Goal: Transaction & Acquisition: Purchase product/service

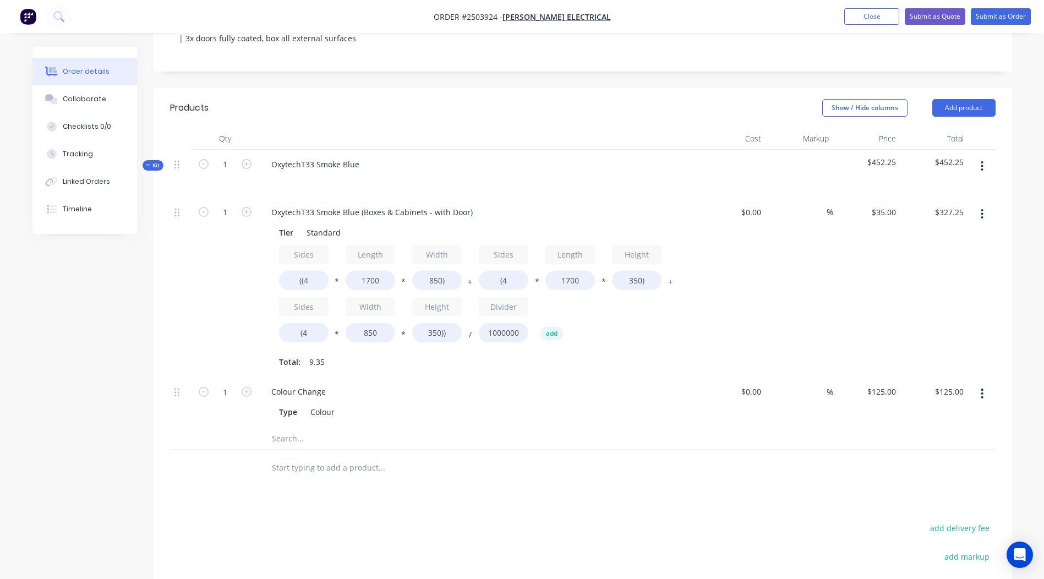
scroll to position [252, 0]
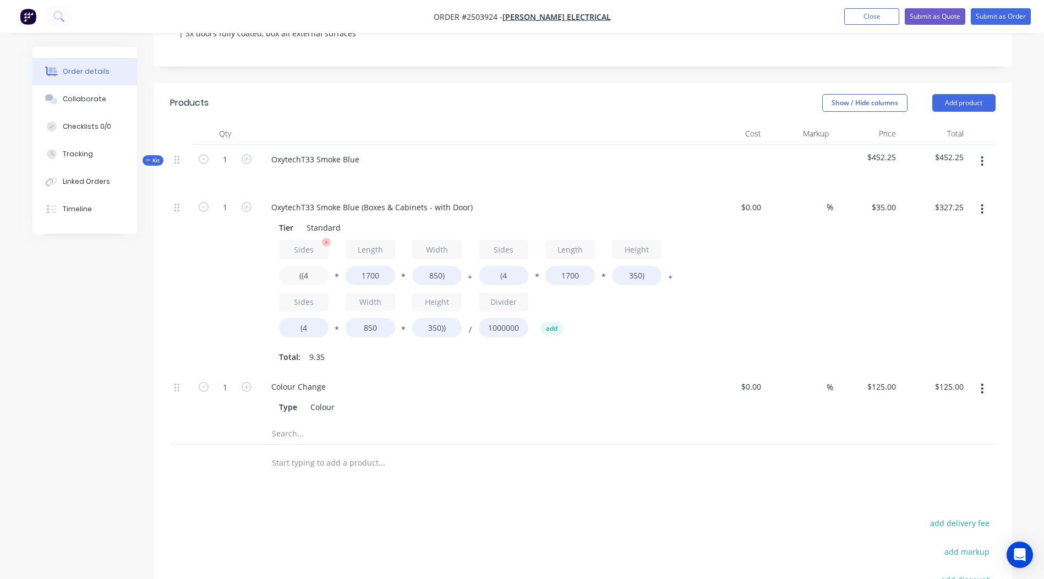
click at [320, 266] on input "((4" at bounding box center [304, 275] width 50 height 19
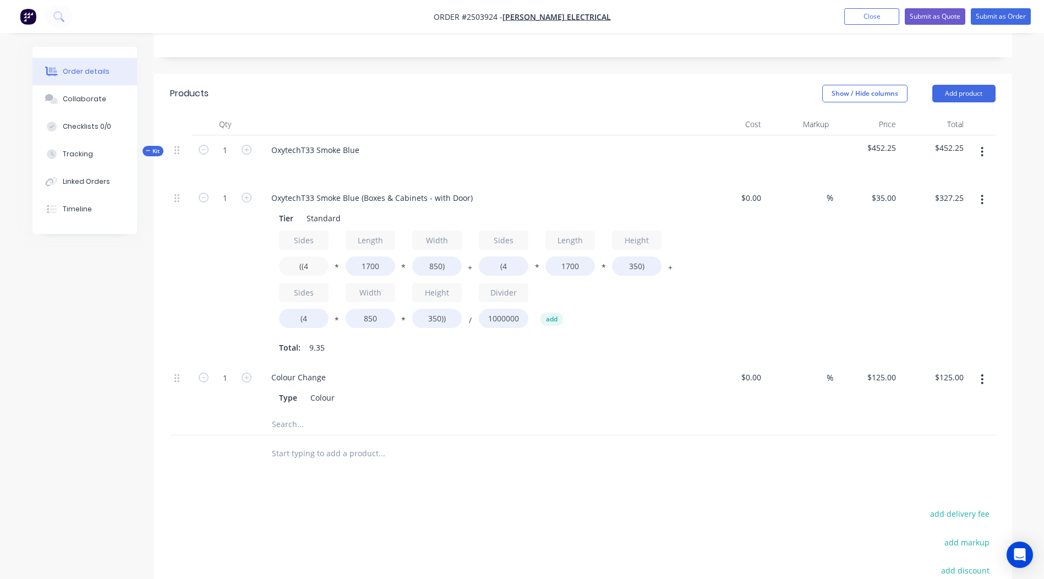
scroll to position [276, 0]
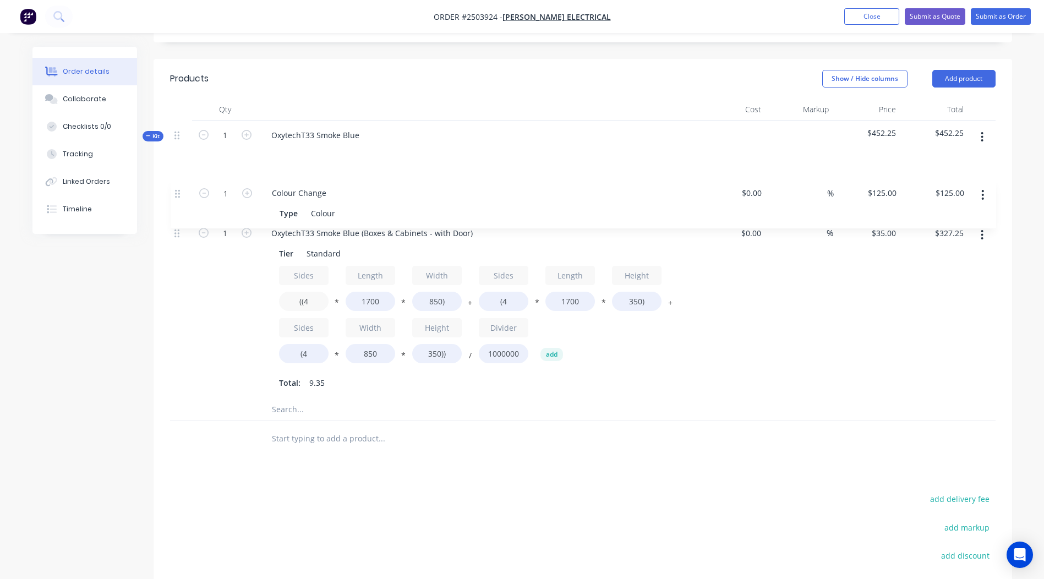
drag, startPoint x: 178, startPoint y: 346, endPoint x: 176, endPoint y: 183, distance: 163.4
click at [177, 183] on div "1 OxytechT33 Smoke Blue (Boxes & Cabinets - with Door) Tier Standard Sides ((4 …" at bounding box center [582, 283] width 825 height 230
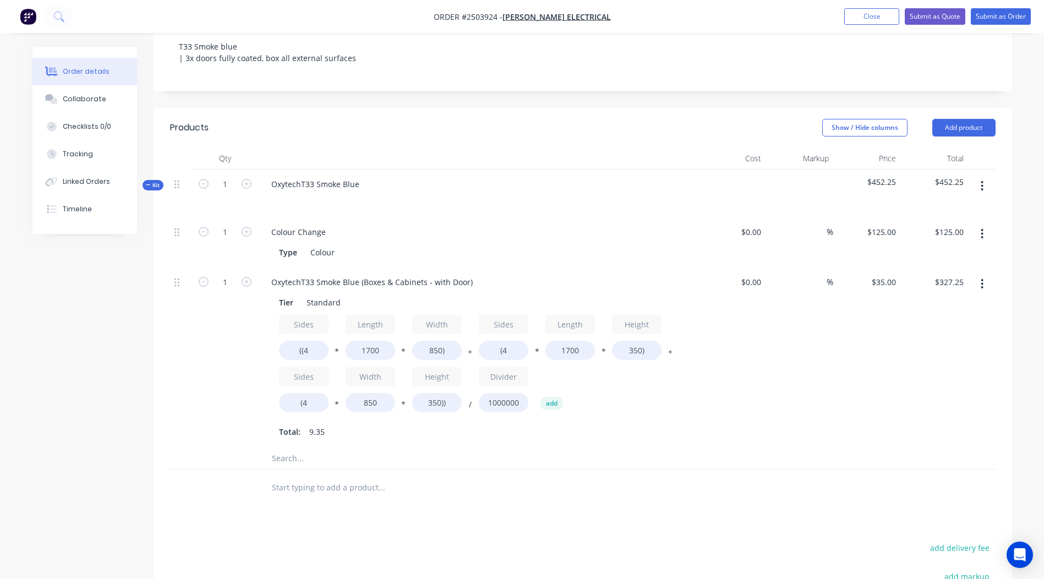
scroll to position [229, 0]
click at [553, 483] on div at bounding box center [456, 485] width 396 height 36
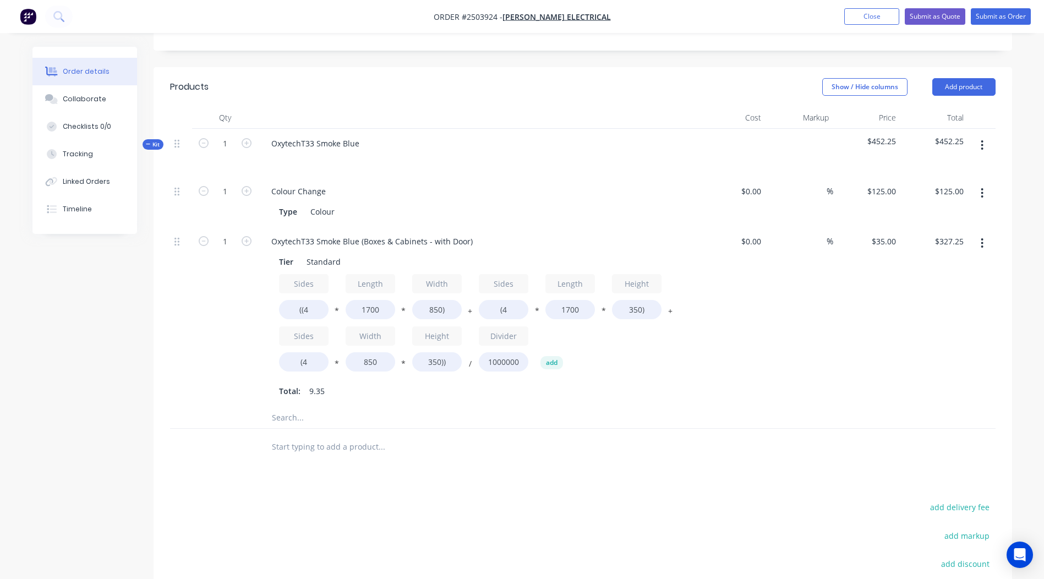
scroll to position [234, 0]
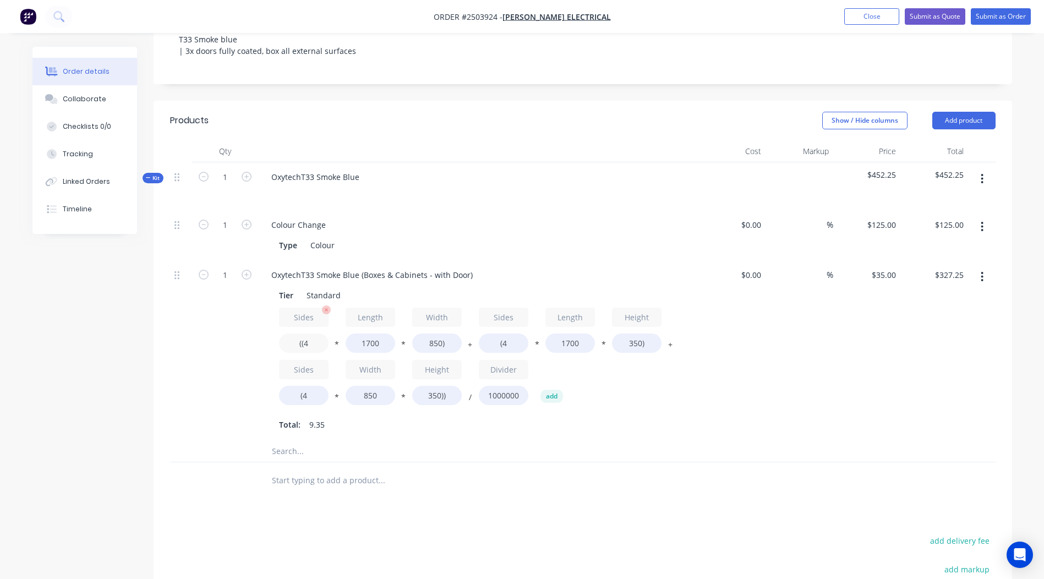
drag, startPoint x: 314, startPoint y: 326, endPoint x: 304, endPoint y: 330, distance: 10.8
click at [304, 333] on input "((4" at bounding box center [304, 342] width 50 height 19
type input "((3"
type input "$276.68"
click at [869, 462] on div at bounding box center [582, 480] width 825 height 36
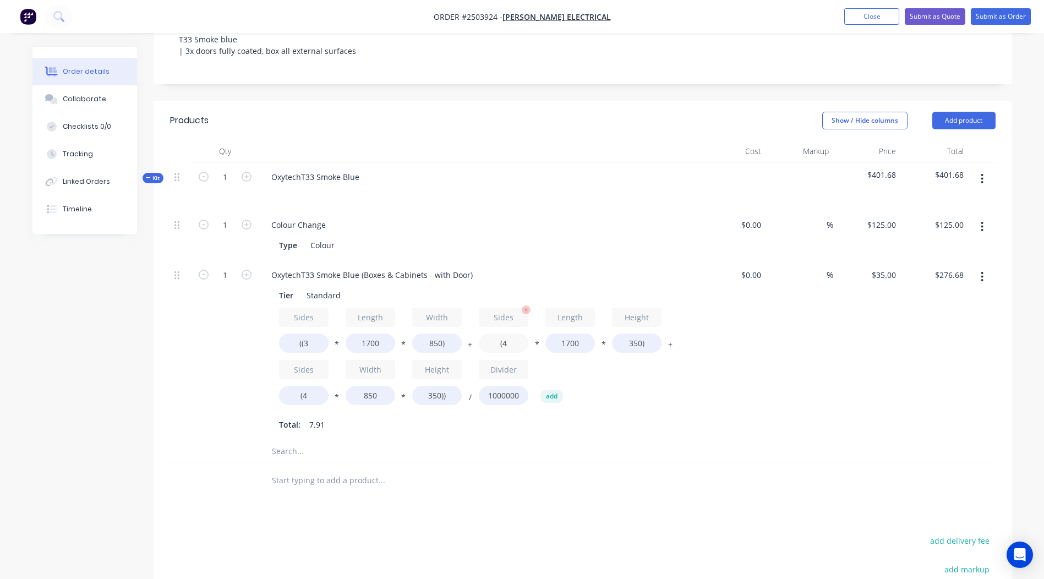
drag, startPoint x: 511, startPoint y: 328, endPoint x: 502, endPoint y: 333, distance: 10.1
click at [502, 333] on input "(4" at bounding box center [504, 342] width 50 height 19
type input "(3"
type input "$255.85"
click at [937, 462] on div at bounding box center [582, 480] width 825 height 36
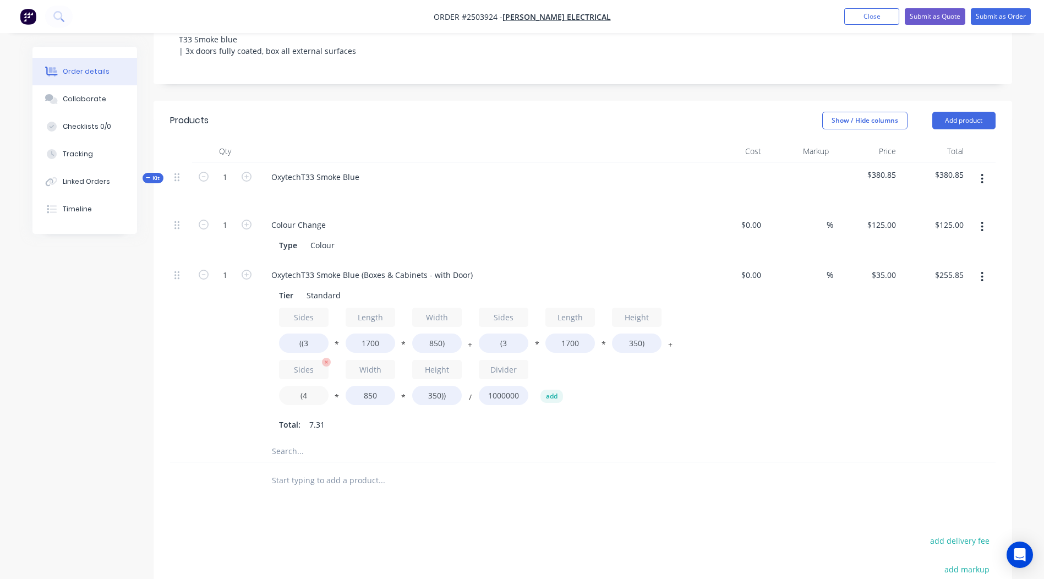
click at [311, 386] on input "(4" at bounding box center [304, 395] width 50 height 19
type input "(3"
type input "$245.44"
click at [753, 440] on div at bounding box center [582, 451] width 825 height 23
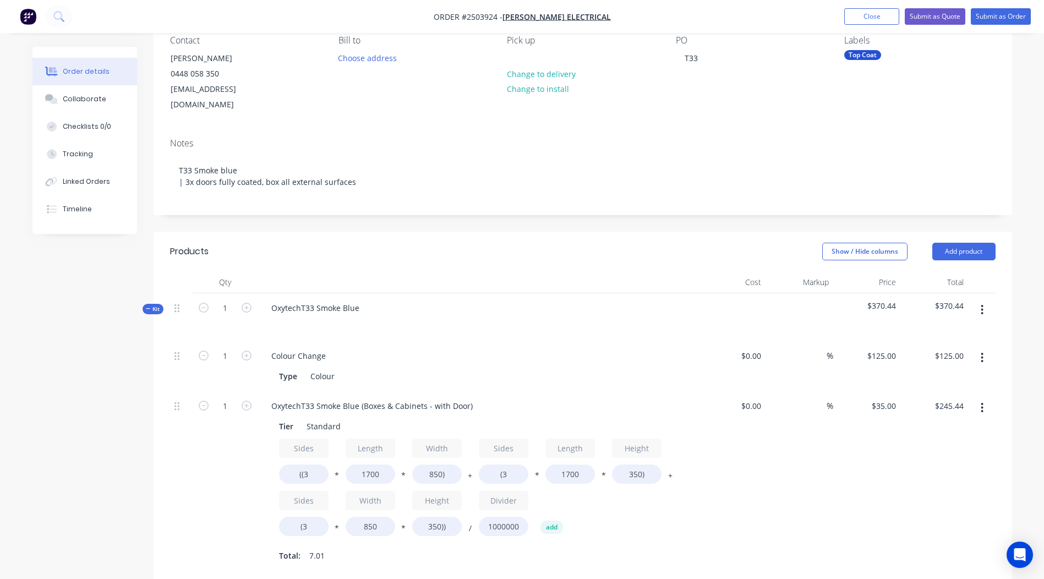
scroll to position [139, 0]
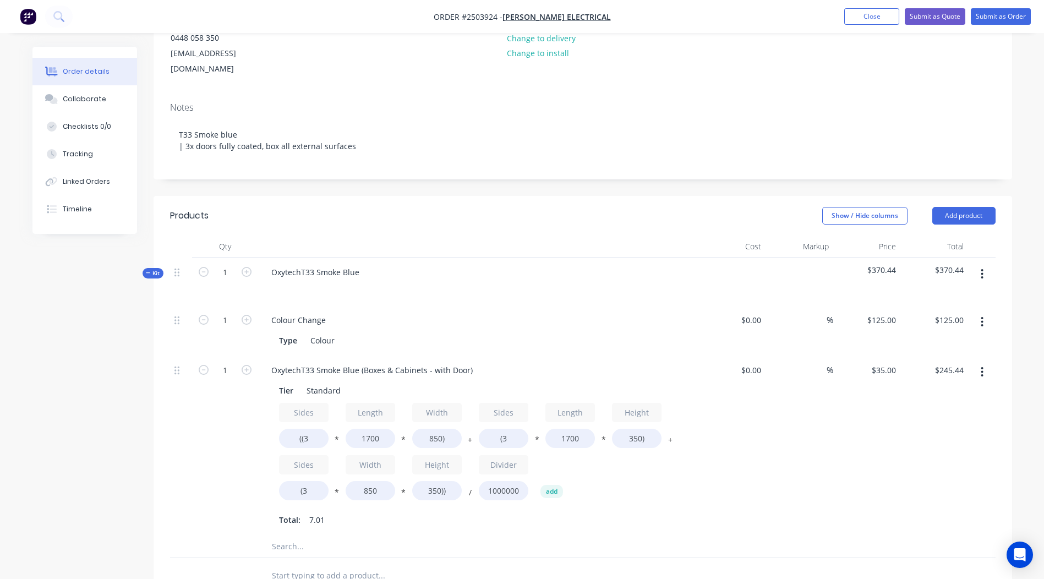
click at [984, 264] on button "button" at bounding box center [982, 274] width 26 height 20
click at [926, 295] on div "Add product to kit" at bounding box center [943, 303] width 85 height 16
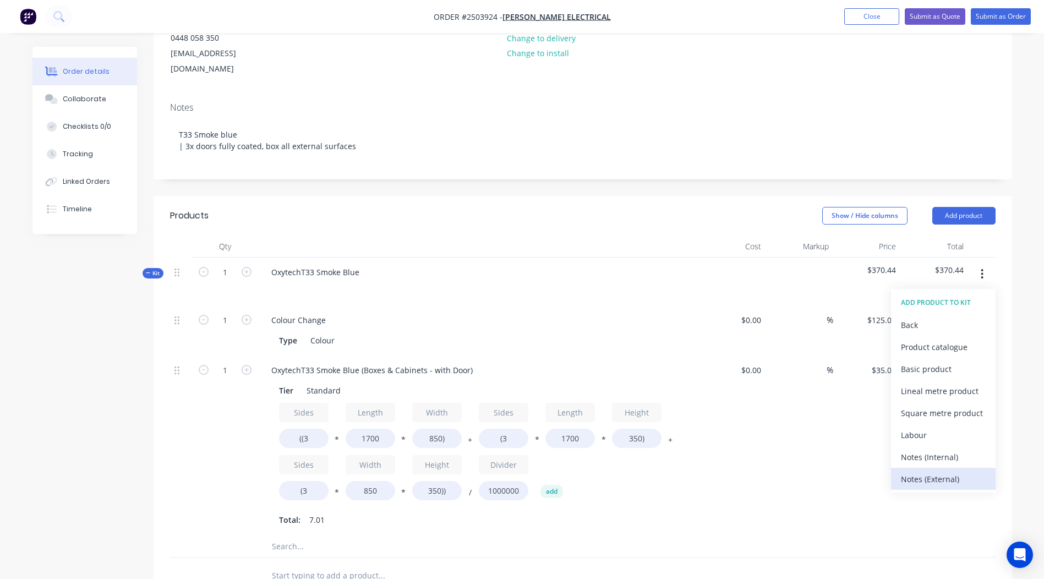
click at [939, 471] on div "Notes (External)" at bounding box center [943, 479] width 85 height 16
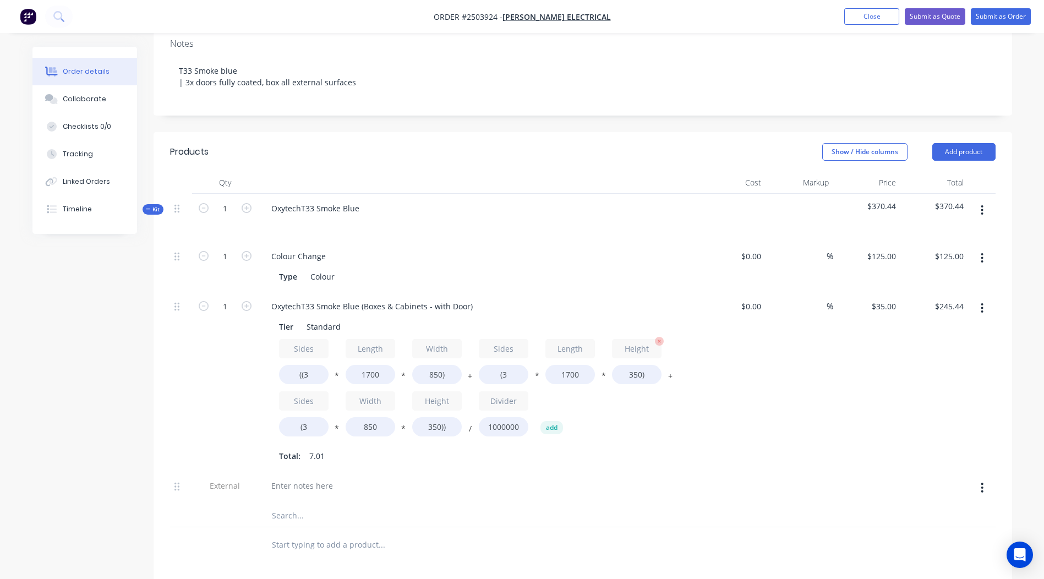
scroll to position [304, 0]
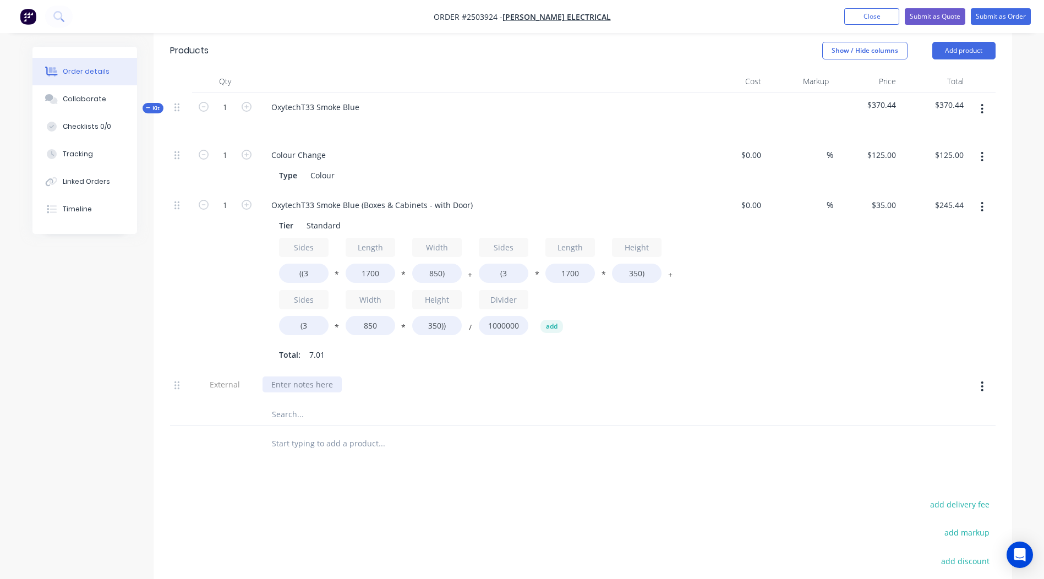
click at [306, 376] on div at bounding box center [301, 384] width 79 height 16
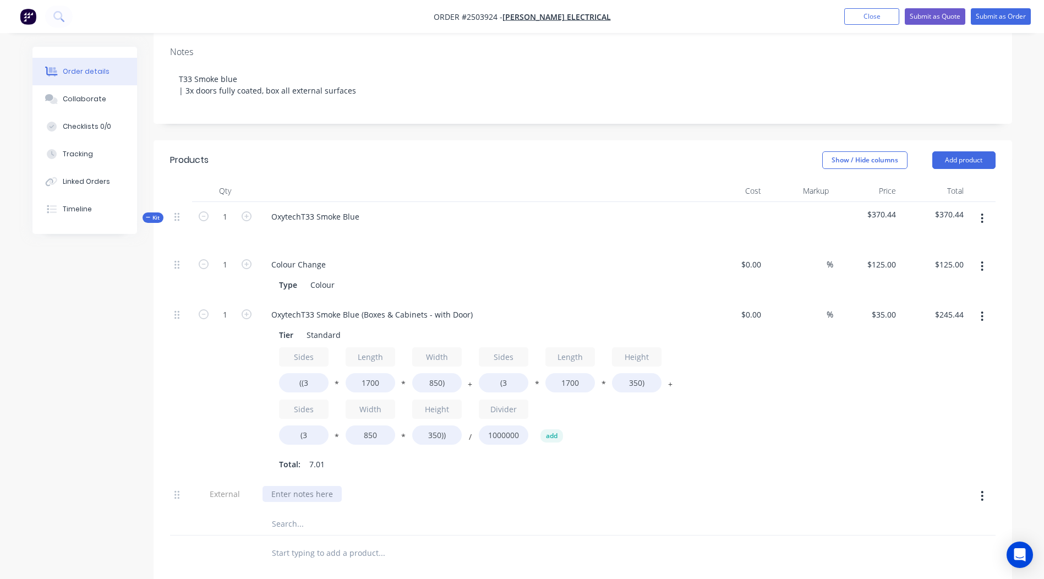
scroll to position [194, 0]
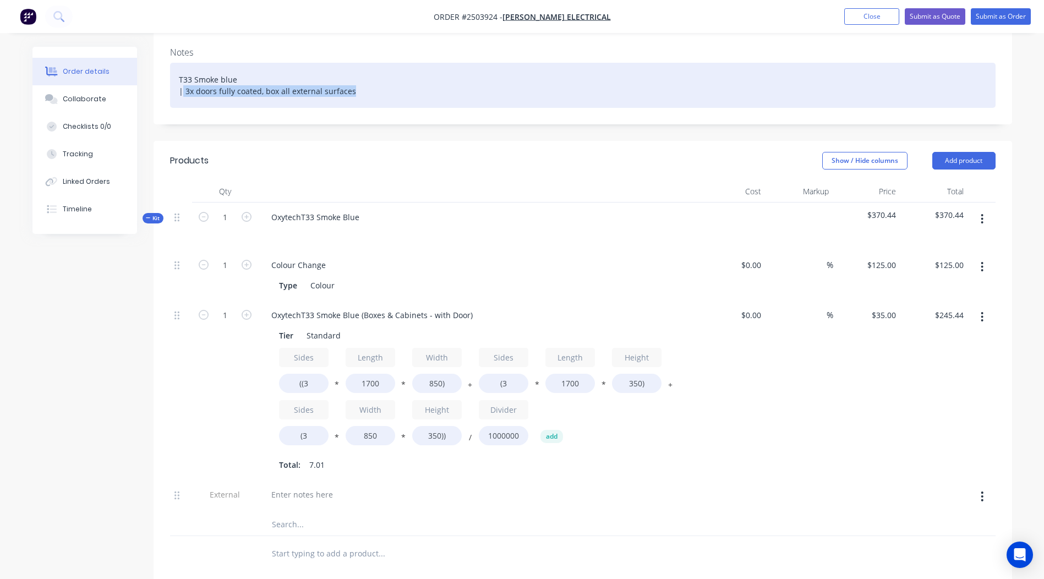
drag, startPoint x: 358, startPoint y: 73, endPoint x: 184, endPoint y: 90, distance: 175.3
click at [184, 90] on div "T33 Smoke blue | 3x doors fully coated, box all external surfaces" at bounding box center [582, 85] width 825 height 45
copy div "3x doors fully coated, box all external surfaces"
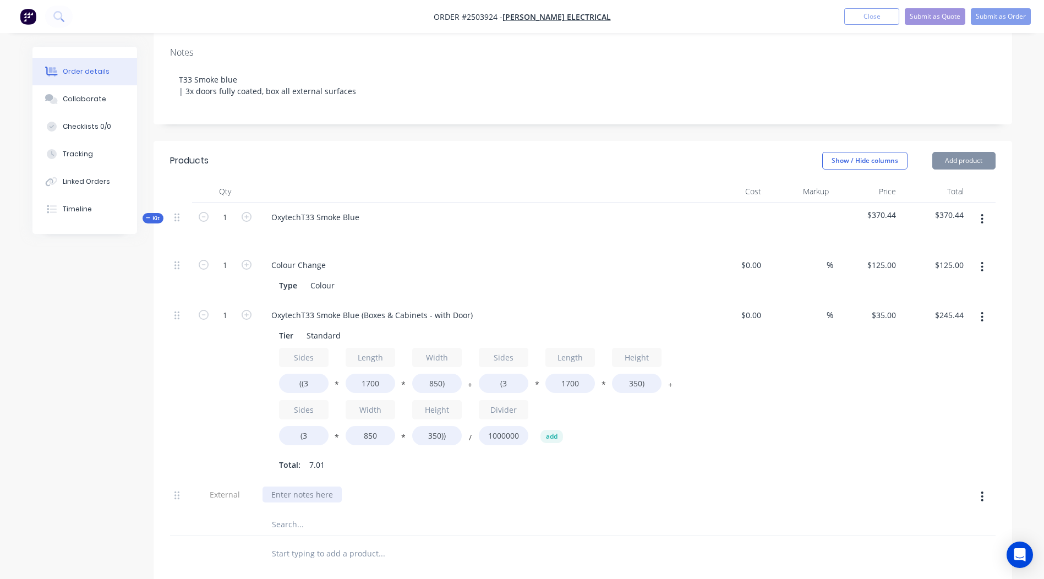
click at [301, 486] on div at bounding box center [301, 494] width 79 height 16
paste div
click at [529, 536] on div at bounding box center [456, 554] width 396 height 36
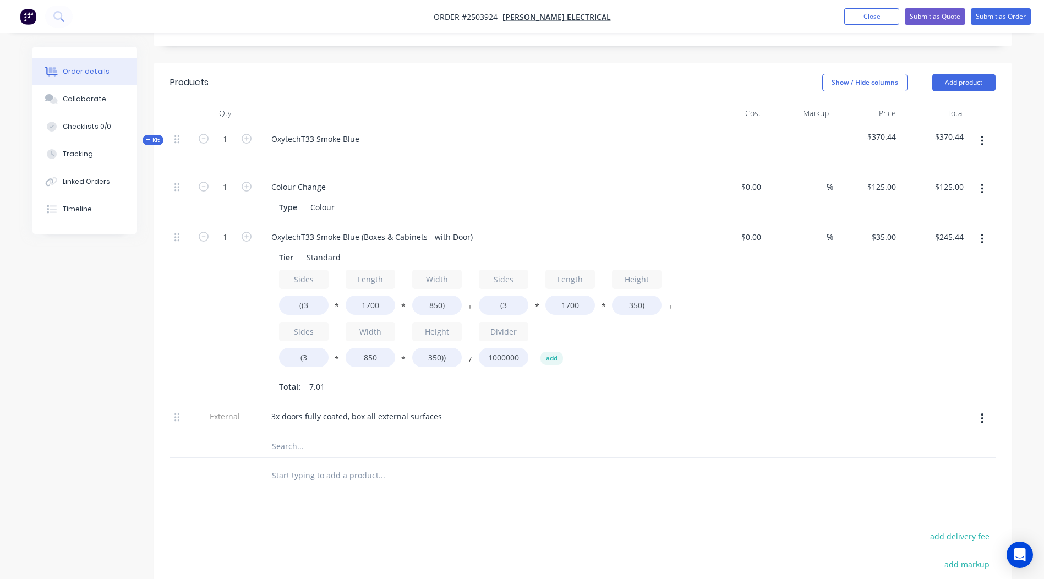
scroll to position [0, 0]
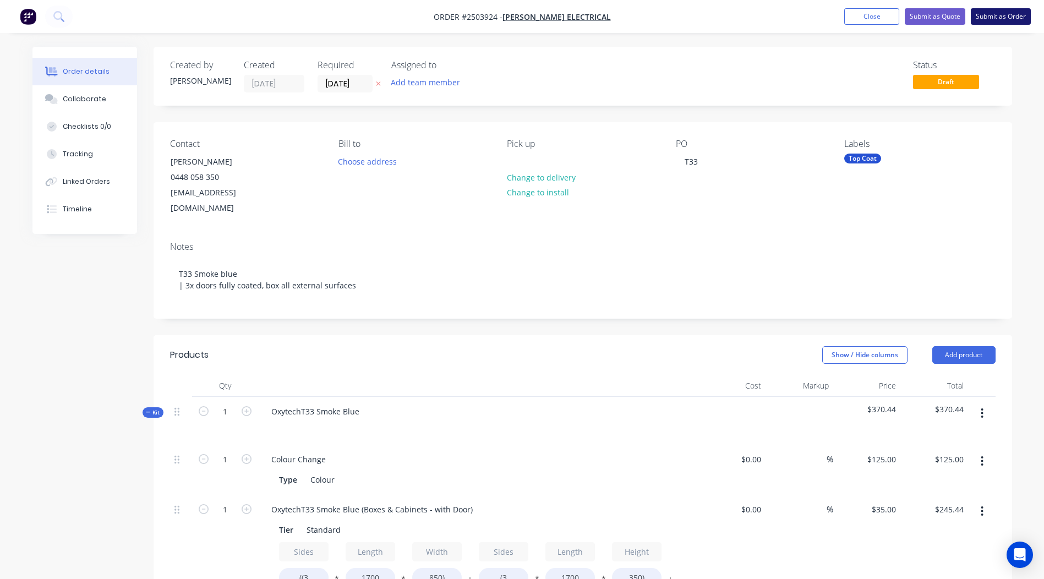
click at [985, 20] on button "Submit as Order" at bounding box center [1000, 16] width 60 height 17
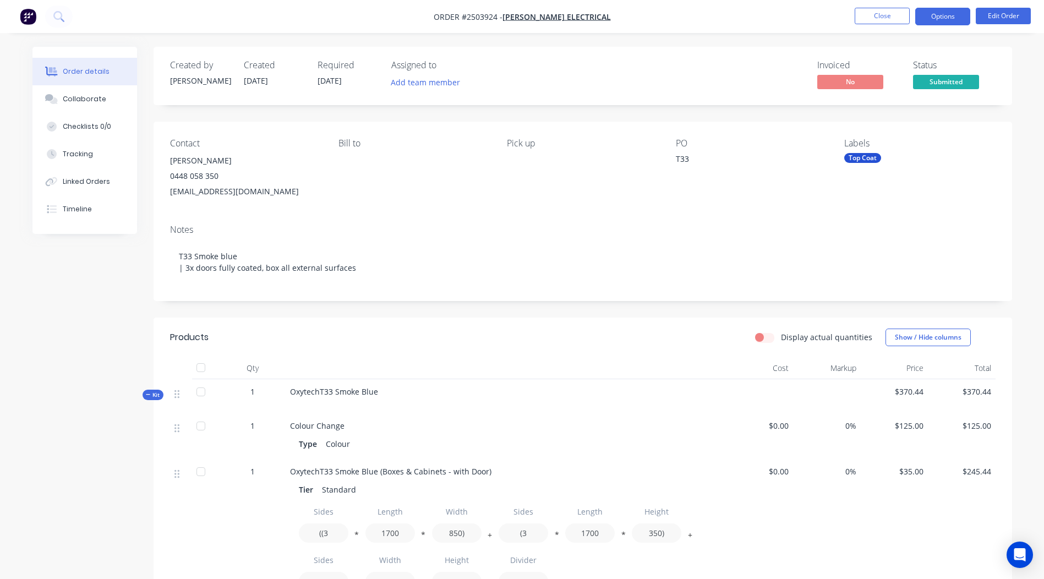
click at [934, 25] on button "Options" at bounding box center [942, 17] width 55 height 18
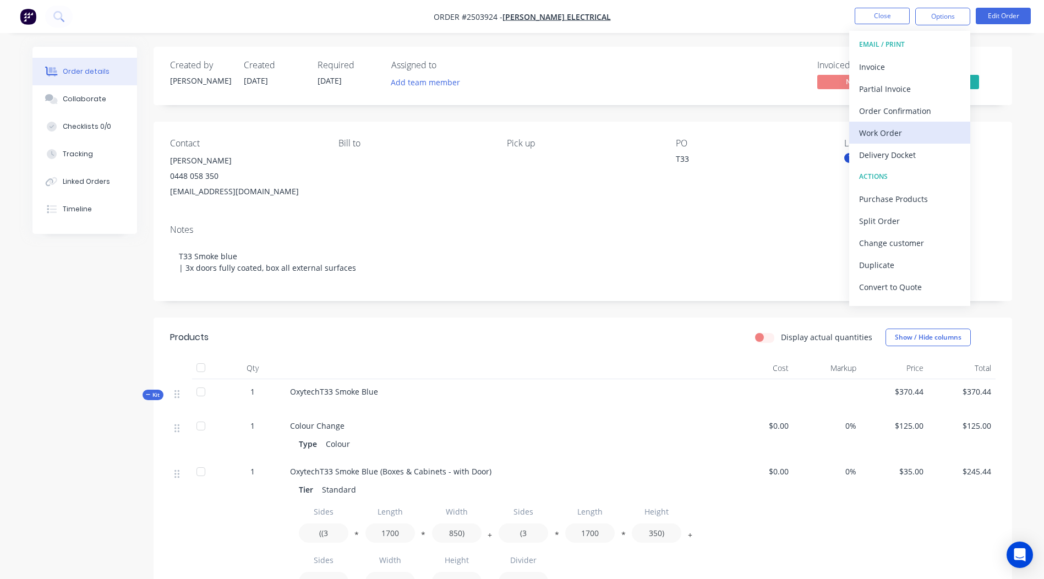
click at [901, 131] on div "Work Order" at bounding box center [909, 133] width 101 height 16
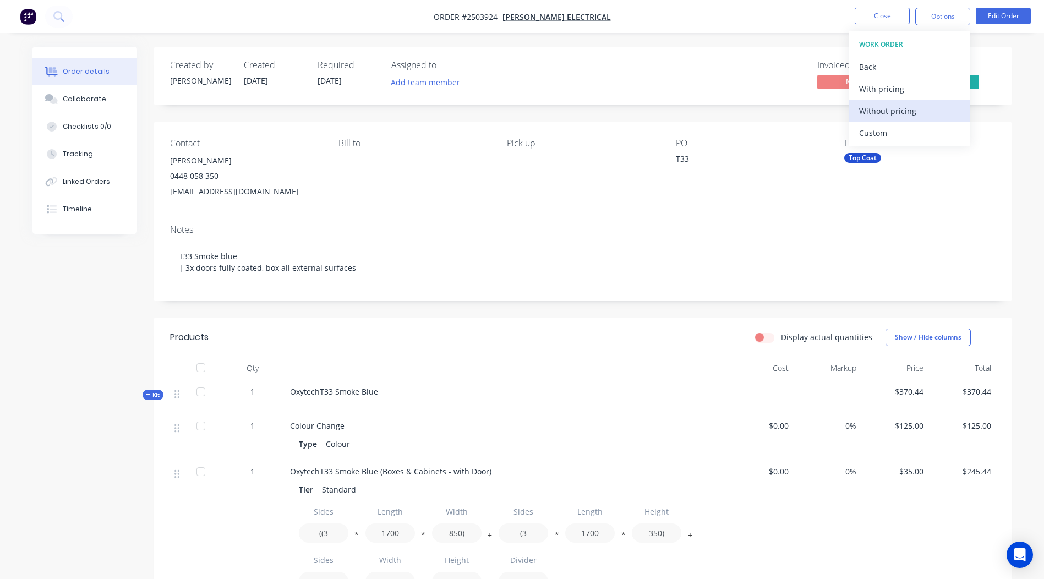
click at [911, 111] on div "Without pricing" at bounding box center [909, 111] width 101 height 16
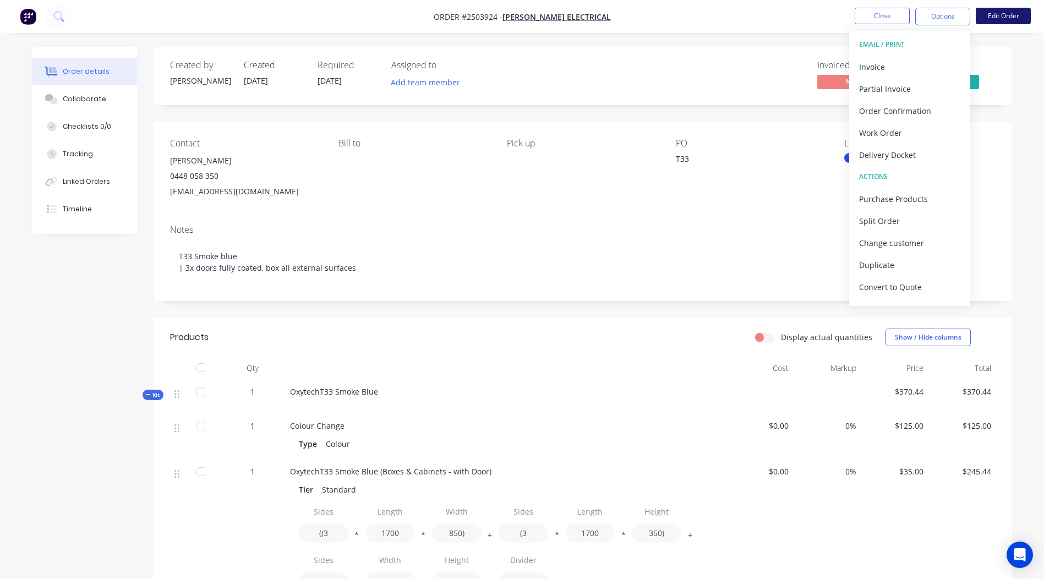
click at [1002, 21] on button "Edit Order" at bounding box center [1002, 16] width 55 height 17
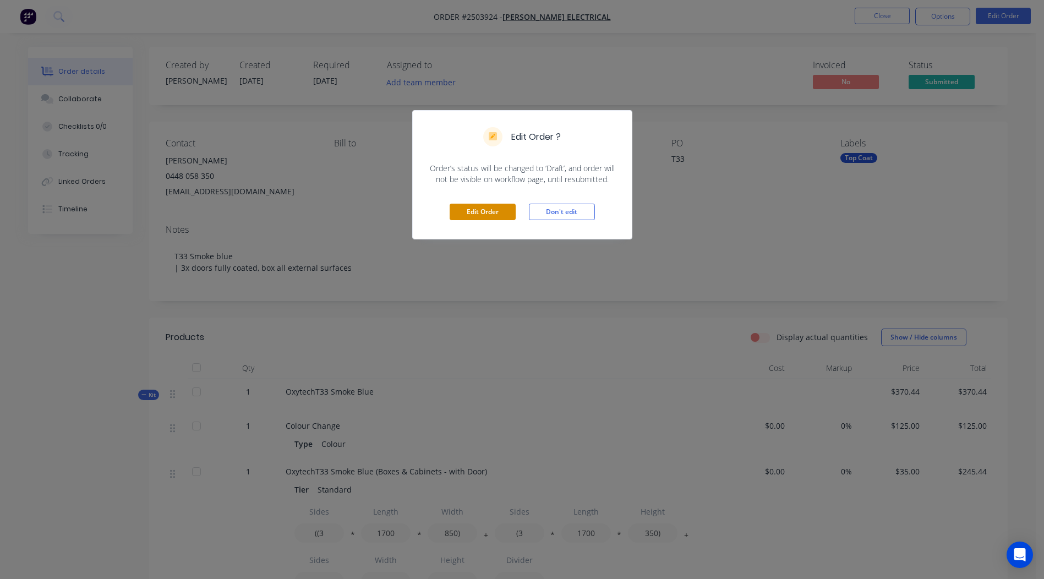
click at [481, 211] on button "Edit Order" at bounding box center [482, 212] width 66 height 17
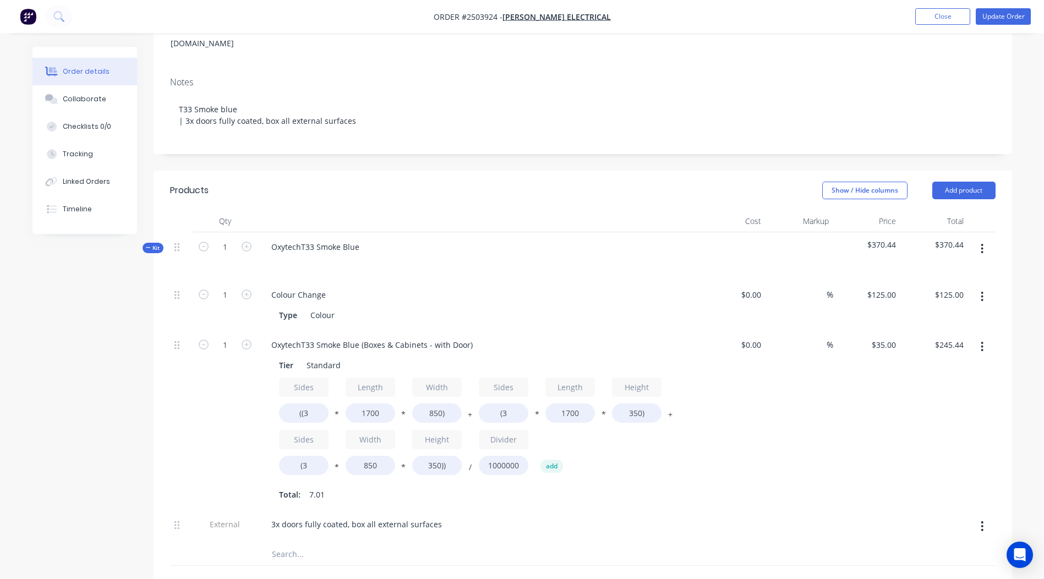
scroll to position [165, 0]
drag, startPoint x: 468, startPoint y: 330, endPoint x: 0, endPoint y: 342, distance: 467.8
click at [0, 342] on html "Order #2503924 - Butler Electrical Add product Close Update Order Order details…" at bounding box center [522, 358] width 1044 height 1046
click at [492, 181] on div "Show / Hide columns Add product" at bounding box center [670, 190] width 650 height 18
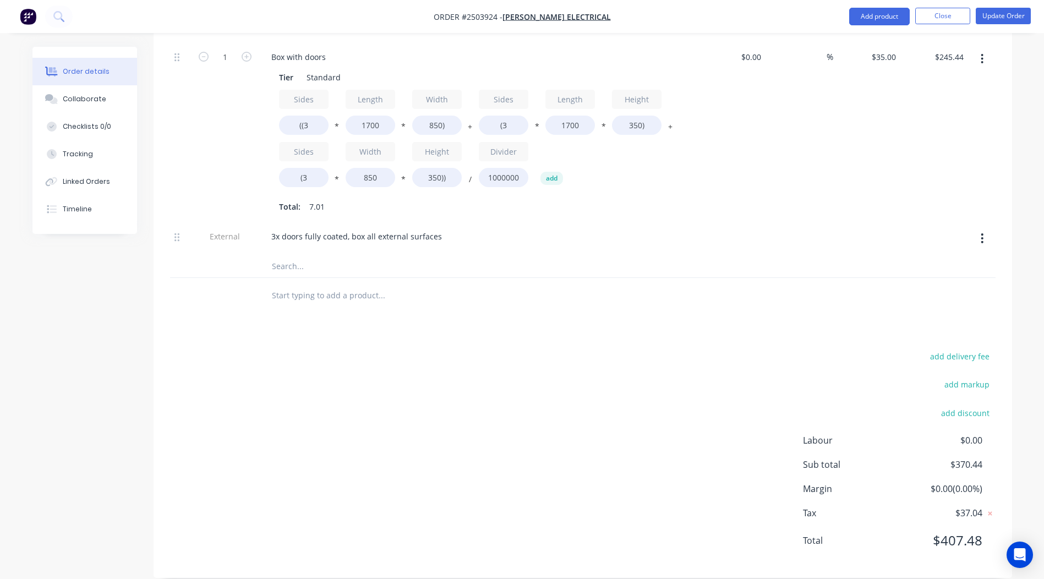
scroll to position [0, 0]
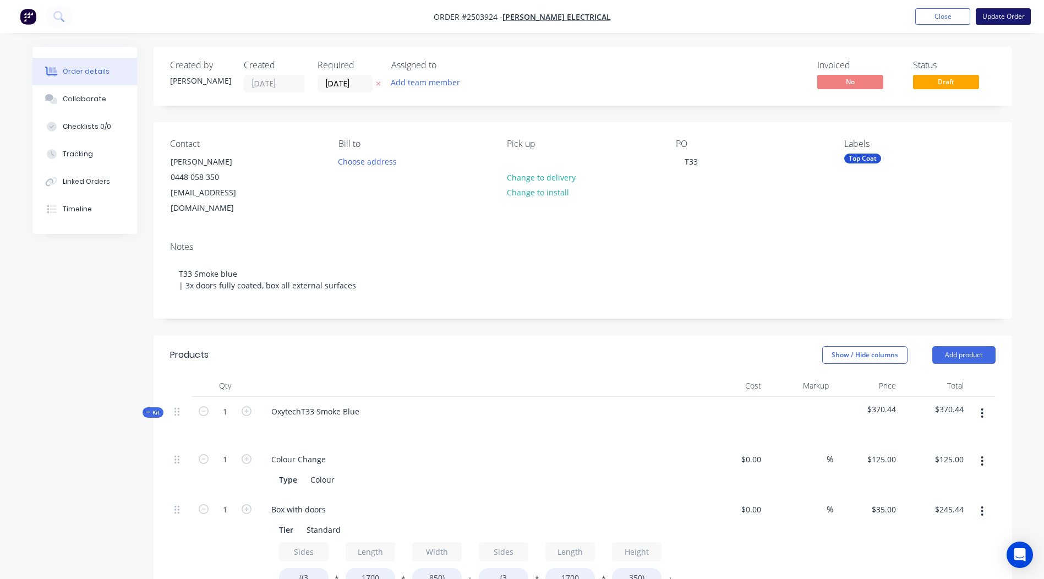
click at [1009, 8] on button "Update Order" at bounding box center [1002, 16] width 55 height 17
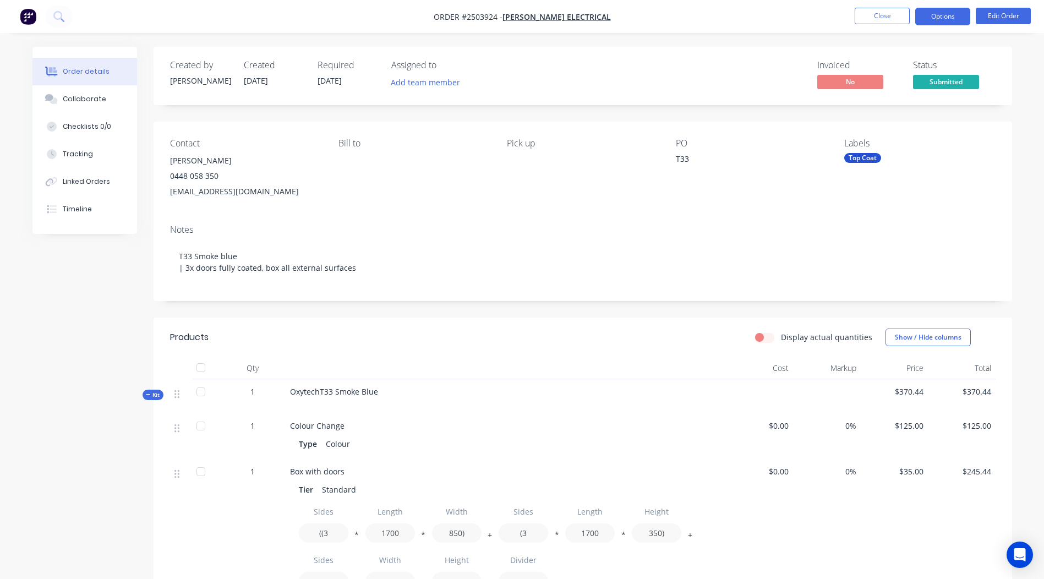
click at [939, 21] on button "Options" at bounding box center [942, 17] width 55 height 18
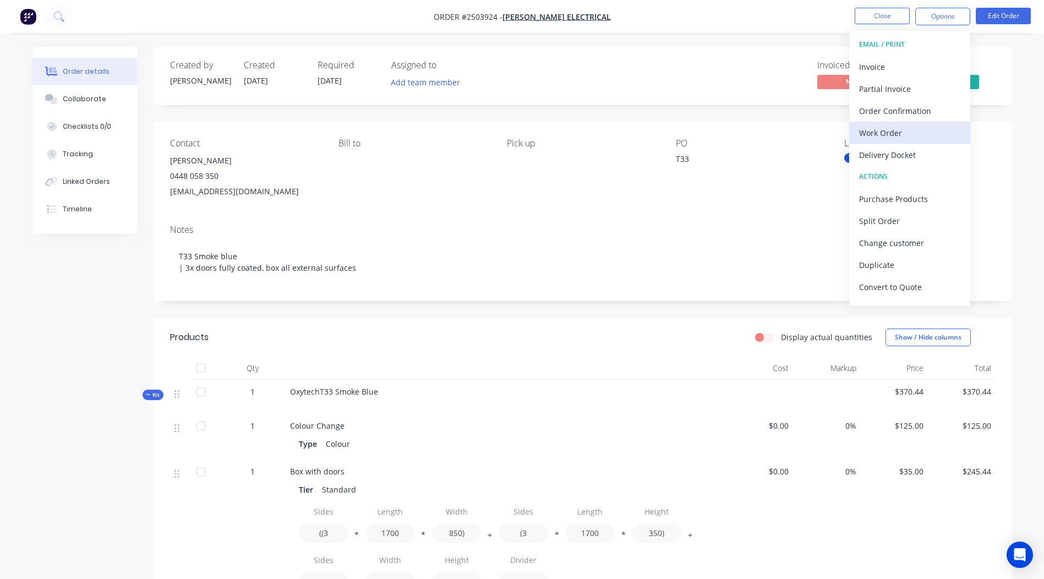
click at [907, 125] on div "Work Order" at bounding box center [909, 133] width 101 height 16
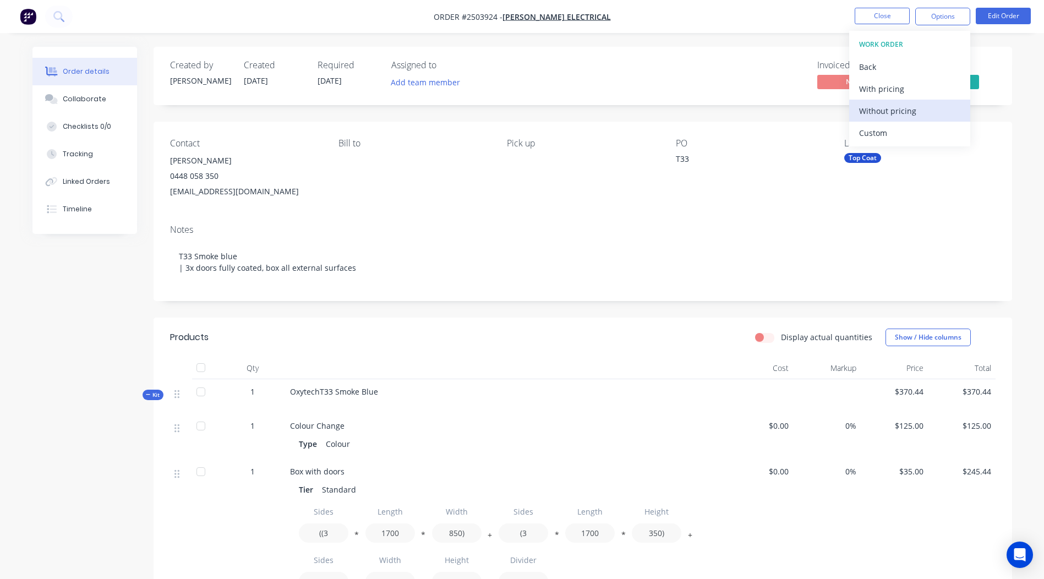
click at [920, 109] on div "Without pricing" at bounding box center [909, 111] width 101 height 16
click at [390, 207] on div "Contact Darren Blake 0448 058 350 dblake@butlerelectrical.com.au Bill to Pick u…" at bounding box center [582, 169] width 858 height 94
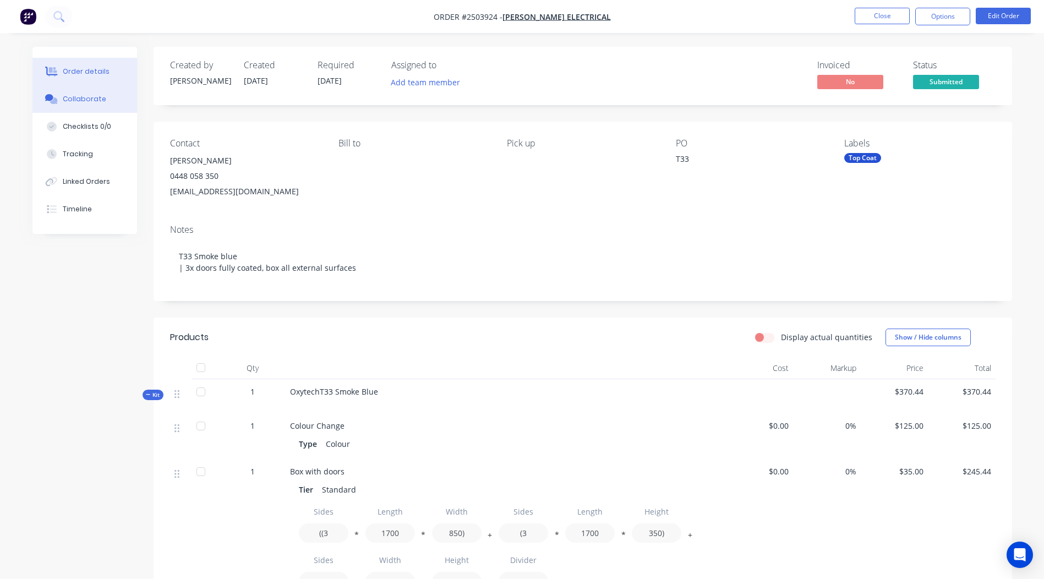
click at [73, 94] on button "Collaborate" at bounding box center [84, 99] width 105 height 28
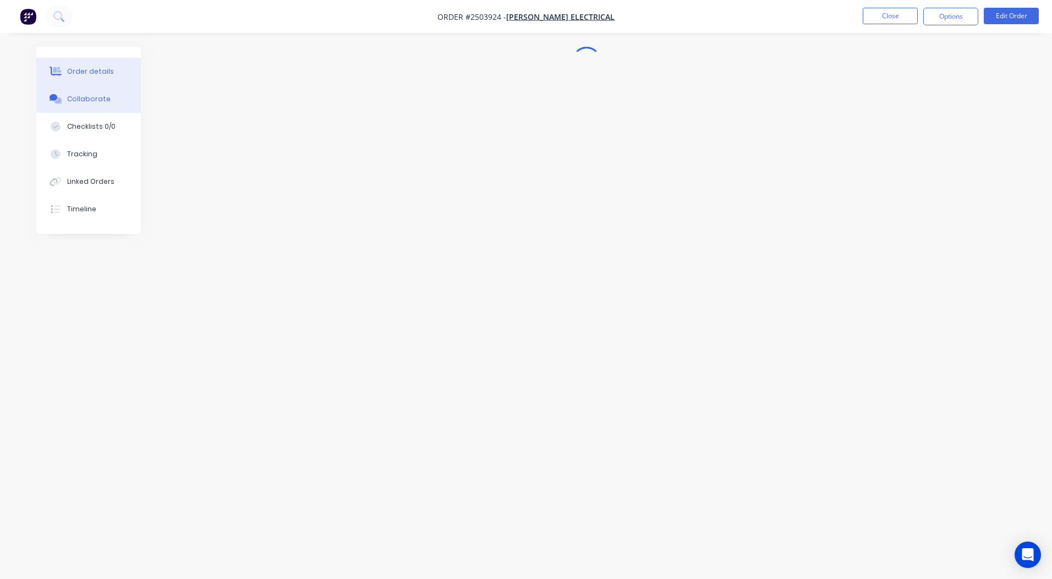
click at [94, 64] on button "Order details" at bounding box center [88, 72] width 105 height 28
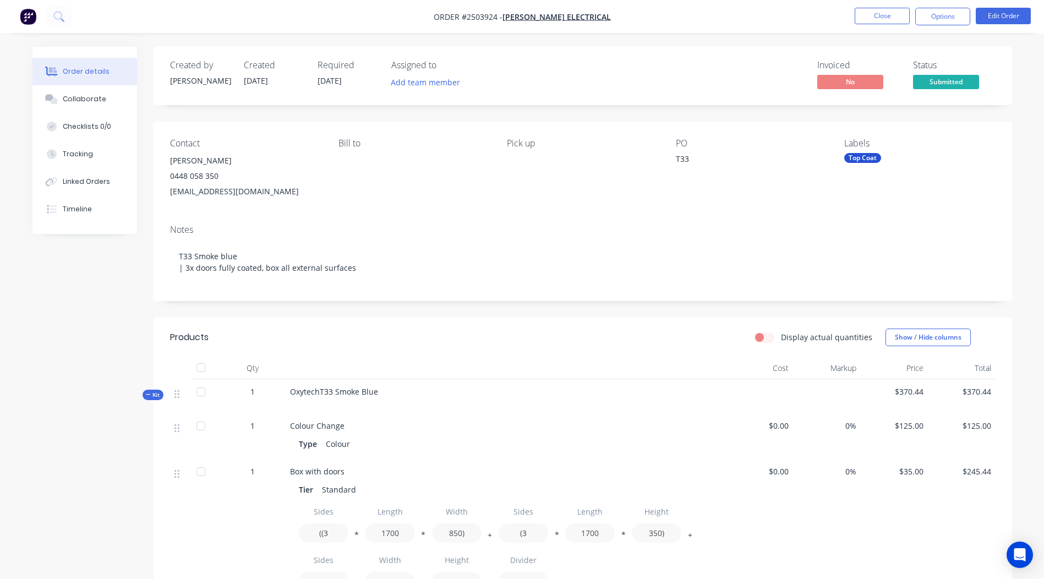
click at [874, 6] on nav "Order #2503924 - Butler Electrical Close Options Edit Order" at bounding box center [522, 16] width 1044 height 33
click at [857, 7] on nav "Order #2503924 - Butler Electrical Close Options Edit Order" at bounding box center [522, 16] width 1044 height 33
click at [878, 16] on button "Close" at bounding box center [881, 16] width 55 height 17
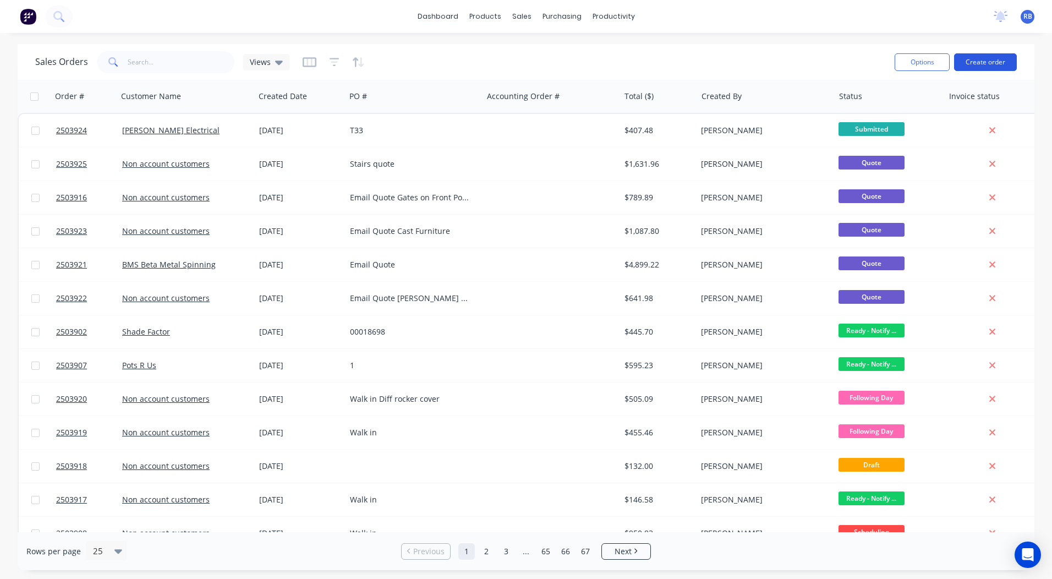
click at [979, 62] on button "Create order" at bounding box center [985, 62] width 63 height 18
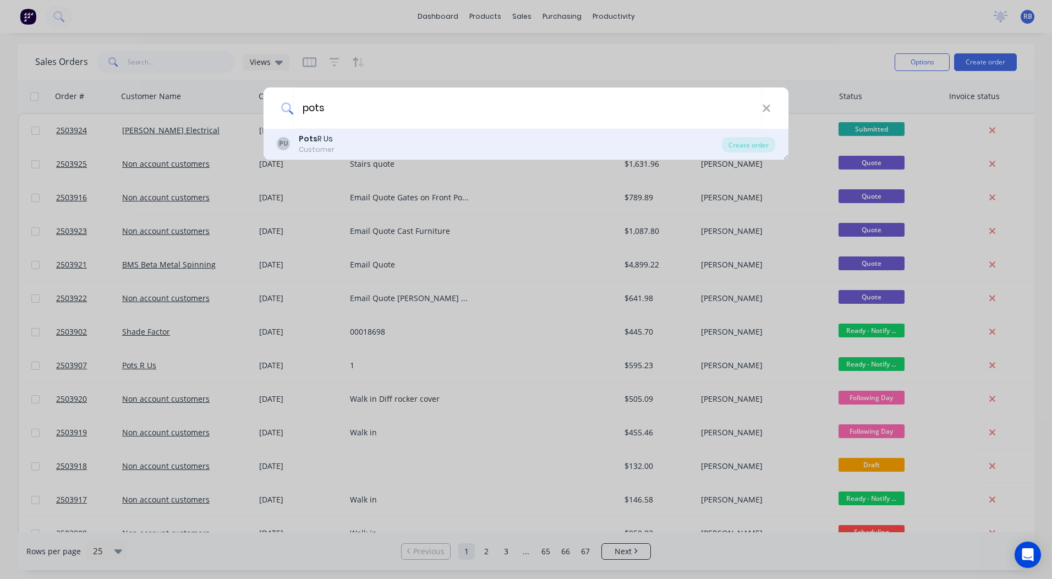
type input "pots"
click at [359, 136] on div "PU Pots R Us Customer" at bounding box center [499, 143] width 445 height 21
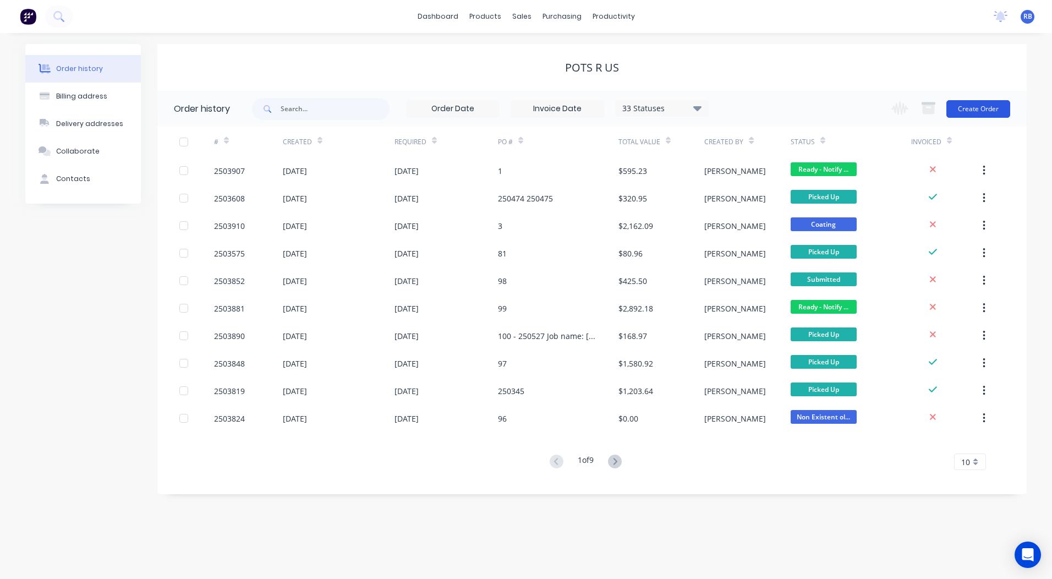
click at [967, 111] on button "Create Order" at bounding box center [978, 109] width 64 height 18
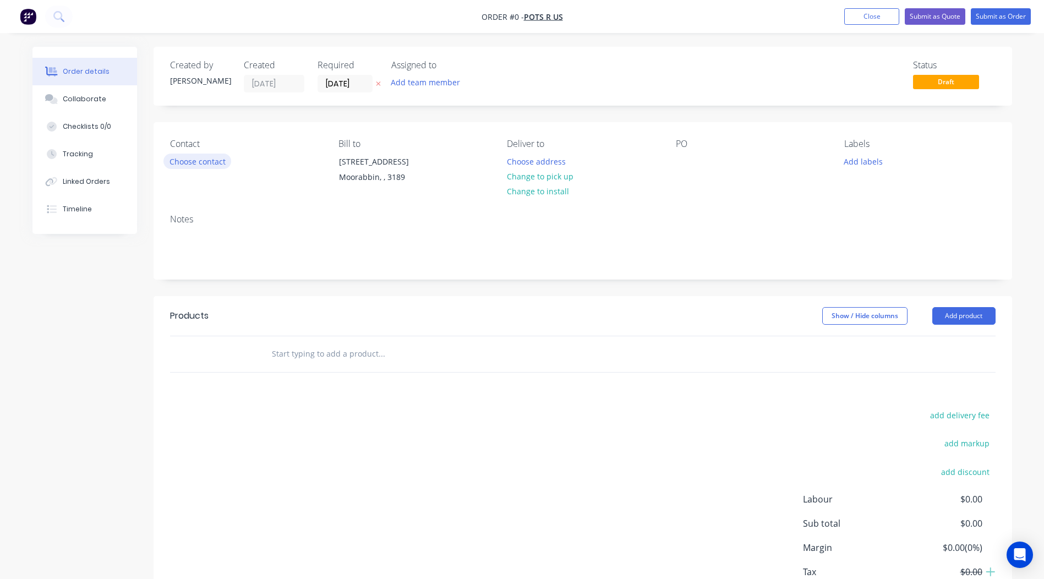
click at [193, 159] on button "Choose contact" at bounding box center [197, 160] width 68 height 15
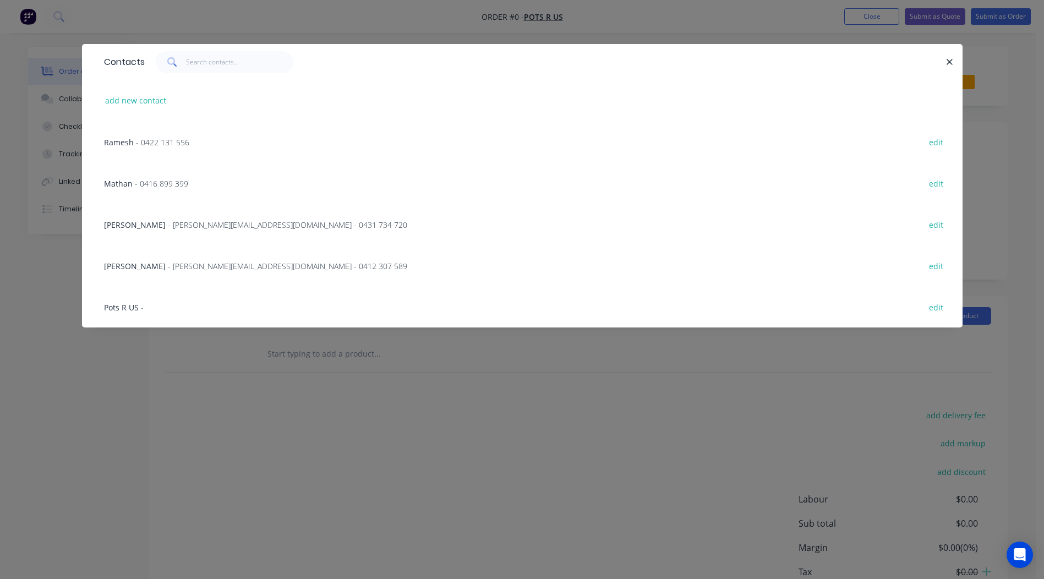
click at [150, 142] on span "- 0422 131 556" at bounding box center [162, 142] width 53 height 10
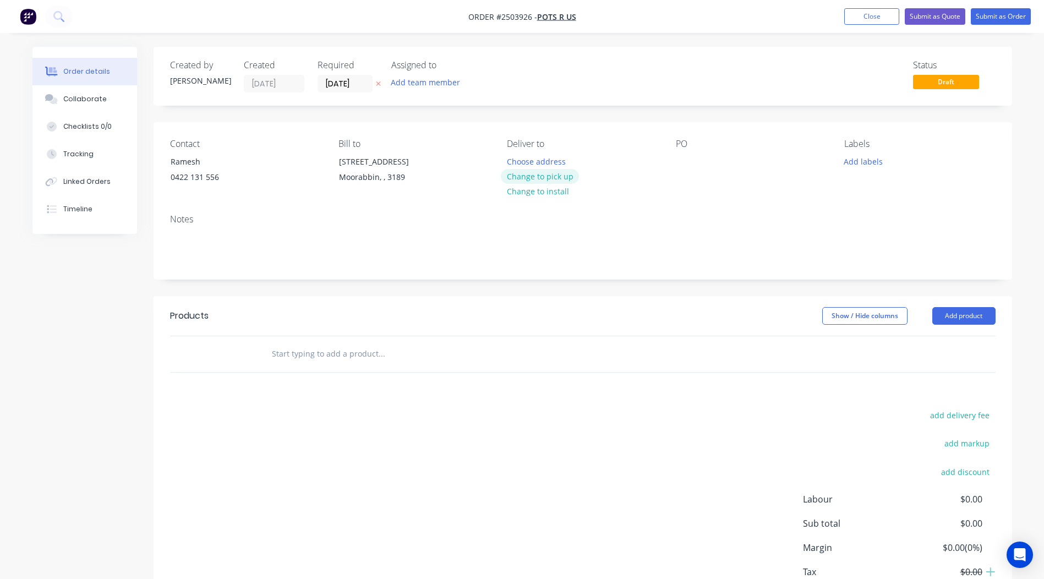
click at [543, 178] on button "Change to pick up" at bounding box center [540, 176] width 78 height 15
click at [679, 158] on div at bounding box center [685, 161] width 18 height 16
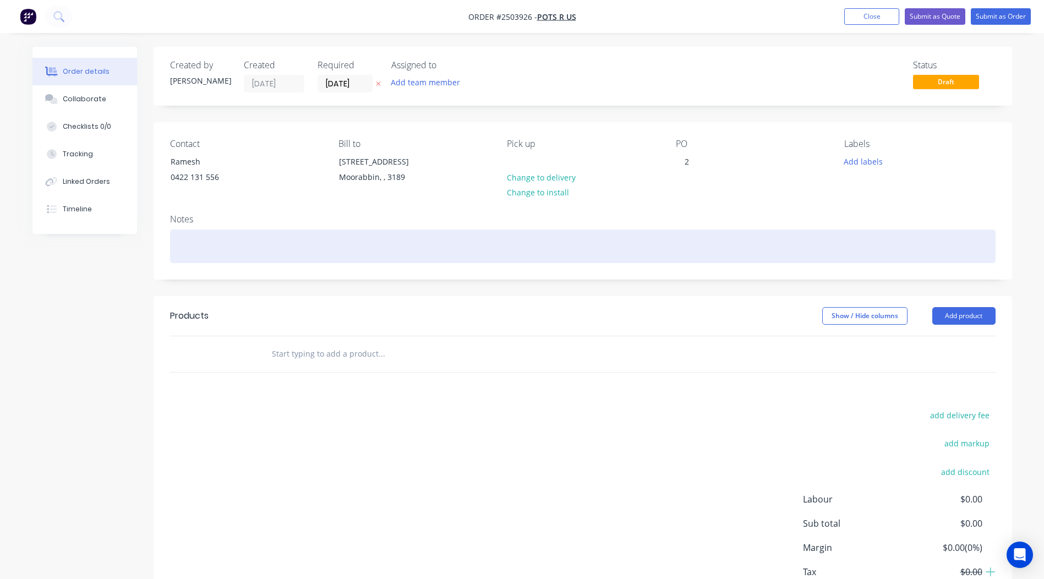
click at [187, 238] on div at bounding box center [582, 246] width 825 height 34
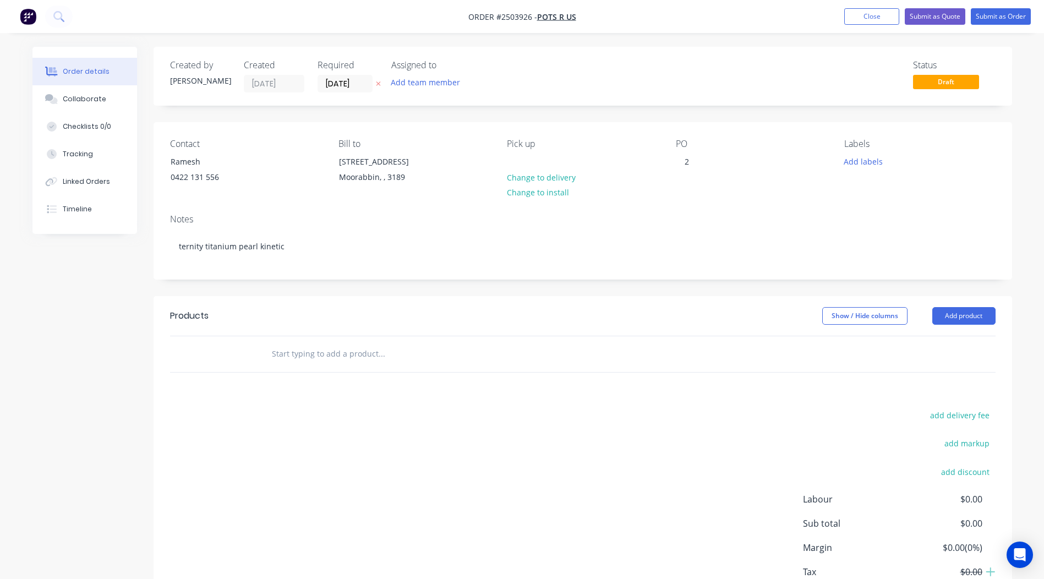
click at [319, 273] on div "Notes ternity titanium pearl kinetic" at bounding box center [582, 242] width 858 height 74
click at [394, 298] on header "Products Show / Hide columns Add product" at bounding box center [582, 316] width 858 height 40
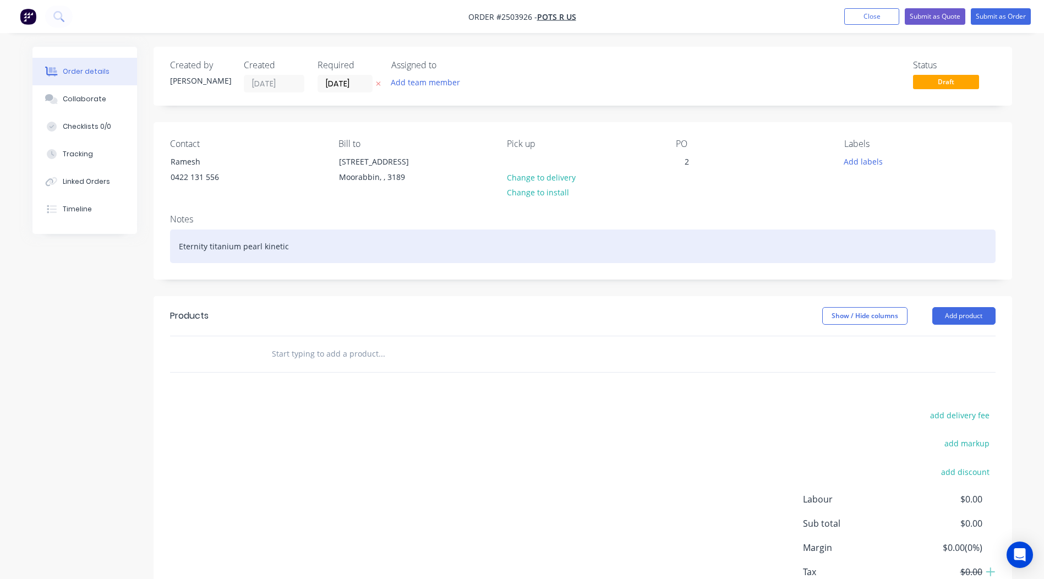
click at [325, 245] on div "Eternity titanium pearl kinetic" at bounding box center [582, 246] width 825 height 34
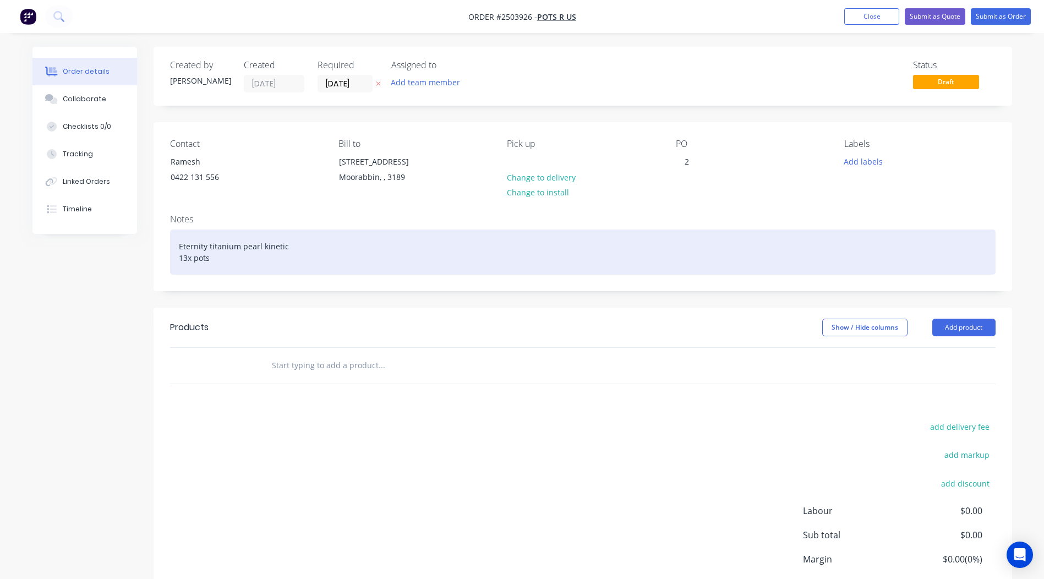
click at [174, 258] on div "Eternity titanium pearl kinetic 13x pots" at bounding box center [582, 251] width 825 height 45
drag, startPoint x: 288, startPoint y: 244, endPoint x: 0, endPoint y: 235, distance: 287.9
click at [0, 239] on html "Order #2503926 - Pots R Us Add product Close Submit as Quote Submit as Order Or…" at bounding box center [522, 332] width 1044 height 665
copy div "Eternity titanium pearl kinetic"
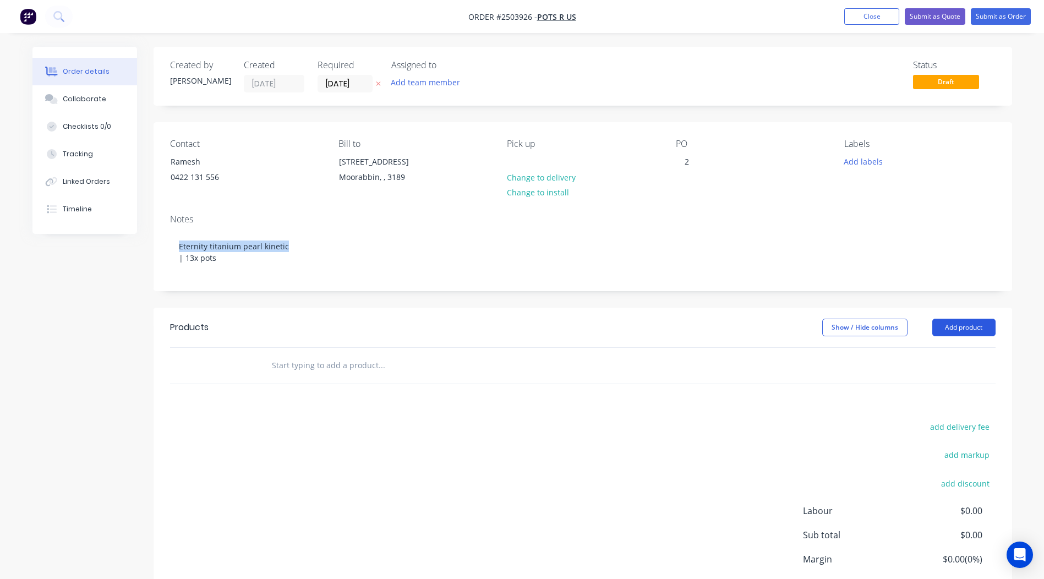
click at [957, 327] on button "Add product" at bounding box center [963, 328] width 63 height 18
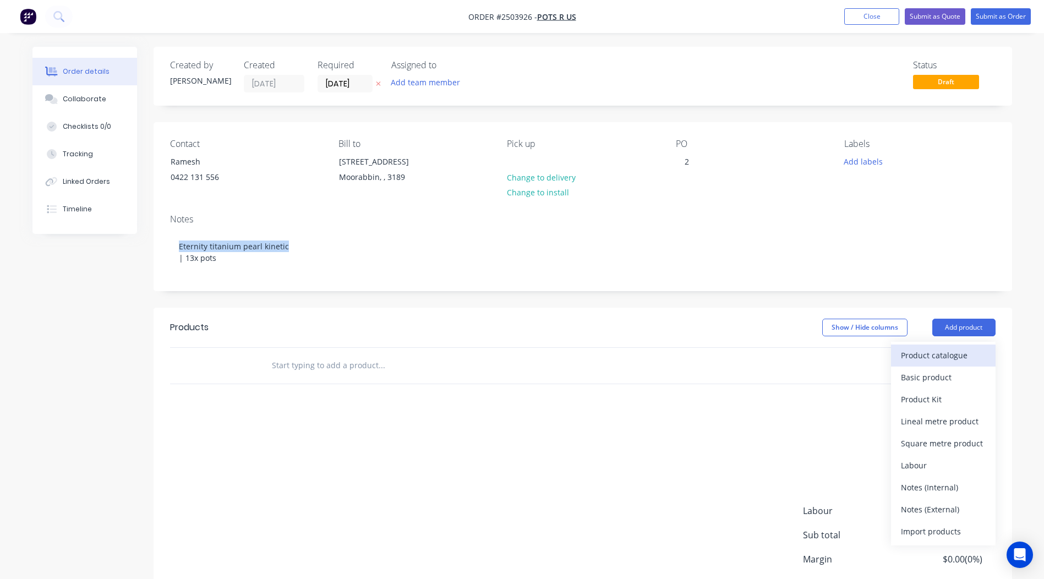
click at [952, 360] on div "Product catalogue" at bounding box center [943, 355] width 85 height 16
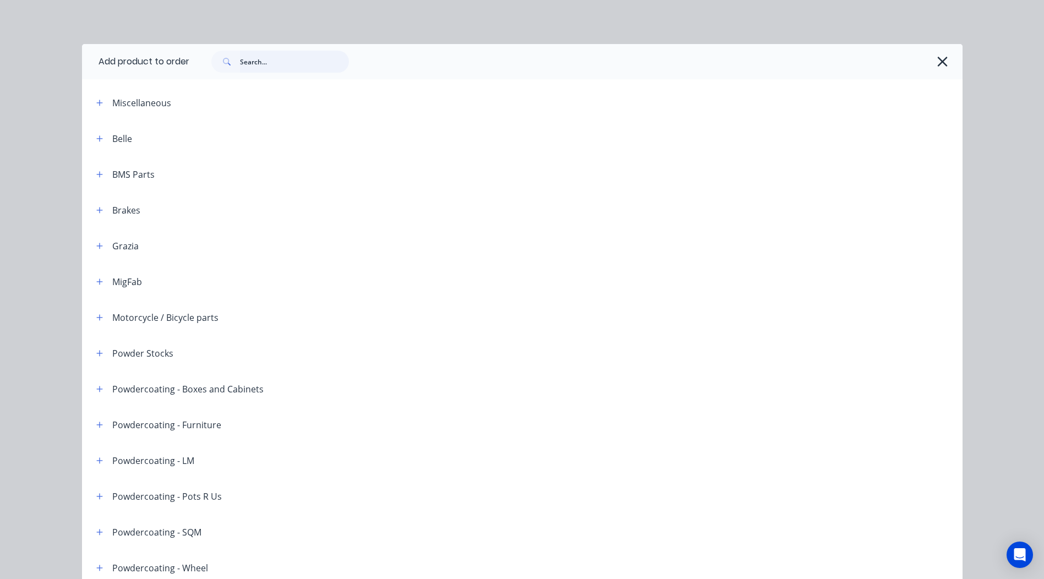
click at [288, 64] on input "text" at bounding box center [294, 62] width 109 height 22
paste input "Eternity titanium pearl kinetic"
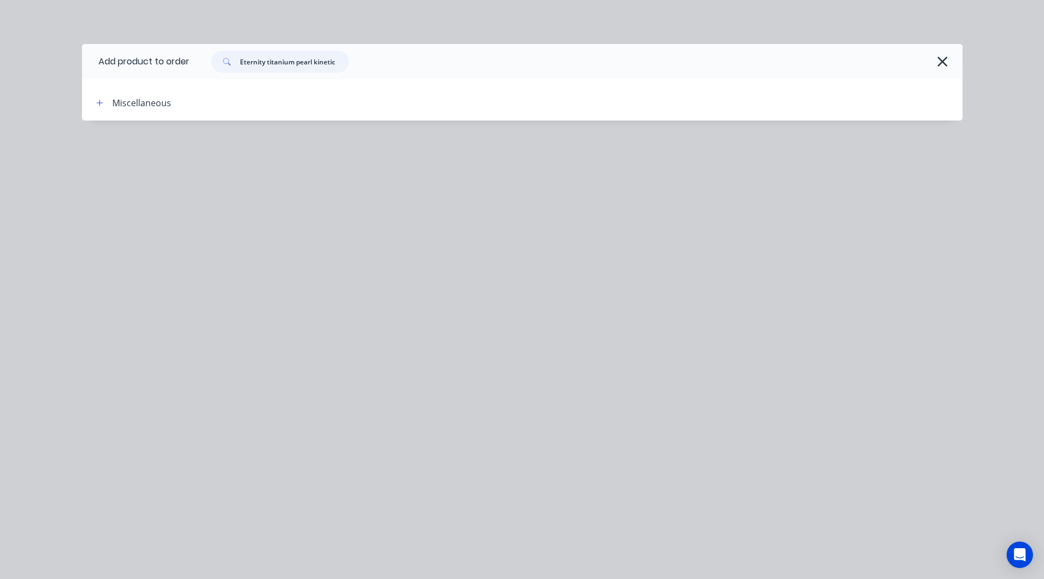
drag, startPoint x: 325, startPoint y: 70, endPoint x: 316, endPoint y: 72, distance: 9.0
click at [316, 72] on input "Eternity titanium pearl kinetic" at bounding box center [294, 62] width 109 height 22
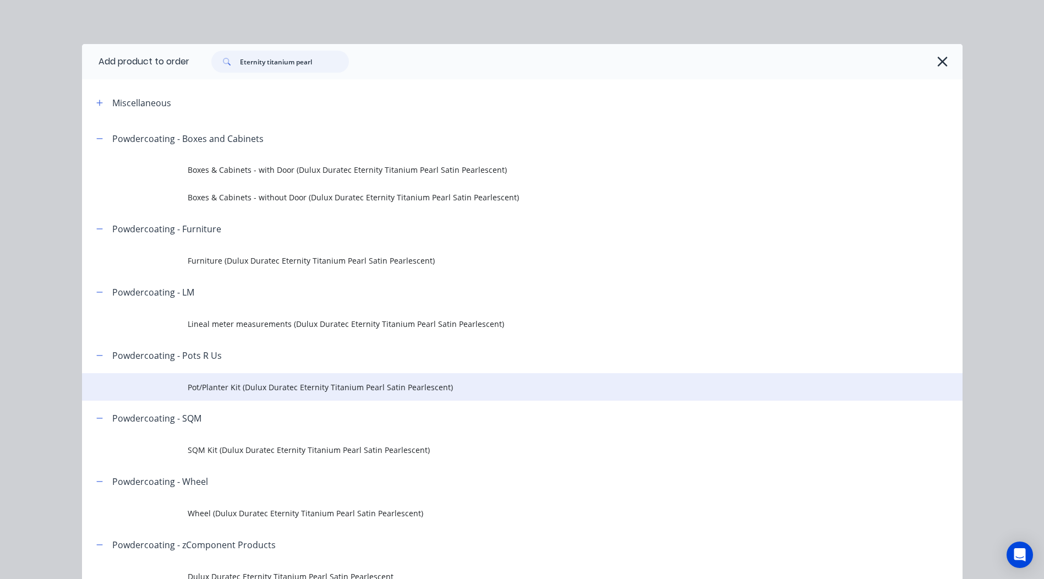
type input "Eternity titanium pearl"
click at [263, 398] on td "Pot/Planter Kit (Dulux Duratec Eternity Titanium Pearl Satin Pearlescent)" at bounding box center [575, 387] width 775 height 28
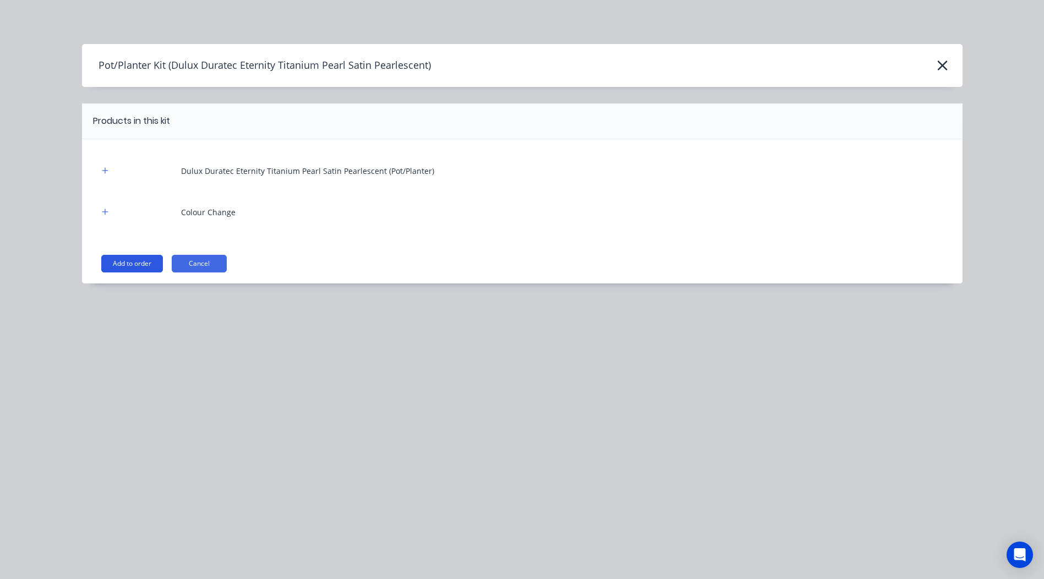
click at [140, 257] on button "Add to order" at bounding box center [132, 264] width 62 height 18
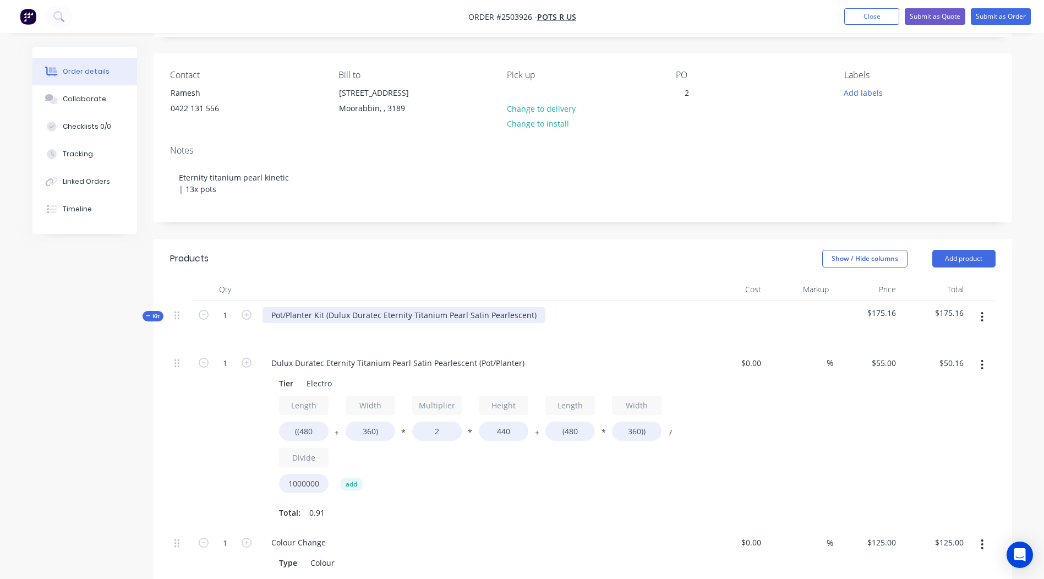
scroll to position [165, 0]
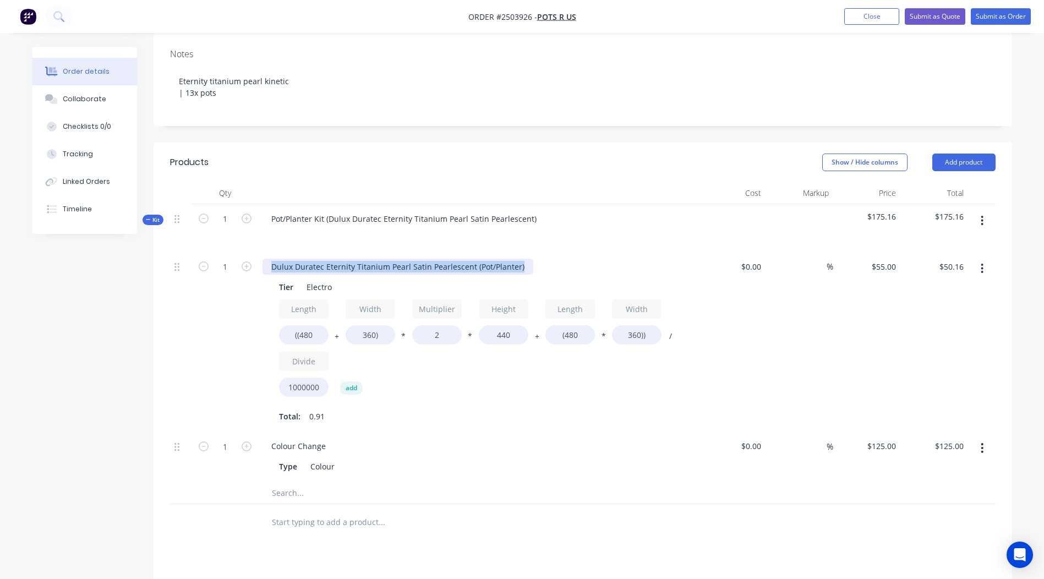
drag, startPoint x: 522, startPoint y: 267, endPoint x: 0, endPoint y: 322, distance: 524.4
click at [0, 317] on html "Order #2503926 - Pots R Us Add product Close Submit as Quote Submit as Order Or…" at bounding box center [522, 327] width 1044 height 985
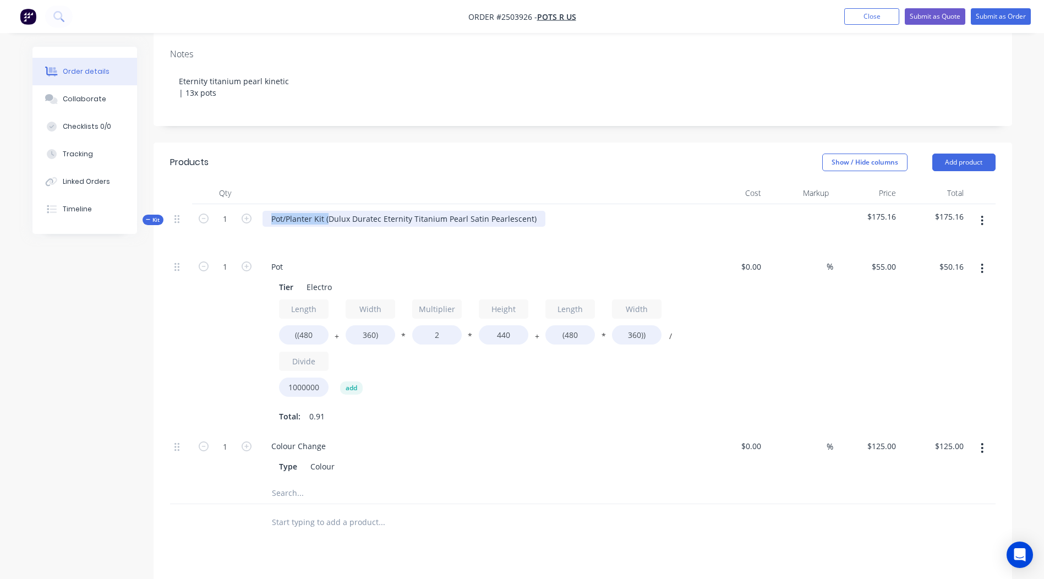
drag, startPoint x: 329, startPoint y: 216, endPoint x: 81, endPoint y: 278, distance: 255.4
click at [83, 278] on div "Created by Rory Created 26/08/25 Required 26/08/25 Assigned to Add team member …" at bounding box center [521, 351] width 979 height 939
click at [474, 219] on div "Dulux Duratec Eternity Titanium Pearl Satin Pearlescent)" at bounding box center [375, 219] width 226 height 16
click at [523, 182] on div at bounding box center [478, 193] width 440 height 22
click at [324, 329] on input "((480" at bounding box center [304, 334] width 50 height 19
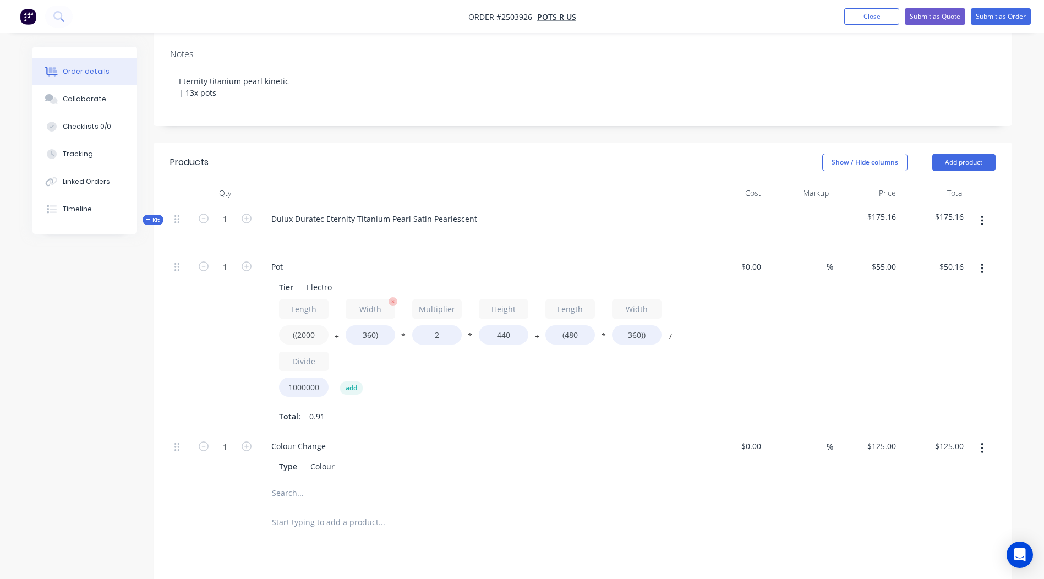
type input "((2000"
type input "$123.73"
click at [370, 337] on input "360)" at bounding box center [371, 334] width 50 height 19
type input "300)"
type input "$120.82"
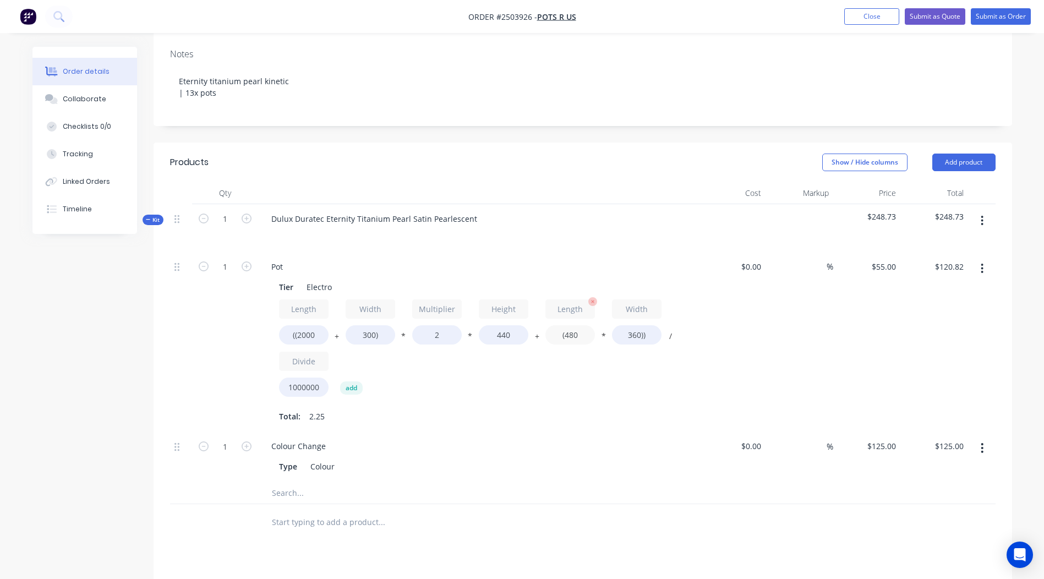
click at [587, 333] on input "(480" at bounding box center [570, 334] width 50 height 19
type input "(2000"
type input "$150.92"
click at [778, 353] on div "%" at bounding box center [799, 342] width 68 height 180
click at [638, 333] on input "360))" at bounding box center [637, 334] width 50 height 19
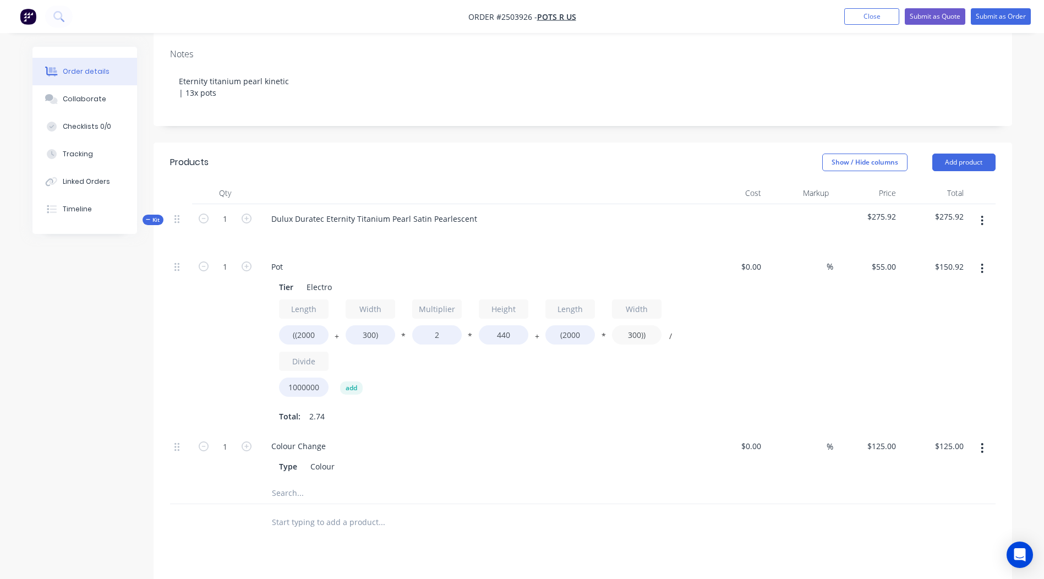
type input "300))"
type input "$144.32"
click at [870, 355] on div "$55.00 $55.00" at bounding box center [867, 342] width 68 height 180
drag, startPoint x: 520, startPoint y: 334, endPoint x: 356, endPoint y: 354, distance: 165.1
click at [367, 353] on div "Length ((2000 + Width 300) * Multiplier 2 * Height 440 + Length (2000 * Width 3…" at bounding box center [478, 350] width 398 height 102
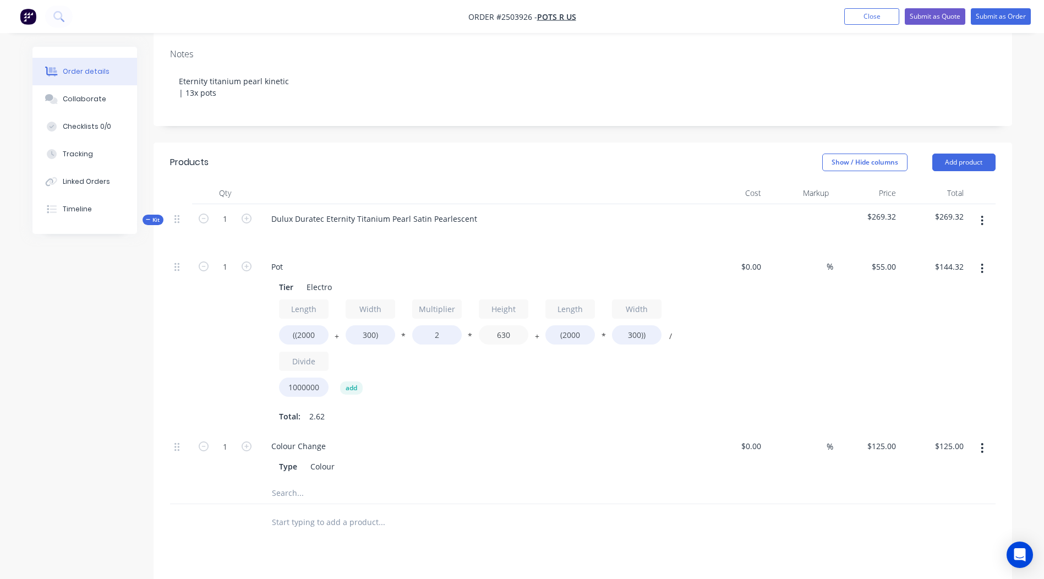
type input "630"
type input "$192.39"
click at [944, 315] on div "$192.39 $144.32" at bounding box center [934, 342] width 68 height 180
click at [990, 271] on button "button" at bounding box center [982, 269] width 26 height 20
click at [950, 297] on div "Duplicate" at bounding box center [943, 297] width 85 height 16
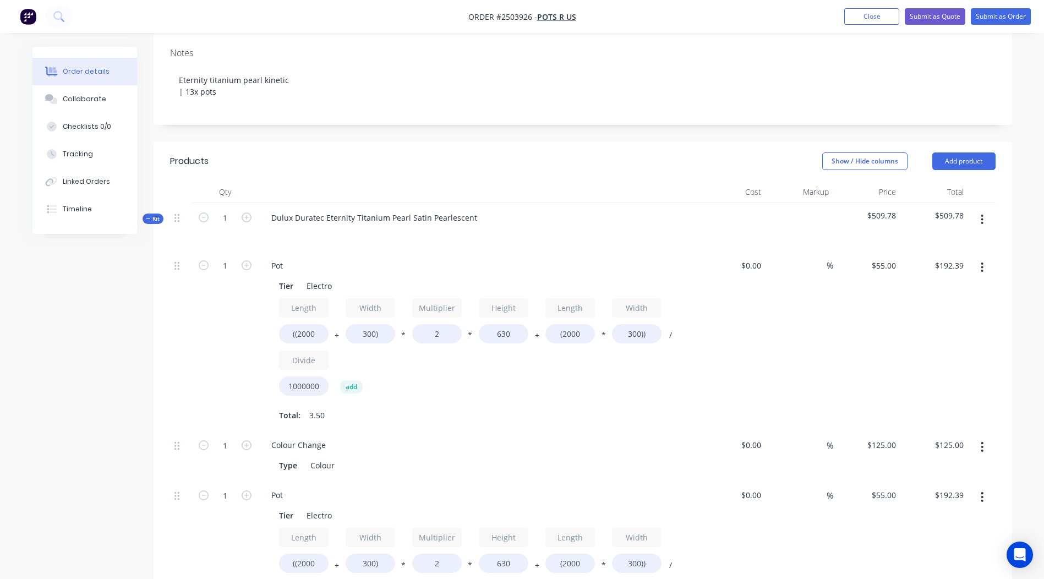
scroll to position [330, 0]
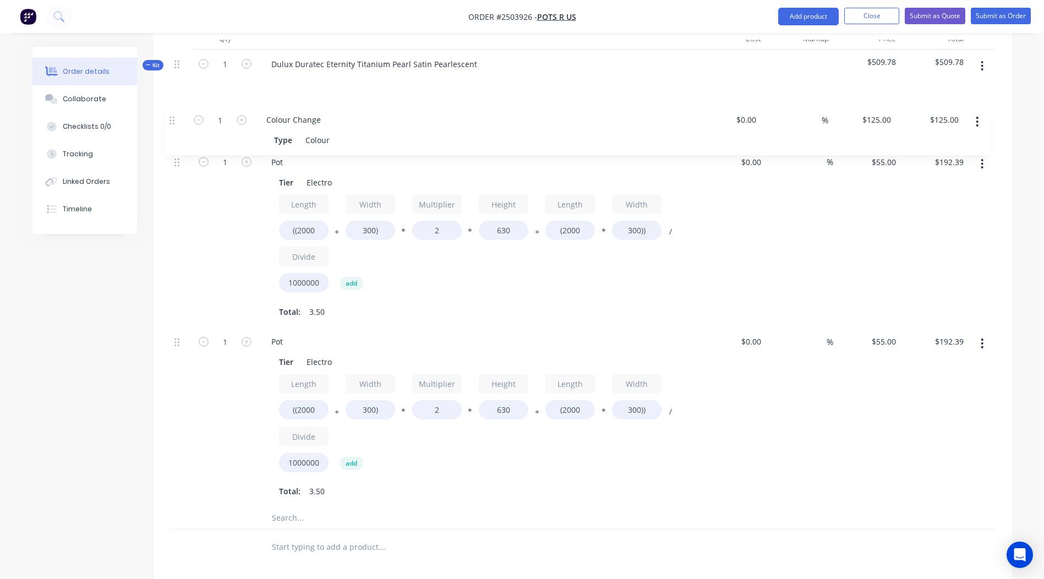
drag, startPoint x: 177, startPoint y: 283, endPoint x: 180, endPoint y: 94, distance: 188.7
click at [180, 94] on div "Kit 1 Dulux Duratec Eternity Titanium Pearl Satin Pearlescent $509.78 $509.78 1…" at bounding box center [582, 290] width 825 height 480
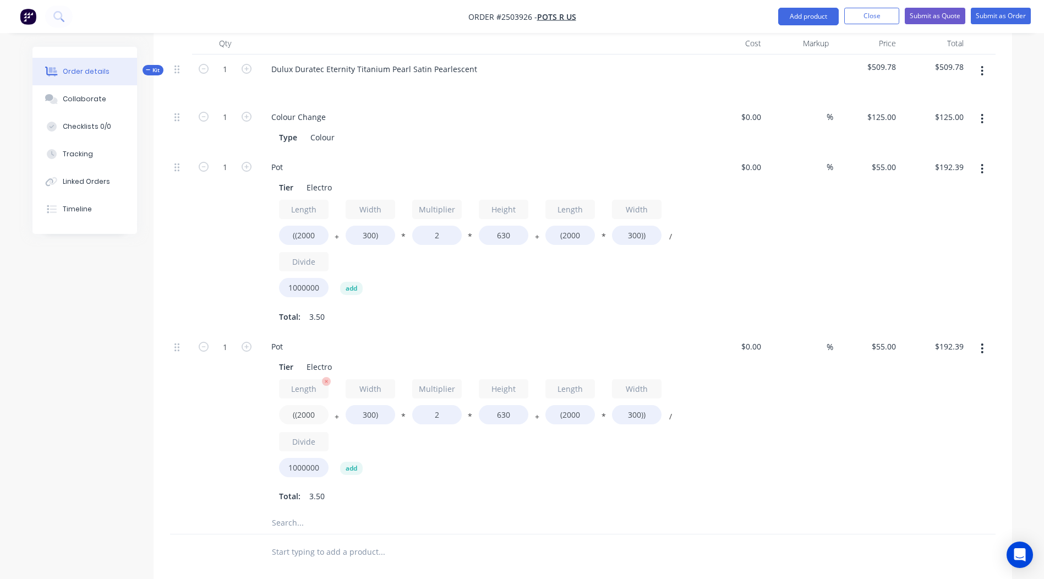
click at [320, 413] on input "((2000" at bounding box center [304, 414] width 50 height 19
type input "((1200"
type input "$136.95"
click at [368, 418] on input "300)" at bounding box center [371, 414] width 50 height 19
type input "500)"
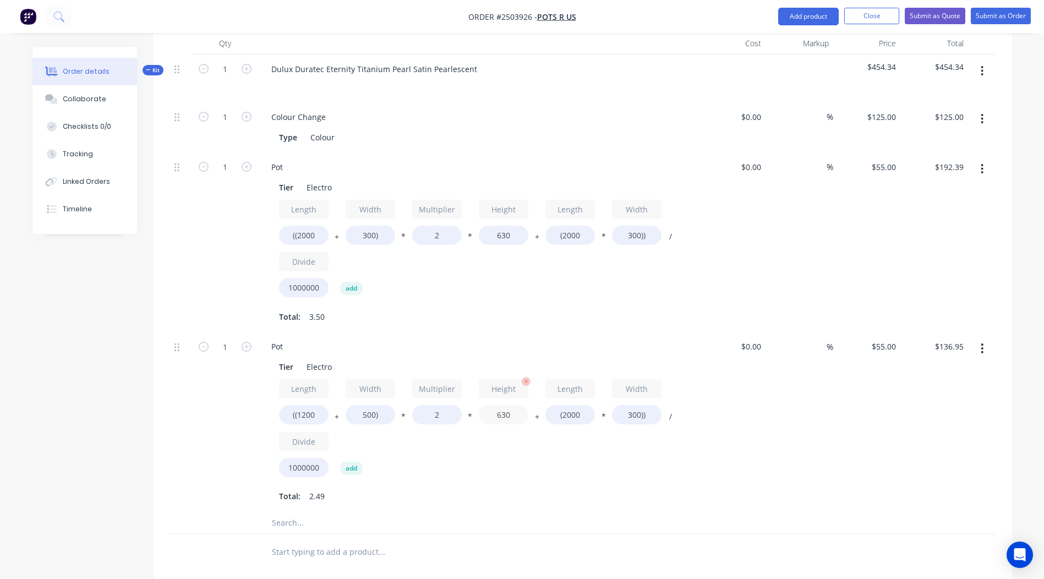
type input "$150.81"
drag, startPoint x: 509, startPoint y: 417, endPoint x: 482, endPoint y: 416, distance: 27.0
click at [482, 416] on input "630" at bounding box center [504, 414] width 50 height 19
type input "500"
type input "$126.50"
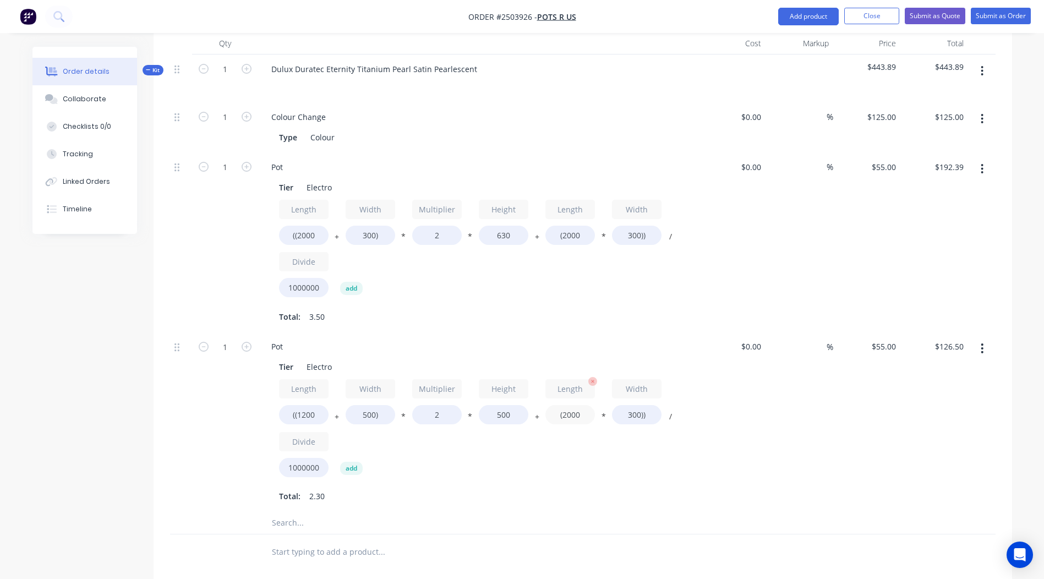
drag, startPoint x: 581, startPoint y: 414, endPoint x: 563, endPoint y: 419, distance: 18.8
click at [563, 419] on input "(2000" at bounding box center [570, 414] width 50 height 19
type input "(1200"
type input "$113.30"
click at [632, 412] on input "300))" at bounding box center [637, 414] width 50 height 19
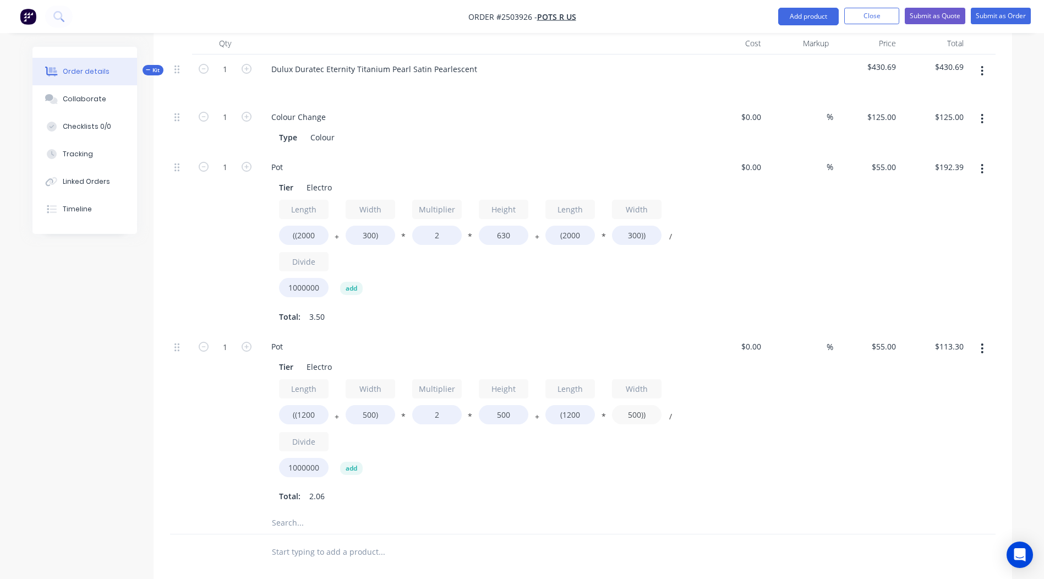
type input "500))"
type input "$126.50"
click at [900, 415] on div "$55.00 $55.00" at bounding box center [867, 422] width 68 height 180
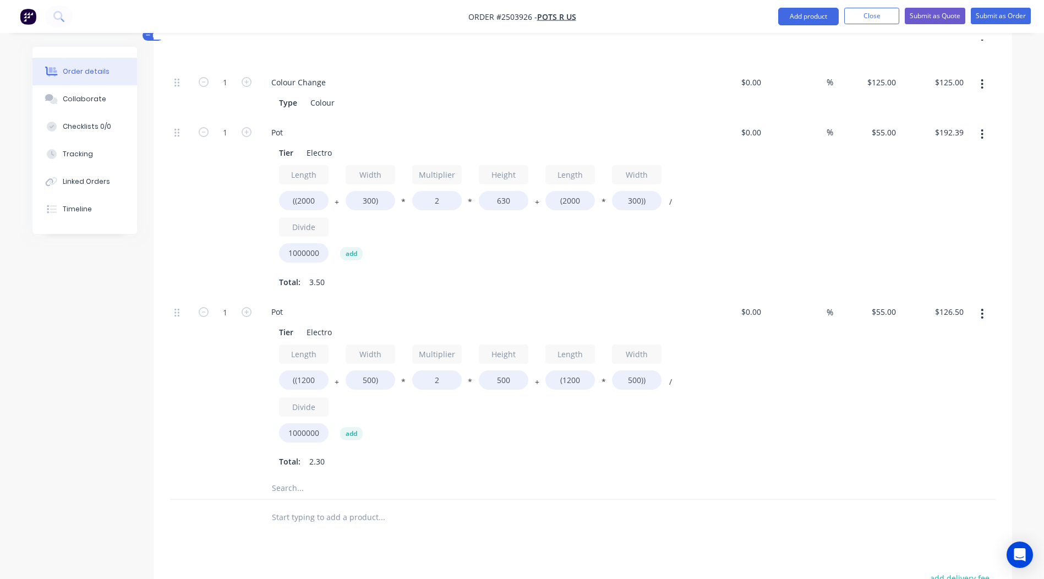
scroll to position [276, 0]
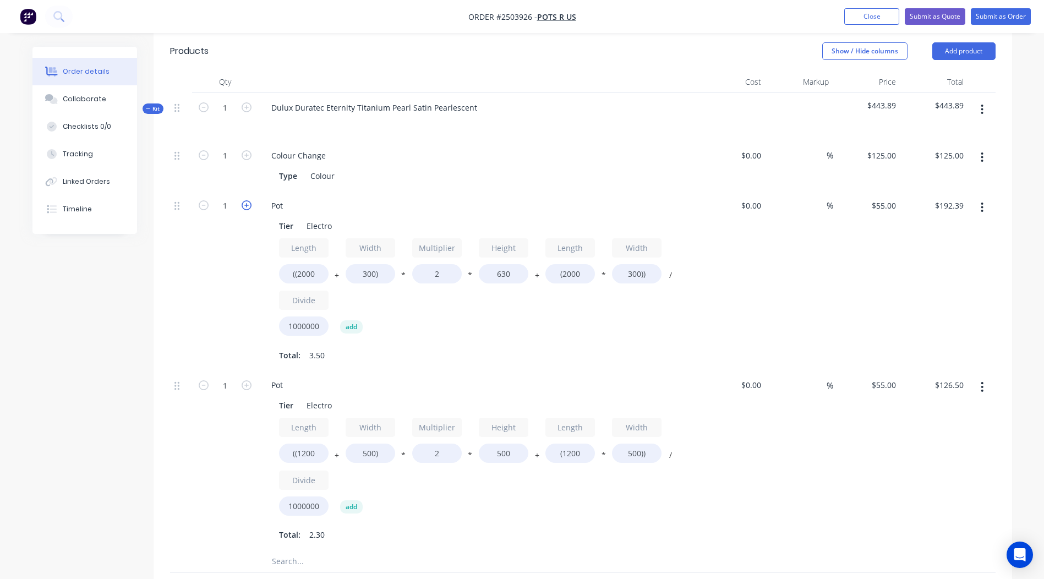
click at [245, 201] on icon "button" at bounding box center [247, 205] width 10 height 10
type input "2"
type input "$384.78"
click at [245, 201] on icon "button" at bounding box center [247, 205] width 10 height 10
type input "3"
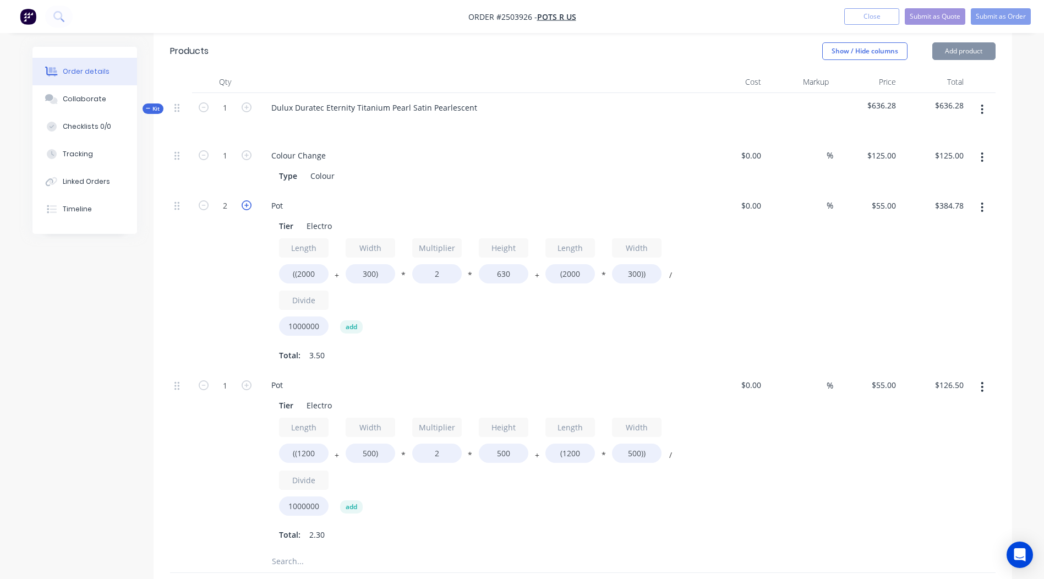
type input "$577.17"
click at [245, 201] on icon "button" at bounding box center [247, 205] width 10 height 10
type input "4"
type input "$769.56"
click at [245, 201] on icon "button" at bounding box center [247, 205] width 10 height 10
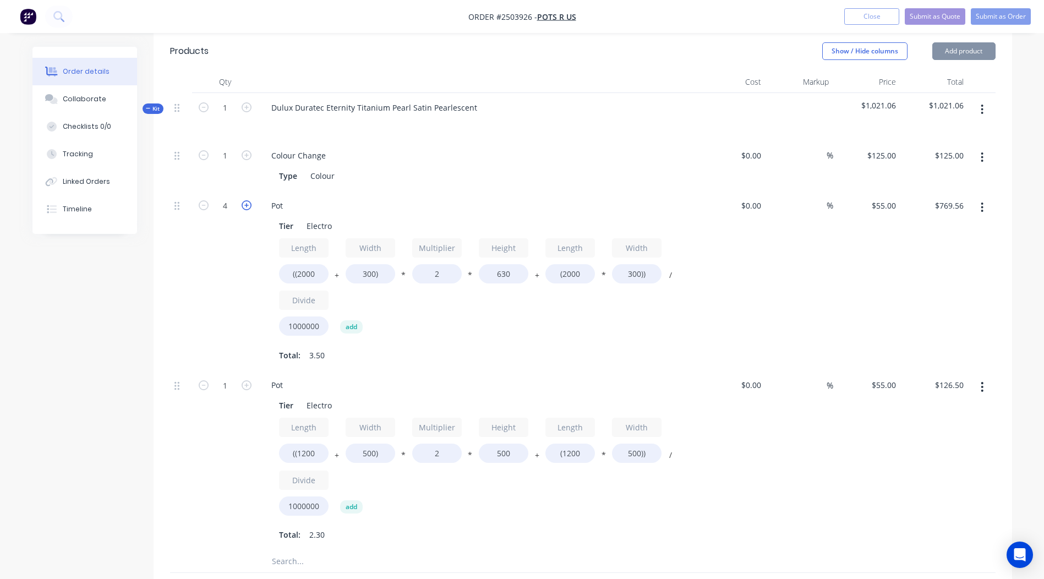
type input "5"
type input "$961.95"
click at [245, 201] on icon "button" at bounding box center [247, 205] width 10 height 10
type input "6"
type input "$1,154.34"
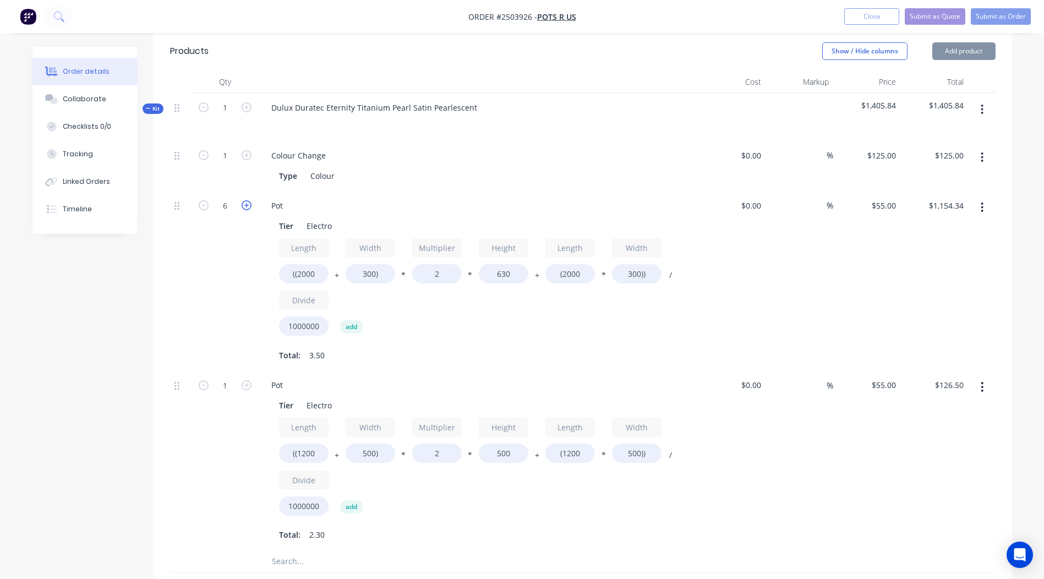
click at [245, 201] on icon "button" at bounding box center [247, 205] width 10 height 10
type input "7"
type input "$1,346.73"
click at [245, 201] on icon "button" at bounding box center [247, 205] width 10 height 10
type input "8"
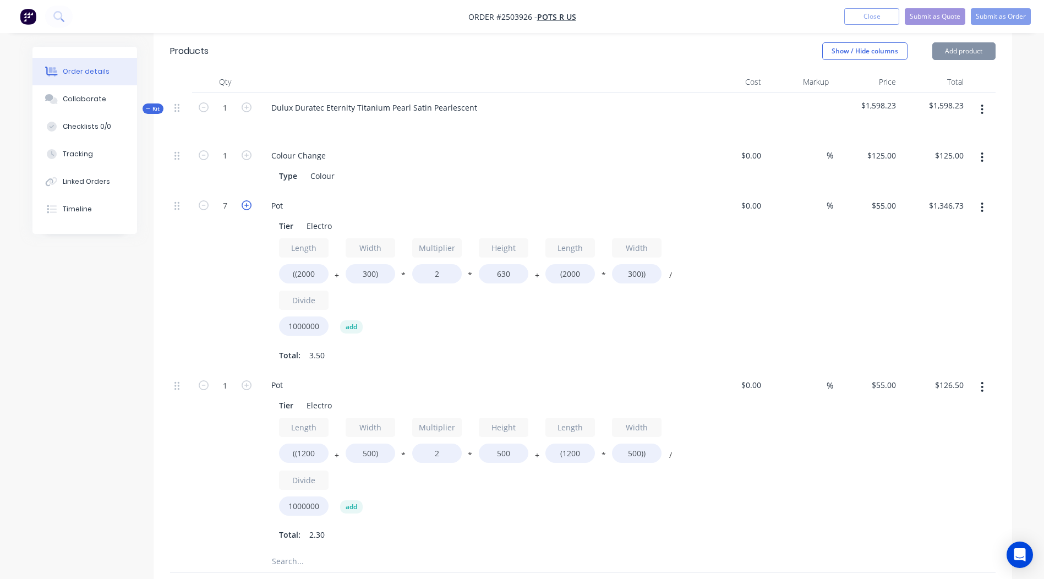
type input "$1,539.12"
click at [245, 201] on icon "button" at bounding box center [247, 205] width 10 height 10
type input "9"
type input "$1,731.51"
click at [245, 201] on icon "button" at bounding box center [247, 205] width 10 height 10
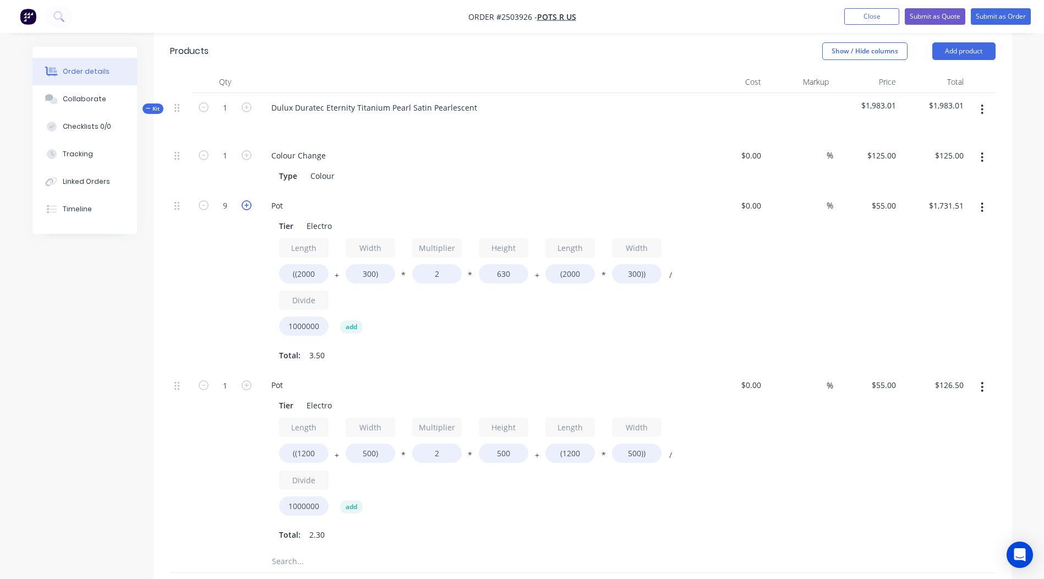
type input "10"
type input "$1,923.90"
click at [245, 201] on icon "button" at bounding box center [247, 205] width 10 height 10
type input "11"
type input "$2,116.29"
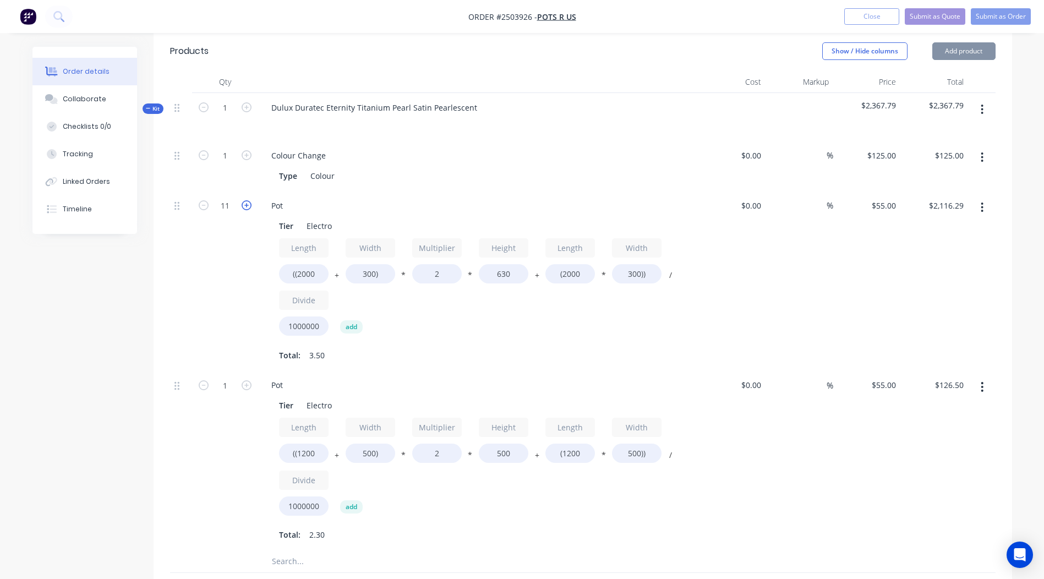
click at [245, 201] on icon "button" at bounding box center [247, 205] width 10 height 10
type input "12"
type input "$2,308.68"
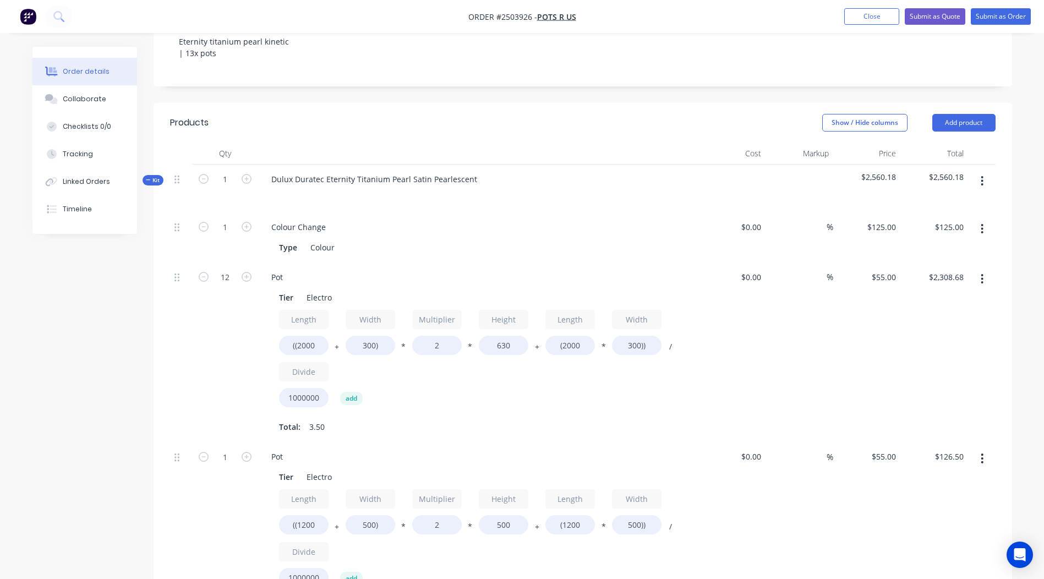
scroll to position [196, 0]
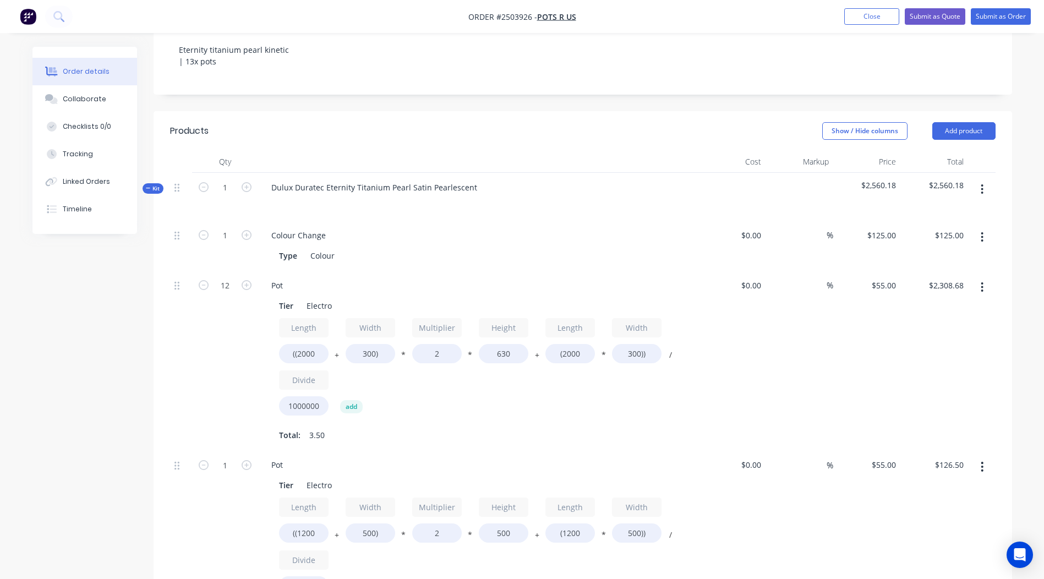
click at [988, 191] on button "button" at bounding box center [982, 189] width 26 height 20
click at [957, 221] on div "Add product to kit" at bounding box center [943, 218] width 85 height 16
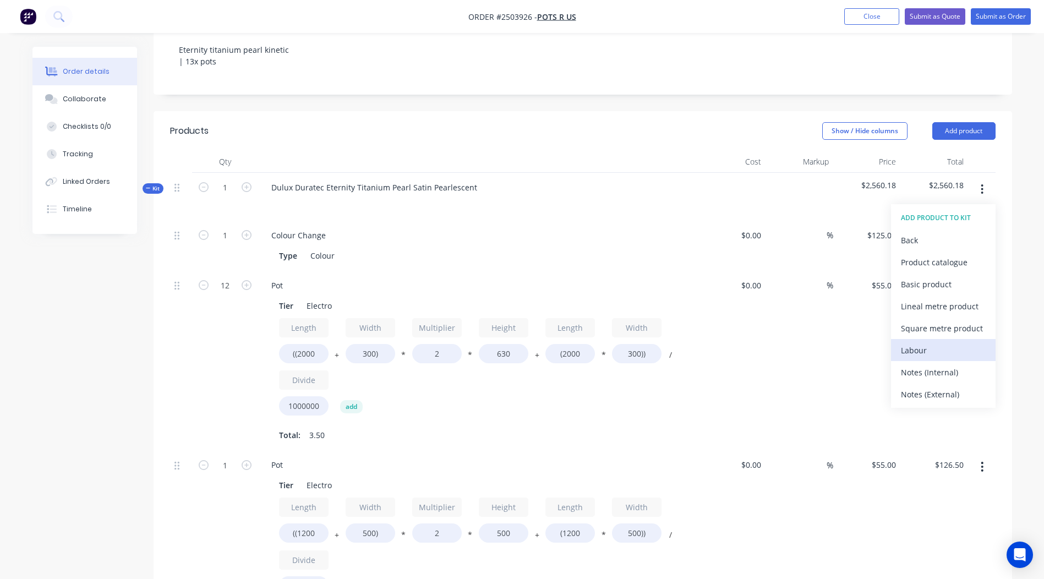
click at [944, 356] on div "Labour" at bounding box center [943, 350] width 85 height 16
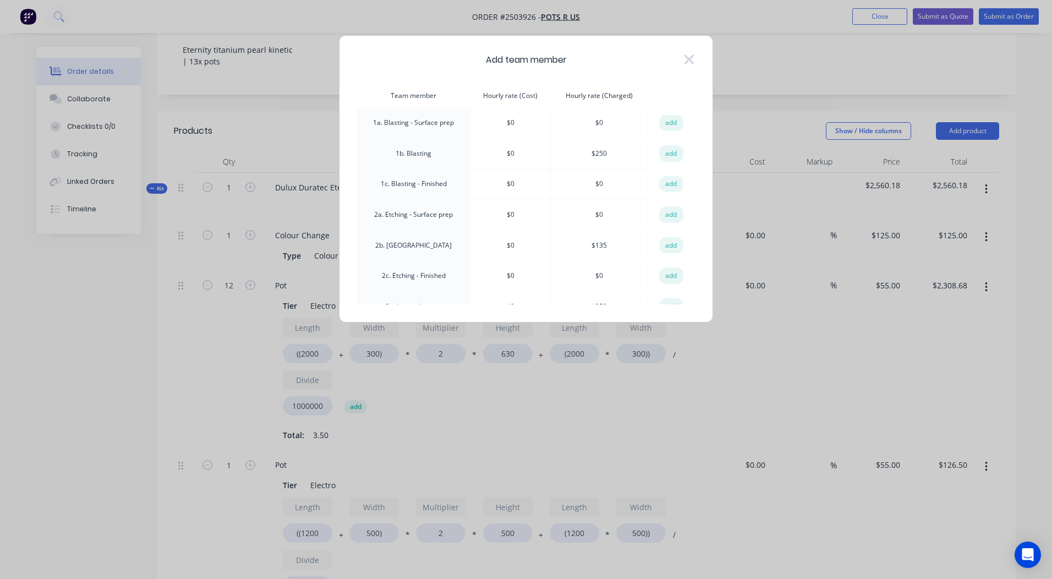
click at [670, 156] on button "add" at bounding box center [671, 153] width 24 height 17
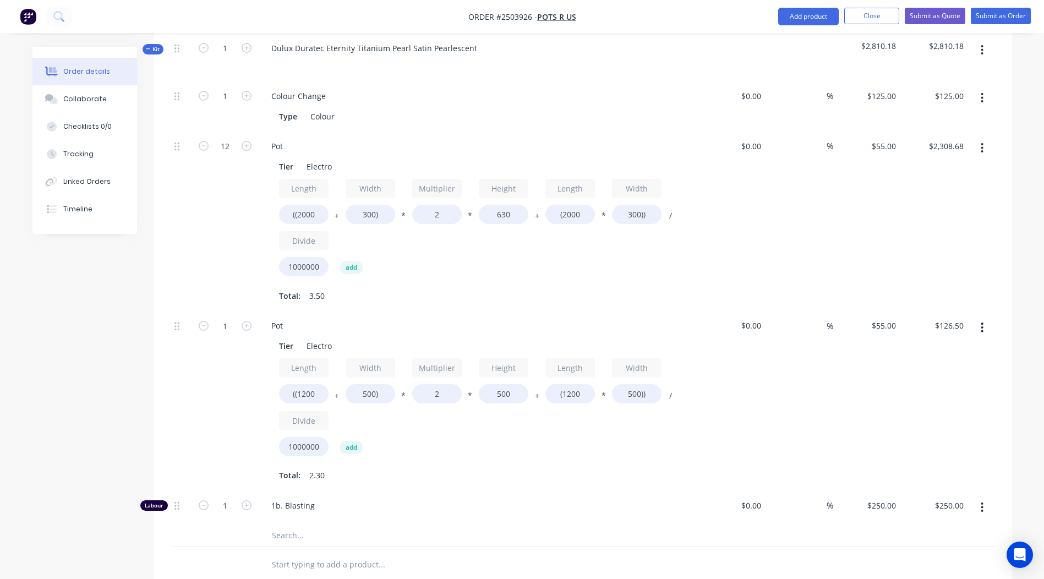
scroll to position [471, 0]
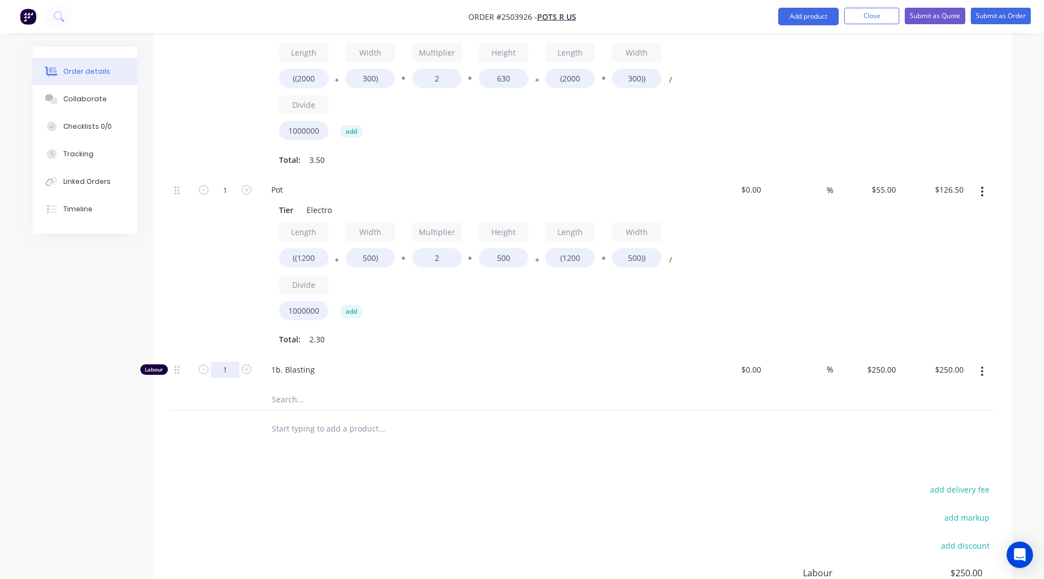
click at [477, 449] on div "Products Show / Hide columns Add product Qty Cost Markup Price Total Kit 1 Dulu…" at bounding box center [582, 273] width 858 height 875
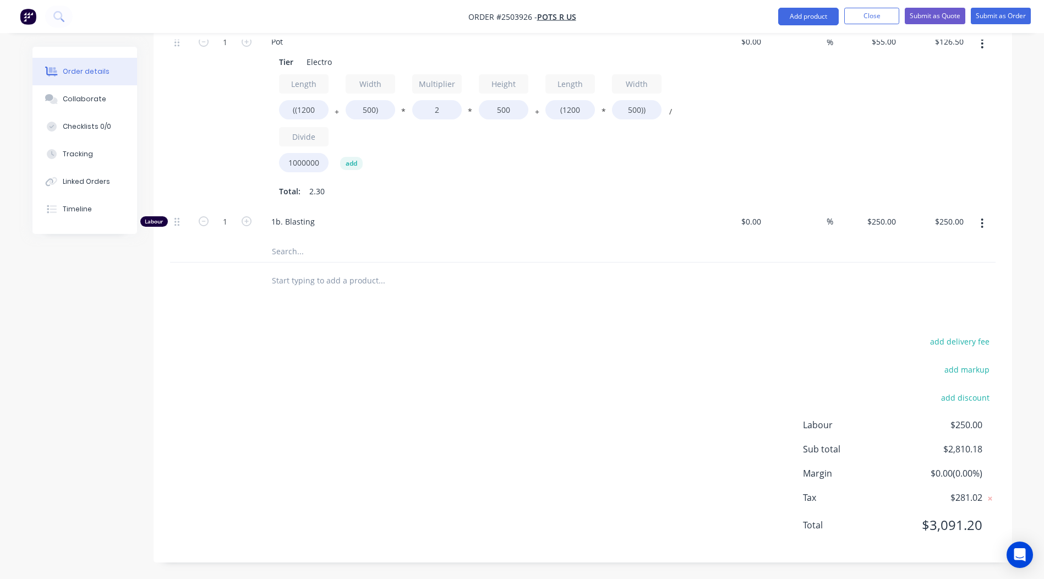
scroll to position [0, 0]
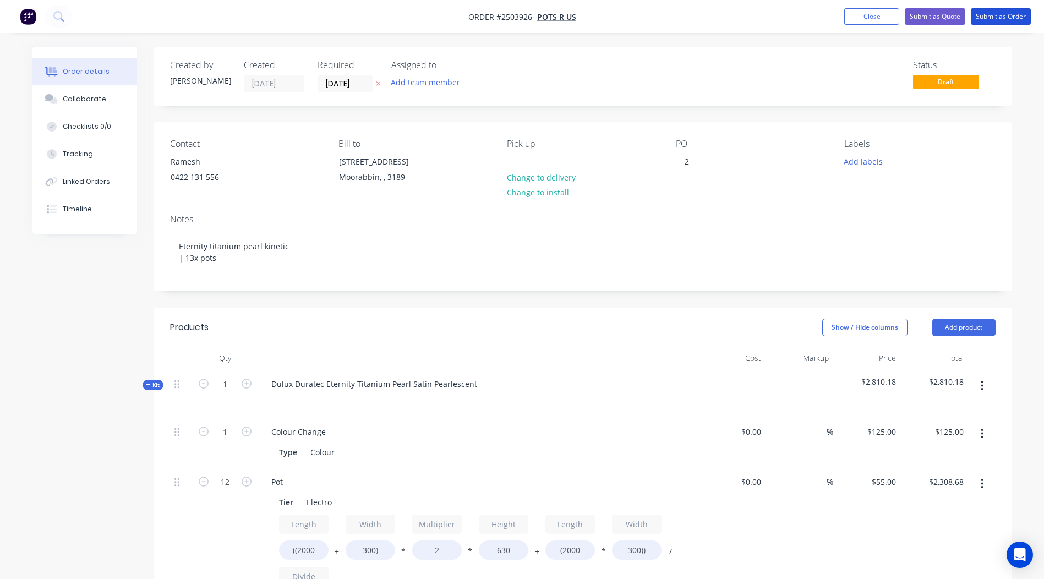
click at [992, 31] on nav "Order #2503926 - Pots R Us Add product Close Submit as Quote Submit as Order" at bounding box center [522, 16] width 1044 height 33
click at [1003, 11] on button "Submit as Order" at bounding box center [1000, 16] width 60 height 17
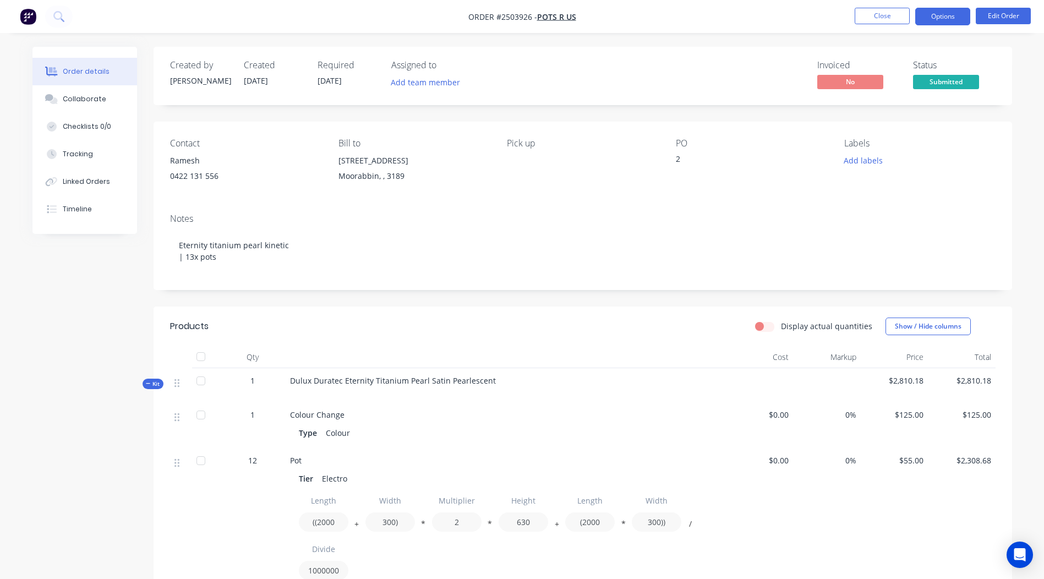
click at [947, 19] on button "Options" at bounding box center [942, 17] width 55 height 18
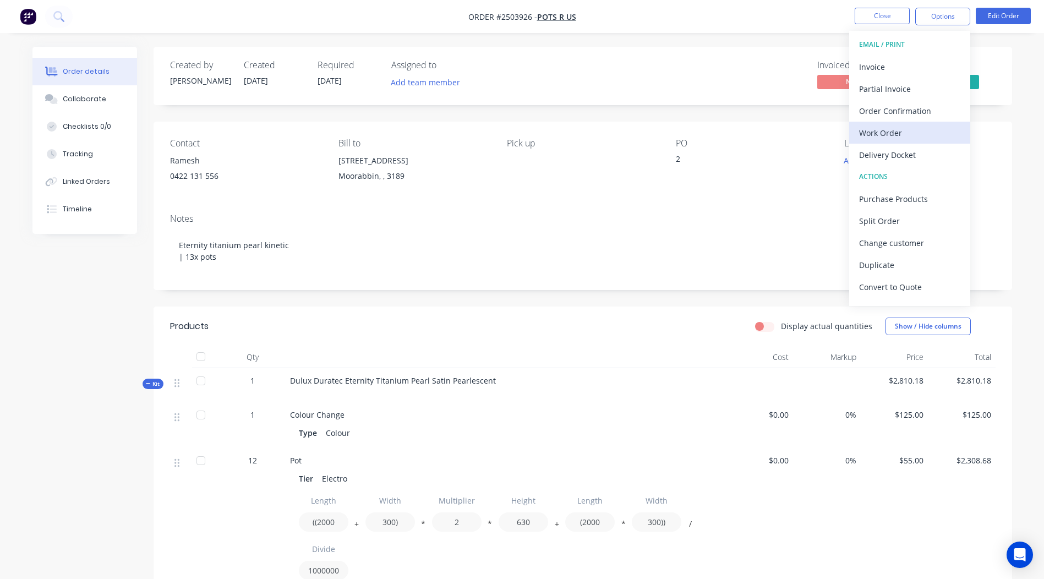
click at [870, 132] on div "Work Order" at bounding box center [909, 133] width 101 height 16
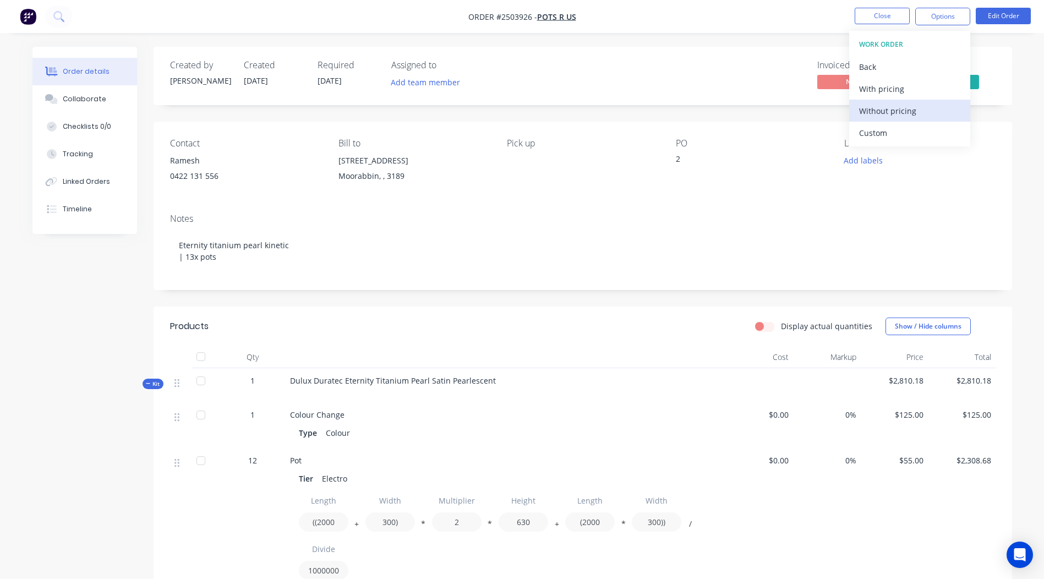
click at [923, 105] on div "Without pricing" at bounding box center [909, 111] width 101 height 16
drag, startPoint x: 701, startPoint y: 189, endPoint x: 726, endPoint y: 187, distance: 24.3
click at [701, 189] on div "Contact Ramesh 0422 131 556 Bill to 487 Warrigal Rd Moorabbin, , 3189 Pick up P…" at bounding box center [582, 163] width 858 height 83
click at [866, 157] on button "Add labels" at bounding box center [863, 160] width 51 height 15
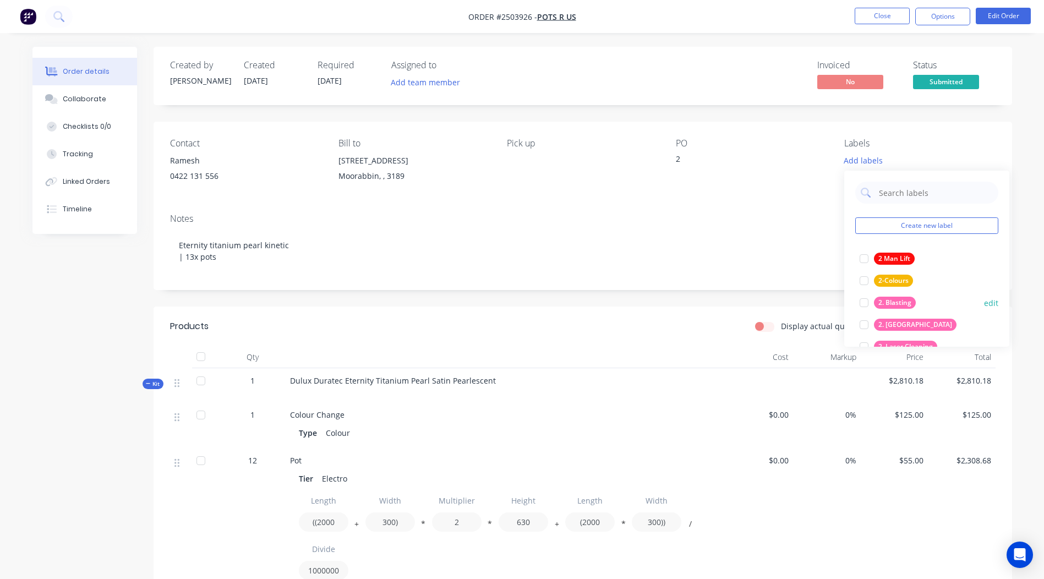
click at [905, 304] on div "2. Blasting" at bounding box center [895, 303] width 42 height 12
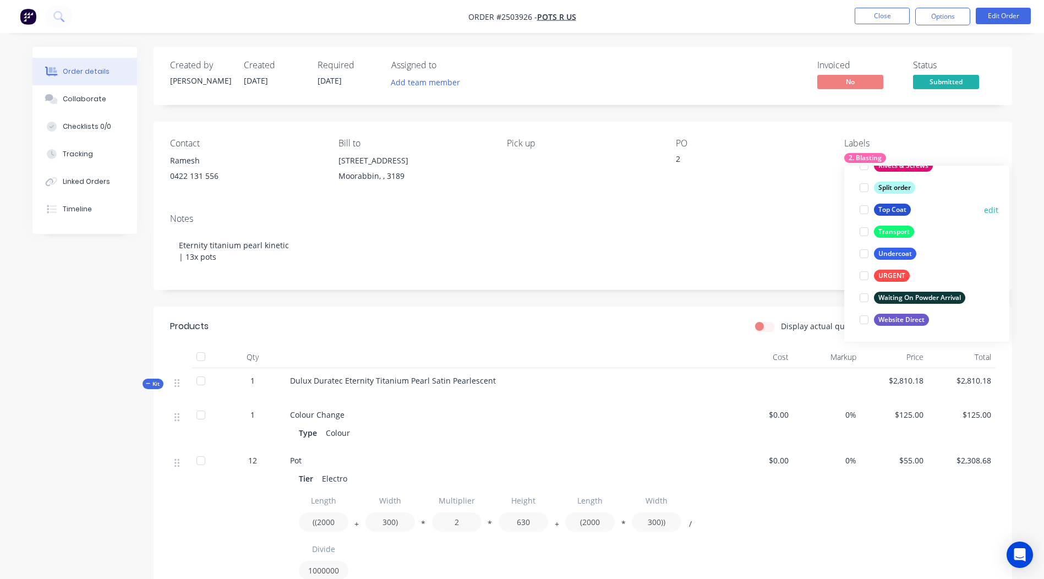
click at [885, 211] on div "Top Coat" at bounding box center [892, 210] width 37 height 12
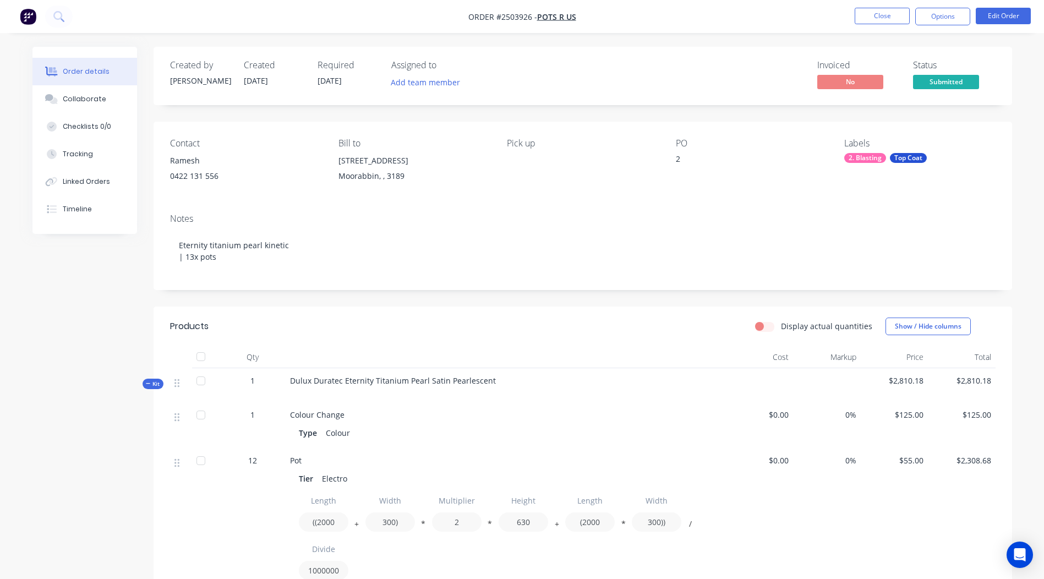
click at [735, 103] on div "Created by Rory Created 26/08/25 Required 26/08/25 Assigned to Add team member …" at bounding box center [582, 76] width 858 height 58
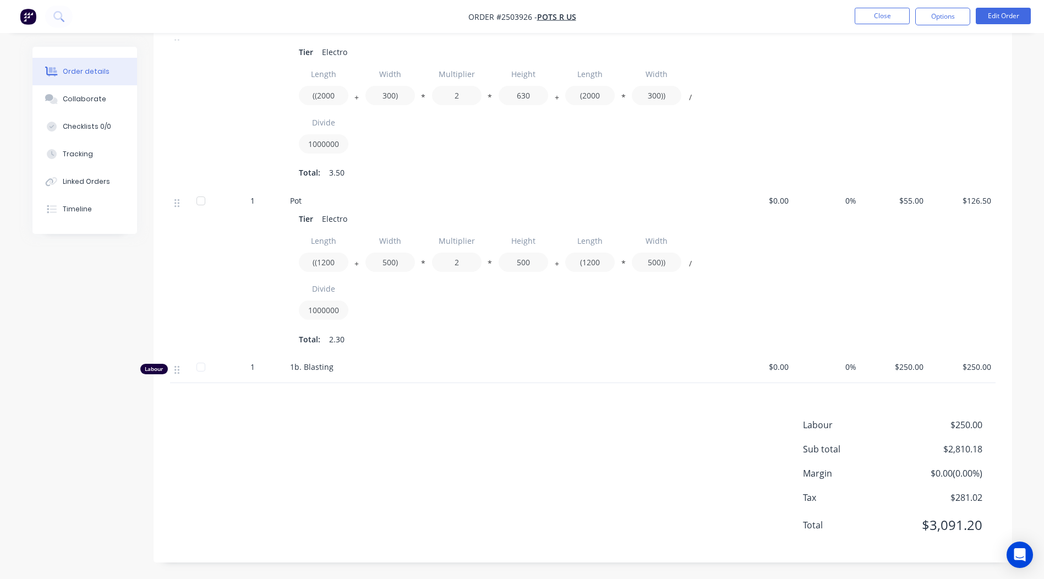
scroll to position [0, 0]
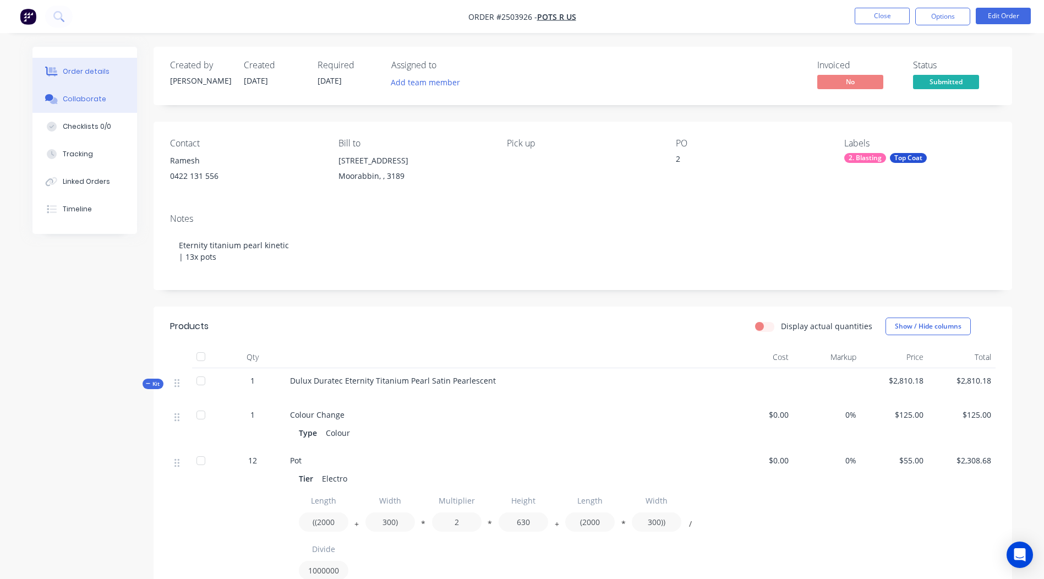
click at [63, 101] on div "Collaborate" at bounding box center [84, 99] width 43 height 10
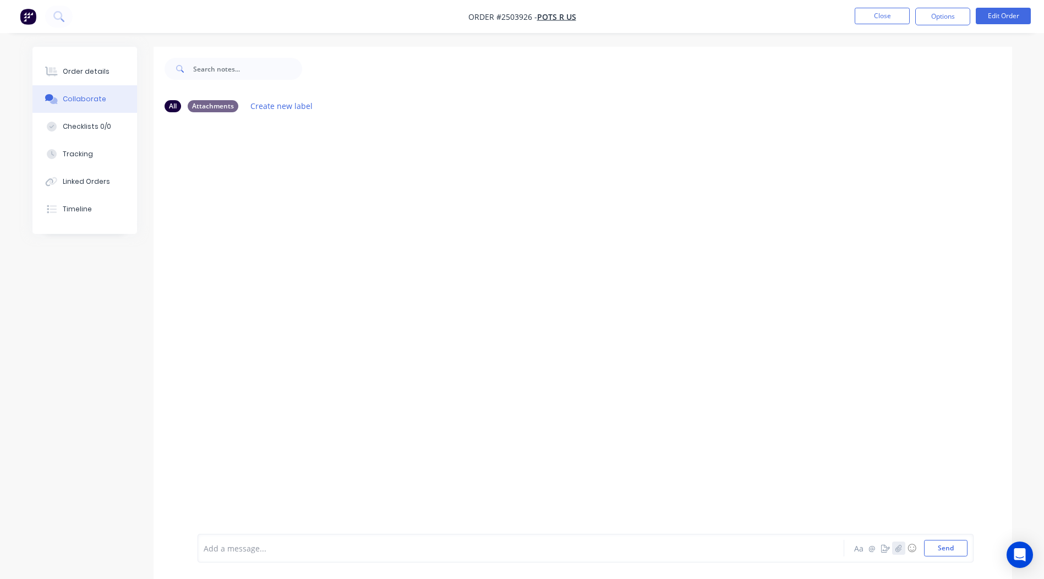
click at [902, 551] on button "button" at bounding box center [898, 547] width 13 height 13
click at [953, 553] on button "Send" at bounding box center [945, 548] width 43 height 17
click at [884, 14] on button "Close" at bounding box center [881, 16] width 55 height 17
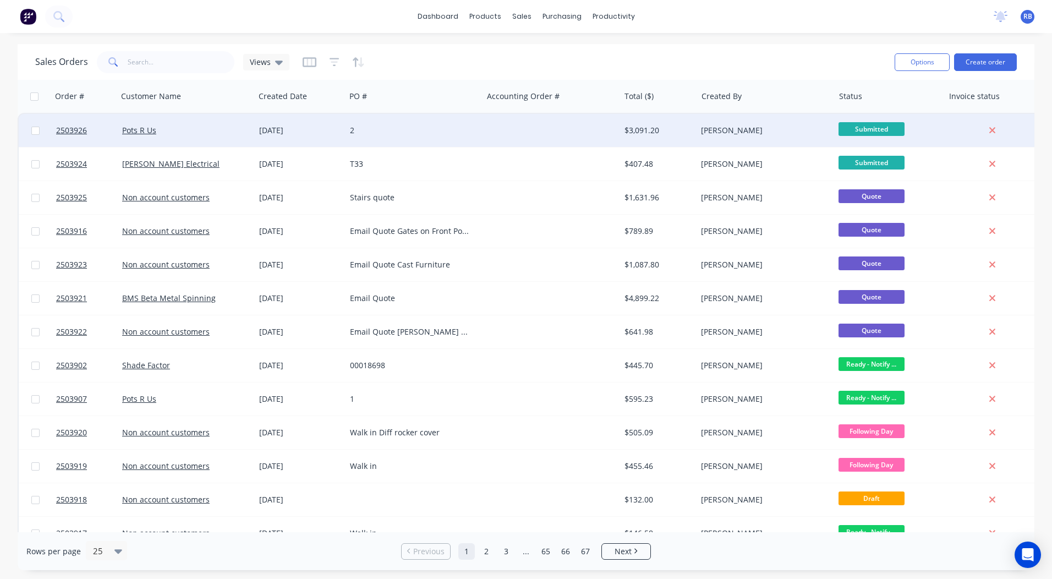
click at [388, 137] on div "2" at bounding box center [414, 130] width 137 height 33
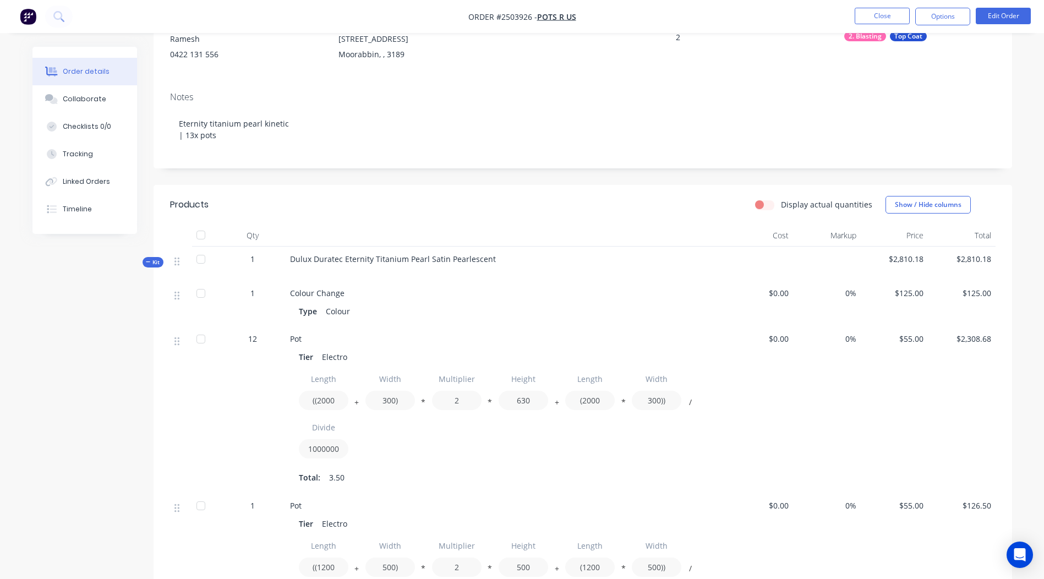
scroll to position [41, 0]
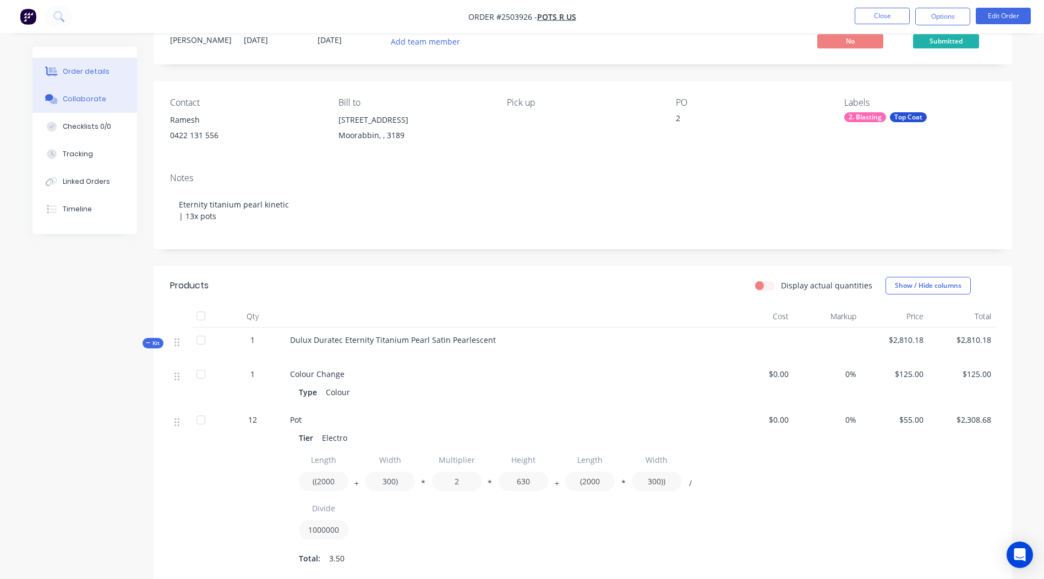
click at [51, 98] on icon at bounding box center [49, 97] width 8 height 7
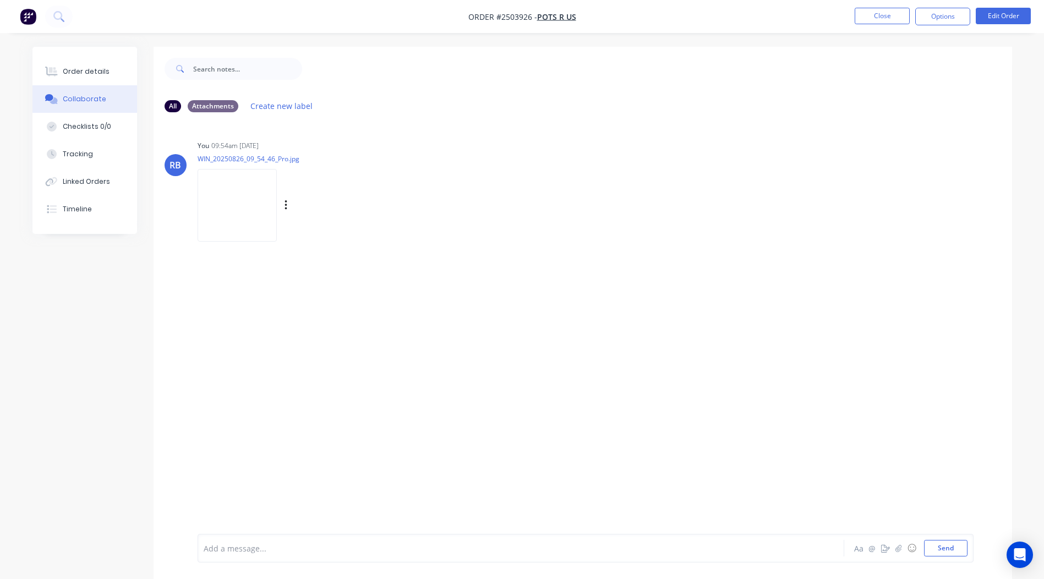
click at [253, 202] on img at bounding box center [237, 205] width 79 height 72
click at [863, 15] on button "Close" at bounding box center [881, 16] width 55 height 17
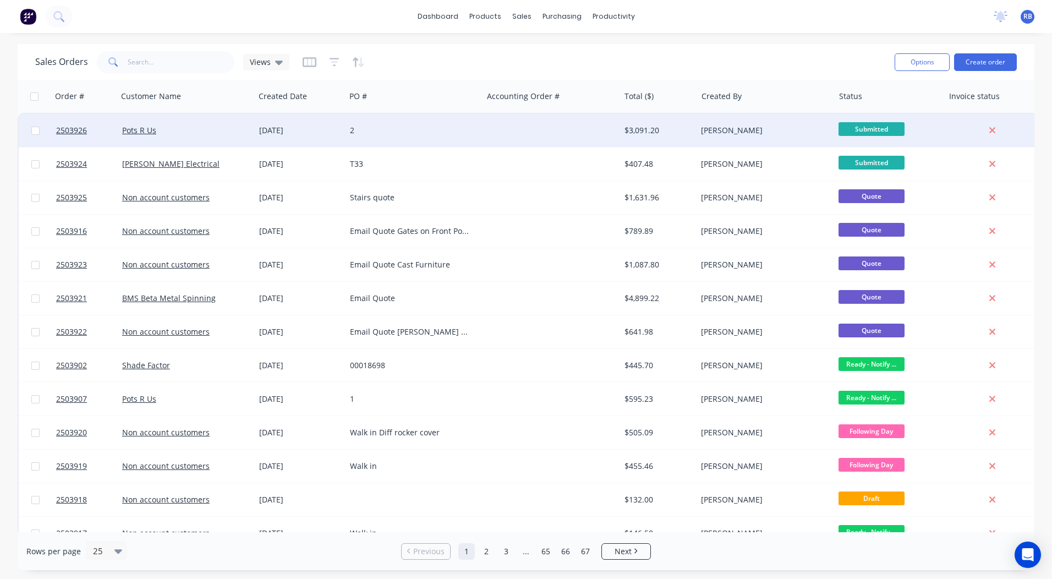
click at [549, 130] on div at bounding box center [550, 130] width 137 height 33
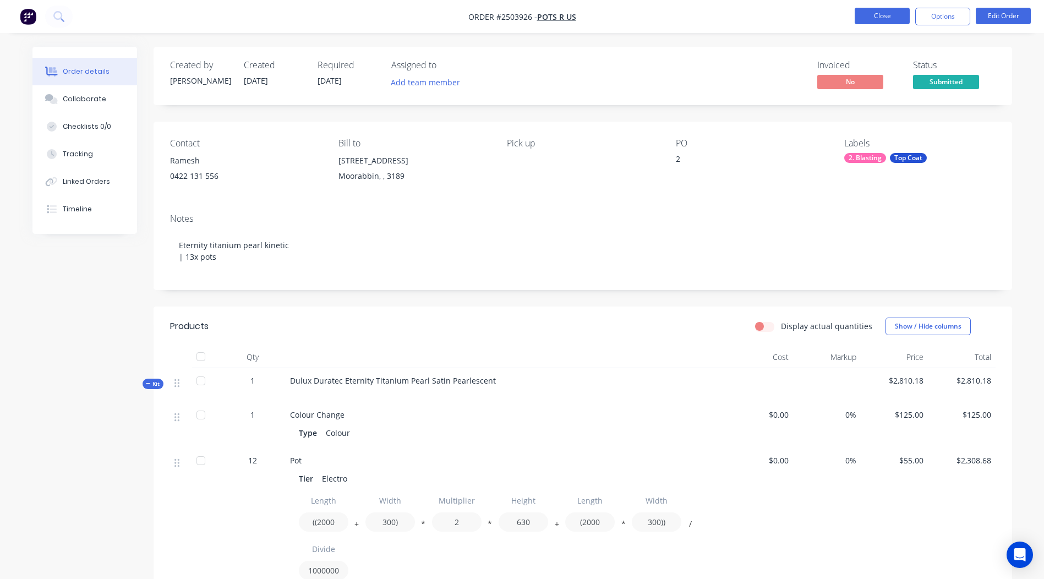
click at [869, 9] on button "Close" at bounding box center [881, 16] width 55 height 17
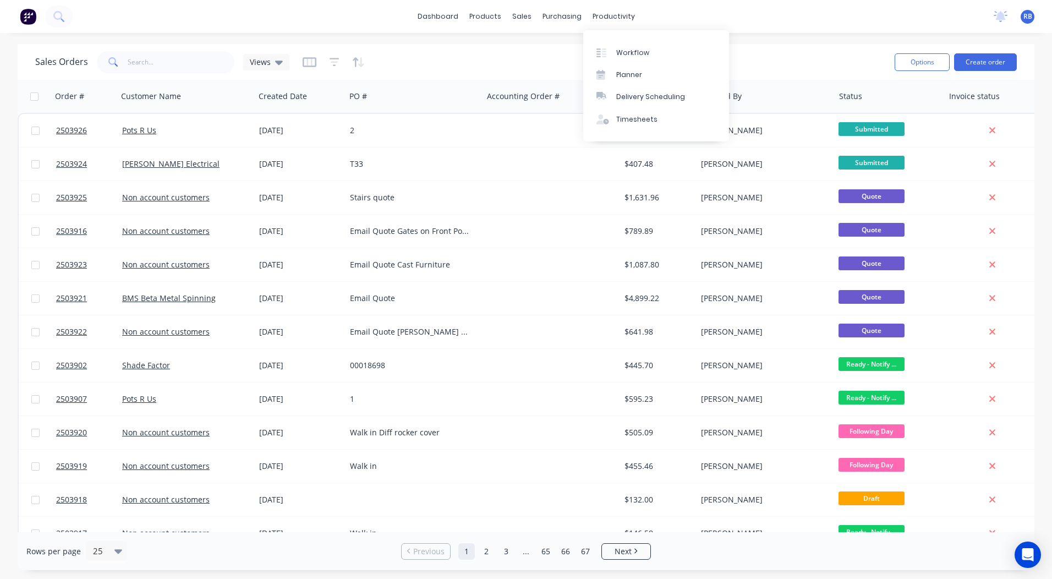
click at [506, 46] on div "Sales Orders Views Options Create order" at bounding box center [526, 62] width 1017 height 36
click at [438, 18] on link "dashboard" at bounding box center [438, 16] width 52 height 17
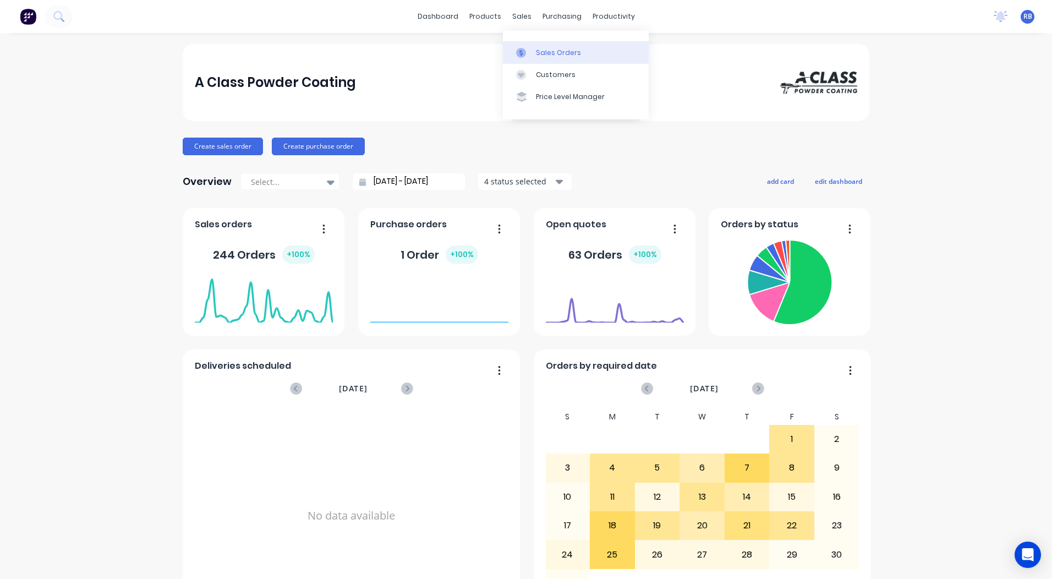
drag, startPoint x: 527, startPoint y: 41, endPoint x: 529, endPoint y: 46, distance: 5.7
click at [527, 41] on div "Sales Orders Customers Price Level Manager" at bounding box center [576, 74] width 146 height 89
click at [530, 46] on link "Sales Orders" at bounding box center [576, 52] width 146 height 22
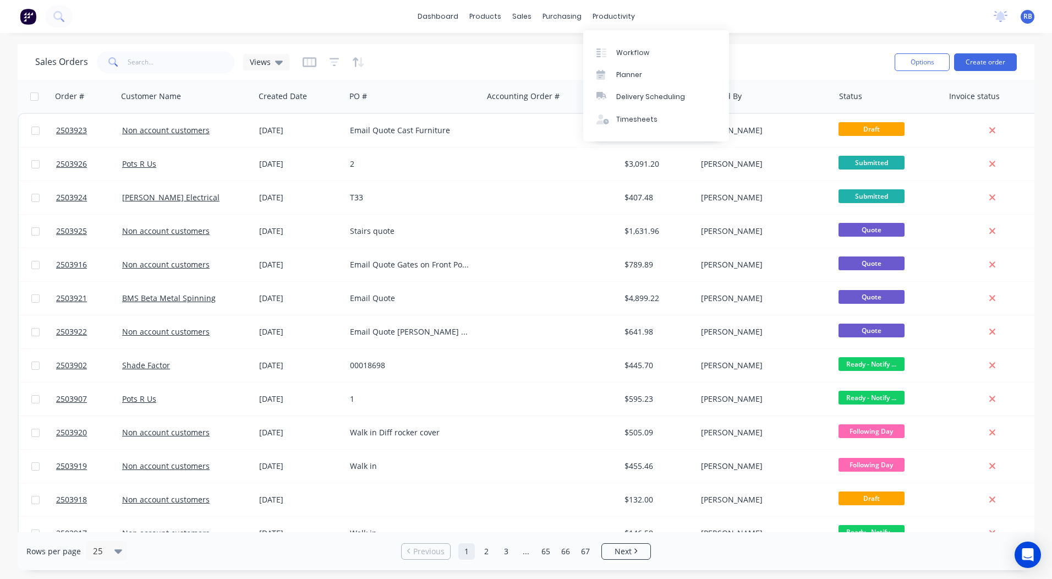
click at [799, 56] on div "Sales Orders Views" at bounding box center [460, 61] width 851 height 27
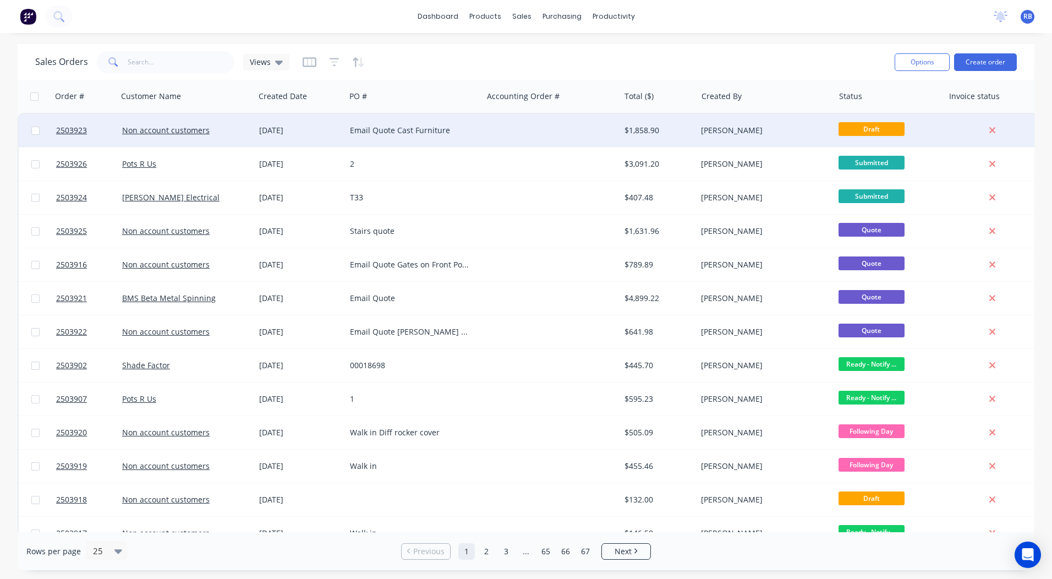
click at [523, 127] on div at bounding box center [550, 130] width 137 height 33
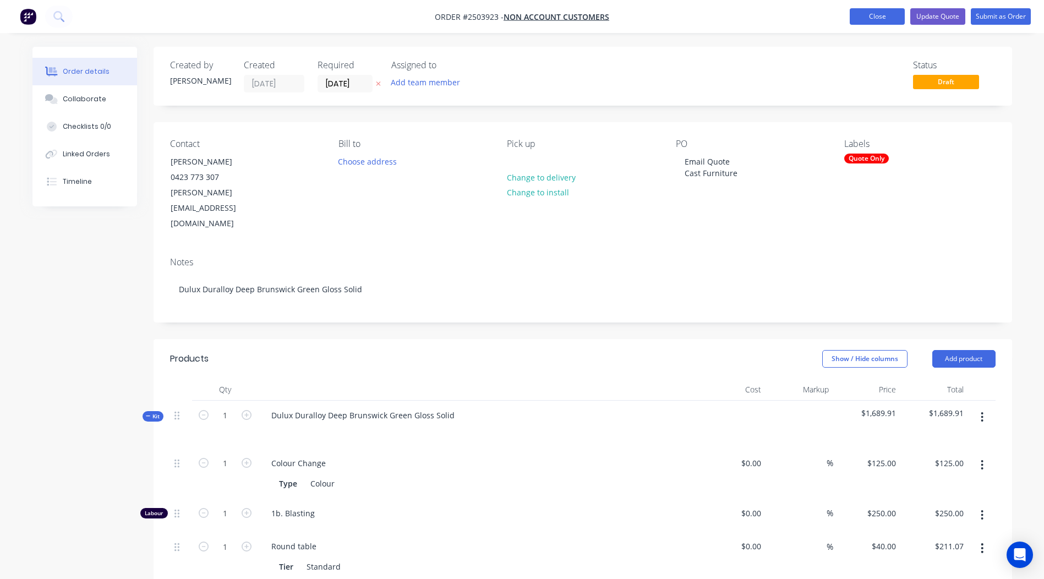
click at [885, 22] on button "Close" at bounding box center [876, 16] width 55 height 17
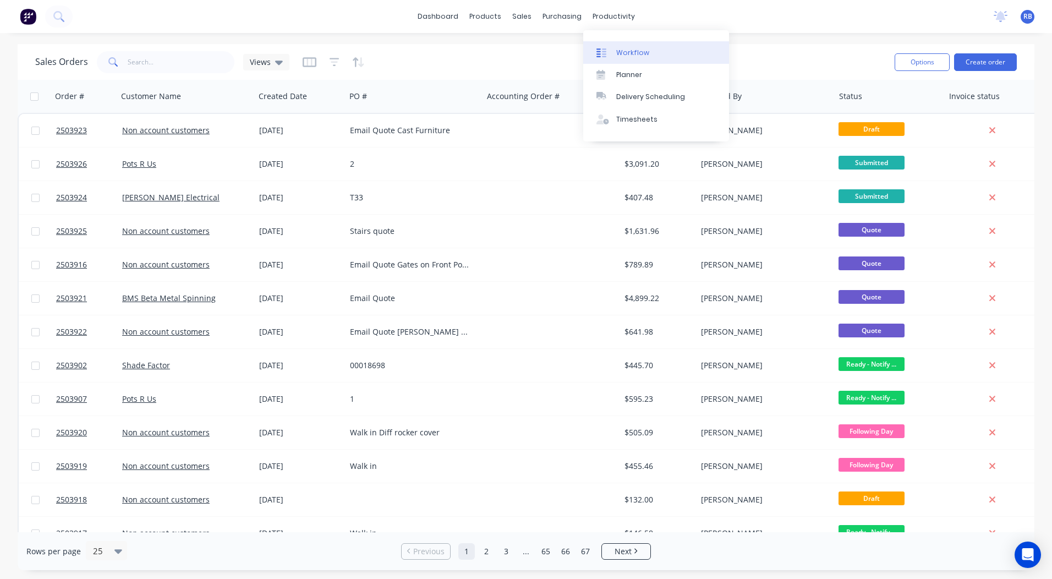
click at [623, 48] on div "Workflow" at bounding box center [632, 53] width 33 height 10
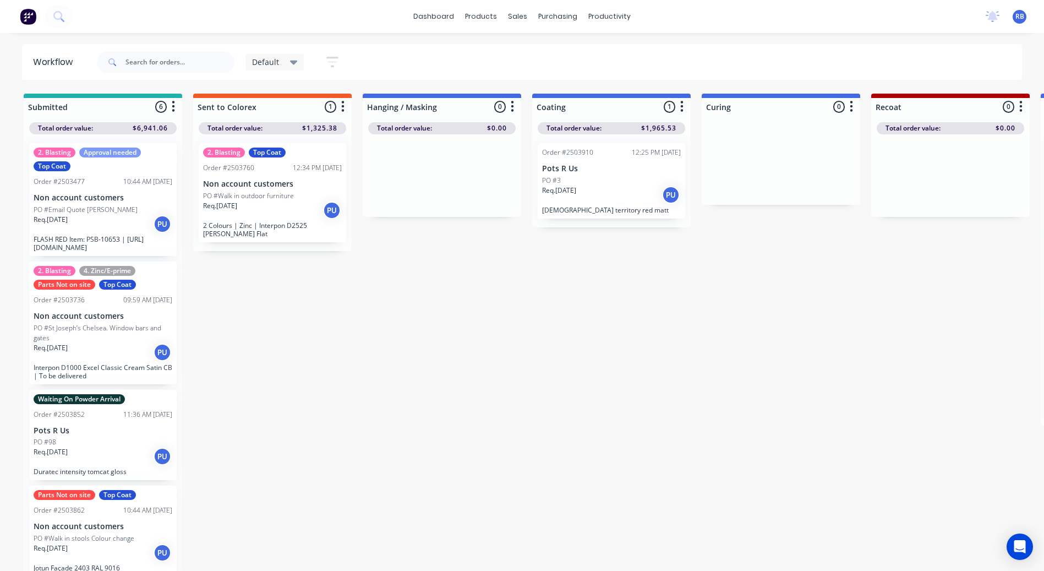
click at [286, 54] on div "Default" at bounding box center [274, 62] width 59 height 17
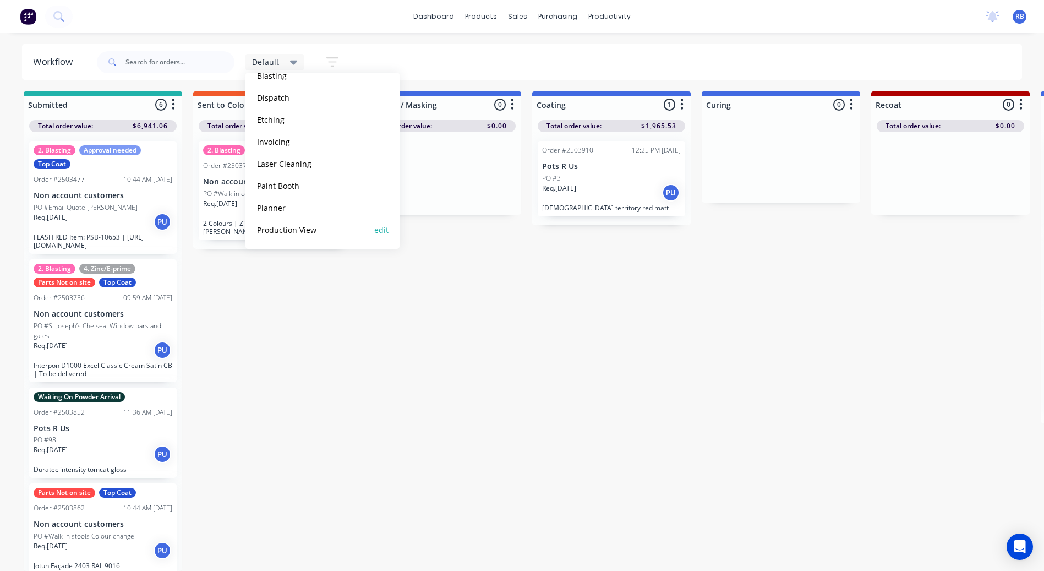
scroll to position [10, 0]
click at [295, 233] on button "Production View" at bounding box center [312, 229] width 117 height 13
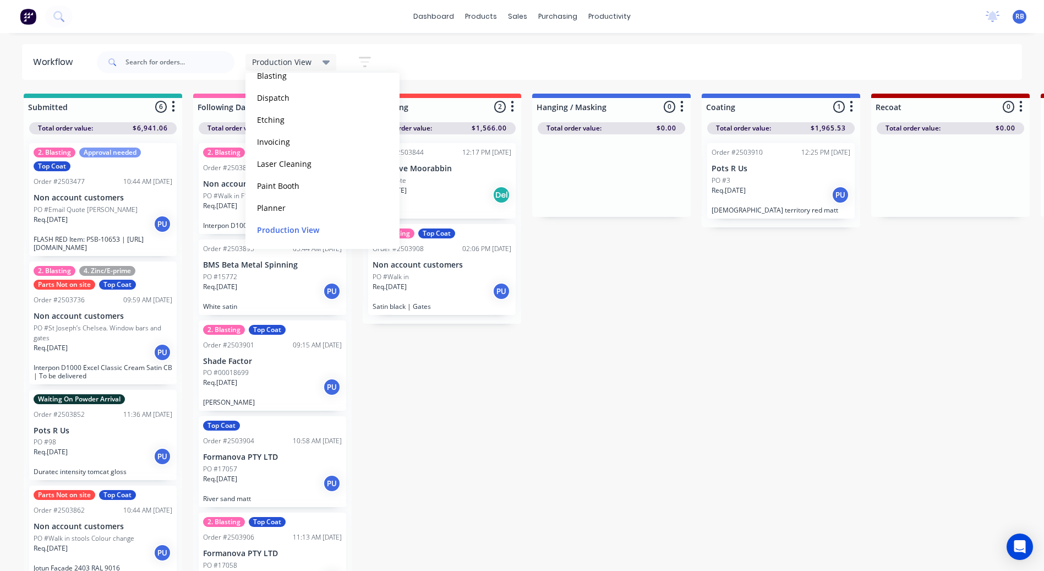
click at [538, 56] on div "Production View Save new view None edit Default (Default) edit Blasting edit Di…" at bounding box center [559, 62] width 928 height 33
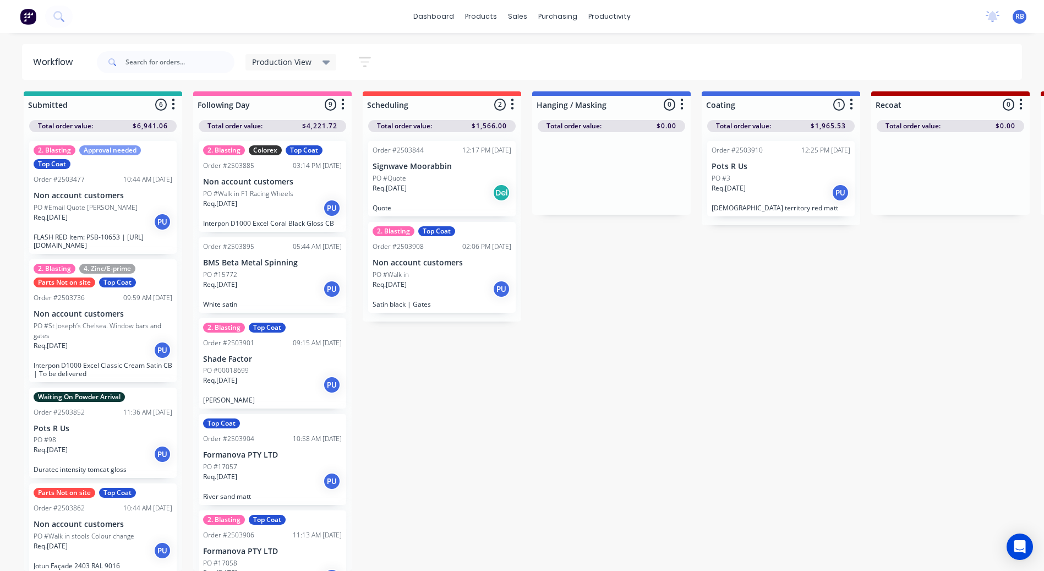
click at [425, 246] on div "2. Blasting Top Coat Order #2503908 02:06 PM 25/08/25 Non account customers PO …" at bounding box center [441, 267] width 147 height 91
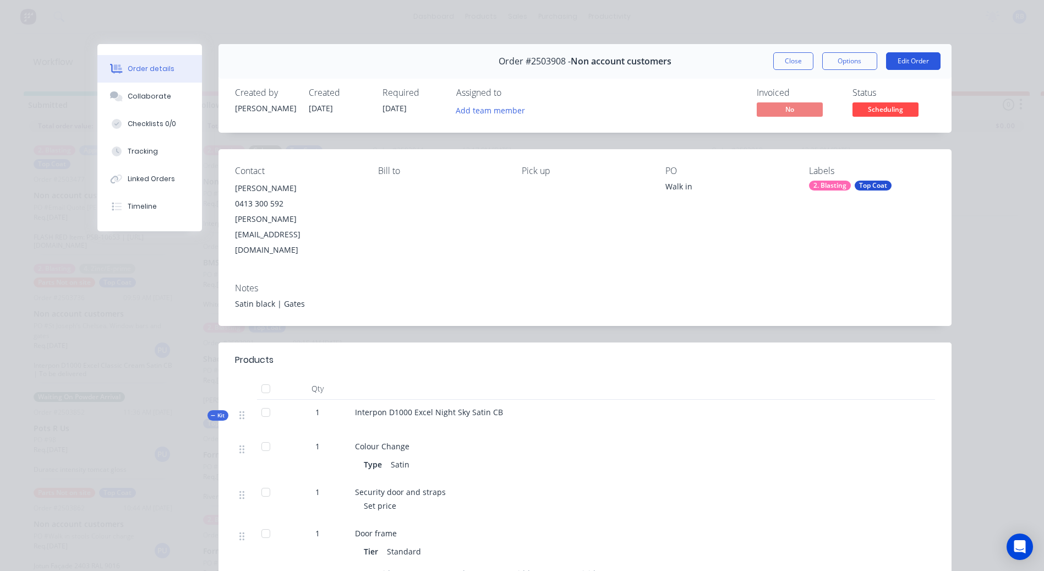
click at [917, 60] on button "Edit Order" at bounding box center [913, 61] width 54 height 18
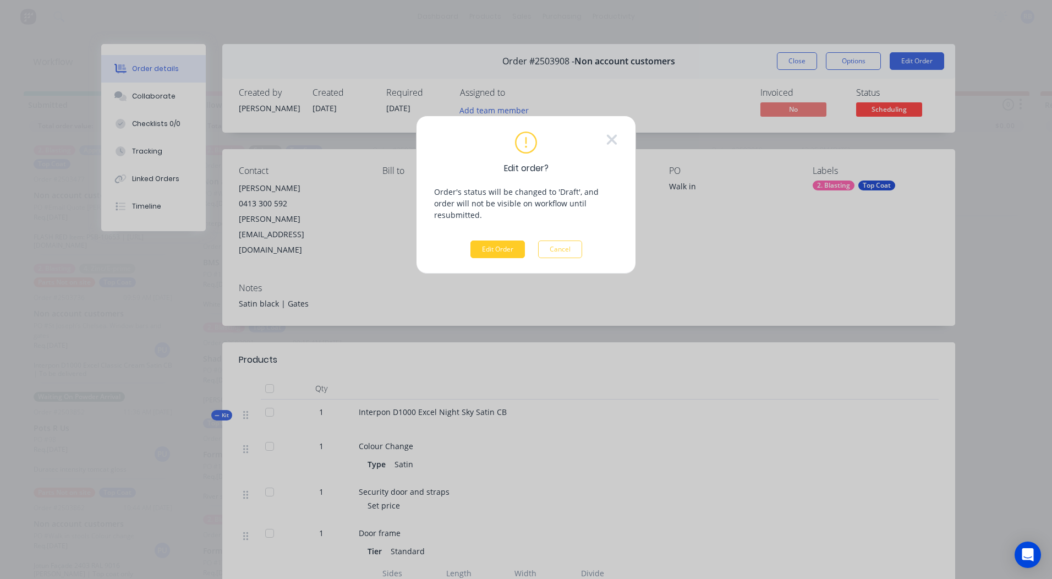
click at [493, 240] on button "Edit Order" at bounding box center [497, 249] width 54 height 18
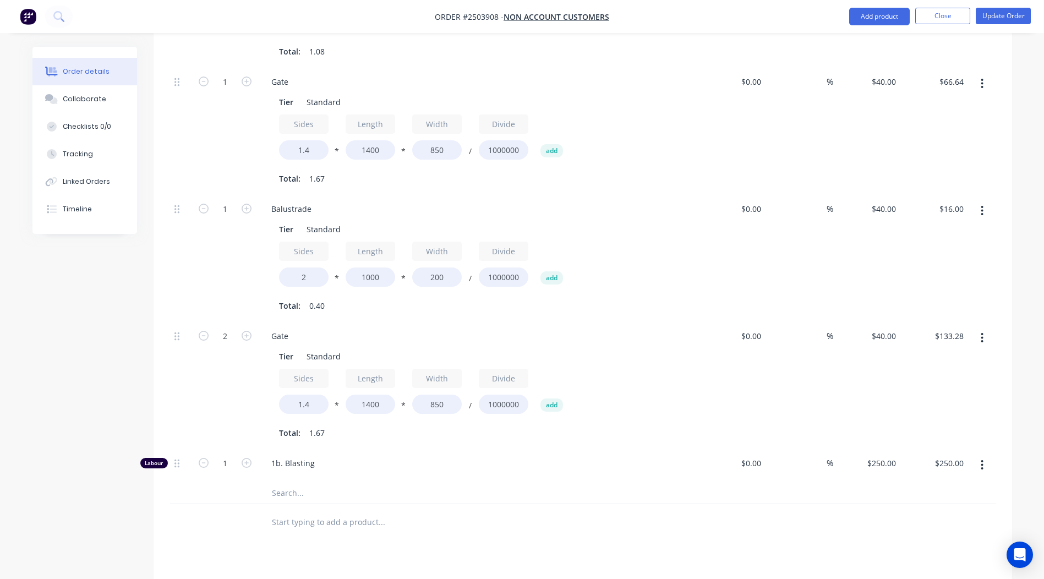
scroll to position [1045, 0]
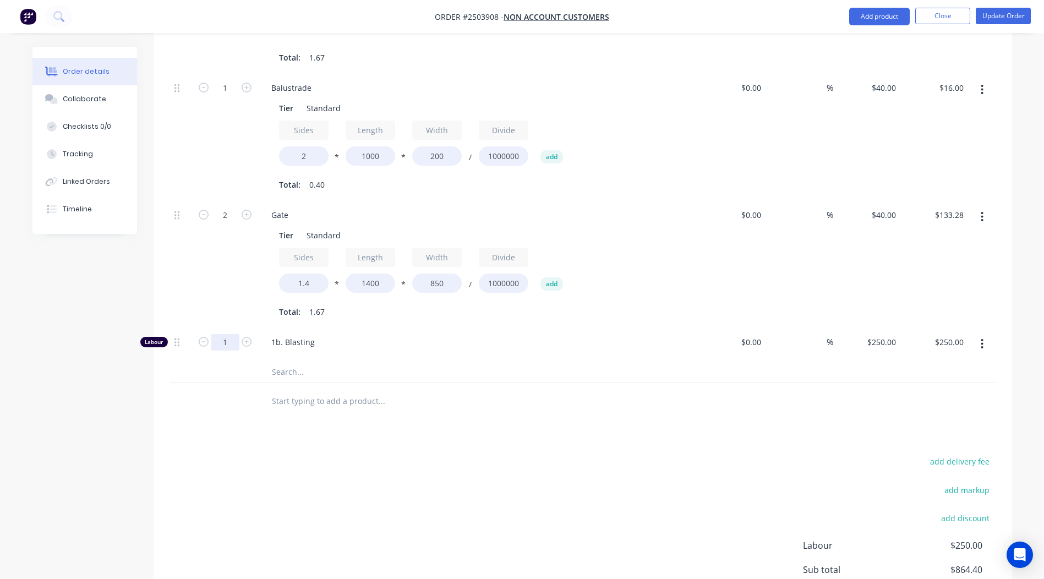
type input "1.83"
click at [629, 454] on div "add delivery fee add markup add discount Labour $250.00 Sub total $864.40 Margi…" at bounding box center [582, 560] width 825 height 212
type input "$457.50"
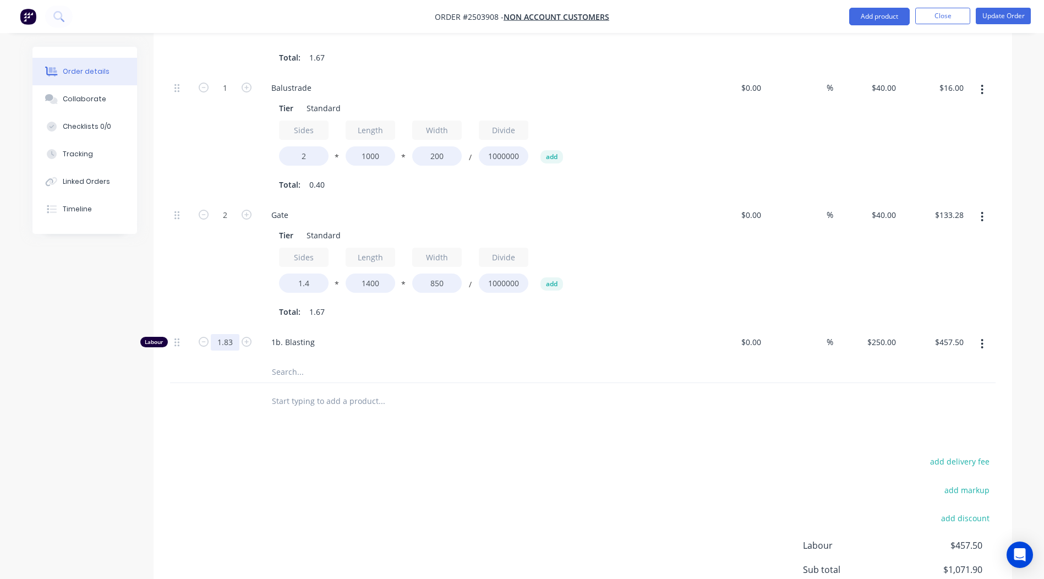
type input "1.8333"
type input "$458.33"
click at [599, 460] on div "add delivery fee add markup add discount Labour $457.50 Sub total $1,071.90 Mar…" at bounding box center [582, 560] width 825 height 212
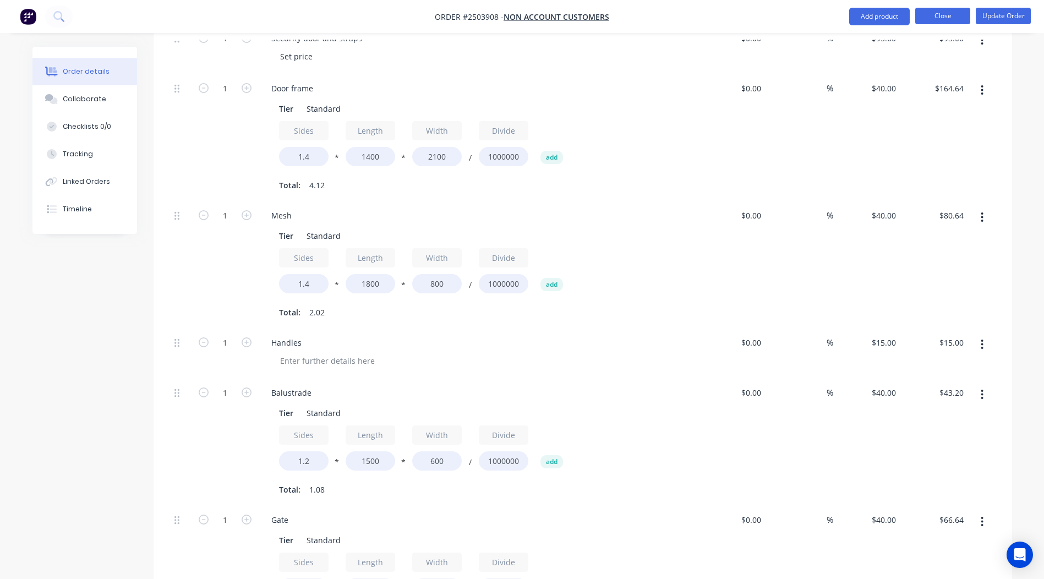
scroll to position [413, 0]
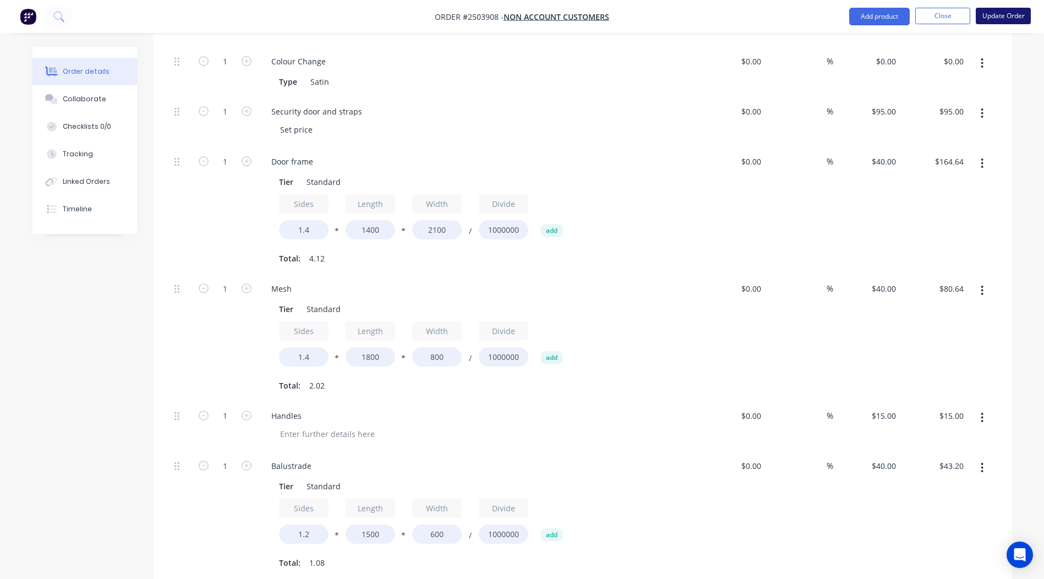
click at [996, 20] on button "Update Order" at bounding box center [1002, 16] width 55 height 17
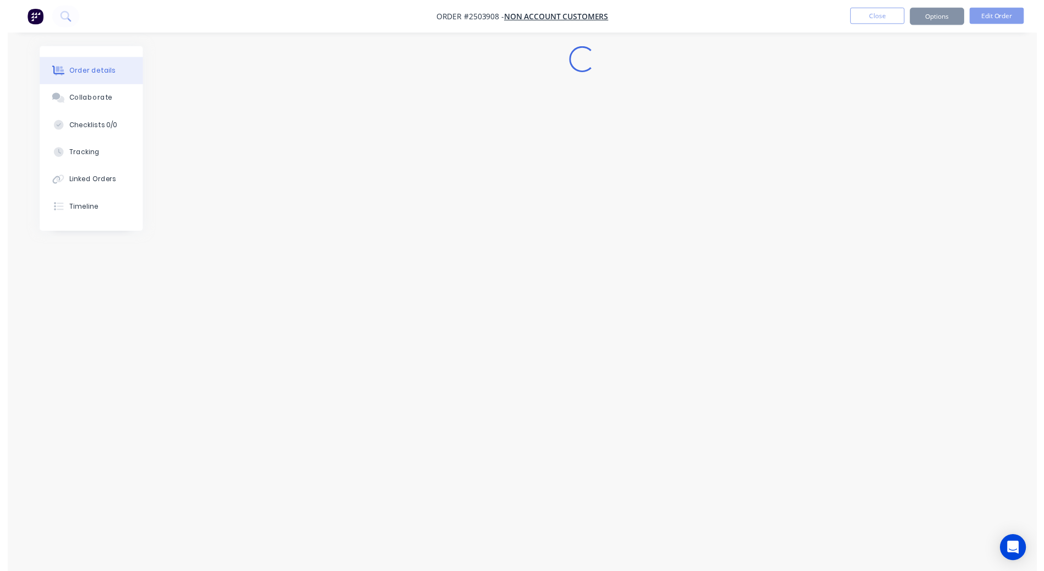
scroll to position [0, 0]
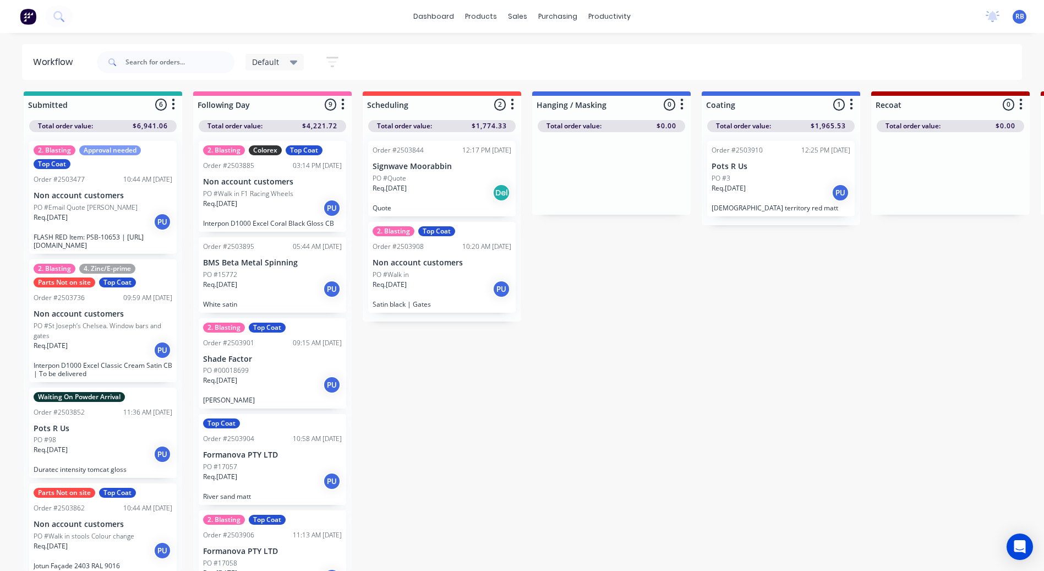
scroll to position [10, 0]
click at [450, 279] on div "Req. 25/08/25 PU" at bounding box center [441, 288] width 139 height 19
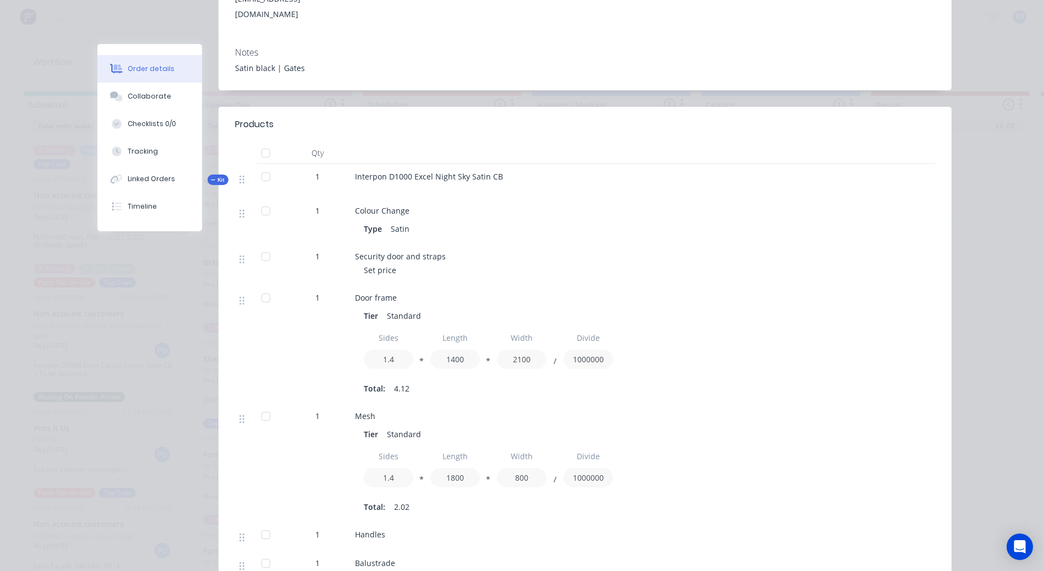
scroll to position [0, 0]
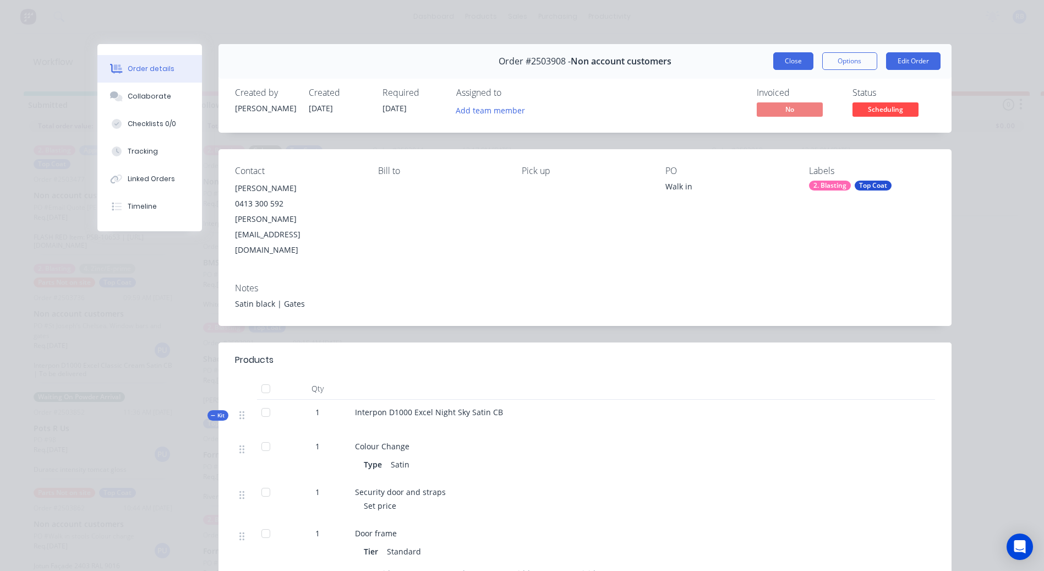
click at [787, 62] on button "Close" at bounding box center [793, 61] width 40 height 18
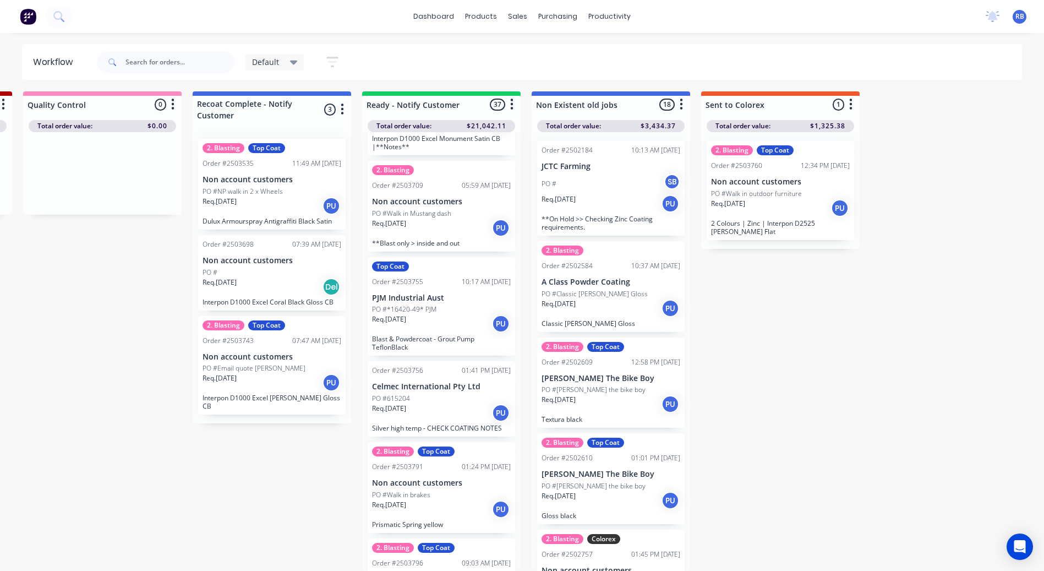
scroll to position [110, 0]
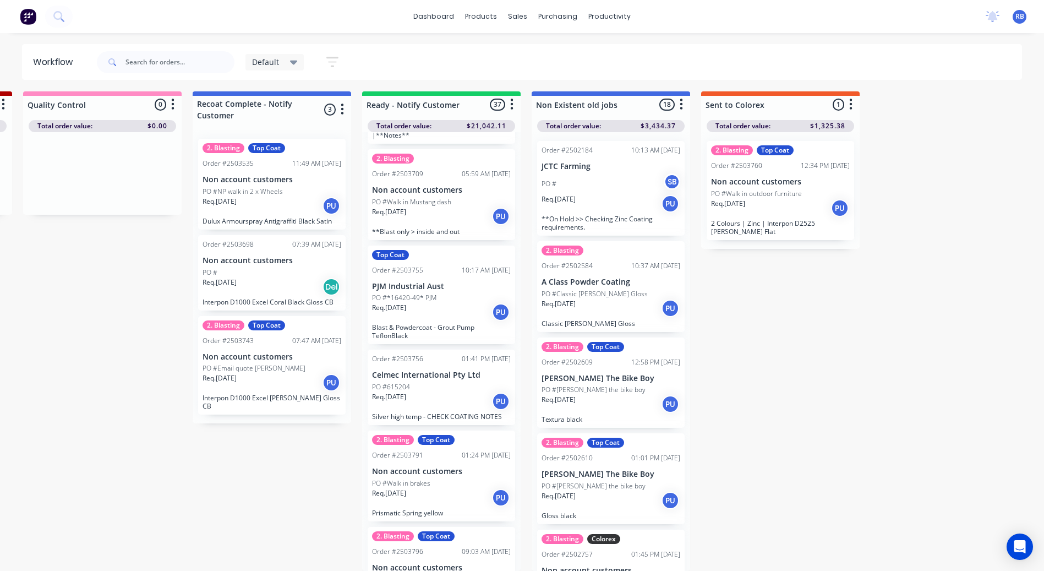
click at [453, 370] on p "Celmec International Pty Ltd" at bounding box center [441, 374] width 139 height 9
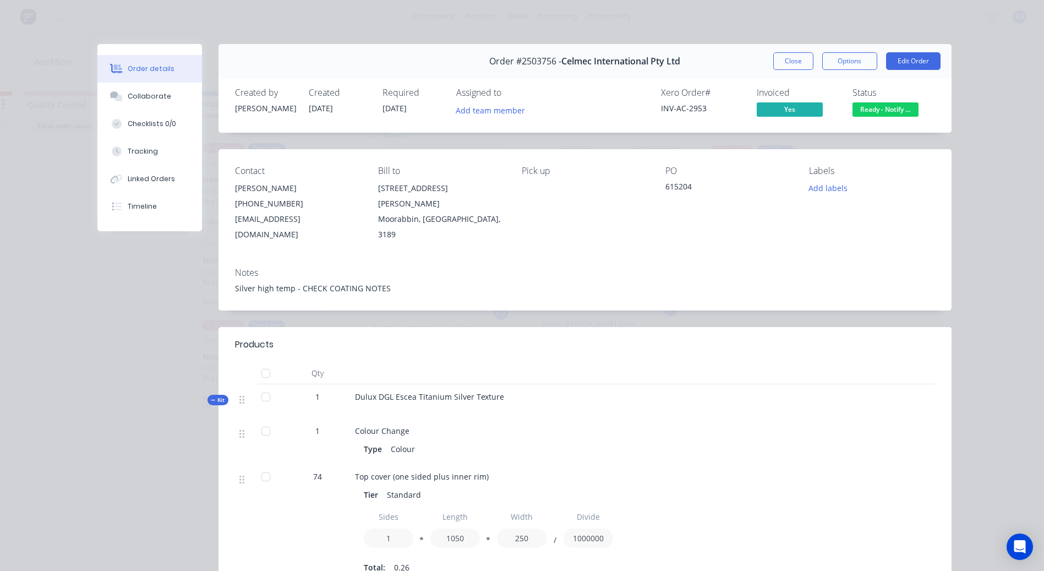
click at [877, 107] on span "Ready - Notify ..." at bounding box center [885, 109] width 66 height 14
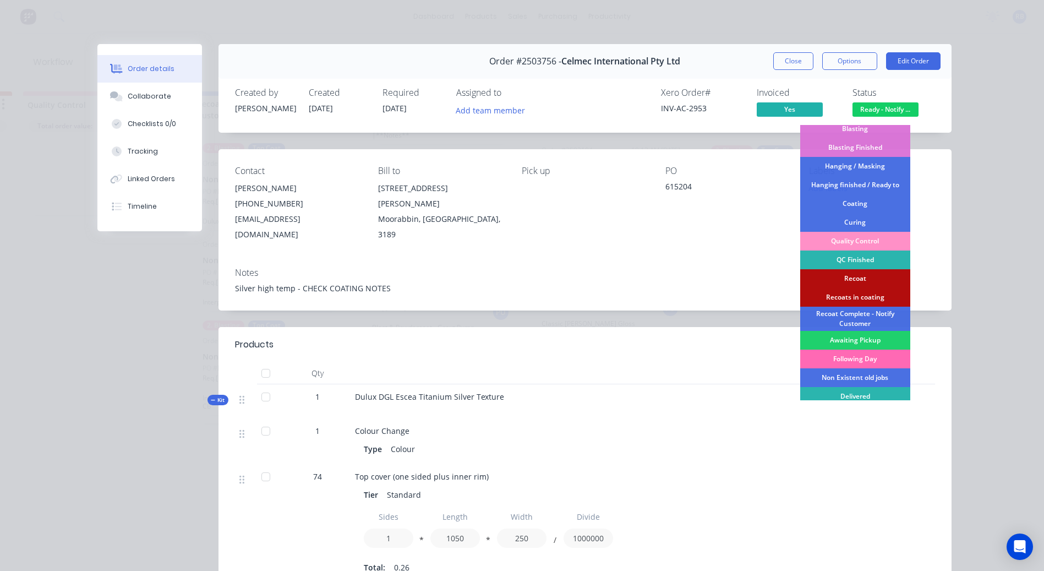
scroll to position [235, 0]
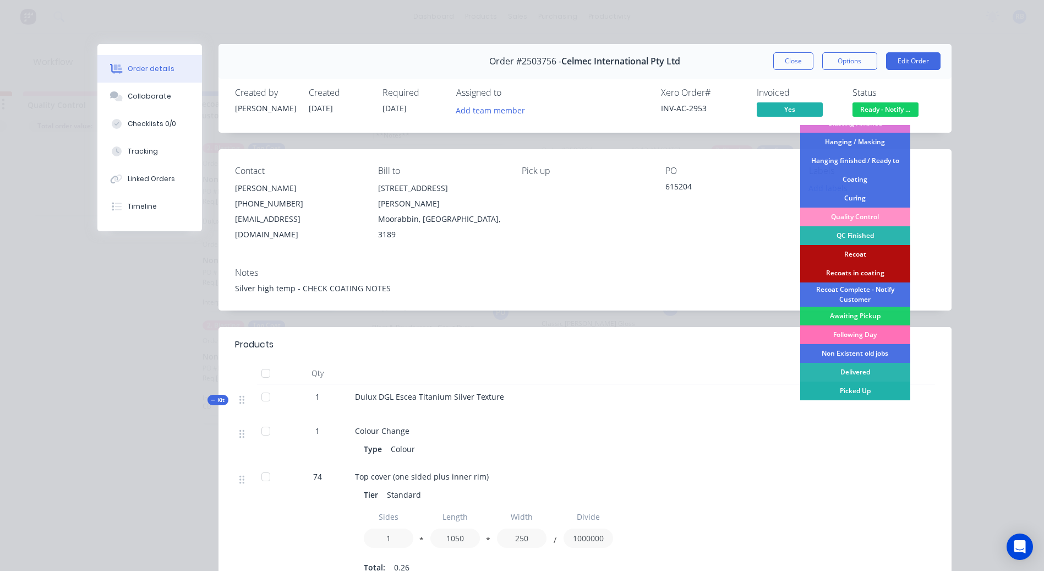
click at [846, 392] on div "Picked Up" at bounding box center [855, 390] width 110 height 19
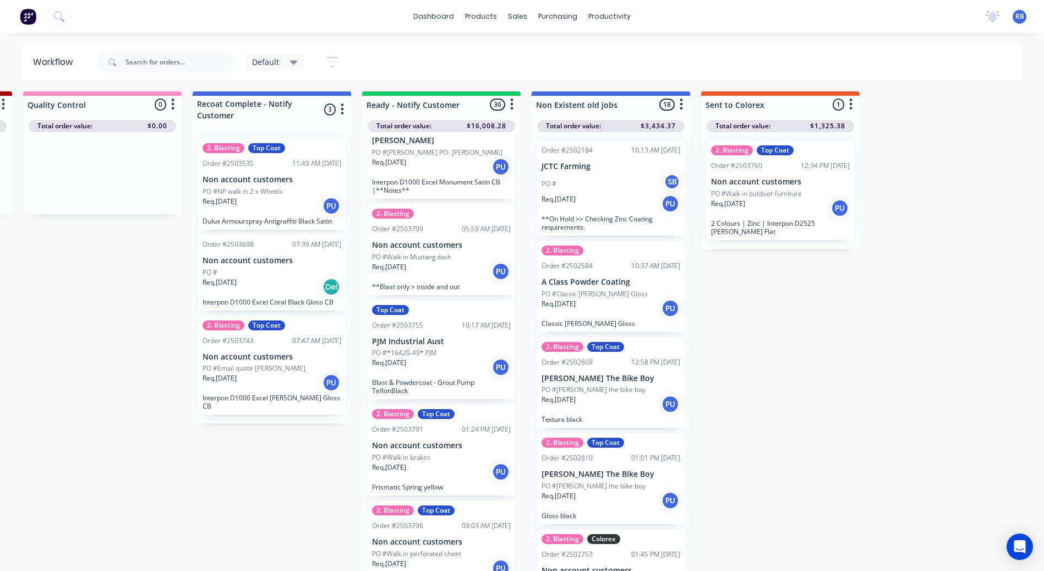
scroll to position [110, 0]
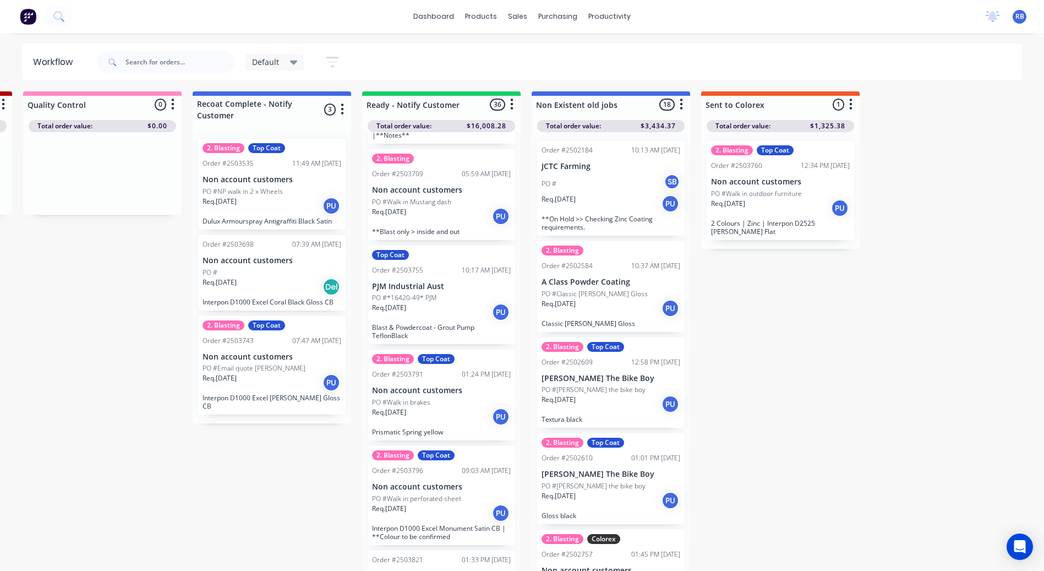
click at [434, 397] on div "PO #Walk in brakes" at bounding box center [441, 402] width 139 height 10
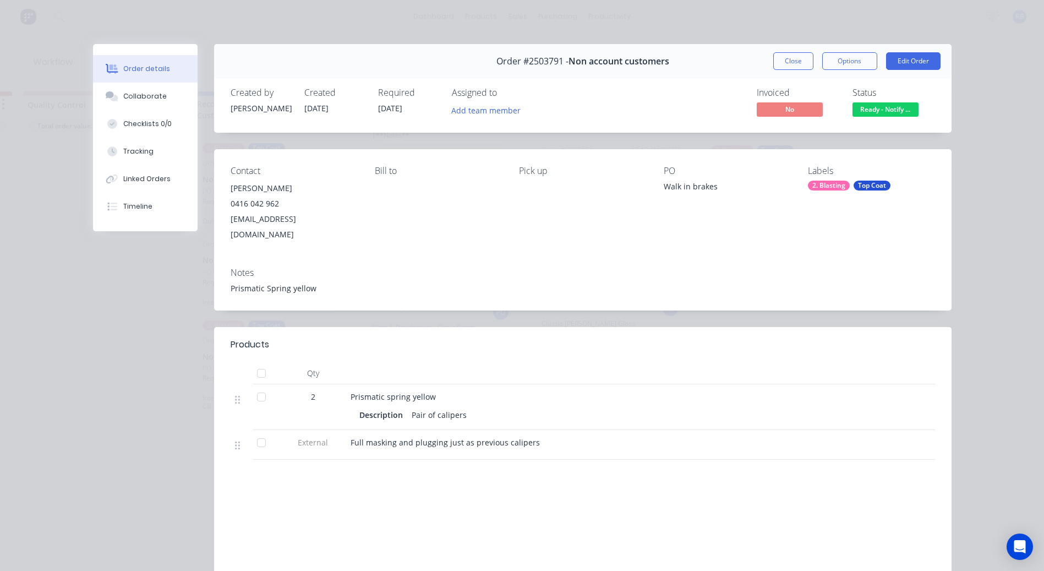
click at [787, 59] on button "Close" at bounding box center [793, 61] width 40 height 18
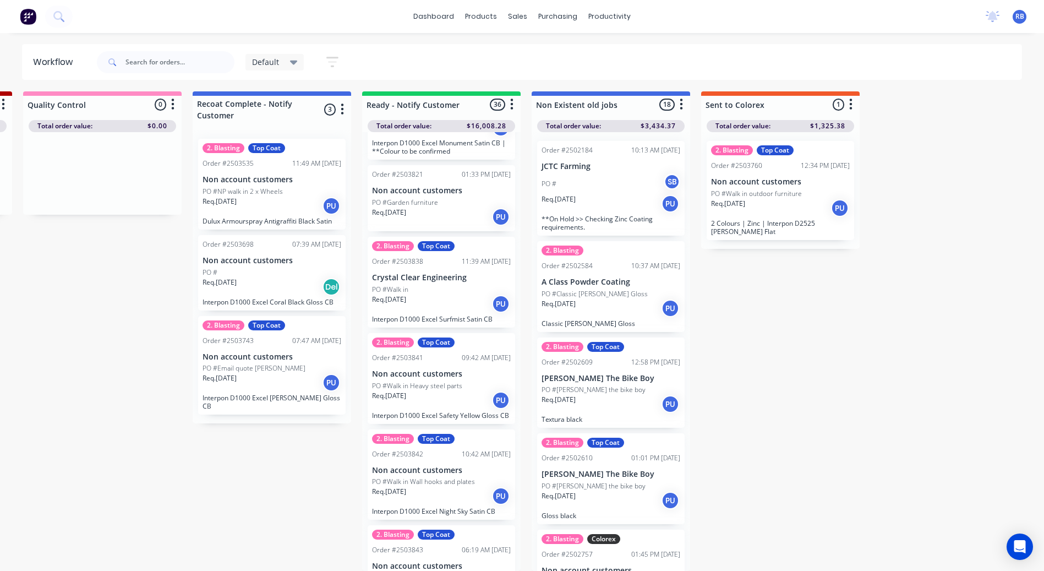
scroll to position [550, 0]
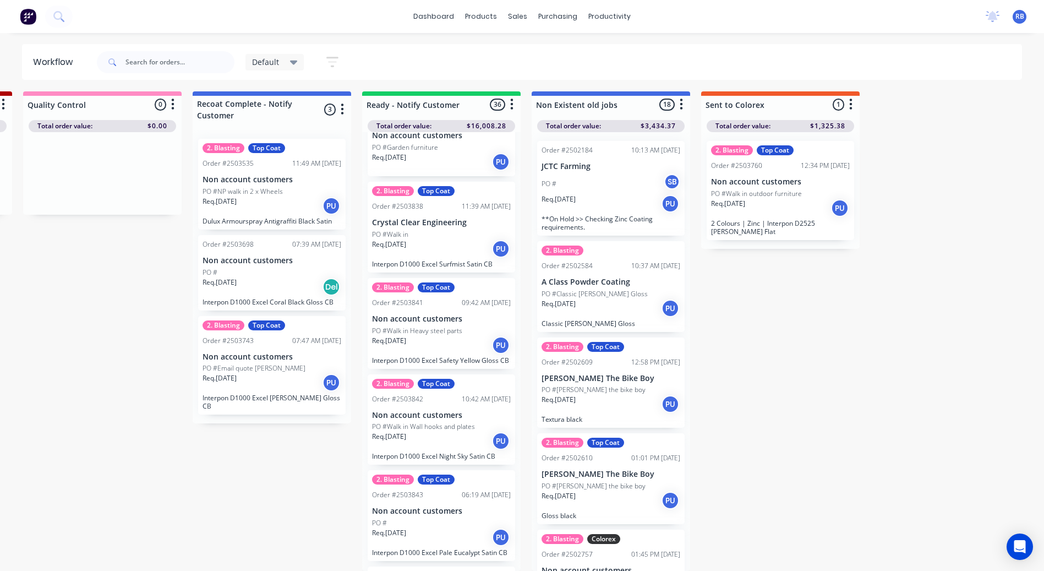
click at [447, 347] on div "2. Blasting Top Coat Order #2503841 09:42 AM 20/08/25 Non account customers PO …" at bounding box center [441, 323] width 147 height 91
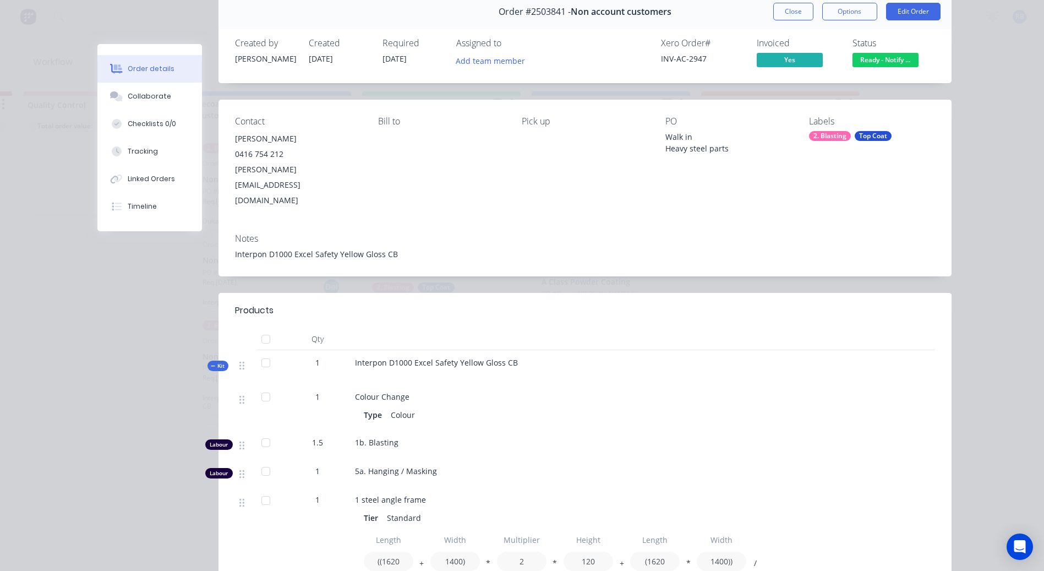
scroll to position [0, 0]
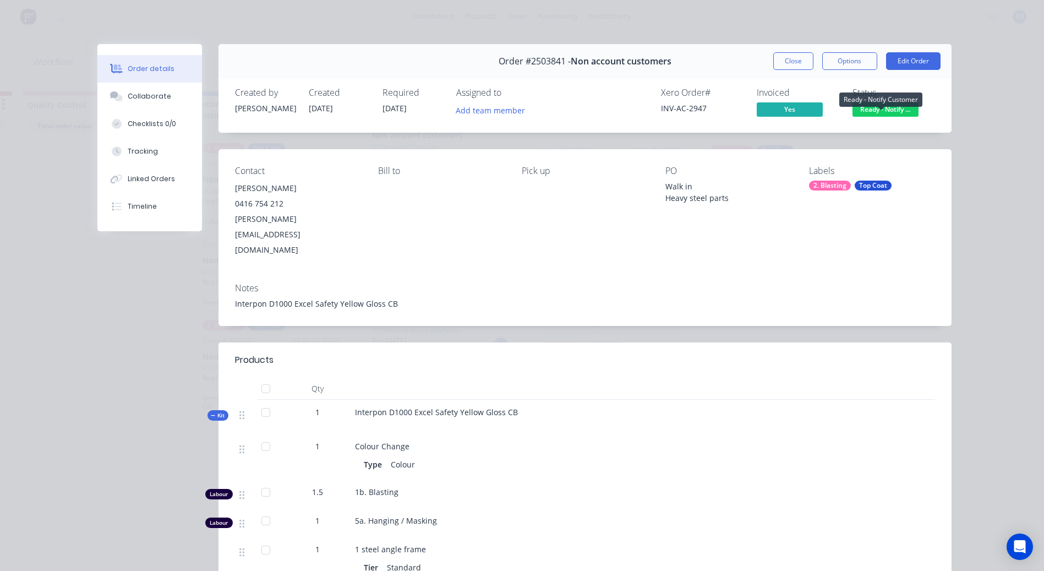
click at [876, 109] on span "Ready - Notify ..." at bounding box center [885, 109] width 66 height 14
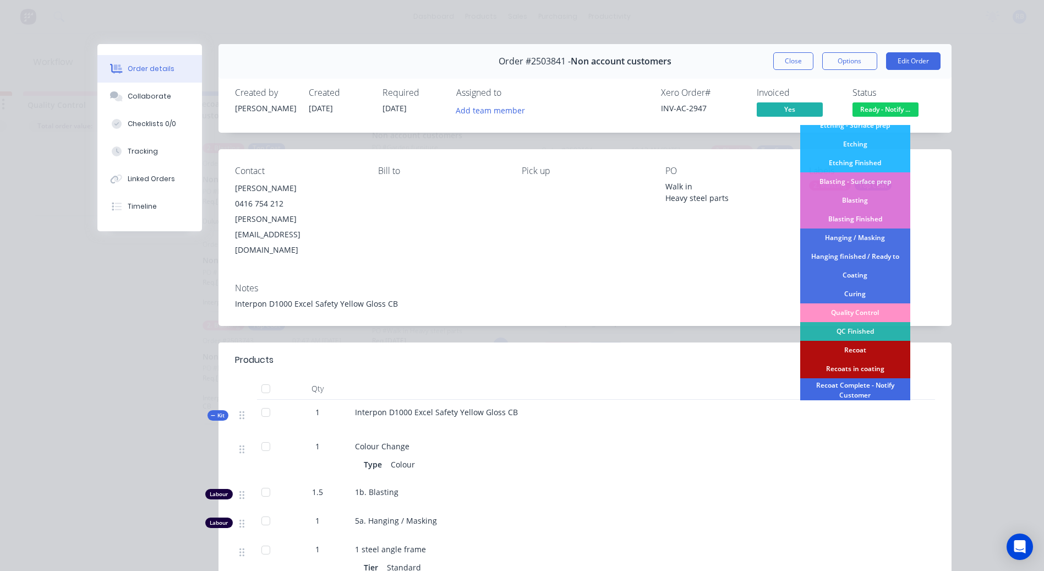
scroll to position [235, 0]
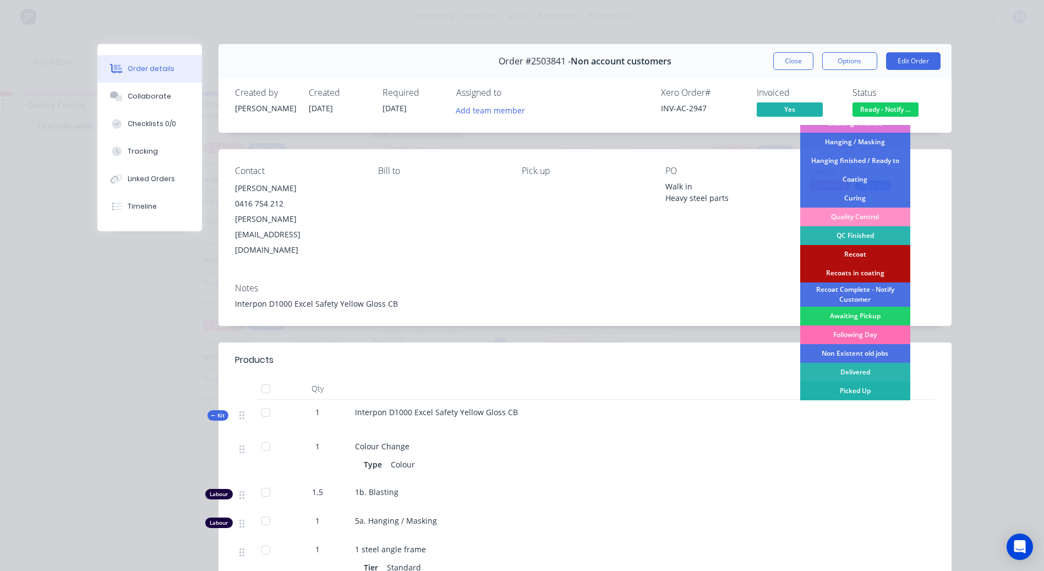
click at [848, 388] on div "Picked Up" at bounding box center [855, 390] width 110 height 19
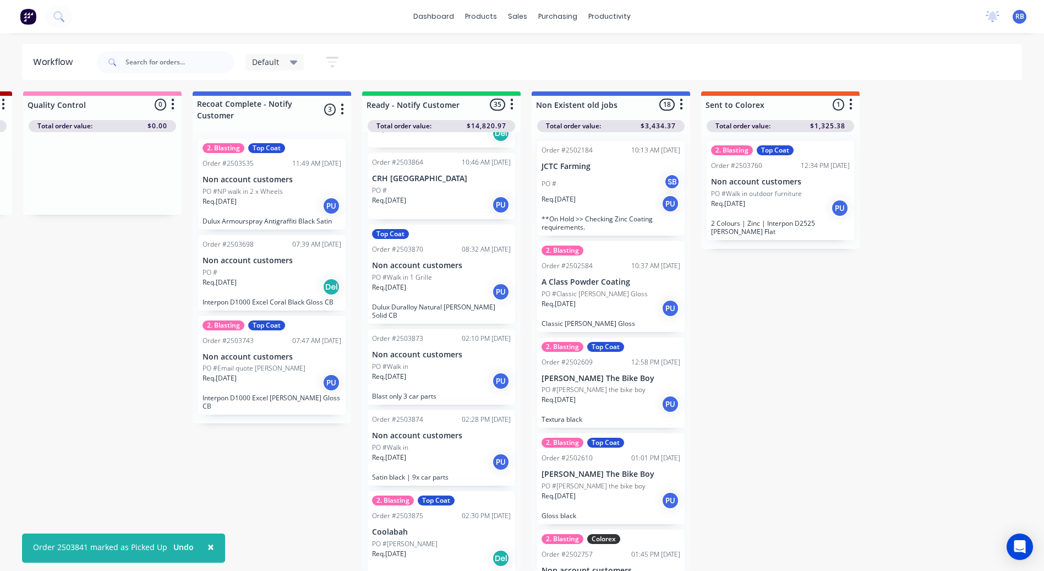
scroll to position [1375, 0]
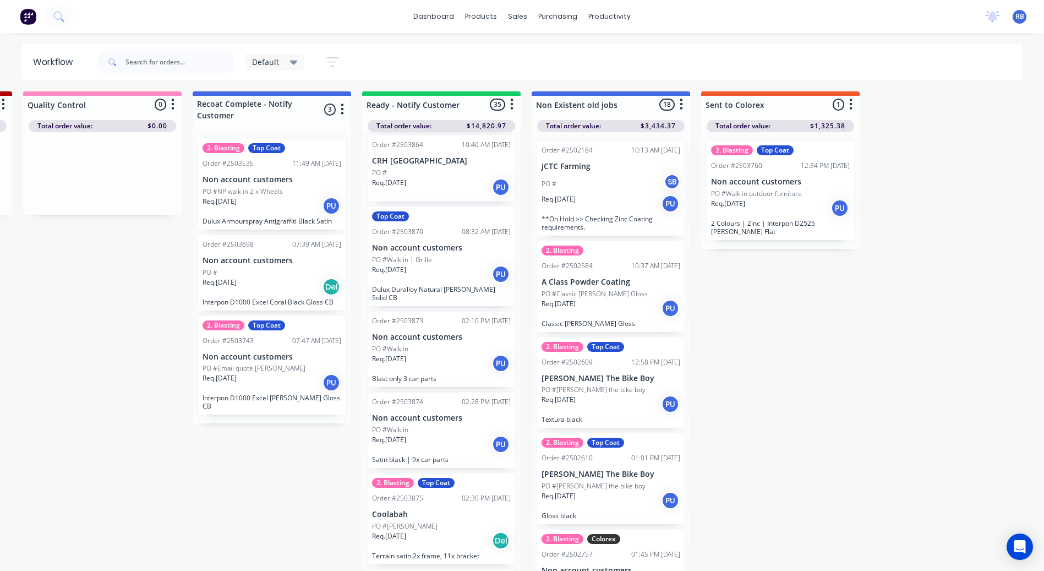
click at [456, 426] on div "Order #2503874 02:28 PM 20/08/25 Non account customers PO #Walk in Req. 20/08/2…" at bounding box center [441, 429] width 147 height 75
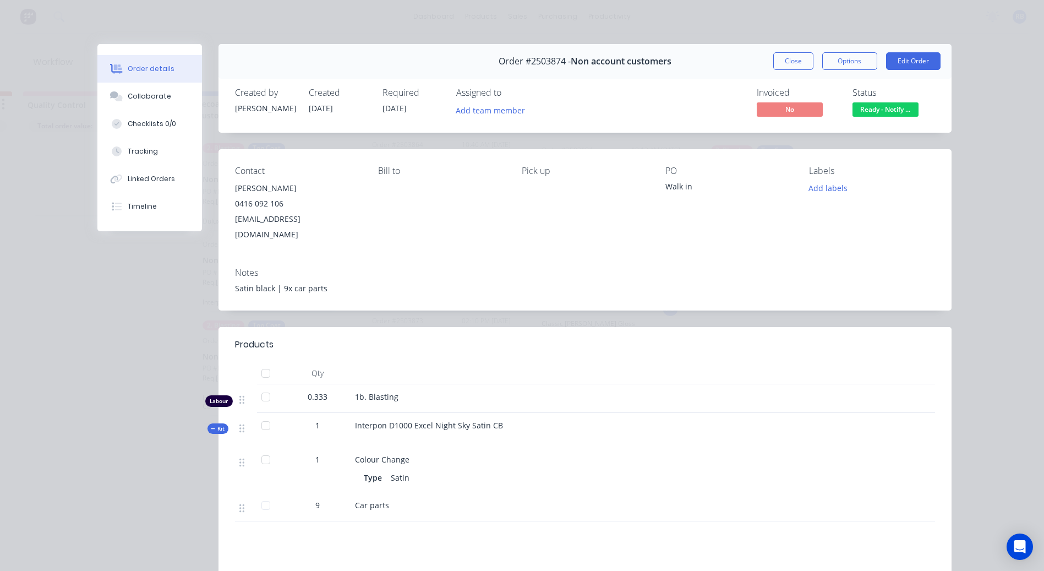
scroll to position [0, 1187]
click at [782, 63] on button "Close" at bounding box center [793, 61] width 40 height 18
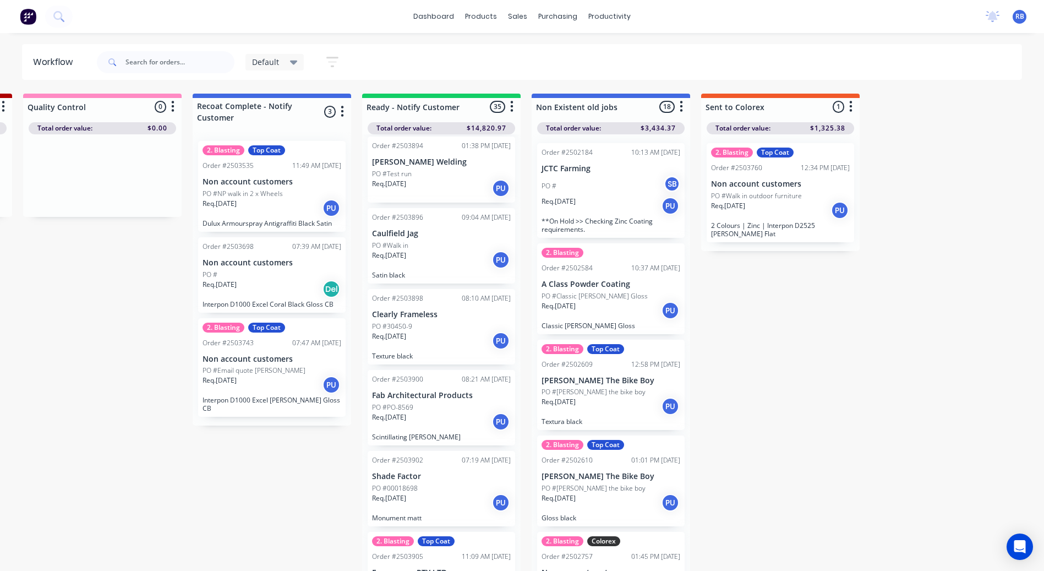
scroll to position [2325, 0]
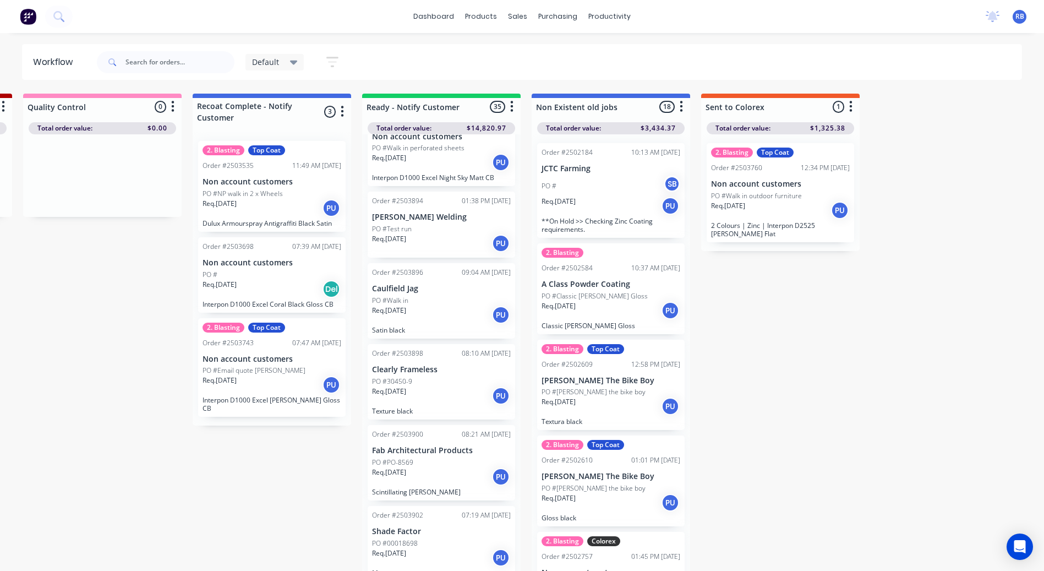
click at [429, 376] on div "PO #30450-9" at bounding box center [441, 381] width 139 height 10
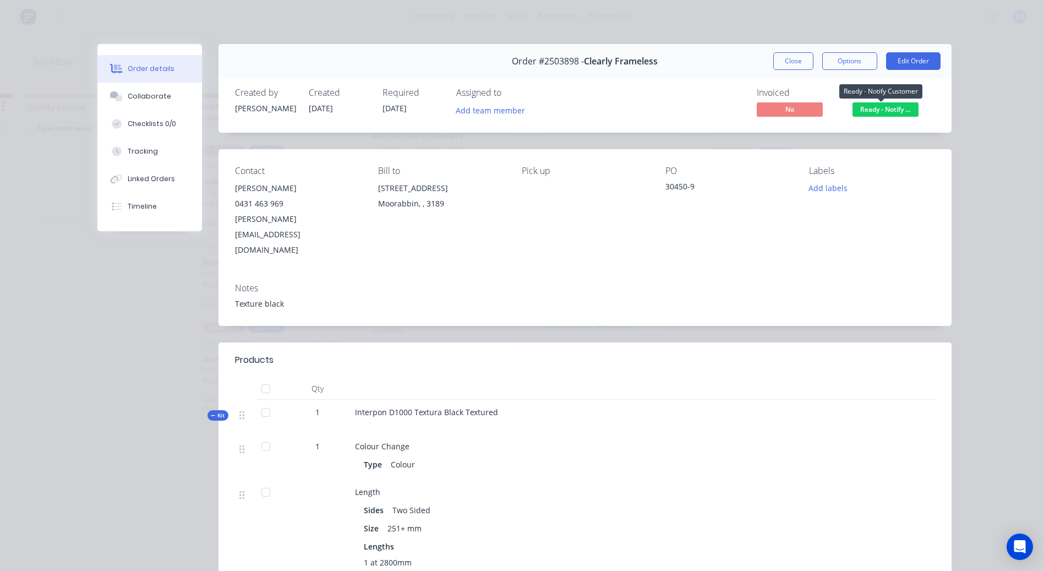
click at [891, 112] on span "Ready - Notify ..." at bounding box center [885, 109] width 66 height 14
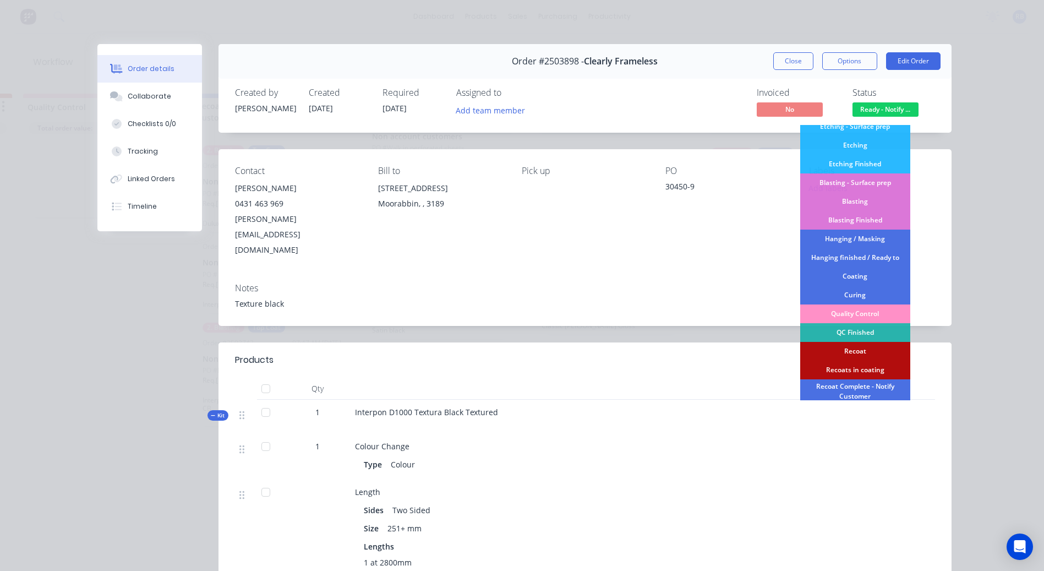
scroll to position [235, 0]
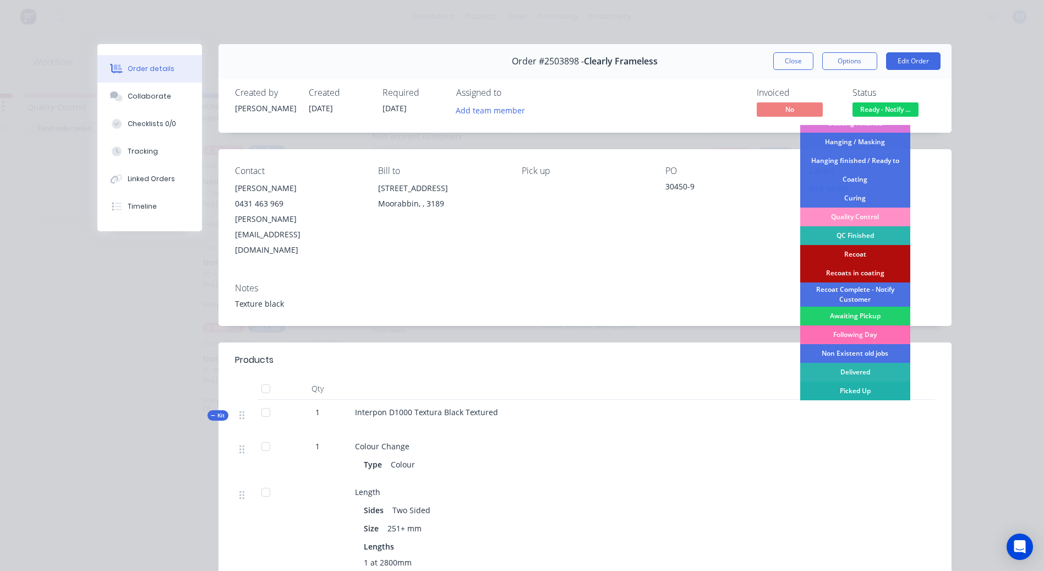
click at [847, 391] on div "Picked Up" at bounding box center [855, 390] width 110 height 19
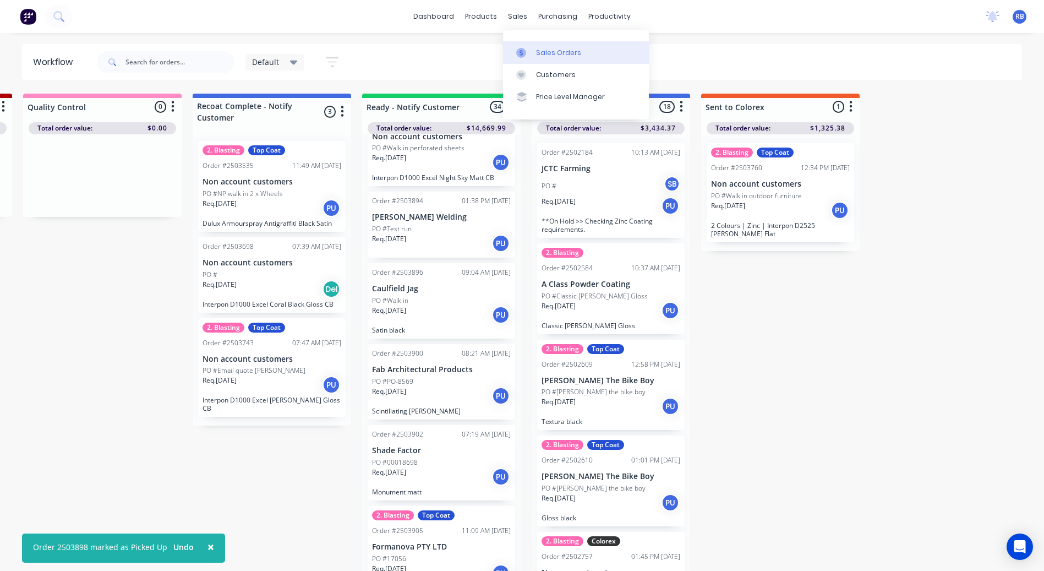
click at [544, 50] on div "Sales Orders" at bounding box center [558, 53] width 45 height 10
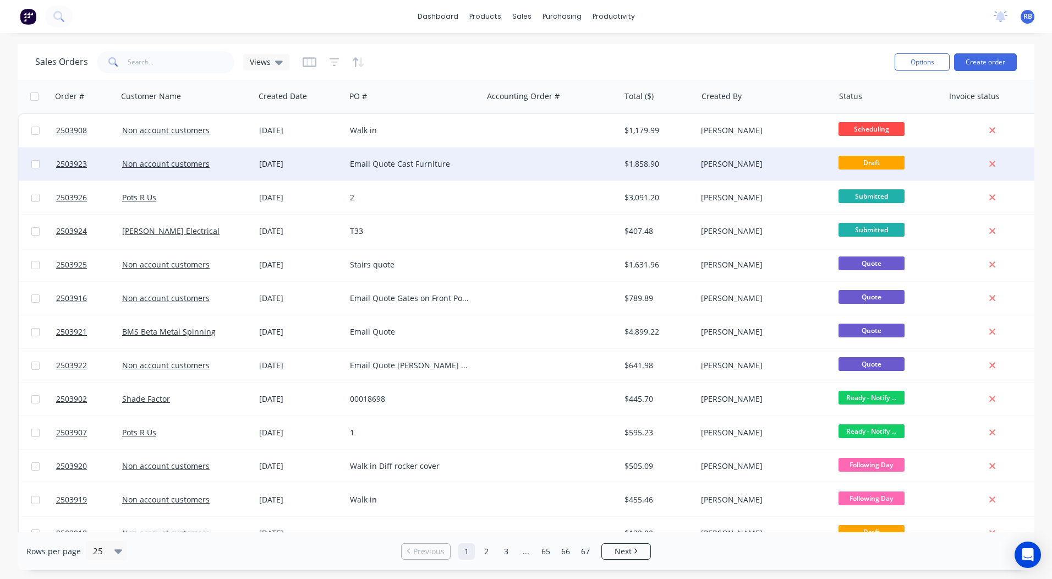
click at [458, 161] on div "Email Quote Cast Furniture" at bounding box center [411, 163] width 122 height 11
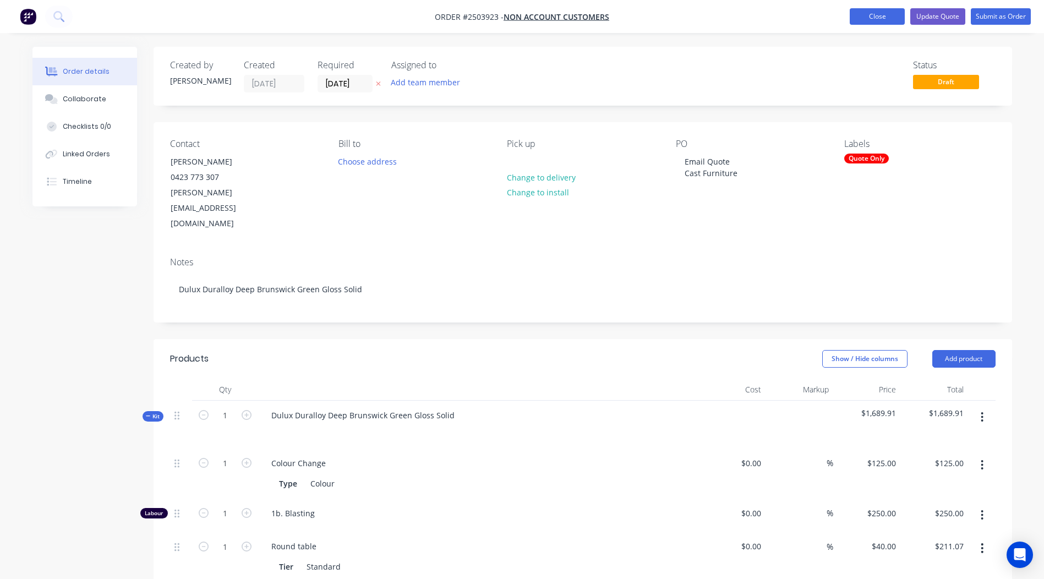
click at [869, 22] on button "Close" at bounding box center [876, 16] width 55 height 17
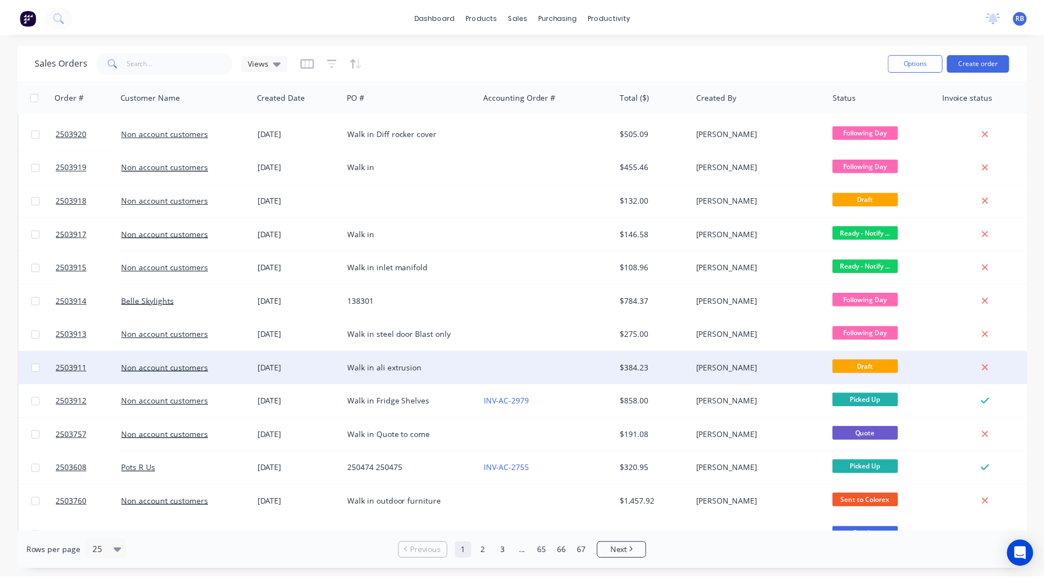
scroll to position [425, 0]
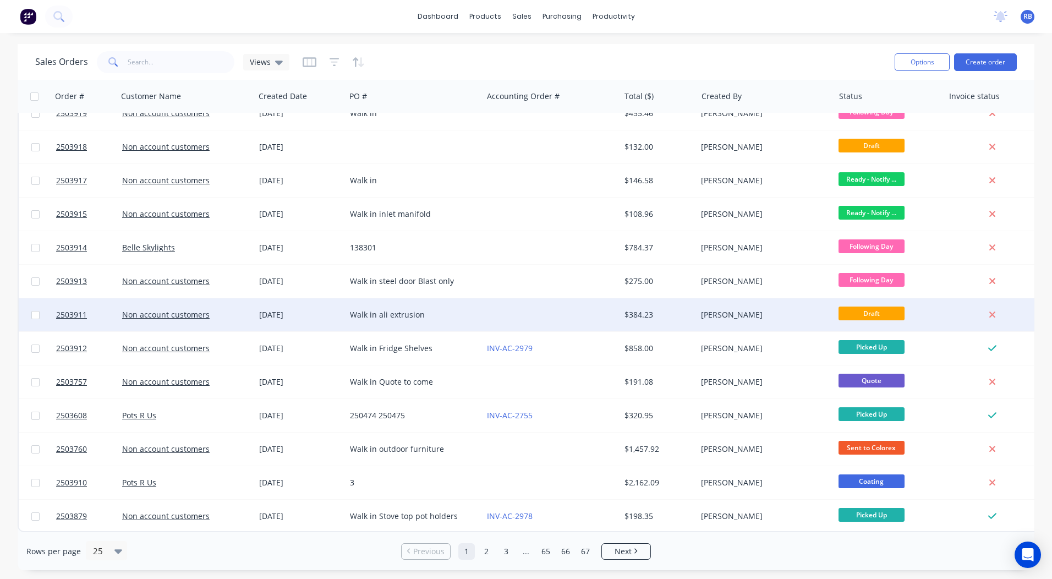
click at [503, 312] on div at bounding box center [550, 314] width 137 height 33
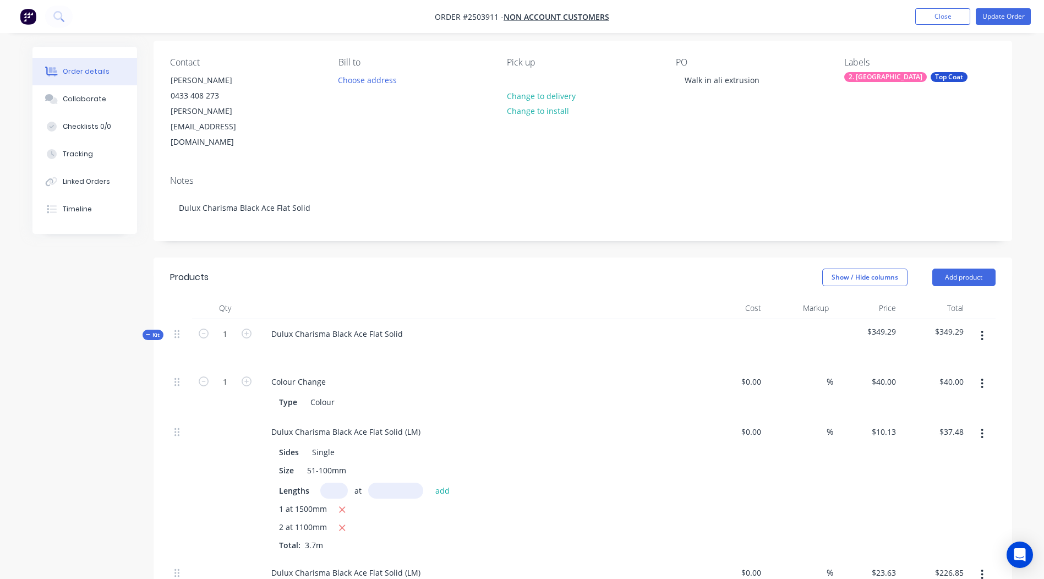
scroll to position [85, 0]
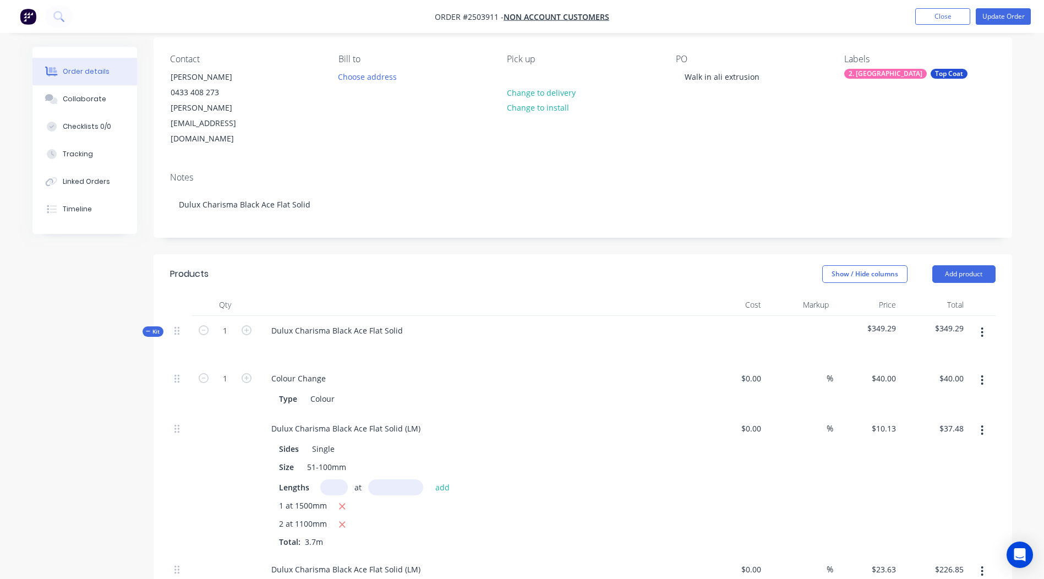
drag, startPoint x: 1037, startPoint y: 211, endPoint x: 1026, endPoint y: 231, distance: 23.4
click at [1043, 231] on html "Order #2503911 - Non account customers Add product Close Update Order Order det…" at bounding box center [522, 482] width 1044 height 1134
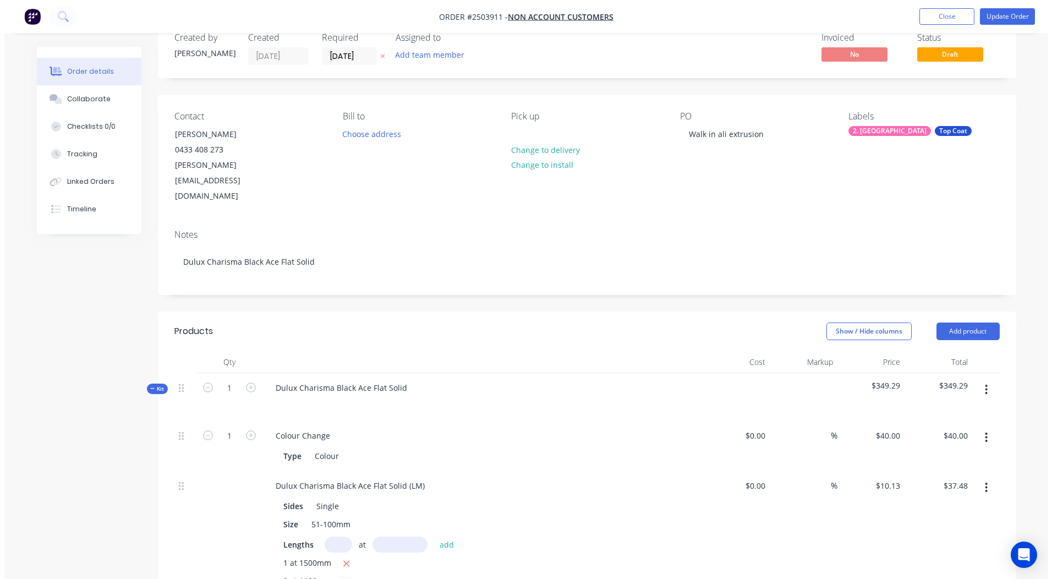
scroll to position [0, 0]
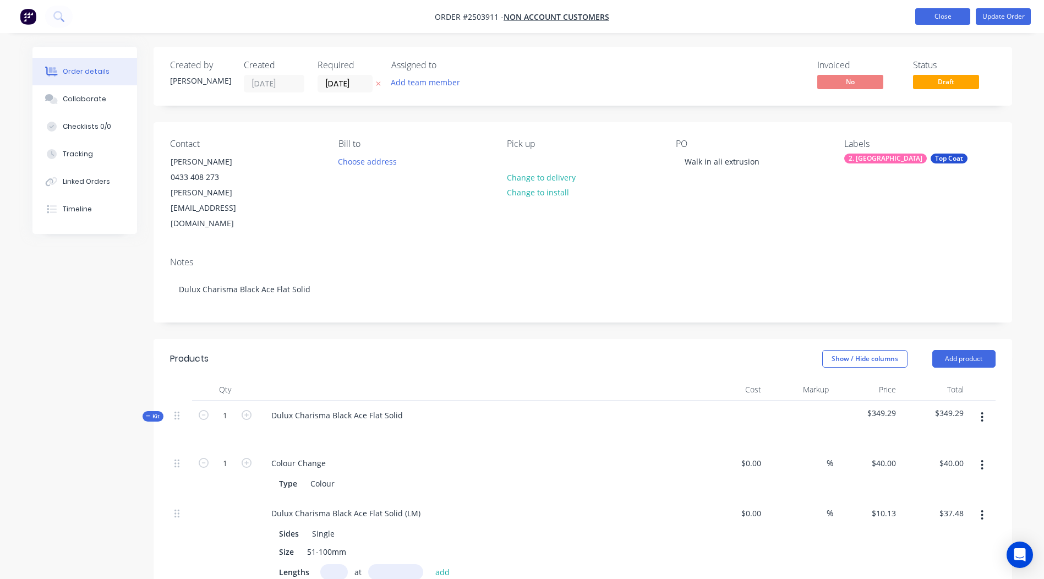
click at [924, 18] on button "Close" at bounding box center [942, 16] width 55 height 17
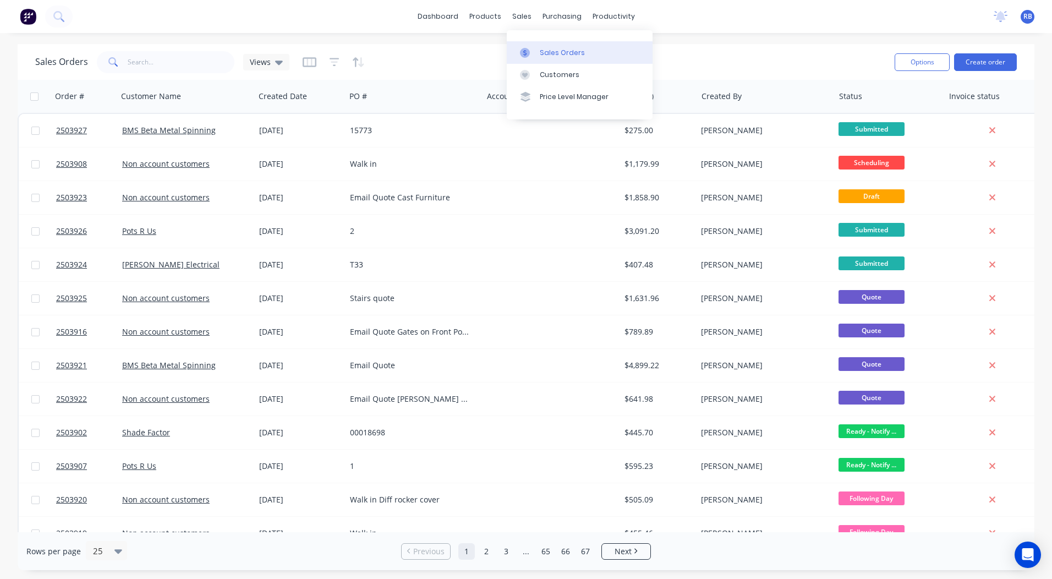
click at [560, 61] on link "Sales Orders" at bounding box center [580, 52] width 146 height 22
click at [599, 20] on div "productivity" at bounding box center [613, 16] width 53 height 17
click at [610, 51] on div at bounding box center [604, 53] width 17 height 10
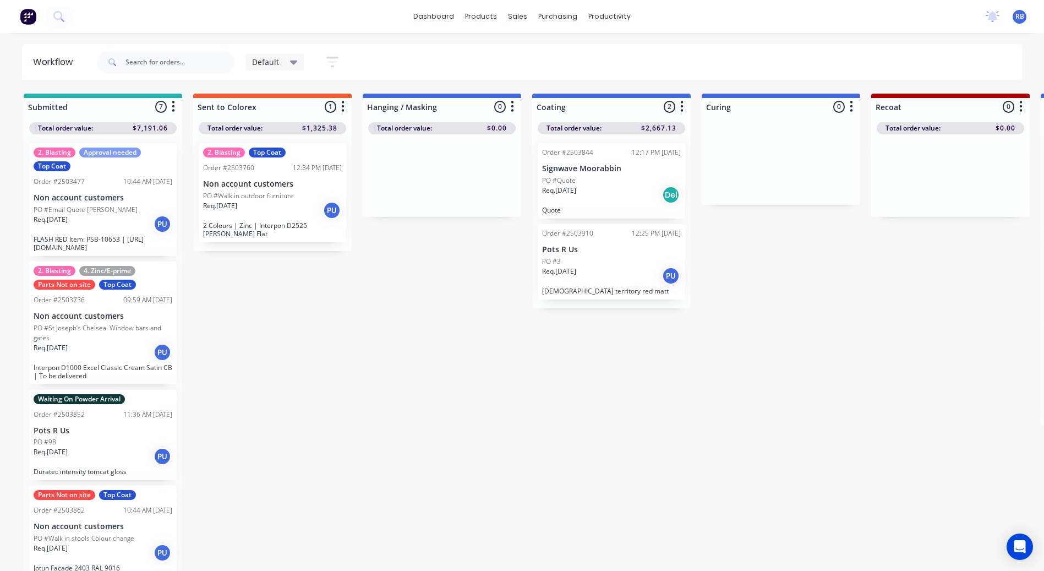
click at [291, 65] on icon at bounding box center [294, 62] width 8 height 12
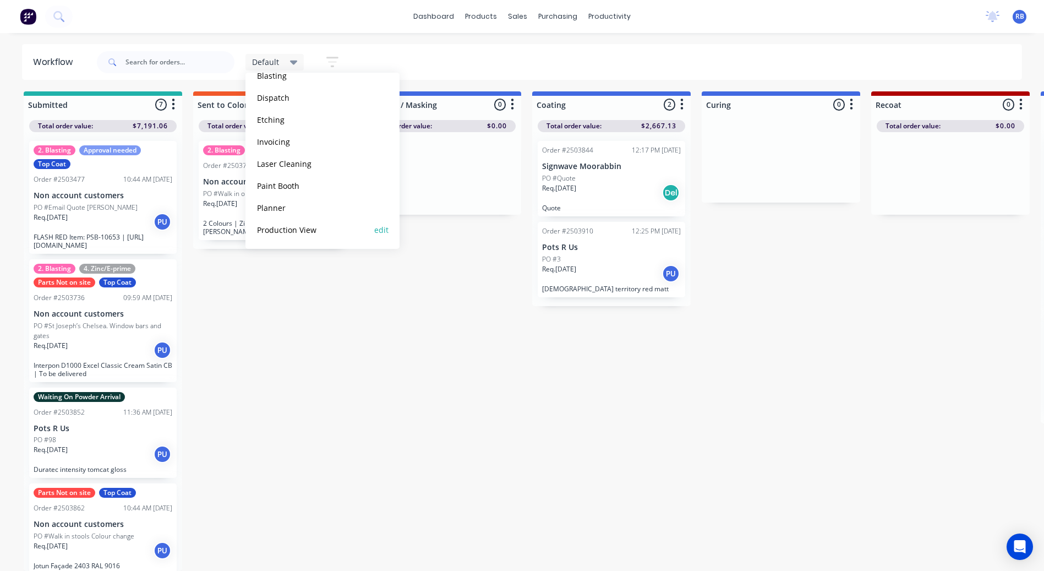
scroll to position [10, 0]
click at [282, 229] on button "Production View" at bounding box center [312, 229] width 117 height 13
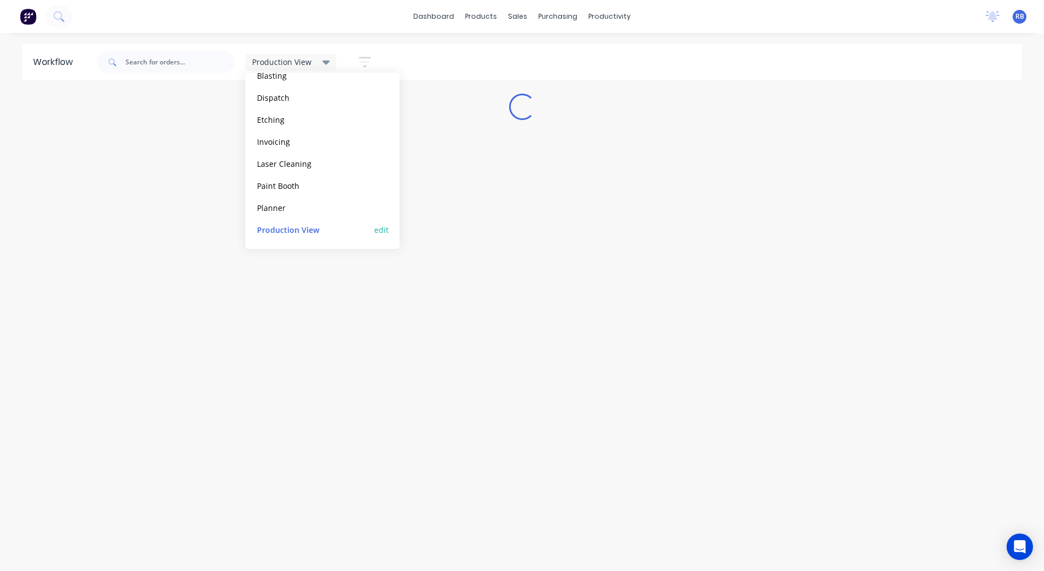
scroll to position [0, 0]
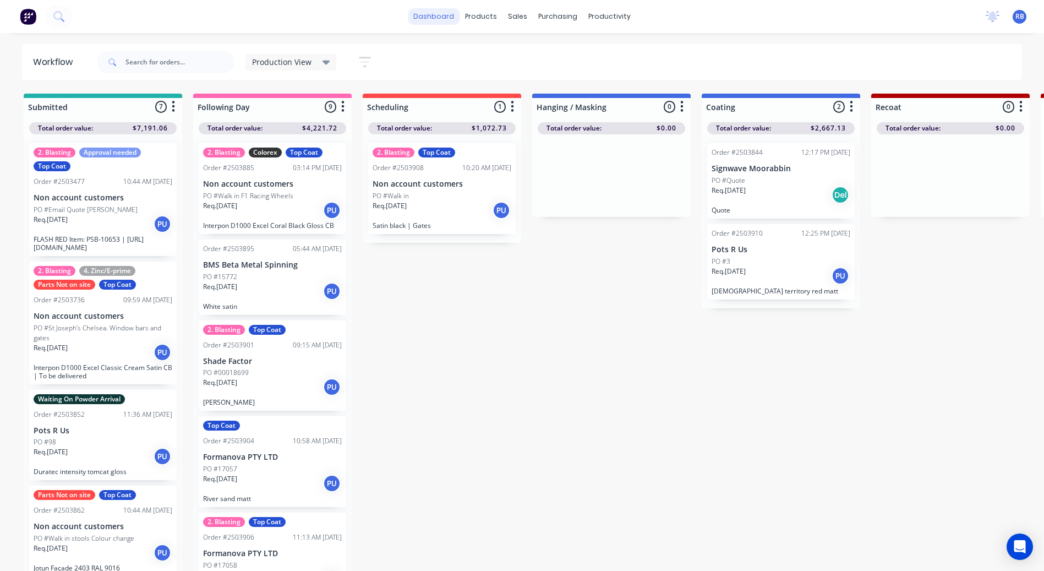
click at [445, 19] on link "dashboard" at bounding box center [434, 16] width 52 height 17
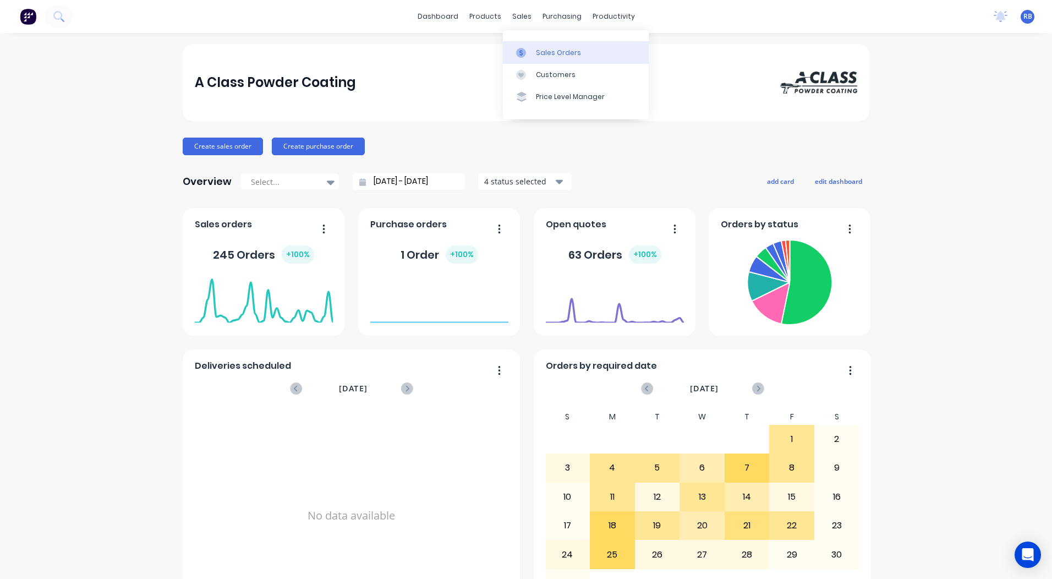
click at [533, 54] on link "Sales Orders" at bounding box center [576, 52] width 146 height 22
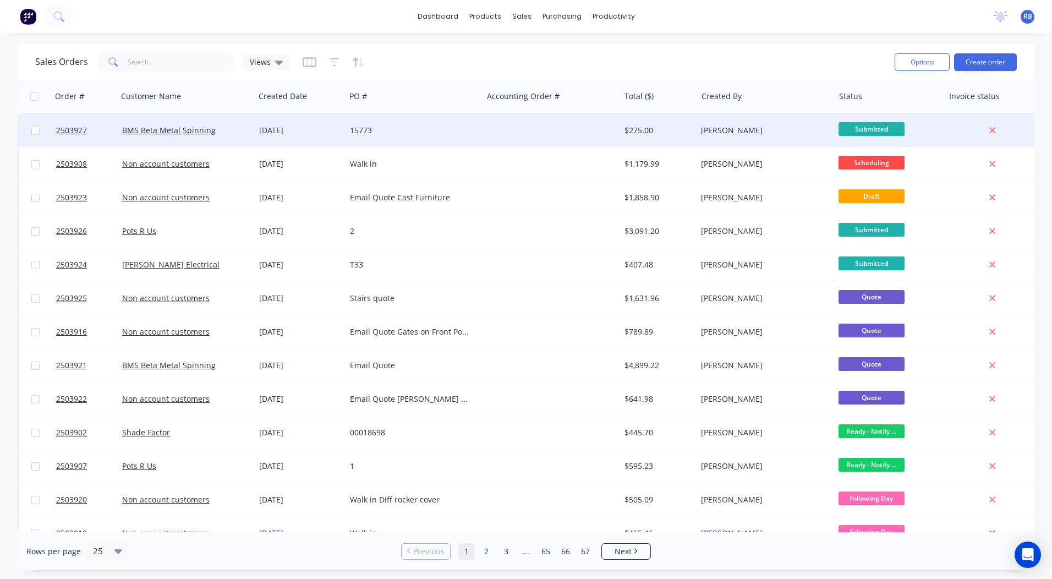
click at [1027, 135] on div at bounding box center [995, 130] width 102 height 33
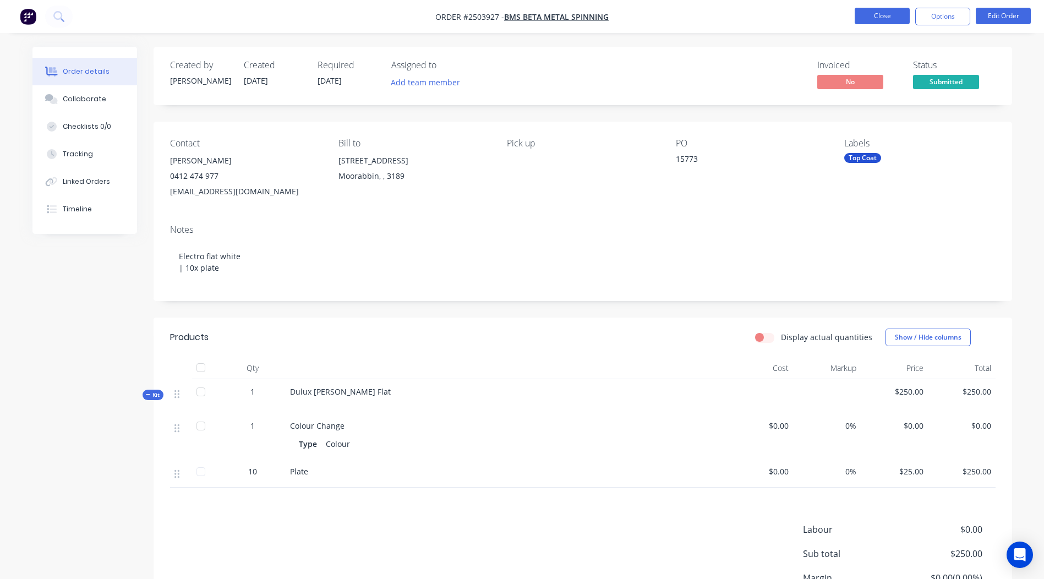
click at [864, 20] on button "Close" at bounding box center [881, 16] width 55 height 17
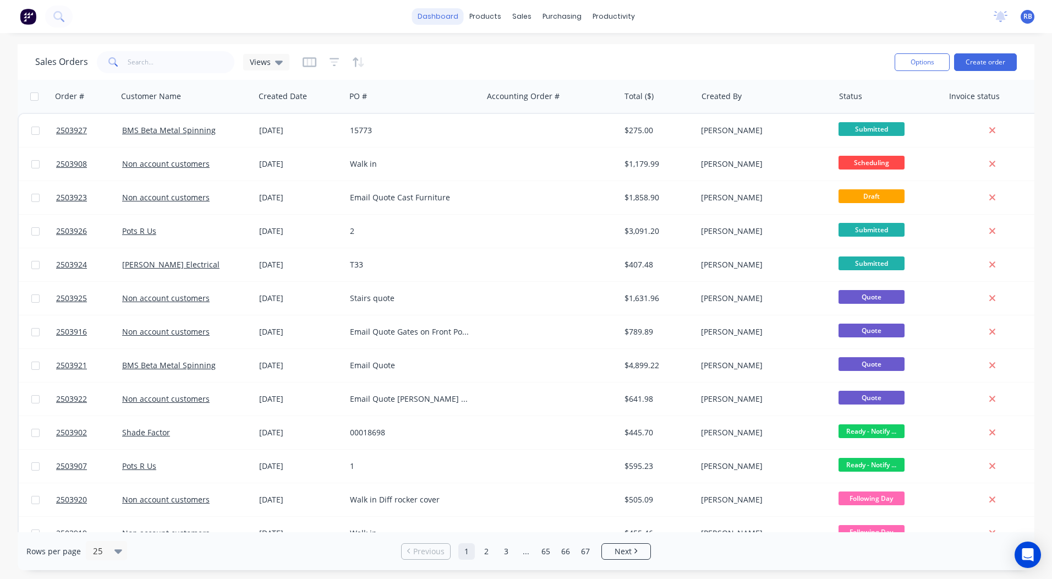
click at [434, 13] on link "dashboard" at bounding box center [438, 16] width 52 height 17
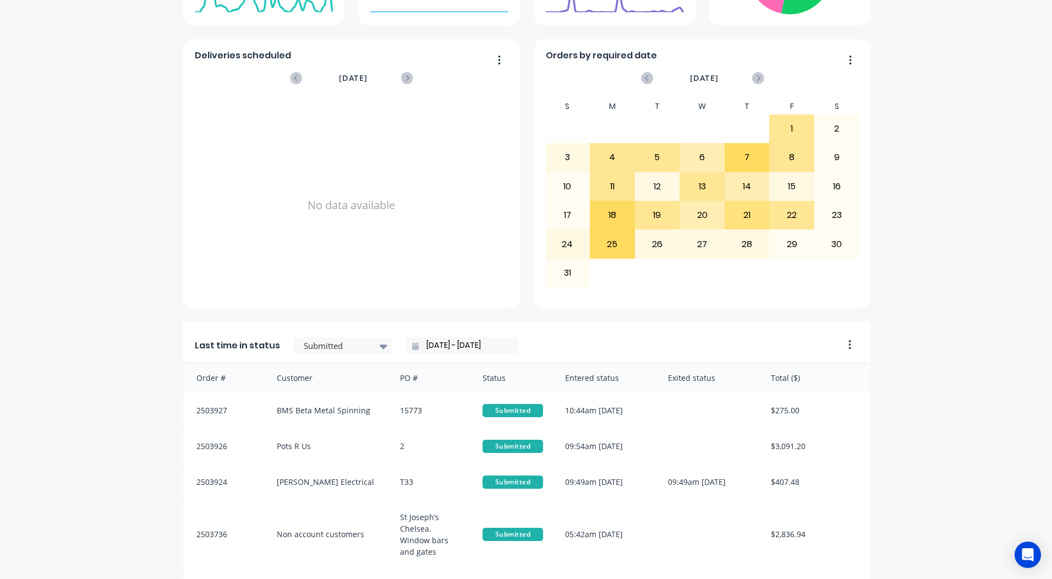
scroll to position [475, 0]
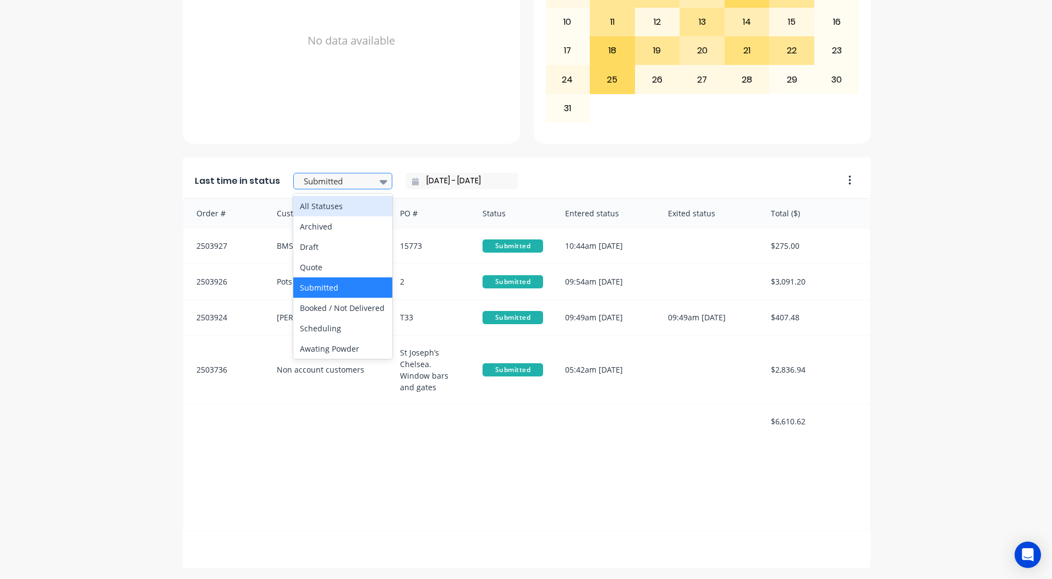
click at [314, 181] on div at bounding box center [337, 181] width 69 height 14
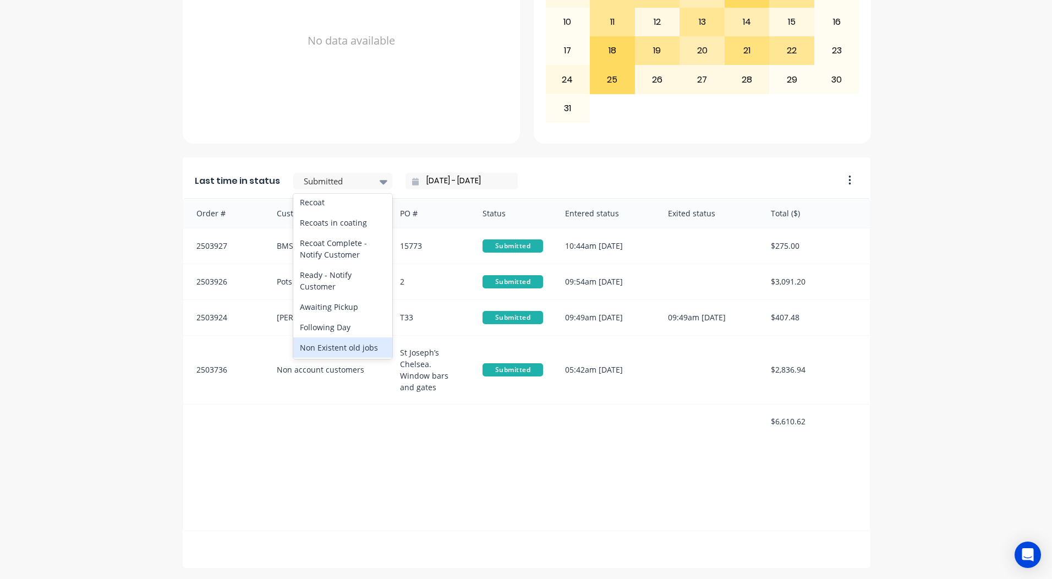
scroll to position [572, 0]
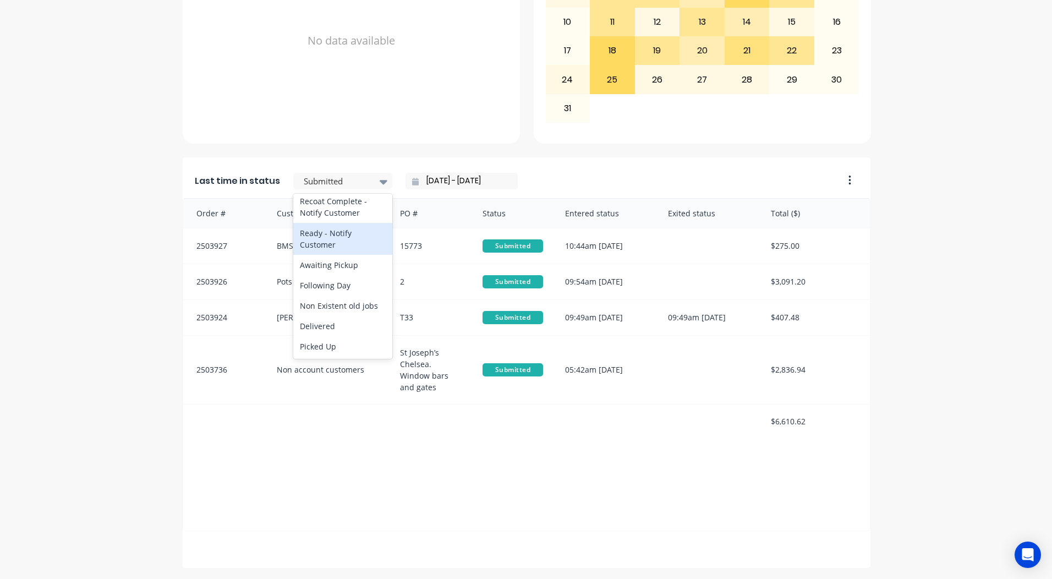
click at [312, 234] on div "Ready - Notify Customer" at bounding box center [342, 239] width 99 height 32
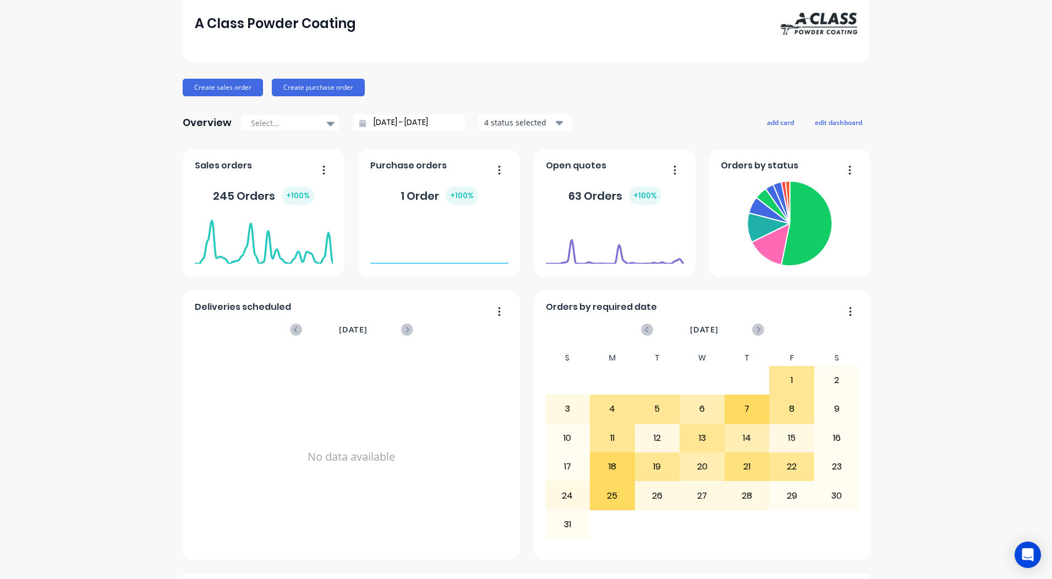
scroll to position [0, 0]
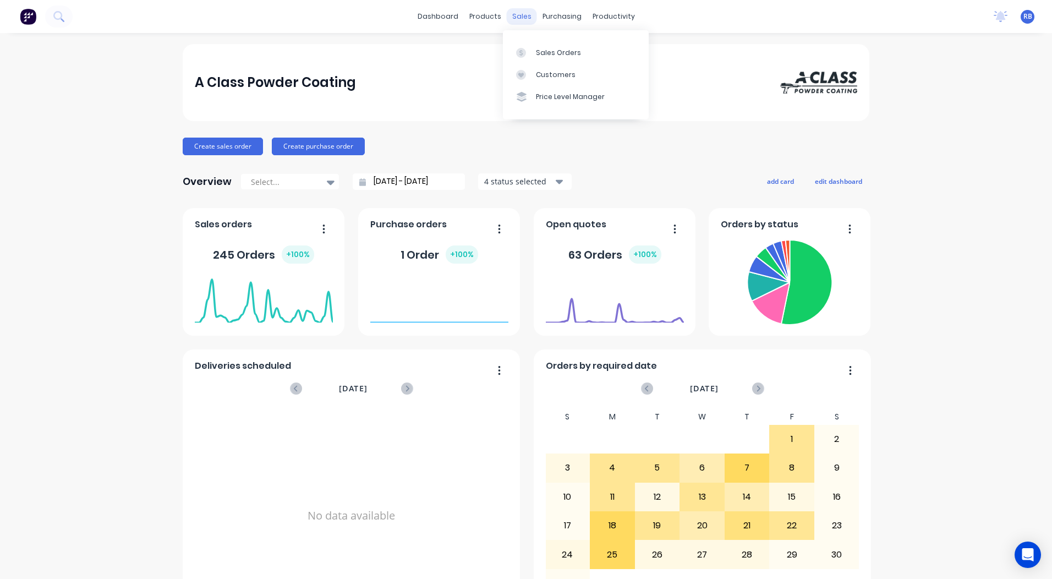
click at [522, 19] on div "sales" at bounding box center [522, 16] width 30 height 17
click at [535, 50] on link "Sales Orders" at bounding box center [576, 52] width 146 height 22
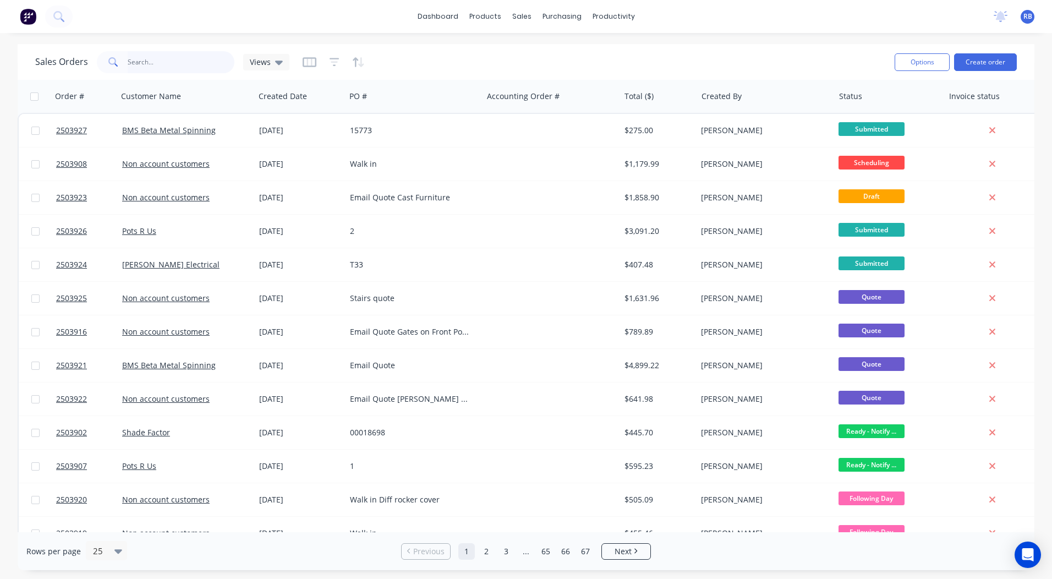
click at [158, 64] on input "text" at bounding box center [181, 62] width 107 height 22
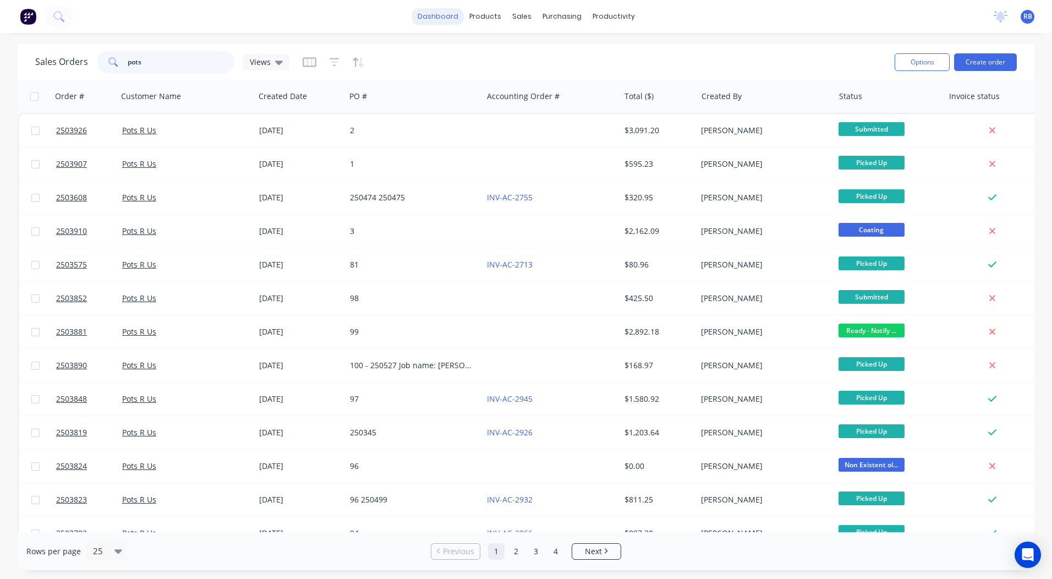
type input "pots"
click at [442, 8] on link "dashboard" at bounding box center [438, 16] width 52 height 17
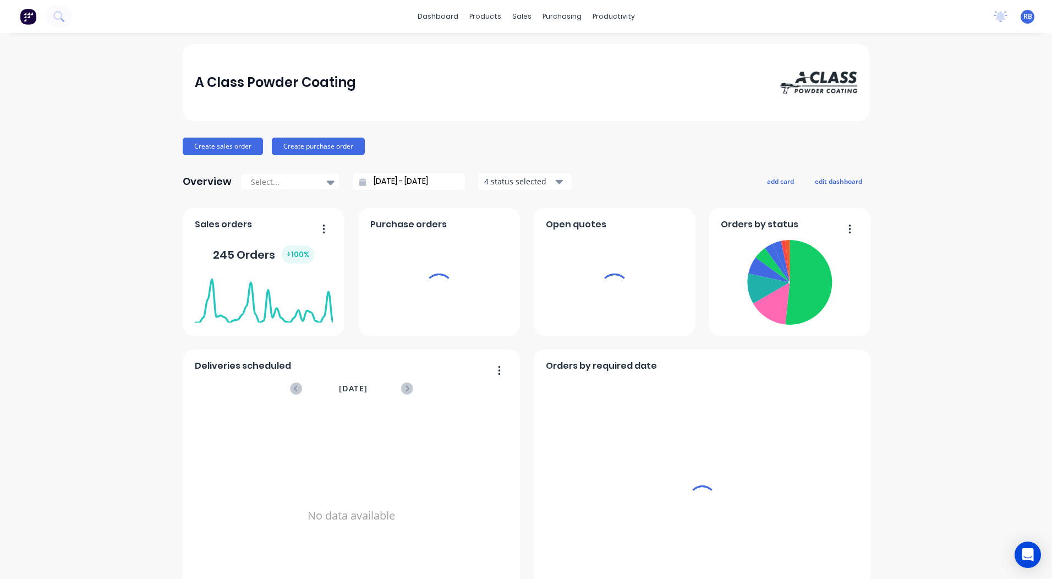
click at [365, 190] on div "Overview Select... 26/07/25 - 26/08/25 4 status selected" at bounding box center [377, 182] width 389 height 22
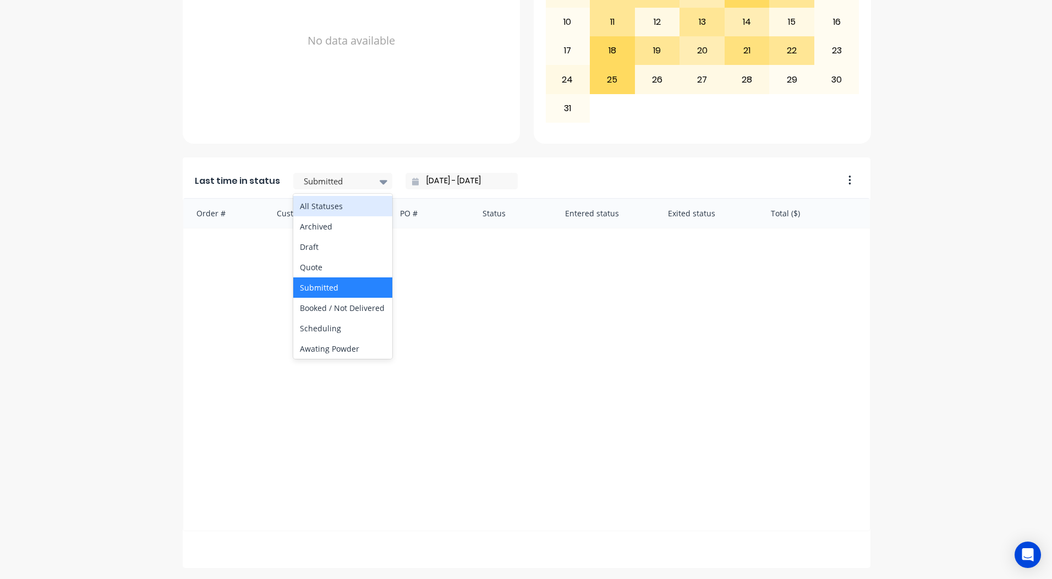
scroll to position [572, 0]
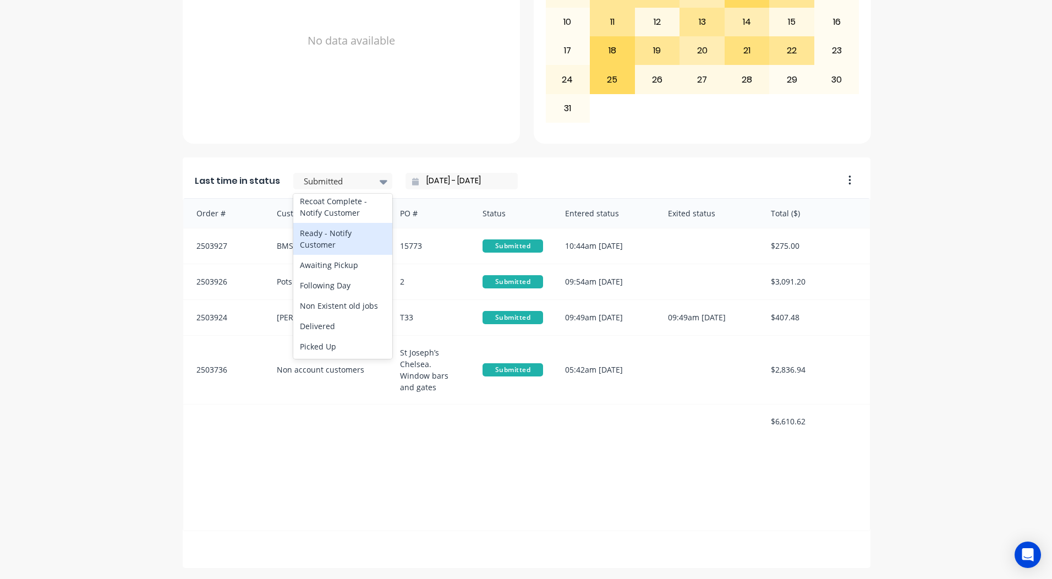
click at [317, 237] on div "Ready - Notify Customer" at bounding box center [342, 239] width 99 height 32
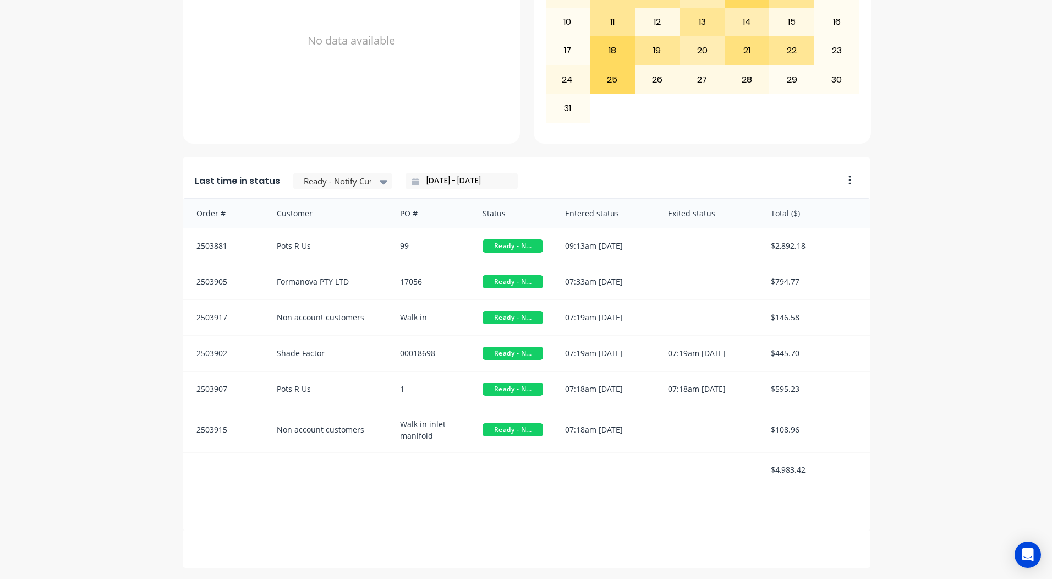
scroll to position [0, 0]
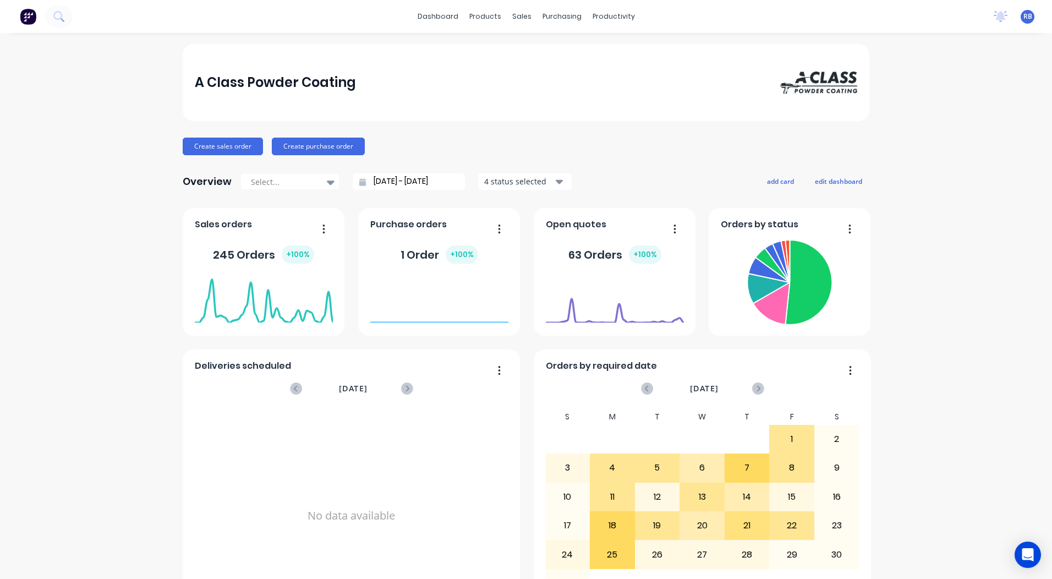
click at [964, 241] on div "A Class Powder Coating Create sales order Create purchase order Overview Select…" at bounding box center [526, 543] width 1052 height 999
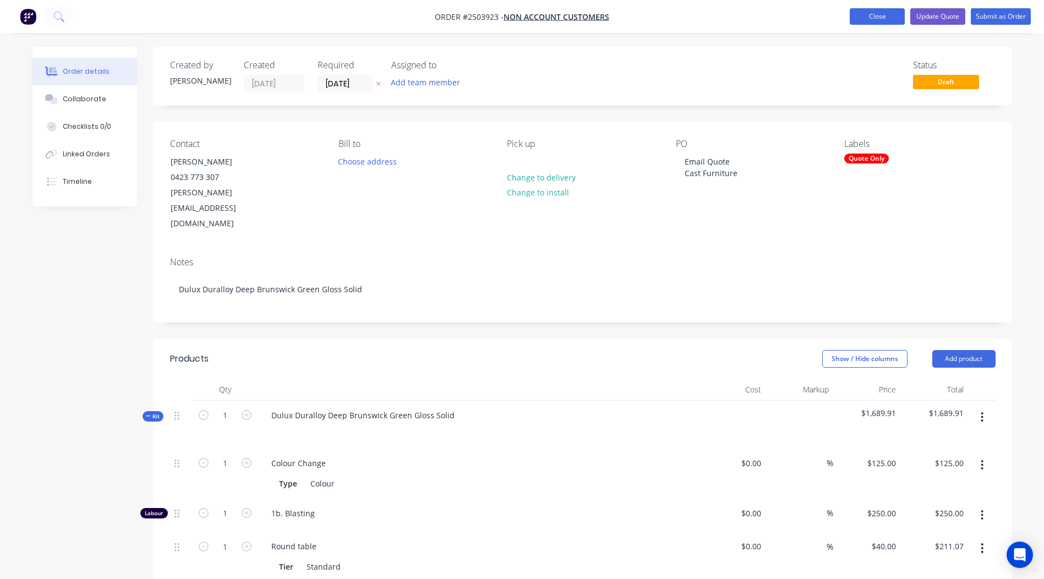
click at [875, 21] on button "Close" at bounding box center [876, 16] width 55 height 17
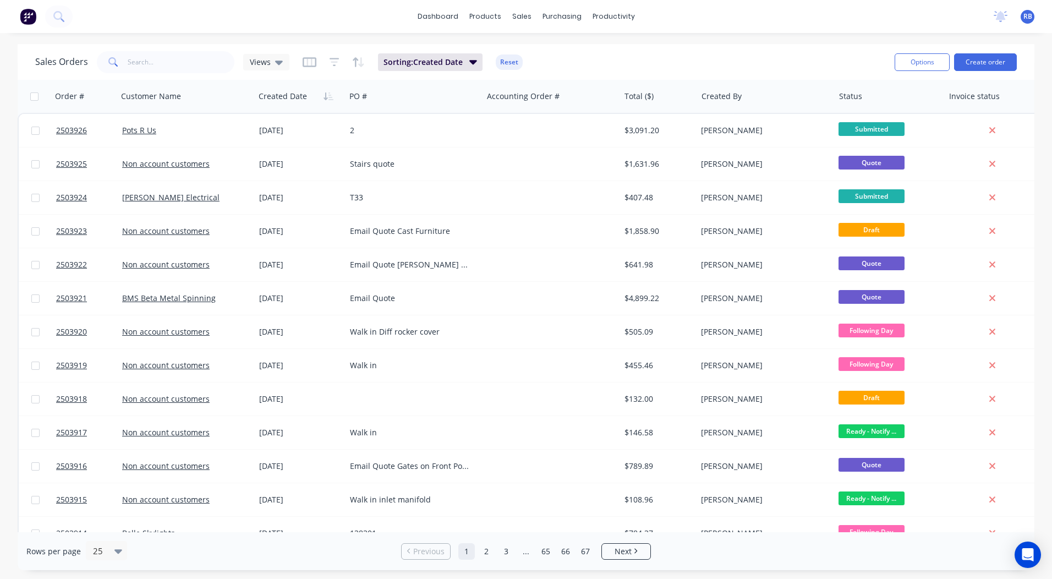
click at [600, 54] on div "Sales Orders Views Sorting: Created Date Reset" at bounding box center [460, 61] width 851 height 27
click at [534, 45] on link "Sales Orders" at bounding box center [580, 52] width 146 height 22
click at [711, 41] on div "dashboard products sales purchasing productivity dashboard products Product Cat…" at bounding box center [526, 289] width 1052 height 579
click at [436, 17] on link "dashboard" at bounding box center [438, 16] width 52 height 17
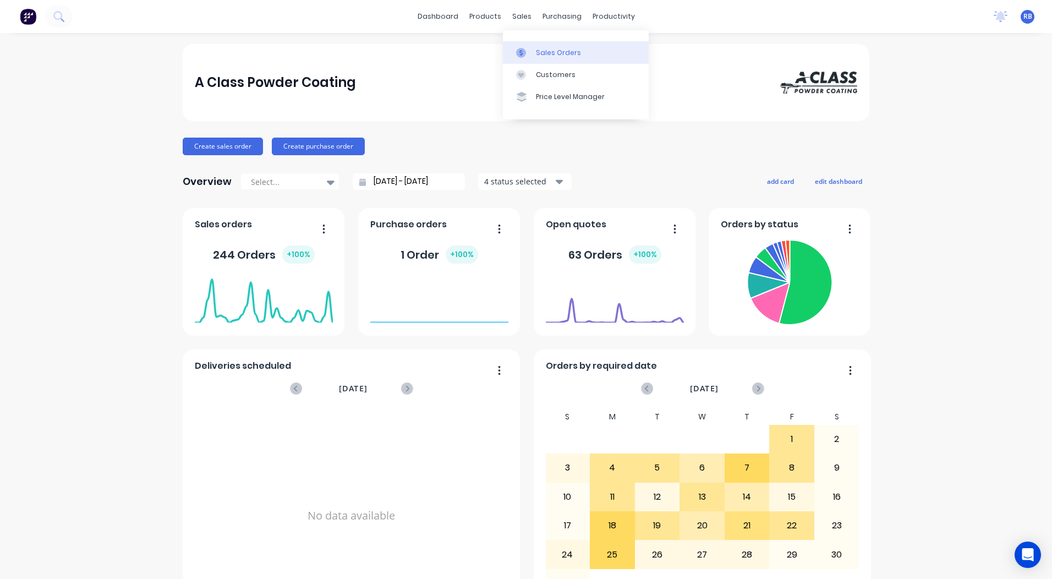
click at [530, 48] on div at bounding box center [524, 53] width 17 height 10
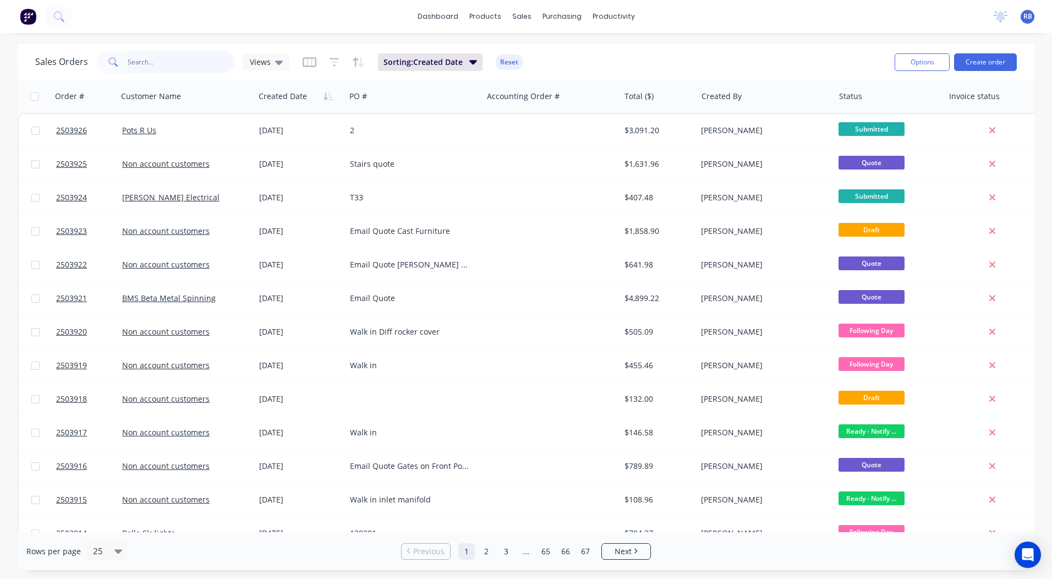
click at [153, 61] on input "text" at bounding box center [181, 62] width 107 height 22
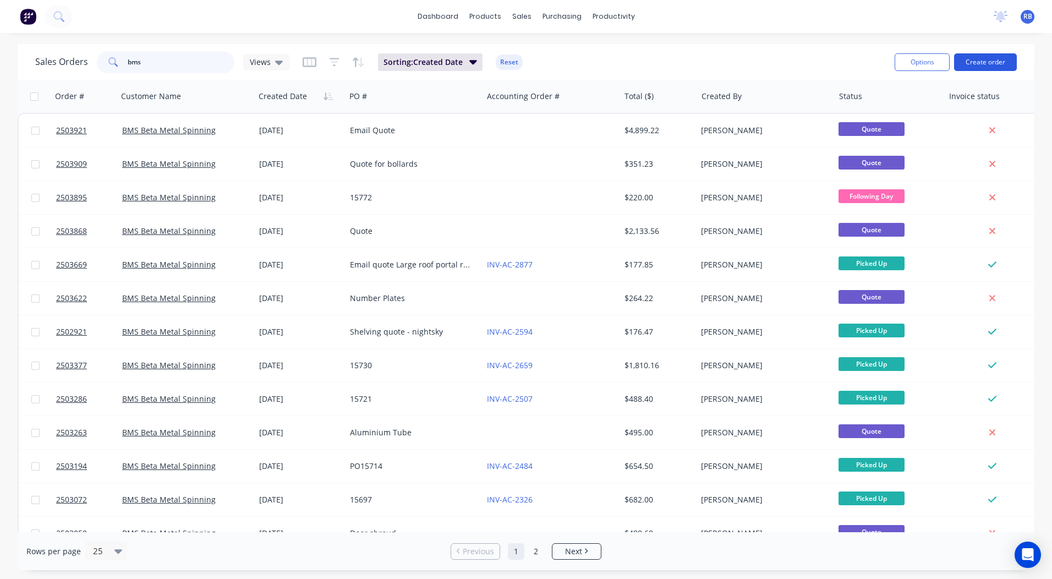
type input "bms"
click at [1005, 64] on button "Create order" at bounding box center [985, 62] width 63 height 18
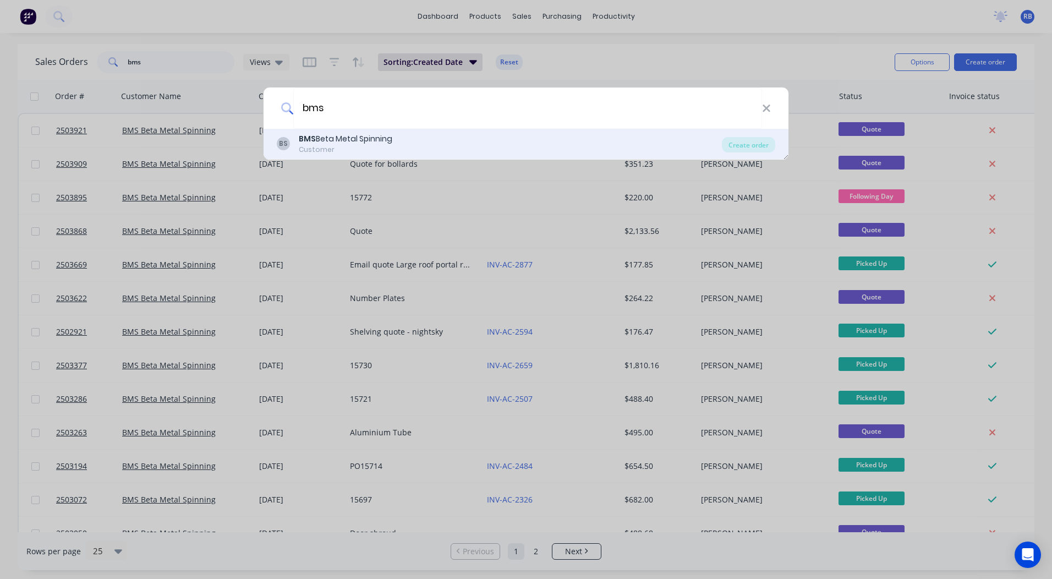
type input "bms"
click at [350, 145] on div "Customer" at bounding box center [346, 150] width 94 height 10
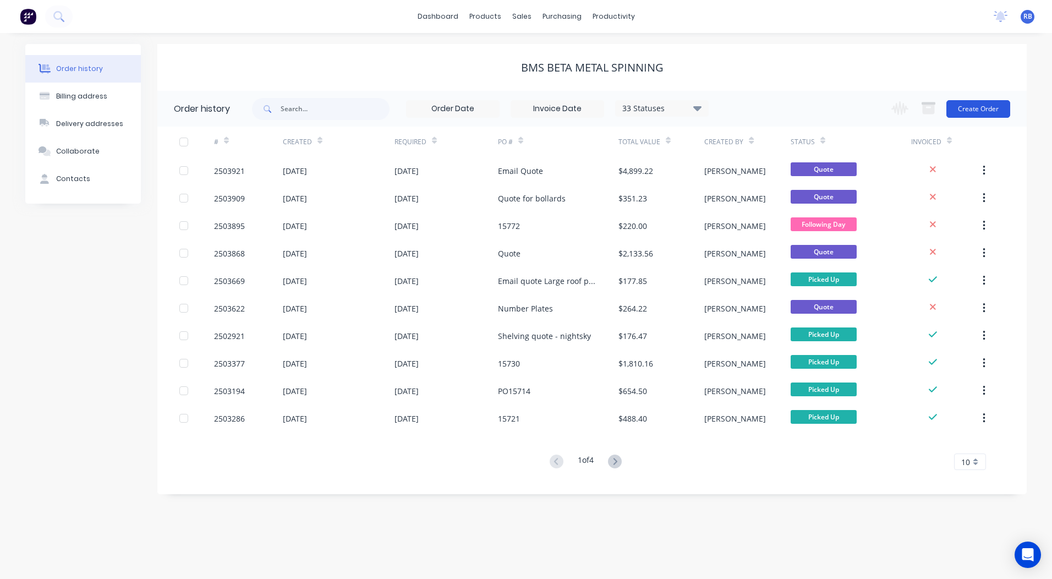
click at [968, 112] on button "Create Order" at bounding box center [978, 109] width 64 height 18
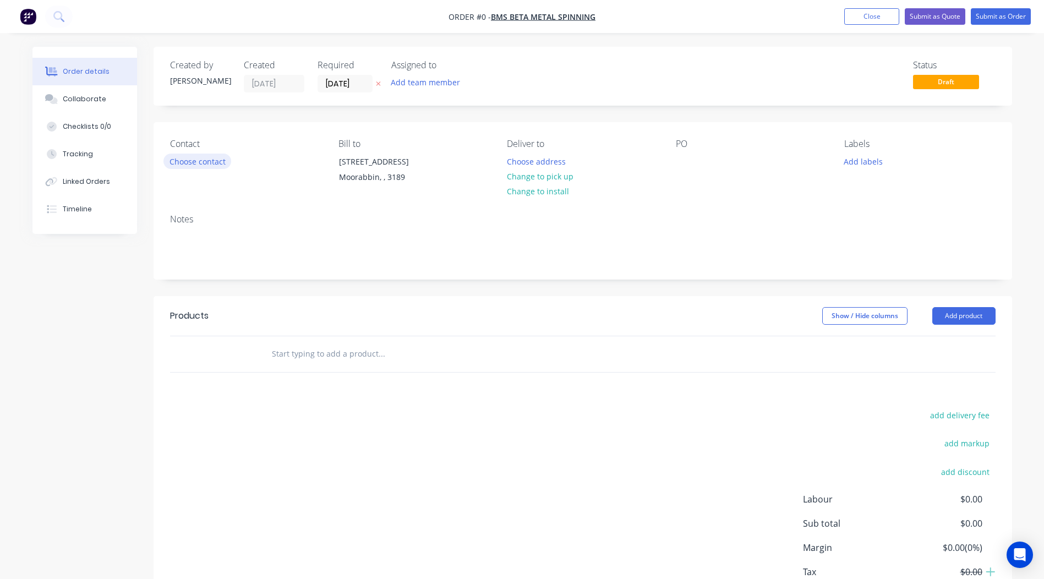
click at [193, 159] on button "Choose contact" at bounding box center [197, 160] width 68 height 15
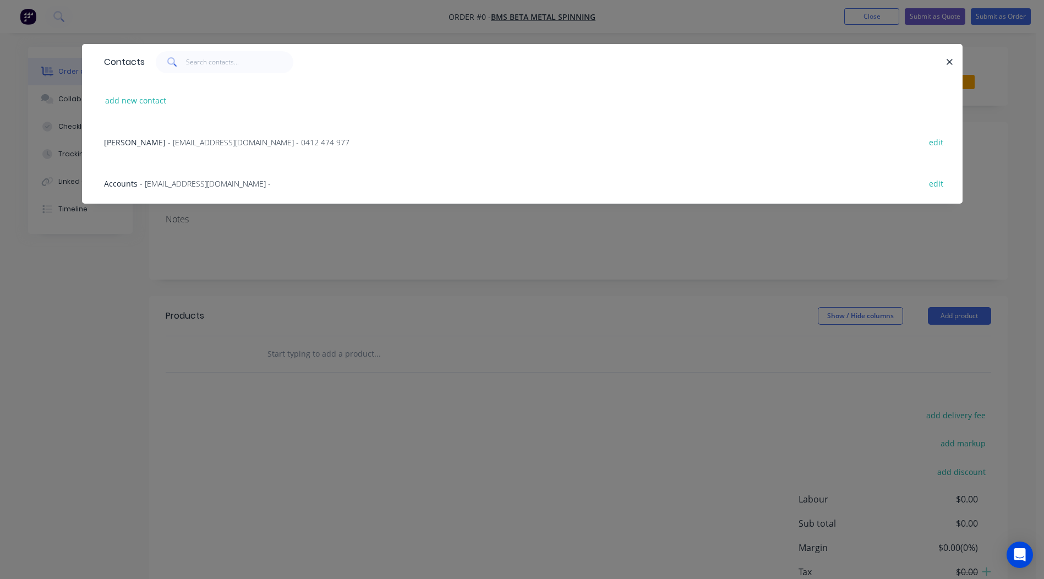
click at [168, 140] on span "- [EMAIL_ADDRESS][DOMAIN_NAME] - 0412 474 977" at bounding box center [259, 142] width 182 height 10
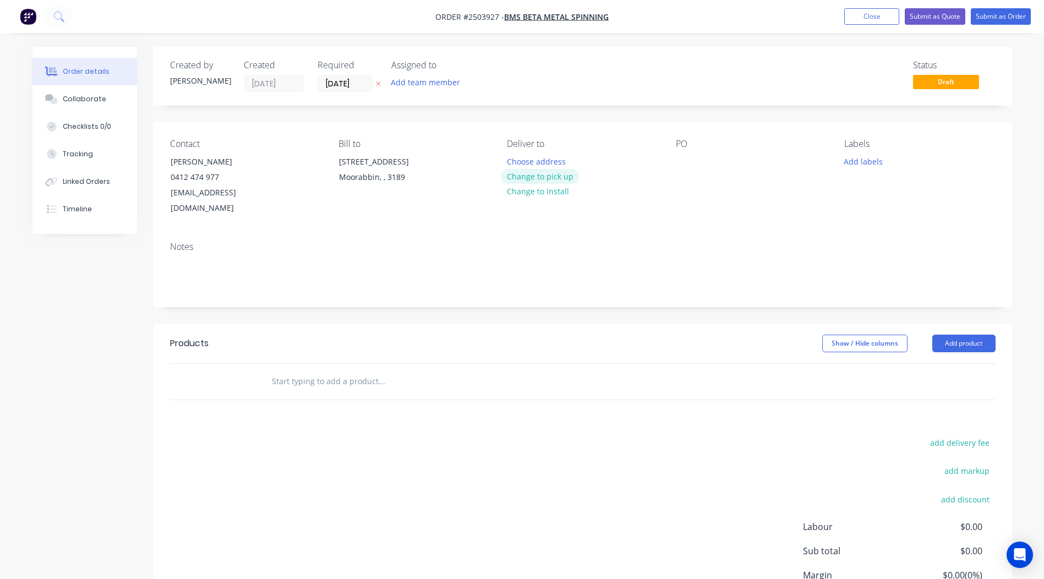
click at [544, 173] on button "Change to pick up" at bounding box center [540, 176] width 78 height 15
click at [686, 156] on div at bounding box center [685, 161] width 18 height 16
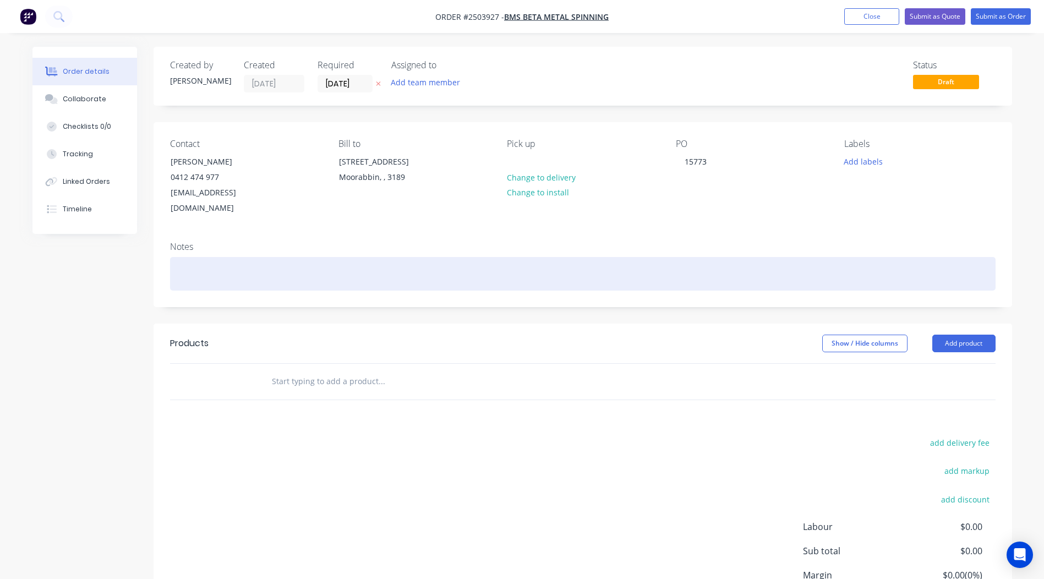
click at [248, 257] on div at bounding box center [582, 274] width 825 height 34
click at [182, 257] on div "Flat white" at bounding box center [582, 274] width 825 height 34
click at [289, 259] on div "Electro flat white" at bounding box center [582, 274] width 825 height 34
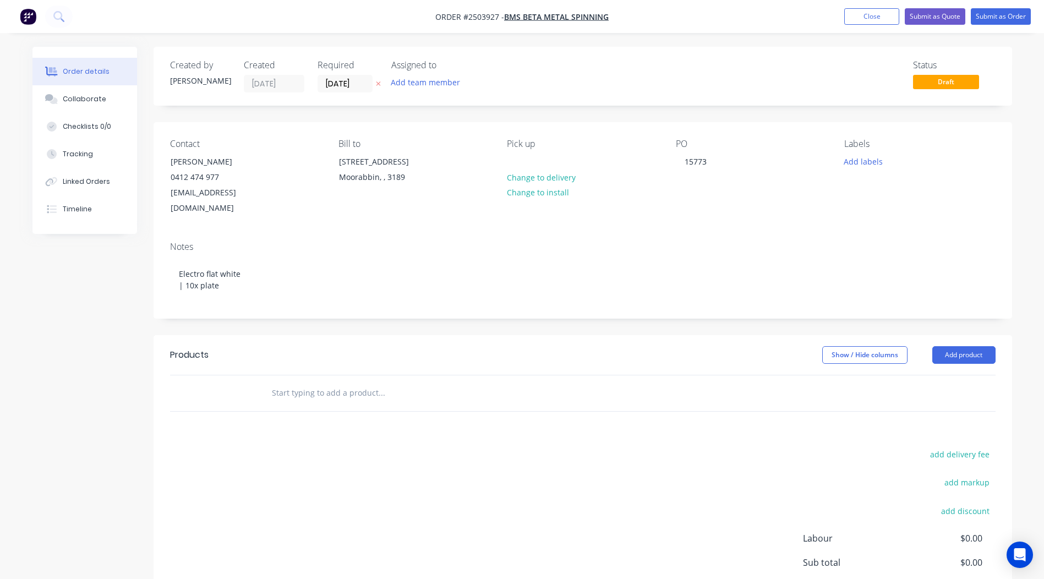
click at [353, 335] on header "Products Show / Hide columns Add product" at bounding box center [582, 355] width 858 height 40
click at [955, 347] on button "Add product" at bounding box center [963, 355] width 63 height 18
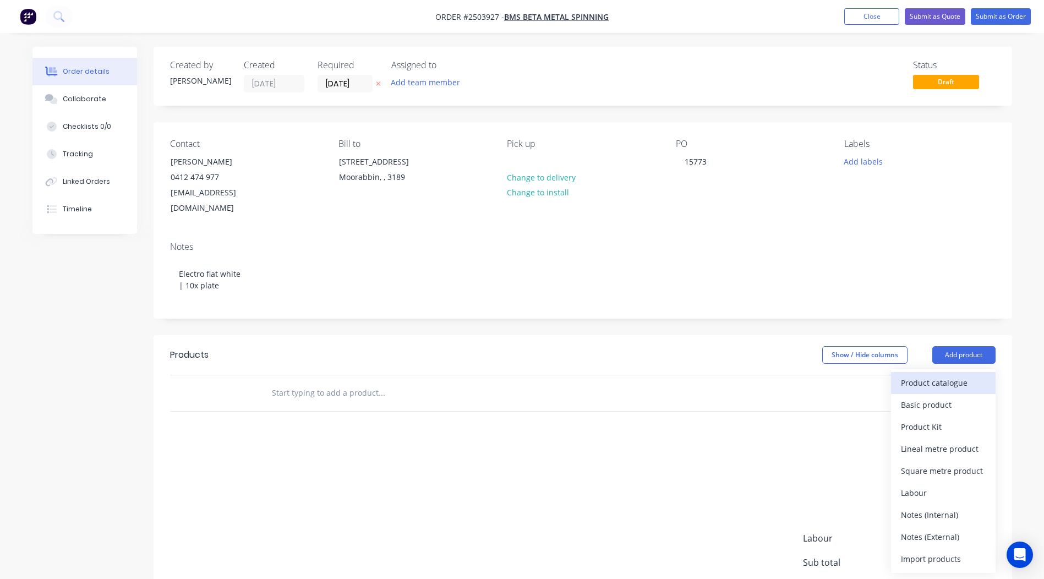
click at [942, 375] on div "Product catalogue" at bounding box center [943, 383] width 85 height 16
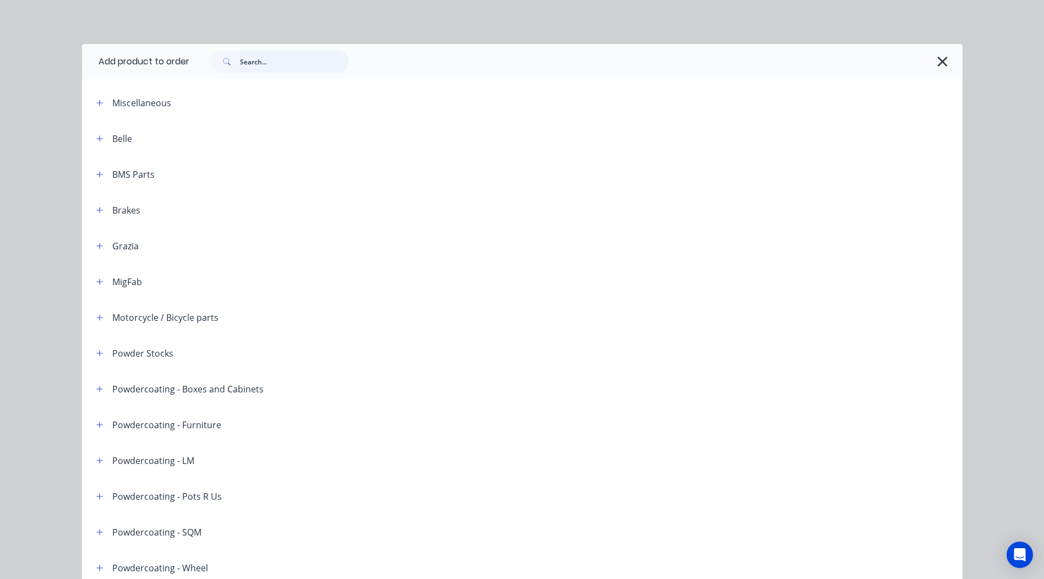
click at [266, 58] on input "text" at bounding box center [294, 62] width 109 height 22
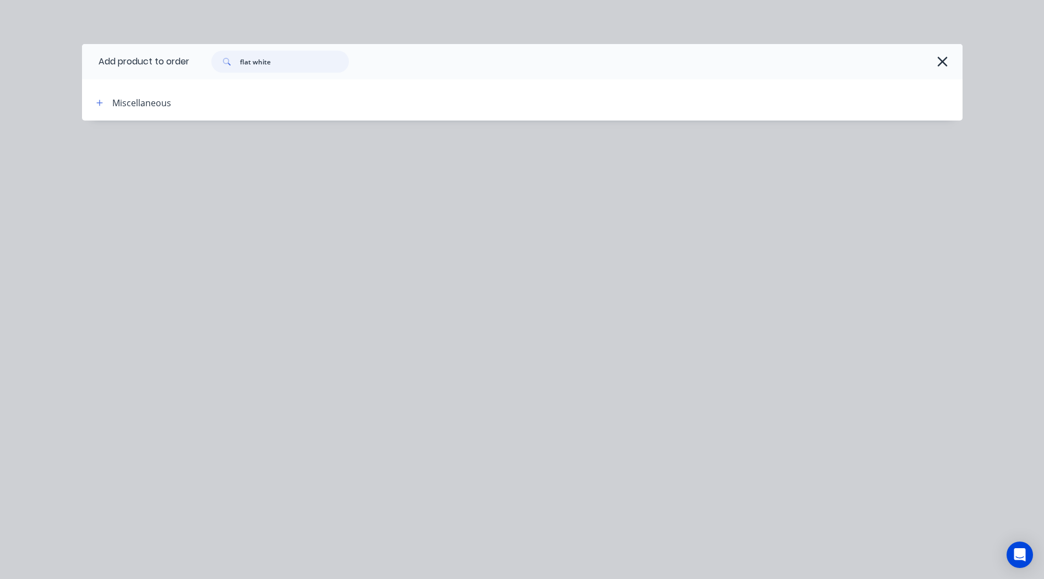
drag, startPoint x: 273, startPoint y: 61, endPoint x: 304, endPoint y: 64, distance: 31.0
click at [304, 64] on input "flat white" at bounding box center [294, 62] width 109 height 22
click at [300, 62] on input "flat white" at bounding box center [294, 62] width 109 height 22
drag, startPoint x: 255, startPoint y: 63, endPoint x: 34, endPoint y: 112, distance: 225.9
click at [42, 109] on div "Add product to order flat white Miscellaneous" at bounding box center [522, 289] width 1044 height 579
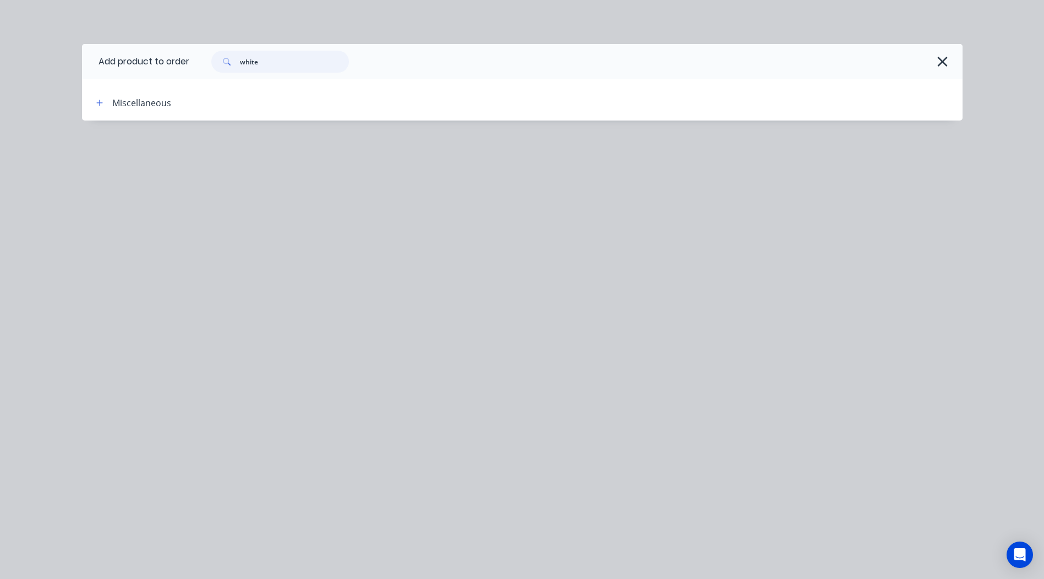
click at [279, 63] on input "white" at bounding box center [294, 62] width 109 height 22
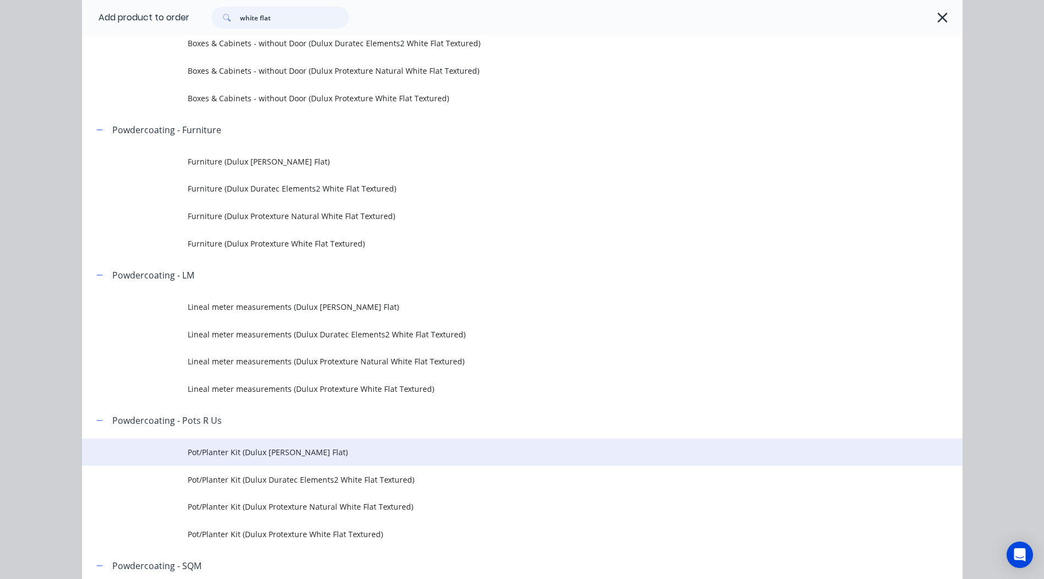
scroll to position [275, 0]
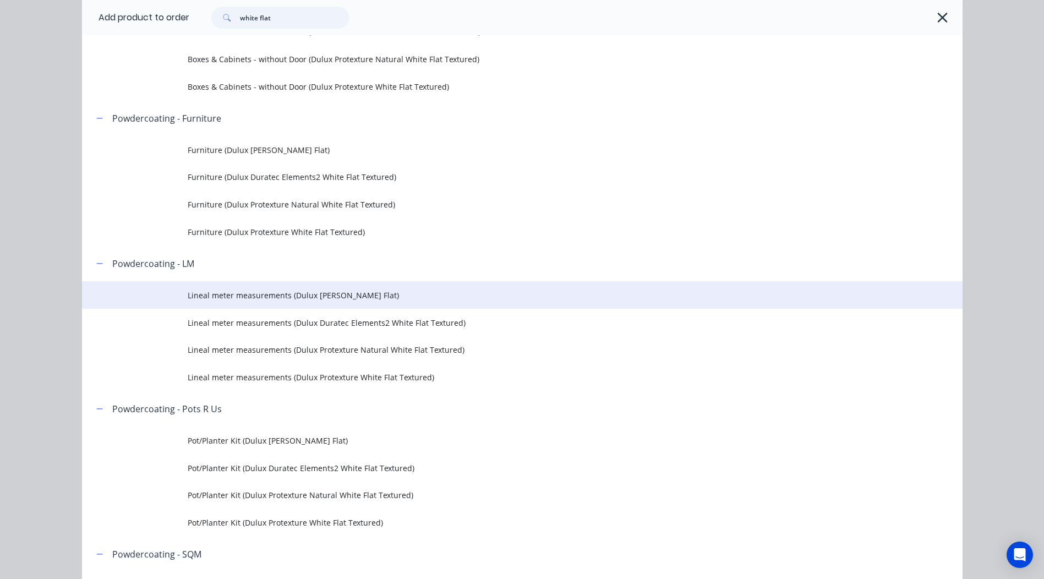
type input "white flat"
click at [390, 287] on td "Lineal meter measurements (Dulux [PERSON_NAME] Flat)" at bounding box center [575, 295] width 775 height 28
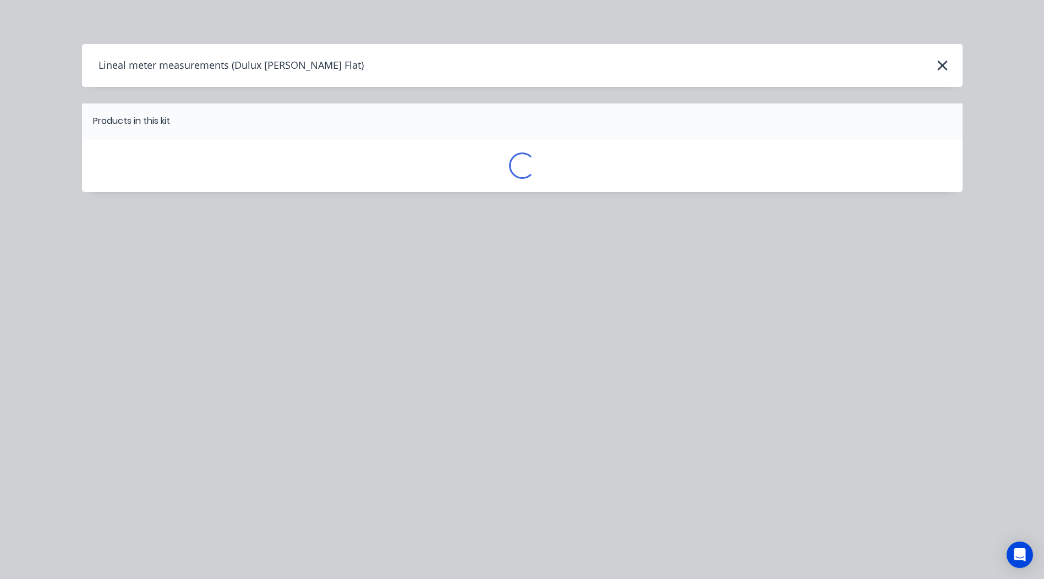
scroll to position [0, 0]
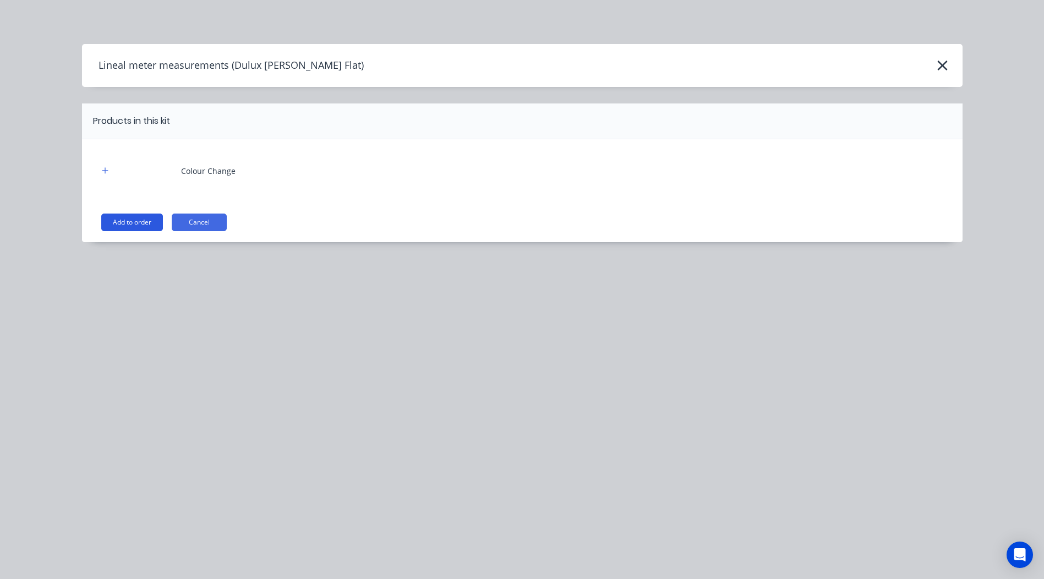
click at [121, 216] on button "Add to order" at bounding box center [132, 222] width 62 height 18
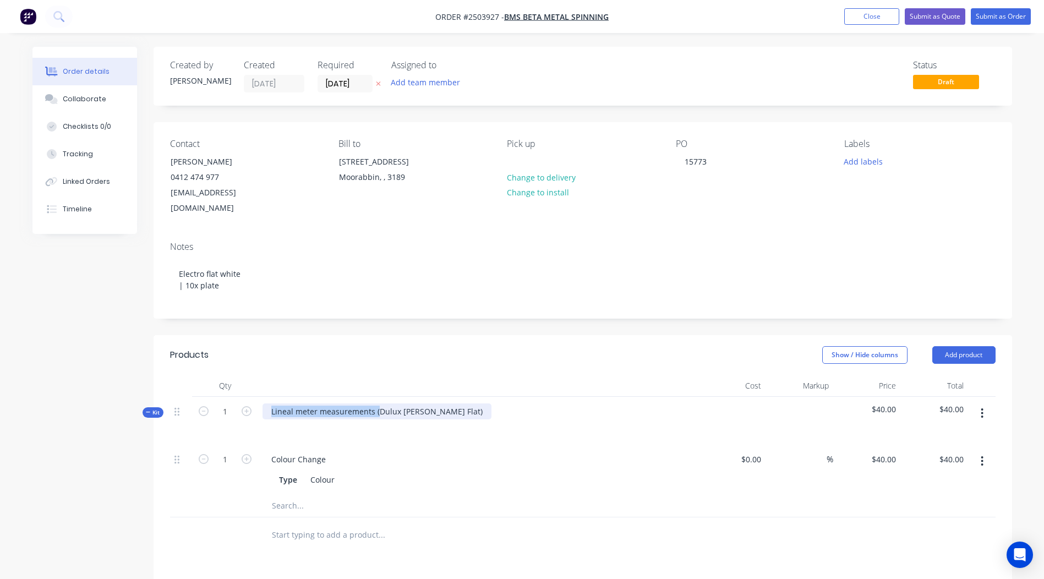
drag, startPoint x: 376, startPoint y: 393, endPoint x: 0, endPoint y: 425, distance: 377.6
click at [0, 424] on html "Order #2503927 - BMS Beta Metal Spinning Add product Close Submit as Quote Subm…" at bounding box center [522, 416] width 1044 height 833
click at [372, 403] on div "Dulux [PERSON_NAME] Flat)" at bounding box center [322, 411] width 120 height 16
click at [644, 295] on div "Notes Electro flat white | 10x plate" at bounding box center [582, 275] width 858 height 85
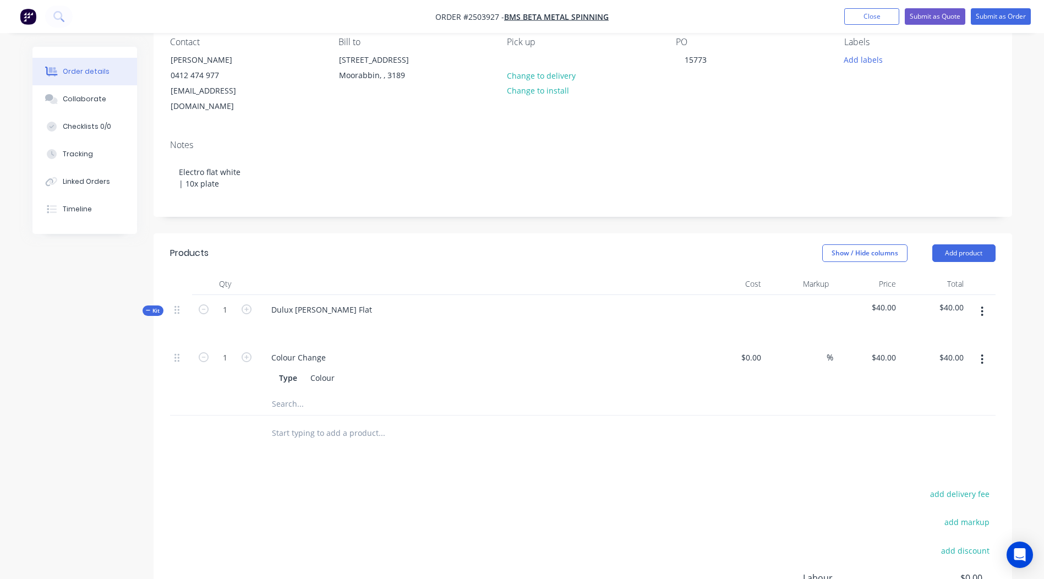
scroll to position [103, 0]
click at [986, 300] on button "button" at bounding box center [982, 310] width 26 height 20
click at [941, 331] on div "Add product to kit" at bounding box center [943, 339] width 85 height 16
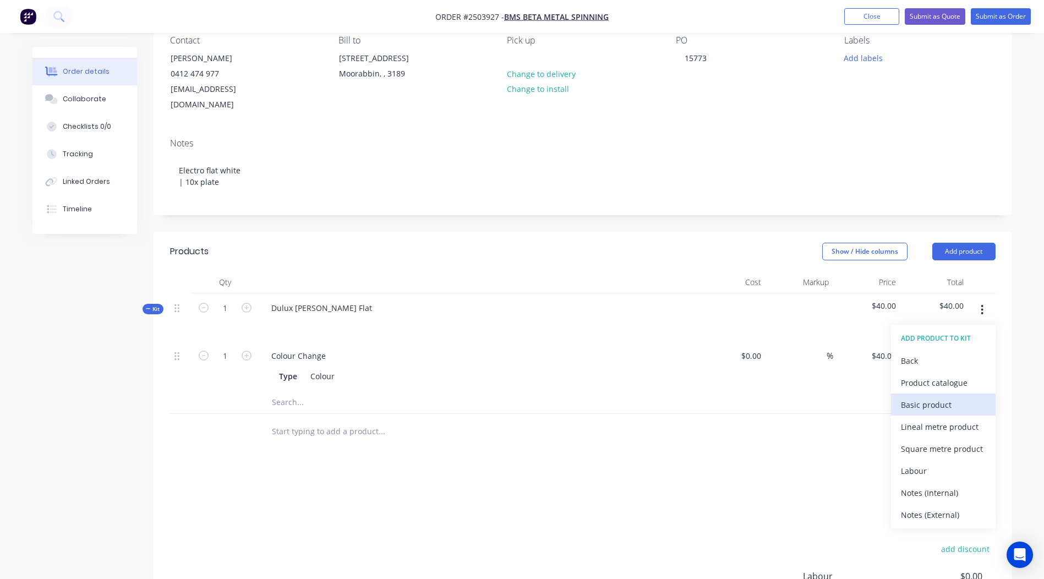
click at [938, 397] on div "Basic product" at bounding box center [943, 405] width 85 height 16
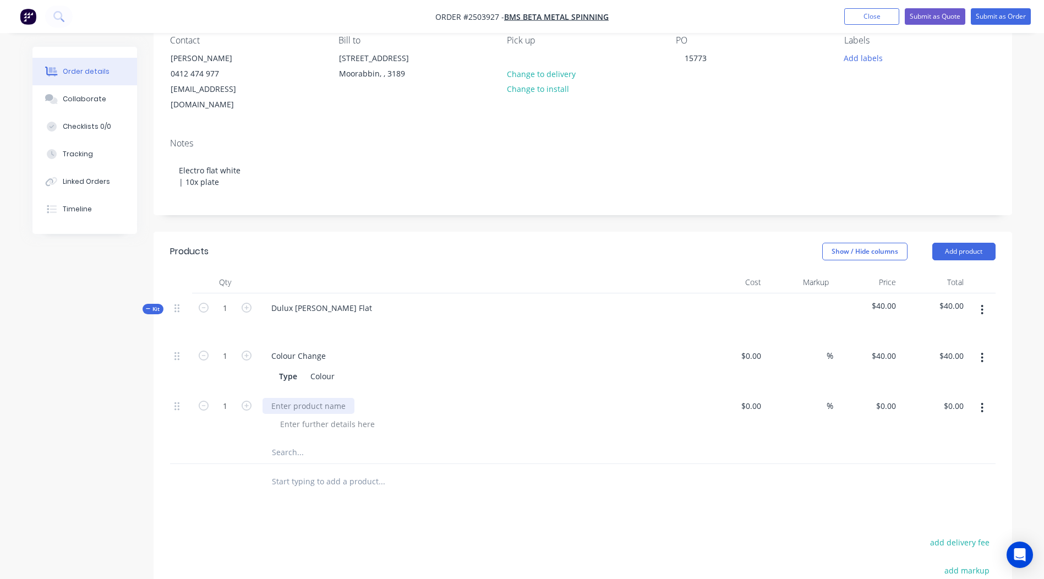
click at [308, 398] on div at bounding box center [308, 406] width 92 height 16
click at [890, 398] on input "0" at bounding box center [887, 406] width 25 height 16
type input "$25.00"
click at [459, 470] on input "text" at bounding box center [381, 481] width 220 height 22
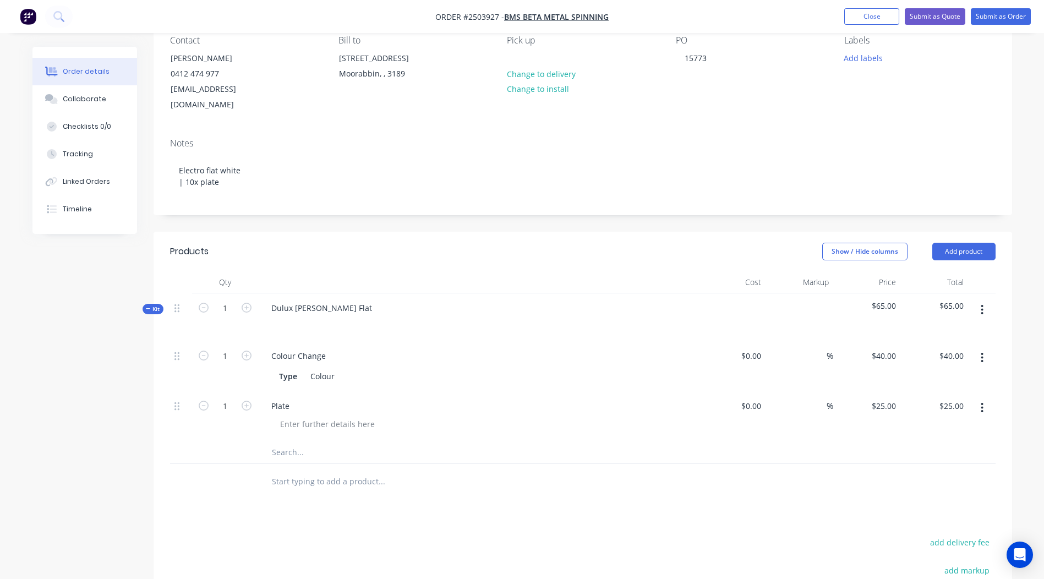
click at [221, 480] on div at bounding box center [225, 482] width 66 height 36
click at [243, 401] on icon "button" at bounding box center [247, 406] width 10 height 10
type input "2"
type input "$50.00"
click at [244, 401] on icon "button" at bounding box center [247, 406] width 10 height 10
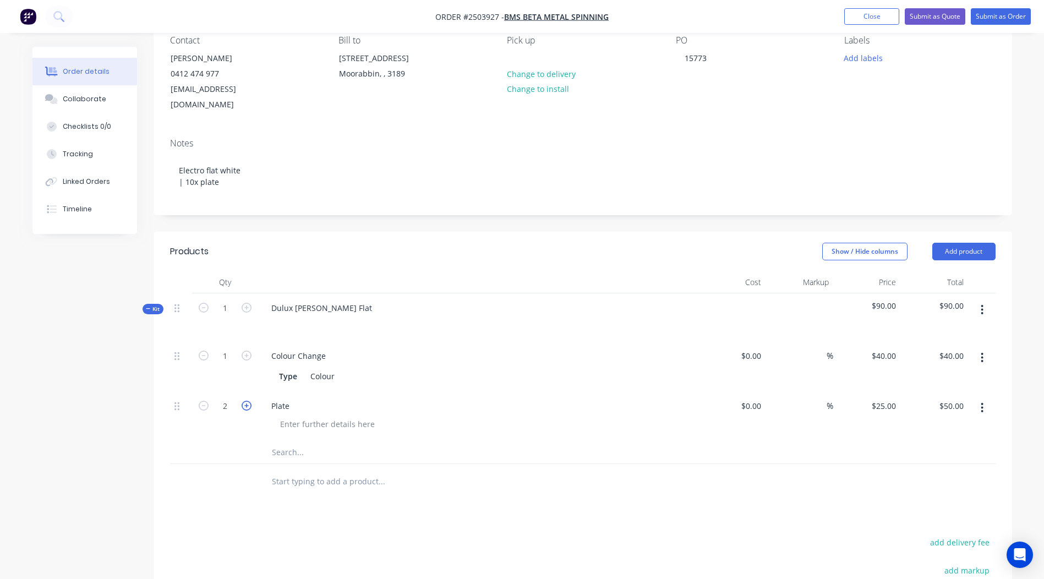
type input "3"
type input "$75.00"
click at [244, 401] on icon "button" at bounding box center [247, 406] width 10 height 10
type input "4"
type input "$100.00"
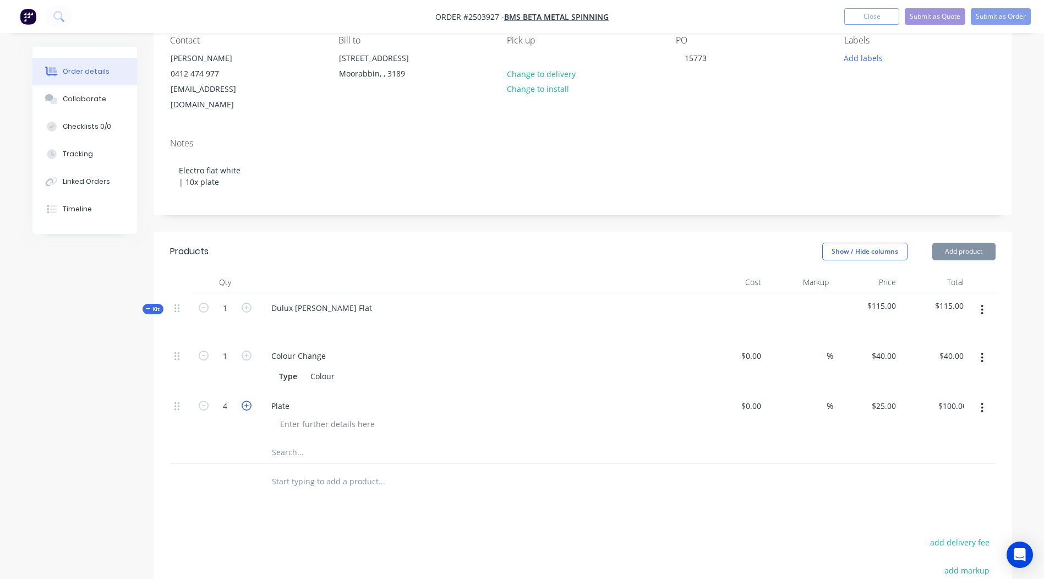
click at [245, 401] on icon "button" at bounding box center [247, 406] width 10 height 10
type input "5"
type input "$125.00"
click at [245, 401] on icon "button" at bounding box center [247, 406] width 10 height 10
type input "6"
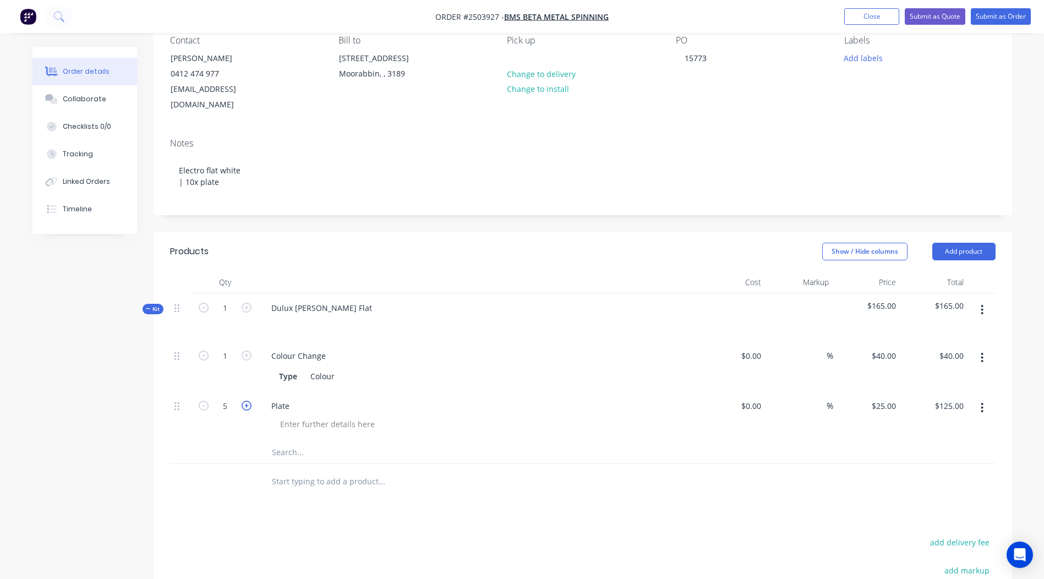
type input "$150.00"
drag, startPoint x: 245, startPoint y: 391, endPoint x: 253, endPoint y: 395, distance: 8.9
click at [257, 398] on div "6" at bounding box center [225, 416] width 66 height 50
click at [253, 399] on button "button" at bounding box center [246, 405] width 14 height 12
type input "7"
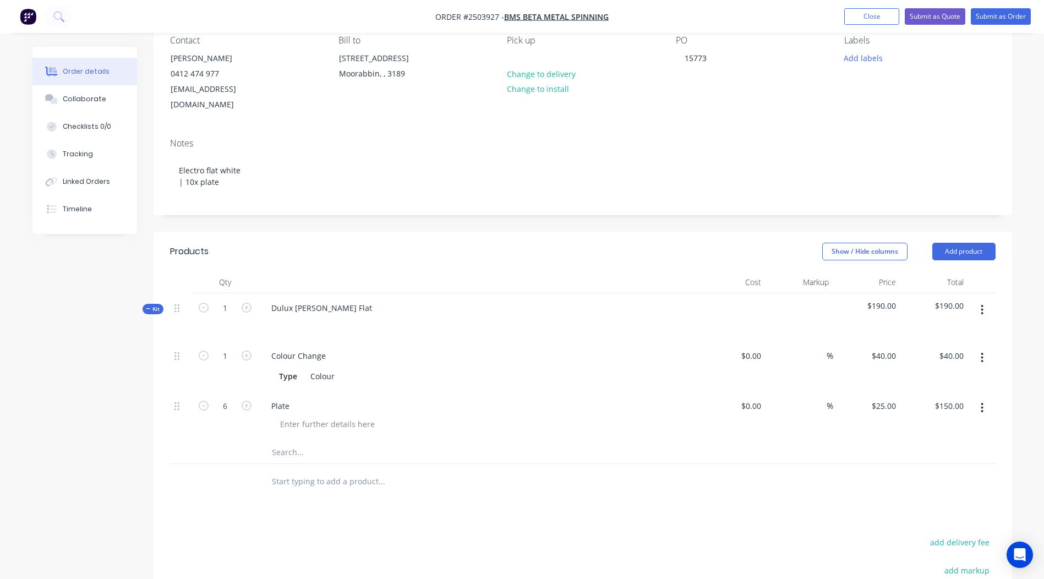
type input "$175.00"
click at [248, 401] on icon "button" at bounding box center [247, 406] width 10 height 10
type input "8"
type input "$200.00"
click at [248, 401] on icon "button" at bounding box center [247, 406] width 10 height 10
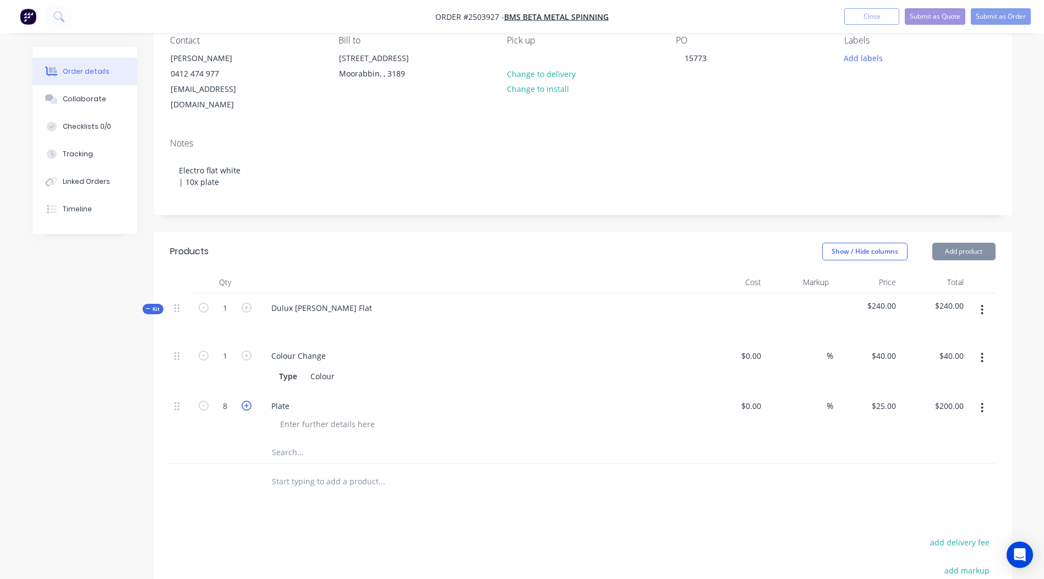
type input "9"
type input "$225.00"
click at [248, 401] on icon "button" at bounding box center [247, 406] width 10 height 10
type input "10"
type input "$250.00"
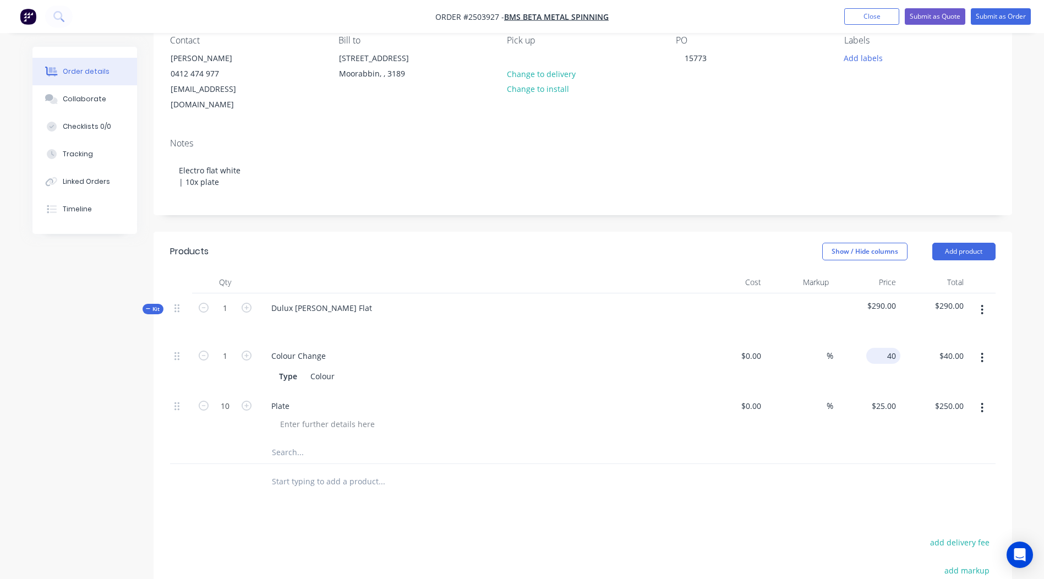
click at [896, 348] on input "40" at bounding box center [885, 356] width 30 height 16
type input "$0.00"
click at [805, 464] on div at bounding box center [582, 482] width 825 height 36
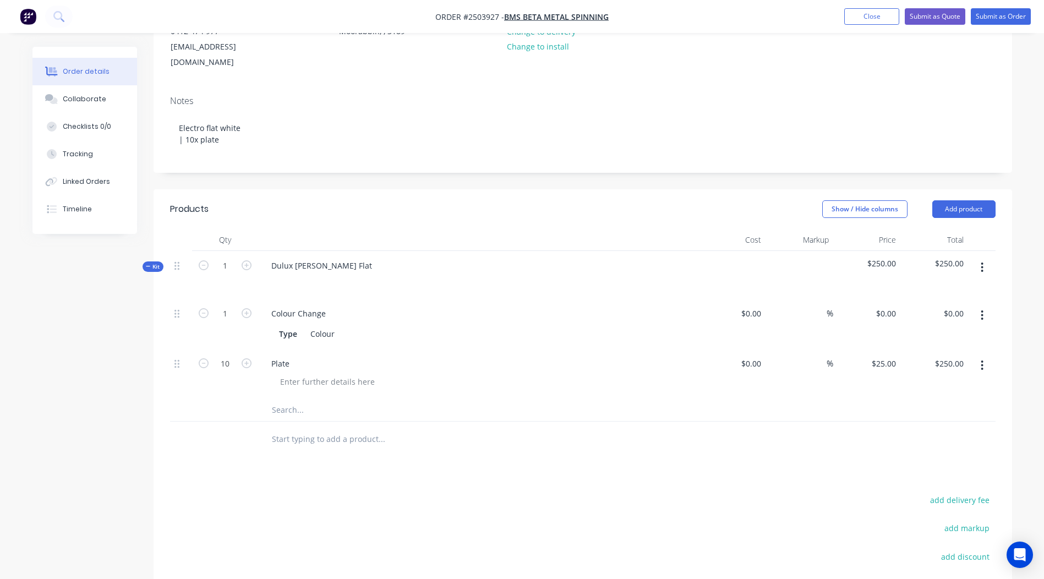
scroll to position [0, 0]
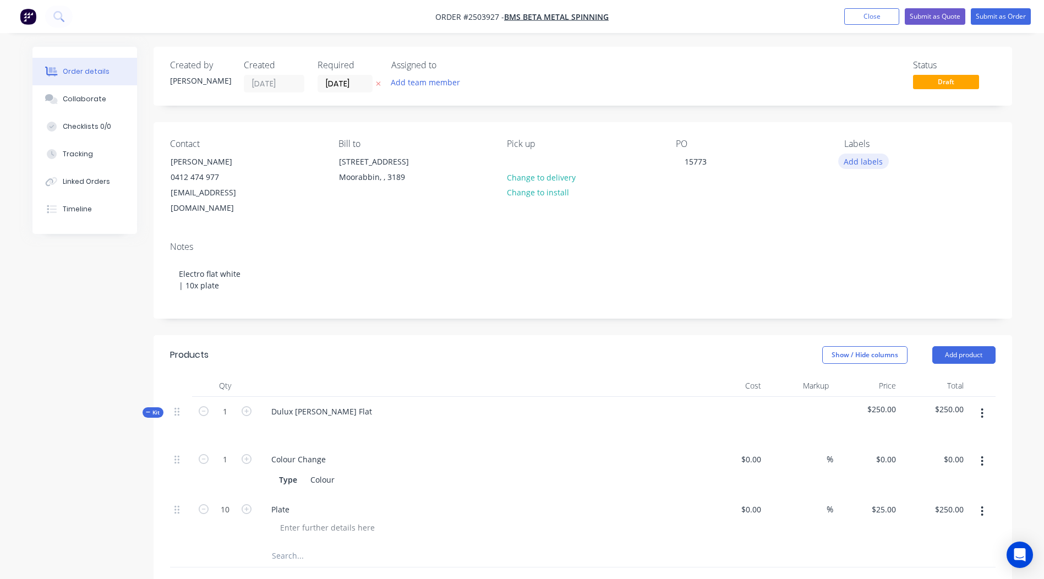
click at [847, 167] on button "Add labels" at bounding box center [863, 160] width 51 height 15
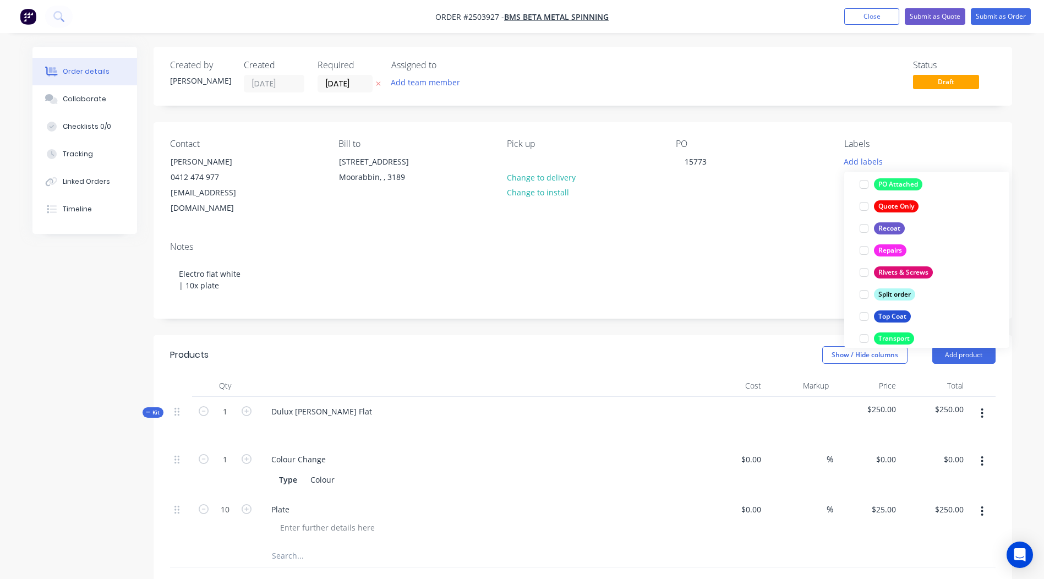
scroll to position [792, 0]
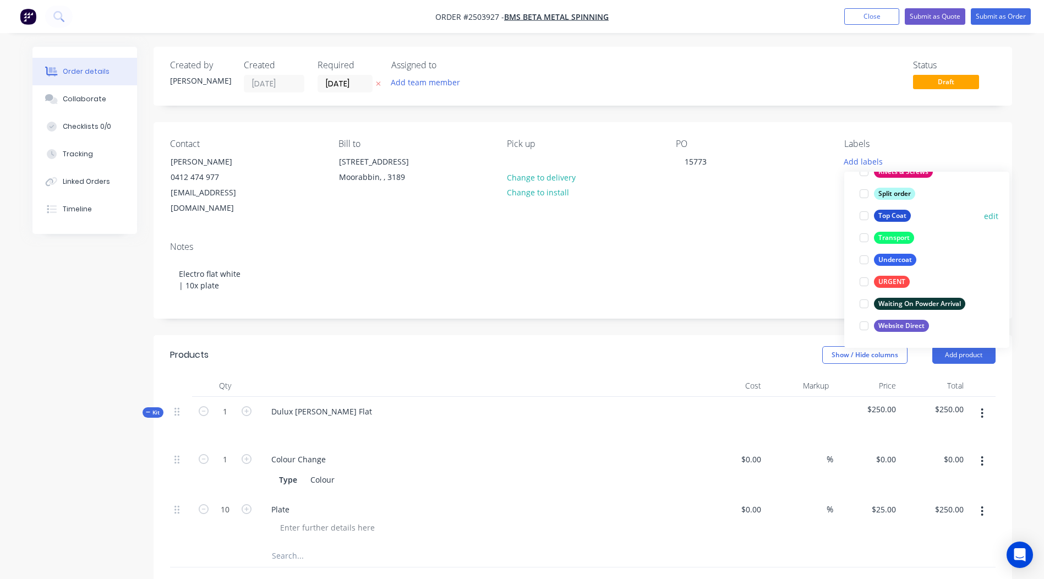
click at [891, 219] on div "Top Coat" at bounding box center [892, 216] width 37 height 12
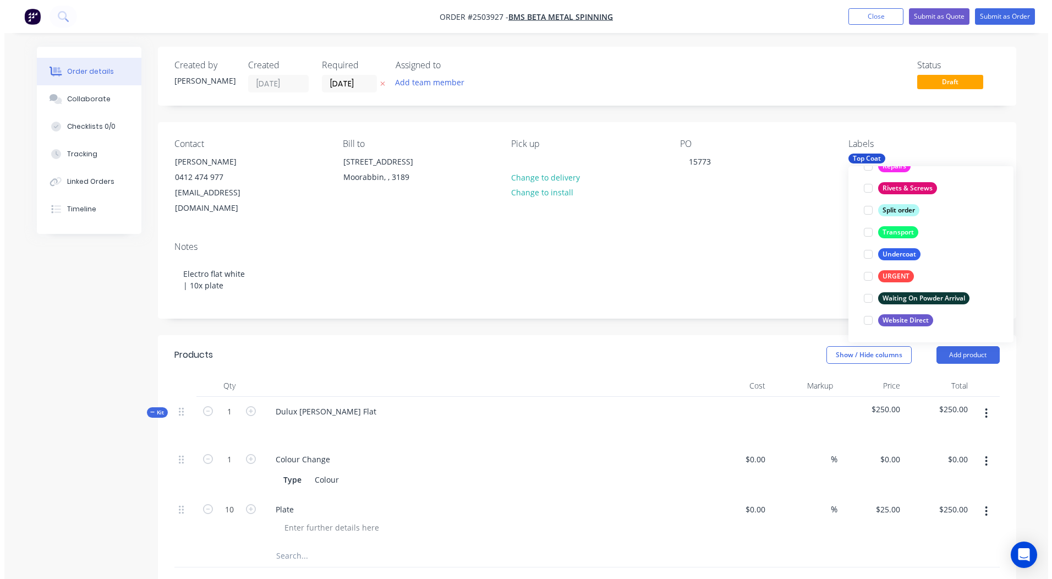
scroll to position [44, 0]
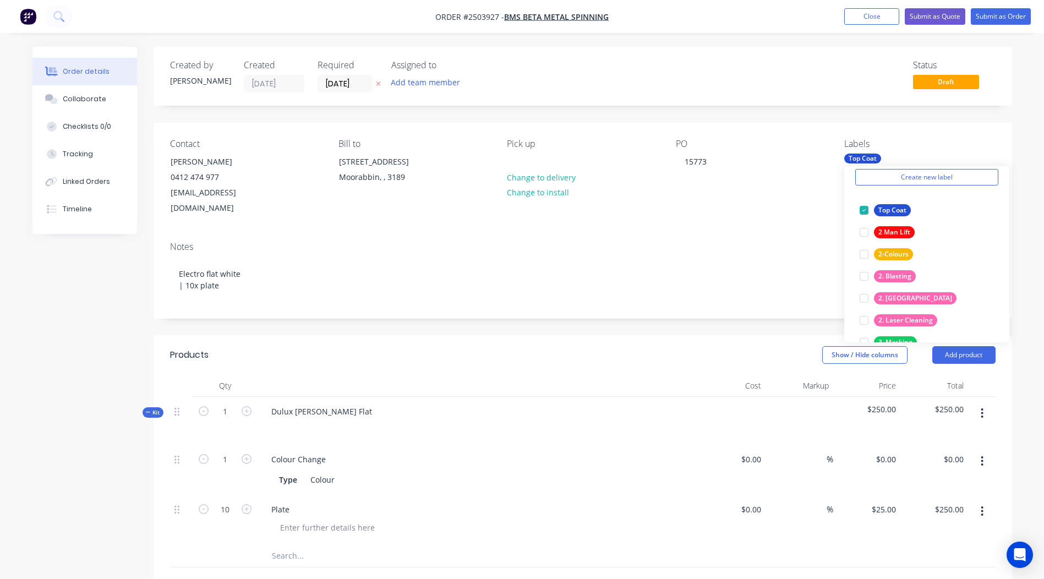
click at [1036, 79] on div "Order details Collaborate Checklists 0/0 Tracking Linked Orders Timeline Order …" at bounding box center [522, 442] width 1044 height 884
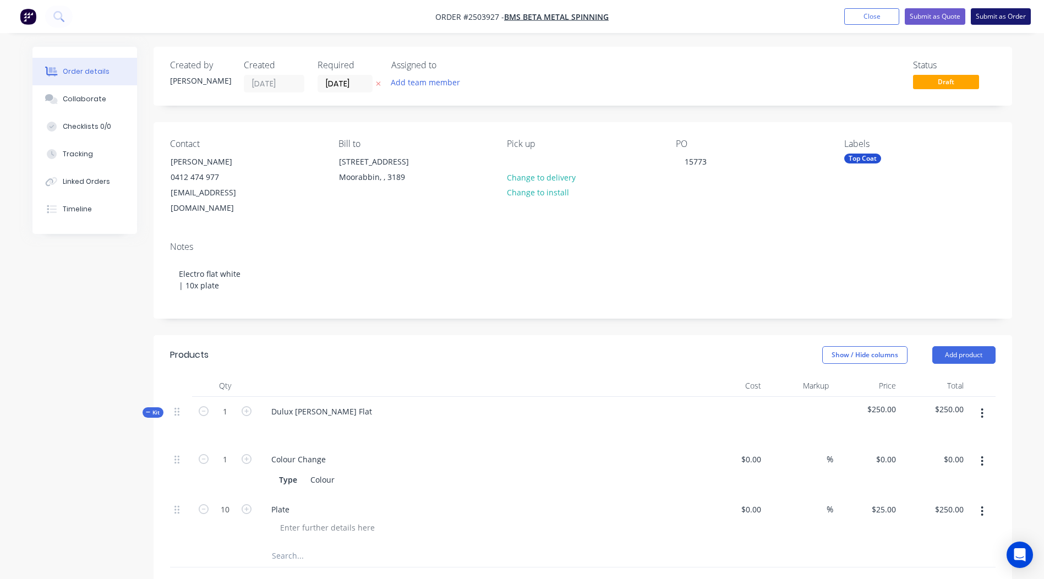
click at [988, 18] on button "Submit as Order" at bounding box center [1000, 16] width 60 height 17
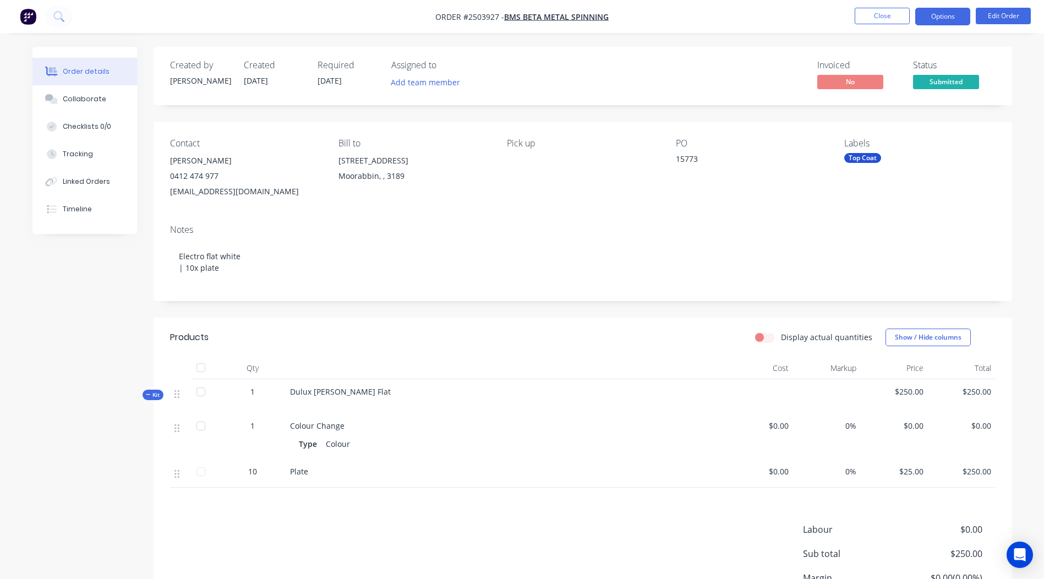
click at [953, 14] on button "Options" at bounding box center [942, 17] width 55 height 18
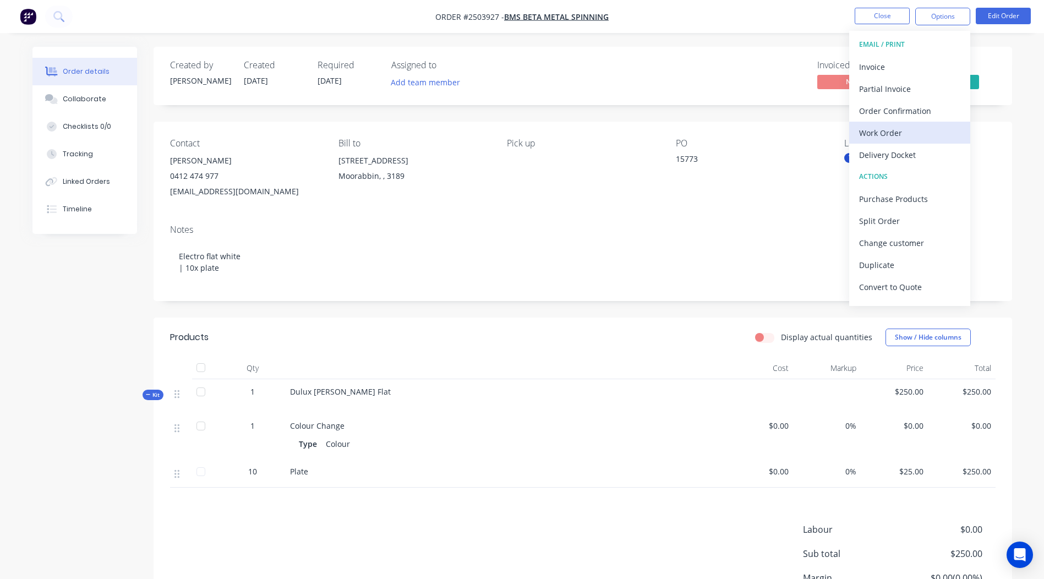
click at [886, 131] on div "Work Order" at bounding box center [909, 133] width 101 height 16
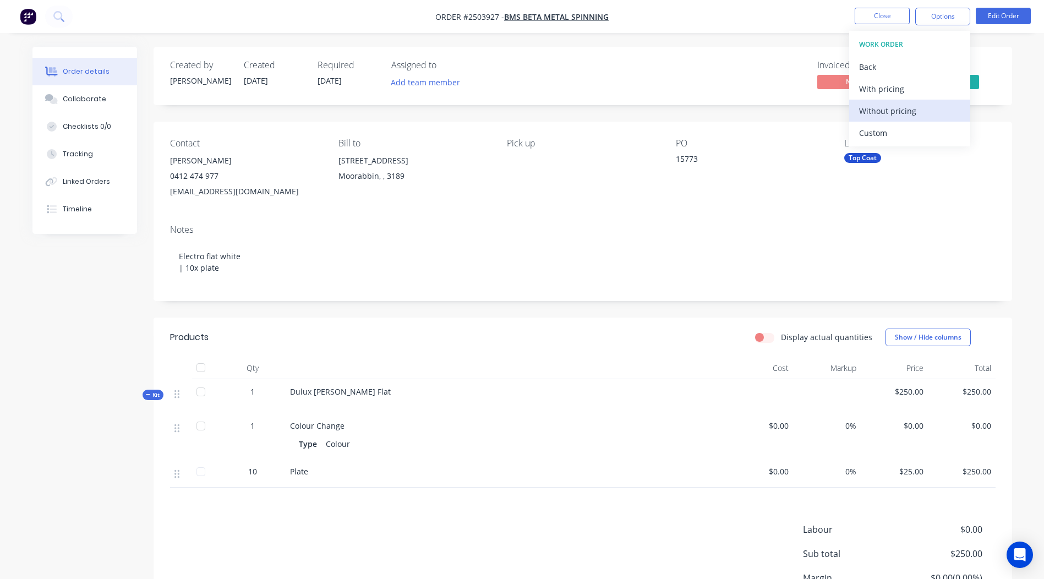
click at [901, 107] on div "Without pricing" at bounding box center [909, 111] width 101 height 16
click at [311, 213] on div "Contact [PERSON_NAME] [PHONE_NUMBER] [EMAIL_ADDRESS][DOMAIN_NAME] Bill to [STRE…" at bounding box center [582, 169] width 858 height 94
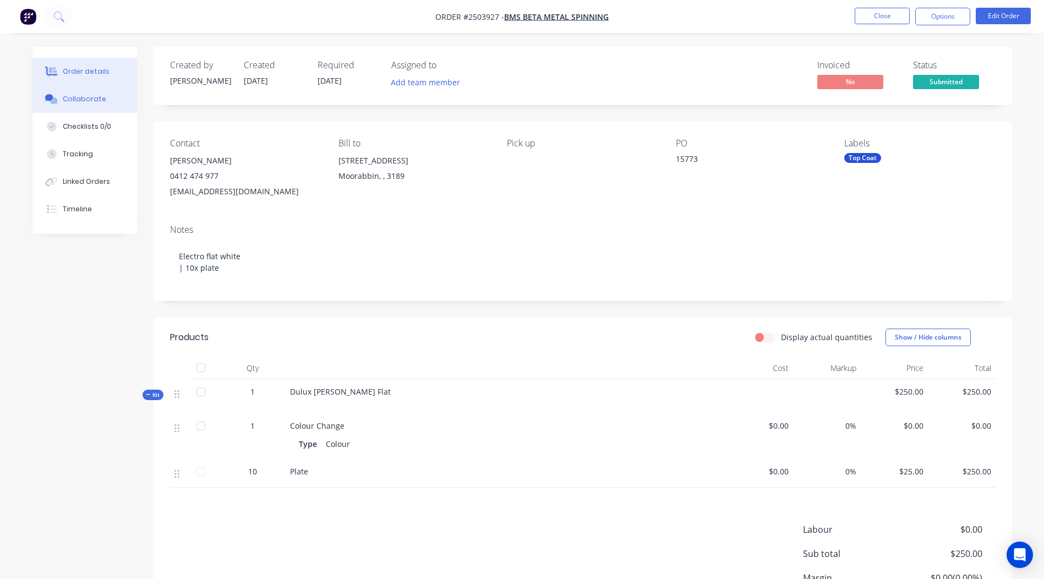
click at [81, 92] on button "Collaborate" at bounding box center [84, 99] width 105 height 28
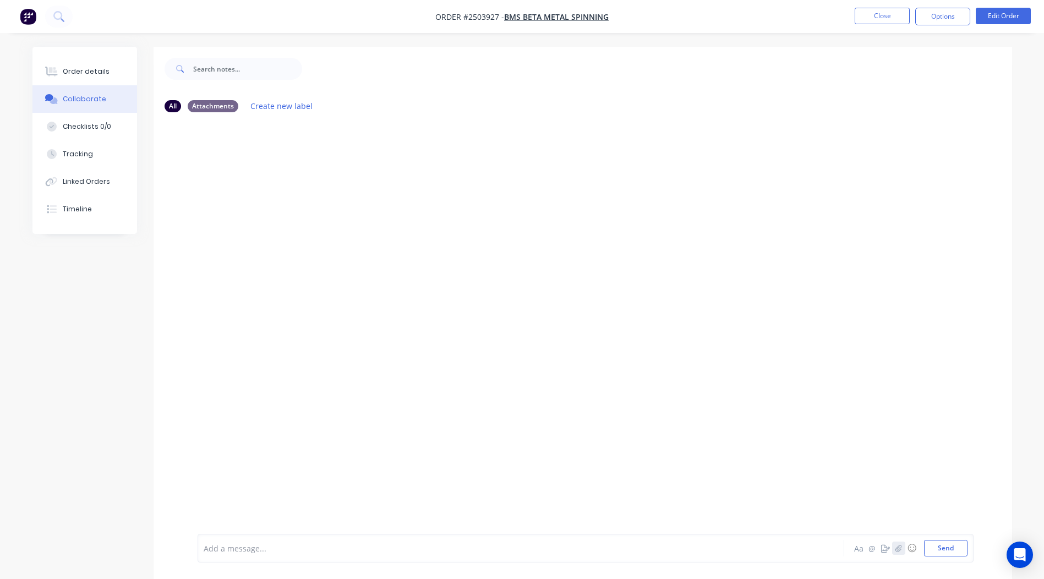
click at [895, 546] on icon "button" at bounding box center [898, 548] width 7 height 8
click at [928, 545] on button "Send" at bounding box center [945, 548] width 43 height 17
click at [891, 15] on button "Close" at bounding box center [881, 16] width 55 height 17
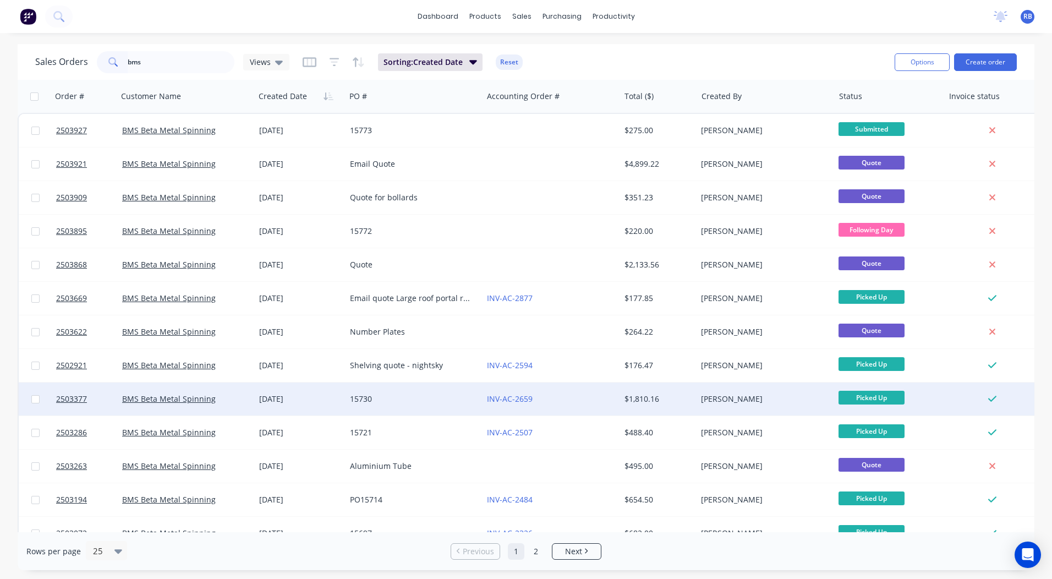
click at [622, 396] on div "$1,810.16" at bounding box center [658, 398] width 77 height 33
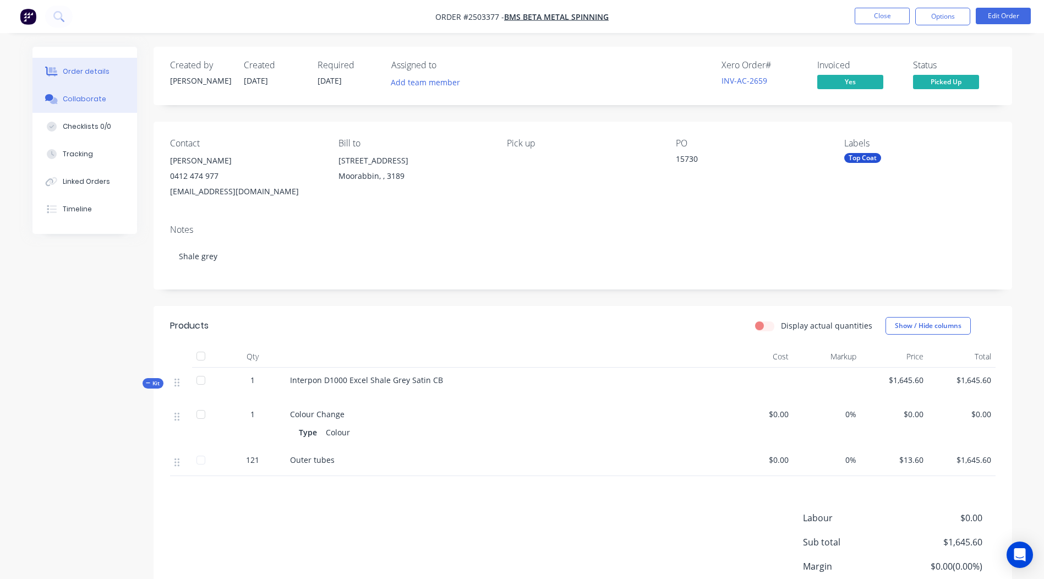
click at [92, 105] on button "Collaborate" at bounding box center [84, 99] width 105 height 28
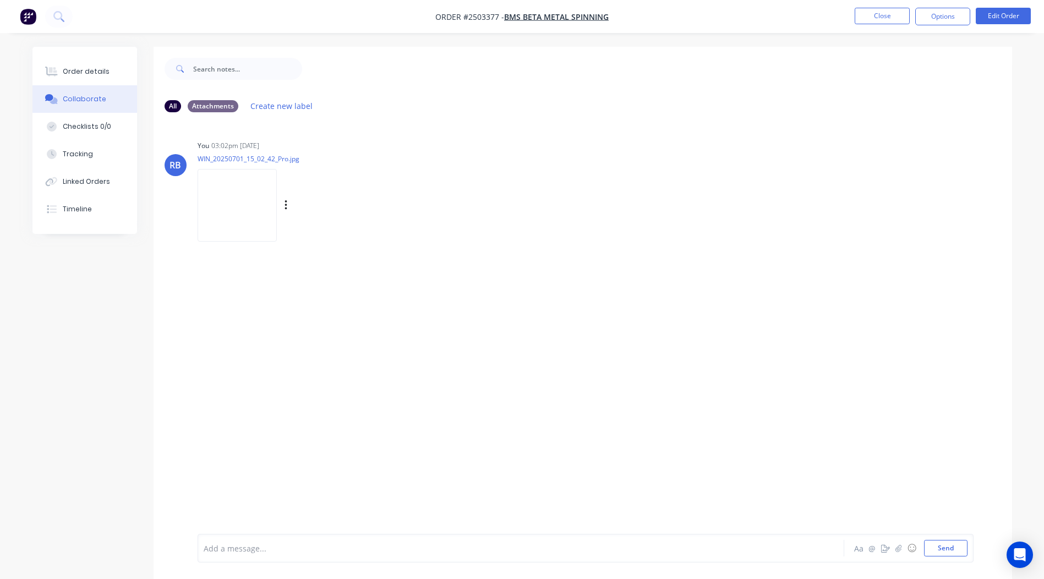
click at [232, 191] on img at bounding box center [237, 205] width 79 height 72
click at [102, 73] on div "Order details" at bounding box center [86, 72] width 47 height 10
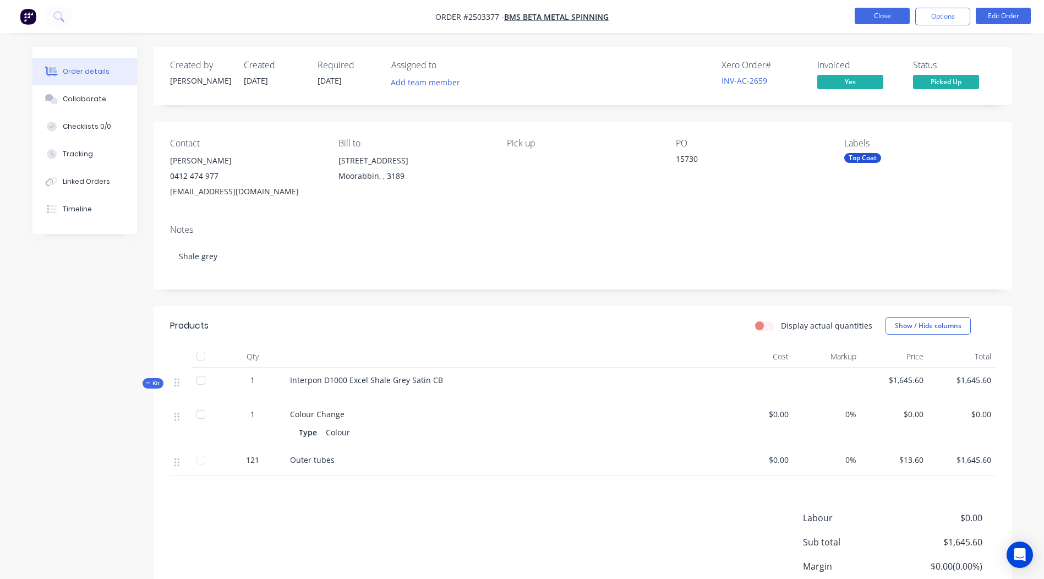
click at [887, 23] on button "Close" at bounding box center [881, 16] width 55 height 17
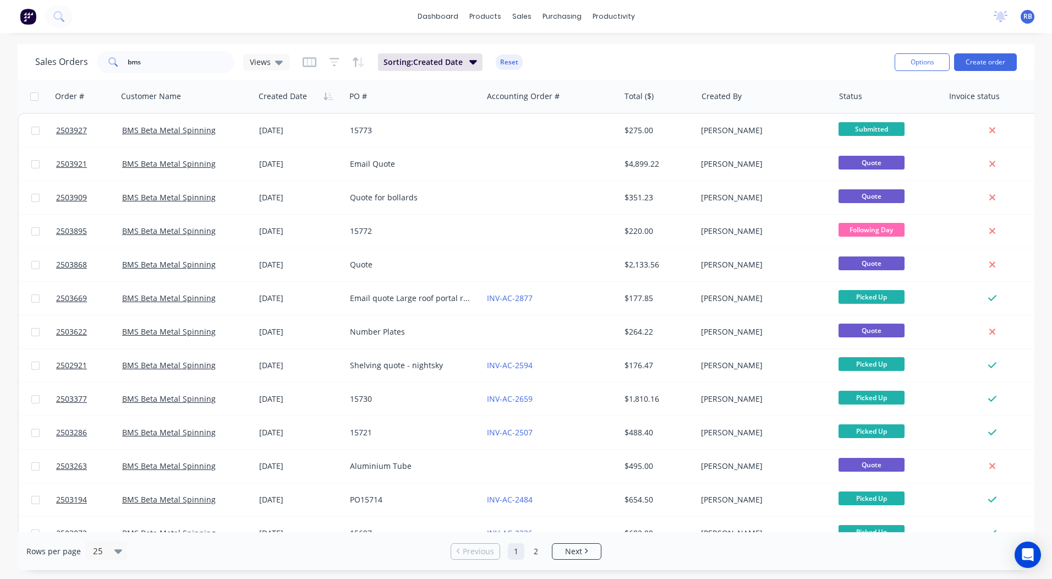
click at [703, 40] on div "dashboard products sales purchasing productivity dashboard products Product Cat…" at bounding box center [526, 289] width 1052 height 579
click at [105, 70] on div "bms" at bounding box center [166, 62] width 138 height 22
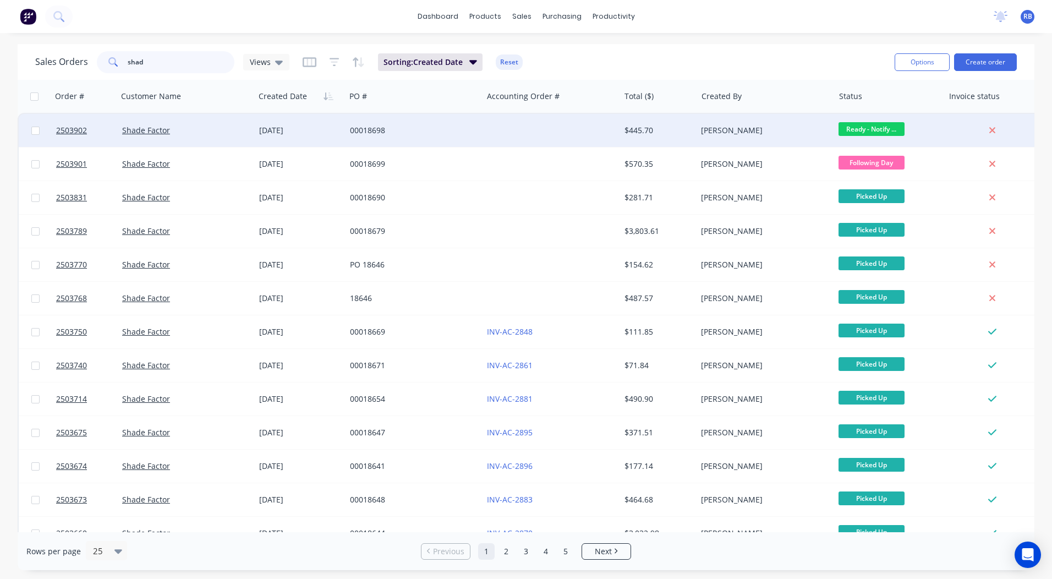
type input "shad"
click at [471, 133] on div "00018698" at bounding box center [411, 130] width 122 height 11
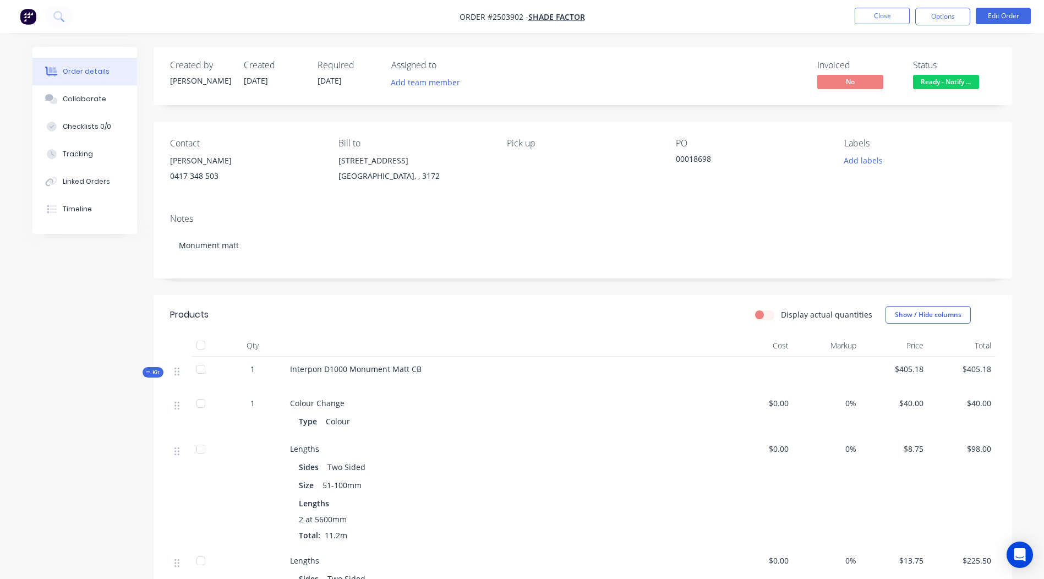
click at [959, 82] on span "Ready - Notify ..." at bounding box center [946, 82] width 66 height 14
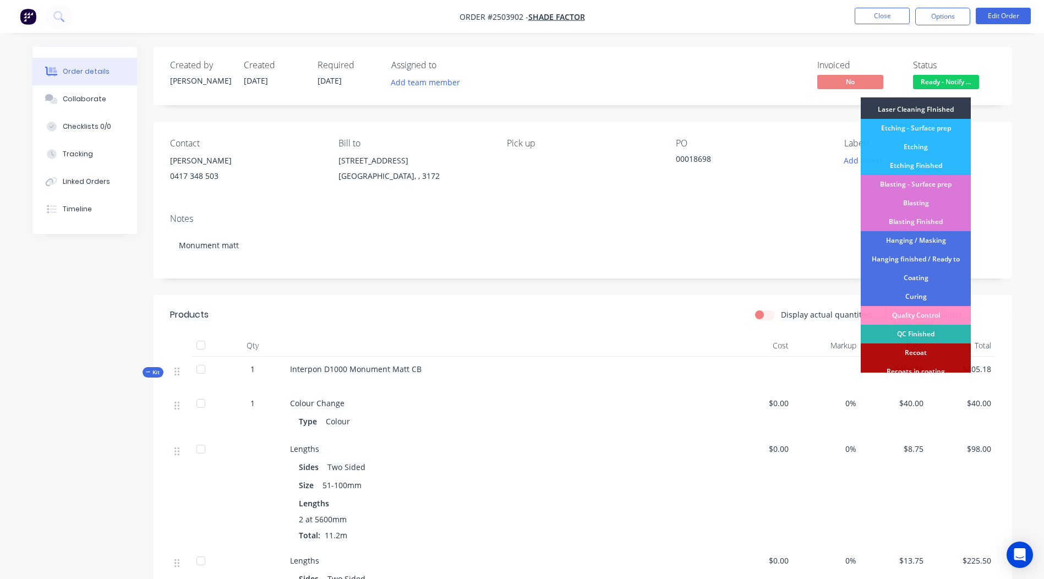
scroll to position [235, 0]
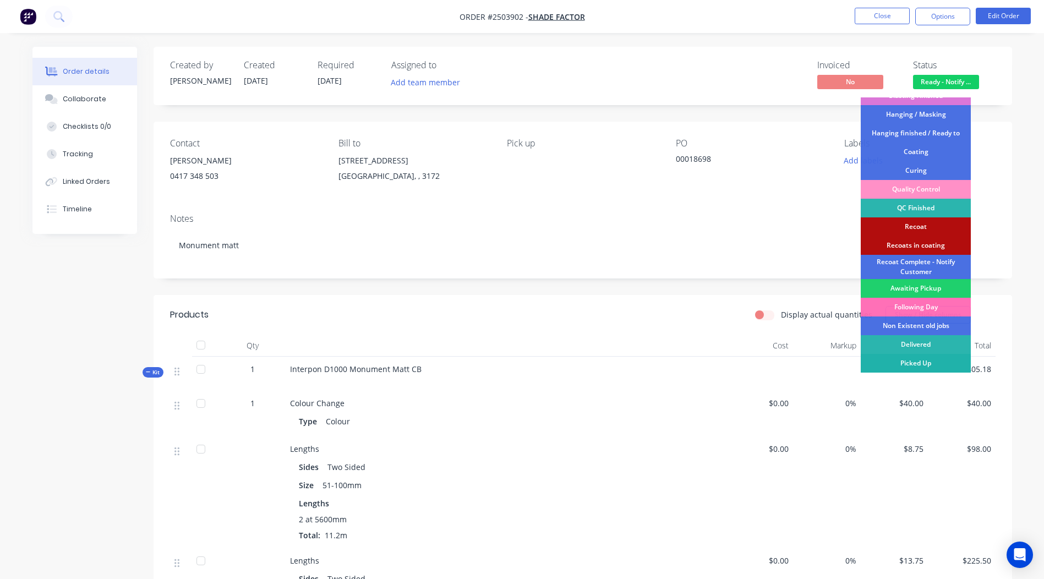
click at [914, 361] on div "Picked Up" at bounding box center [915, 363] width 110 height 19
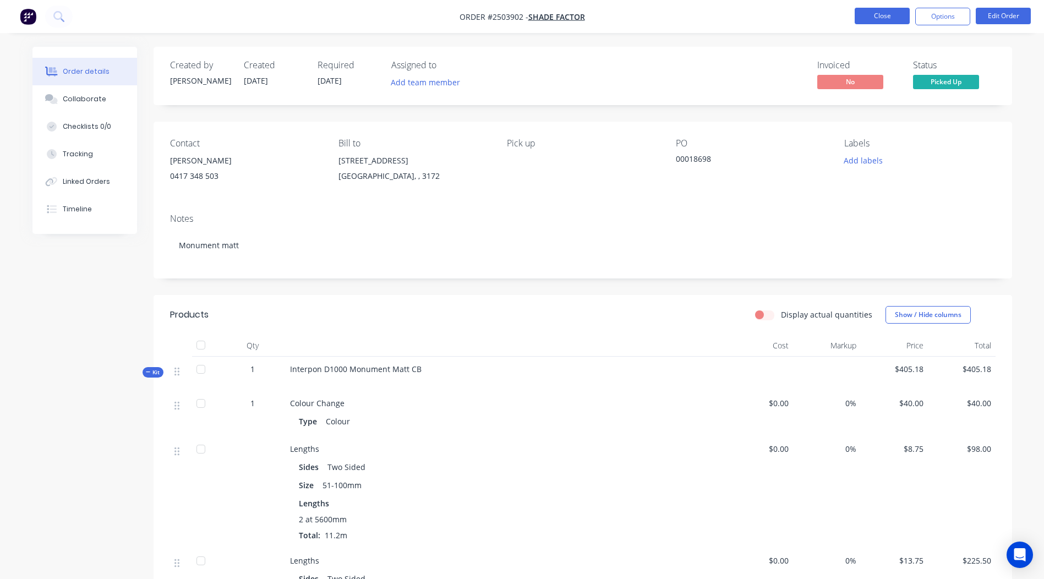
click at [878, 10] on button "Close" at bounding box center [881, 16] width 55 height 17
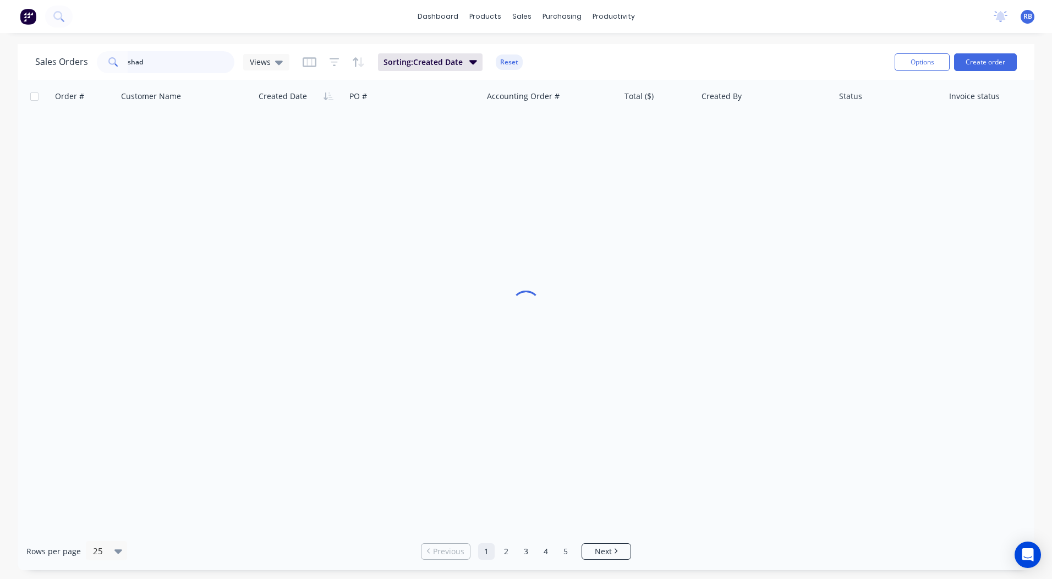
click at [0, 66] on html "dashboard products sales purchasing productivity dashboard products Product Cat…" at bounding box center [526, 289] width 1052 height 579
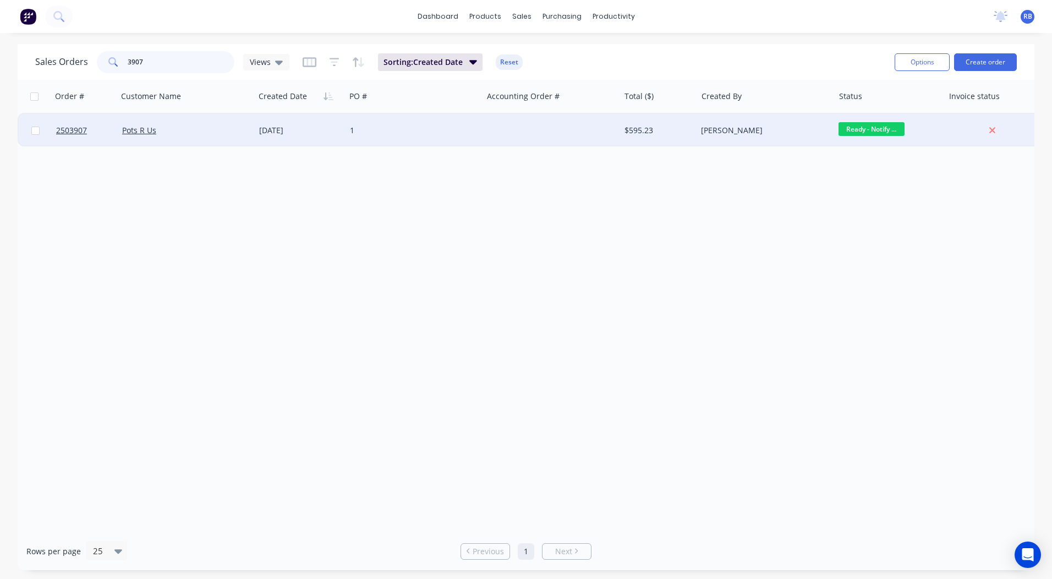
type input "3907"
click at [185, 130] on div "Pots R Us" at bounding box center [183, 130] width 122 height 11
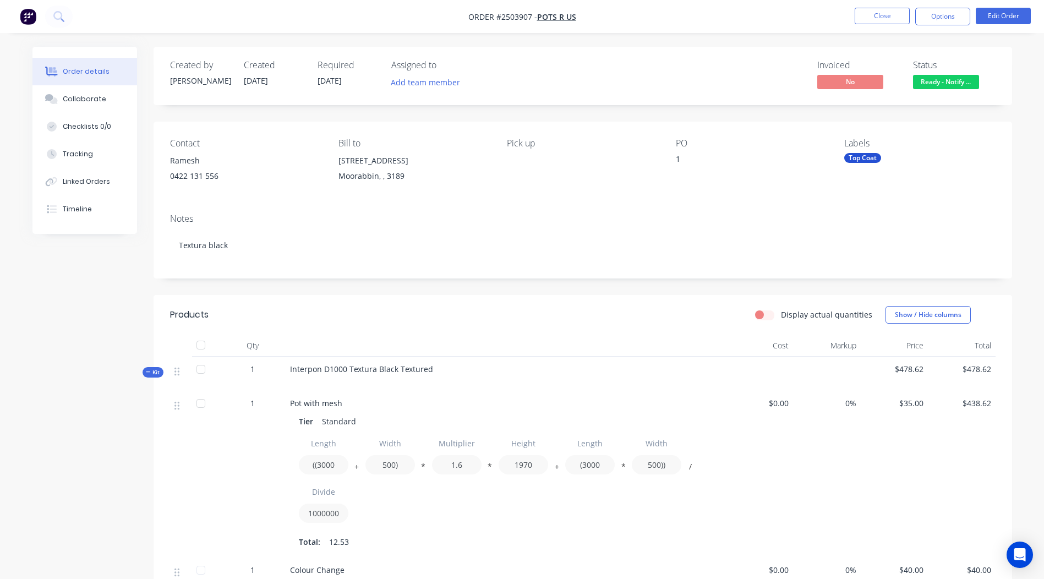
click at [947, 83] on span "Ready - Notify ..." at bounding box center [946, 82] width 66 height 14
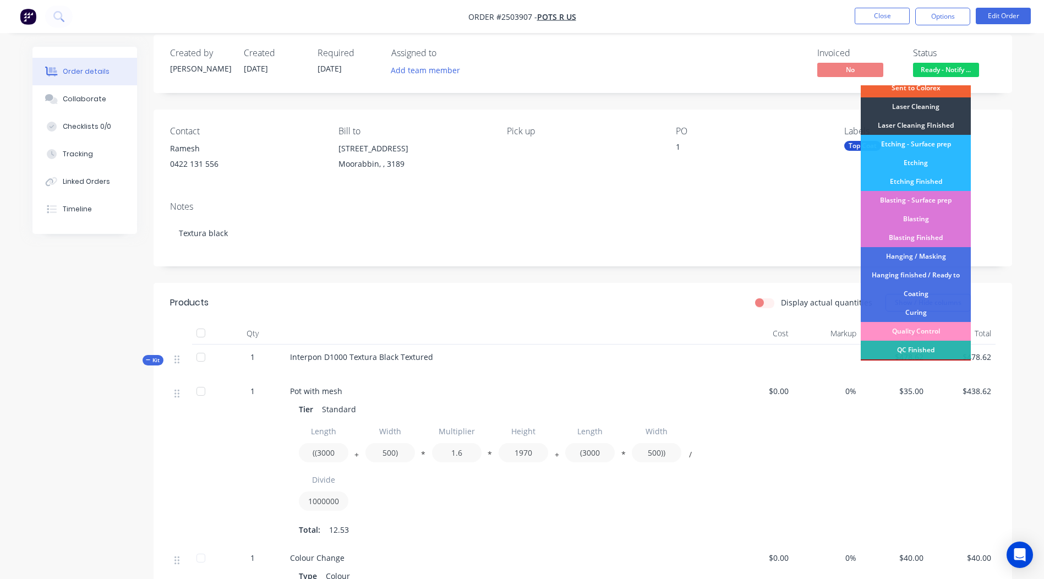
scroll to position [235, 0]
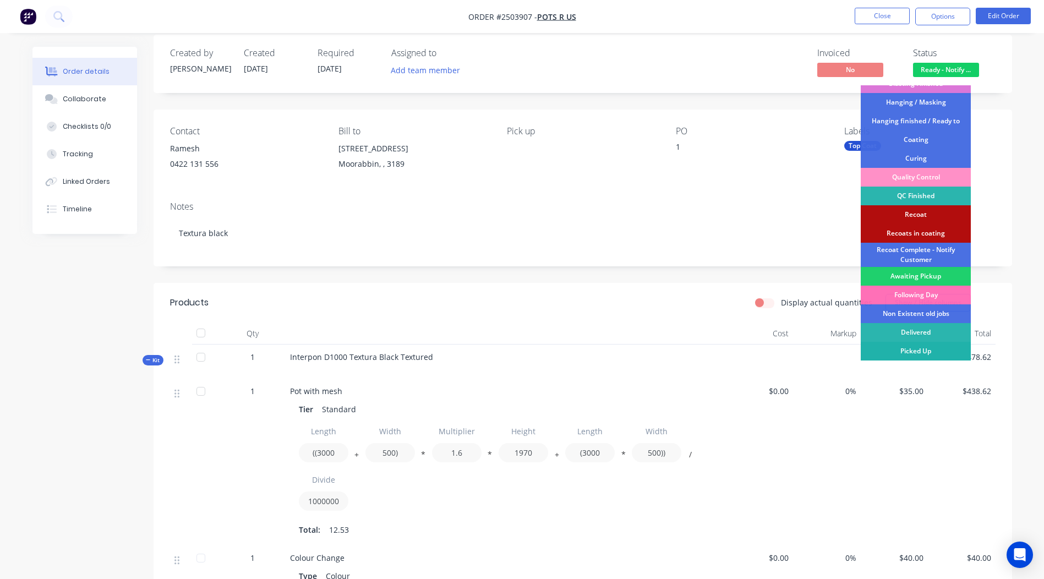
click at [913, 351] on div "Picked Up" at bounding box center [915, 351] width 110 height 19
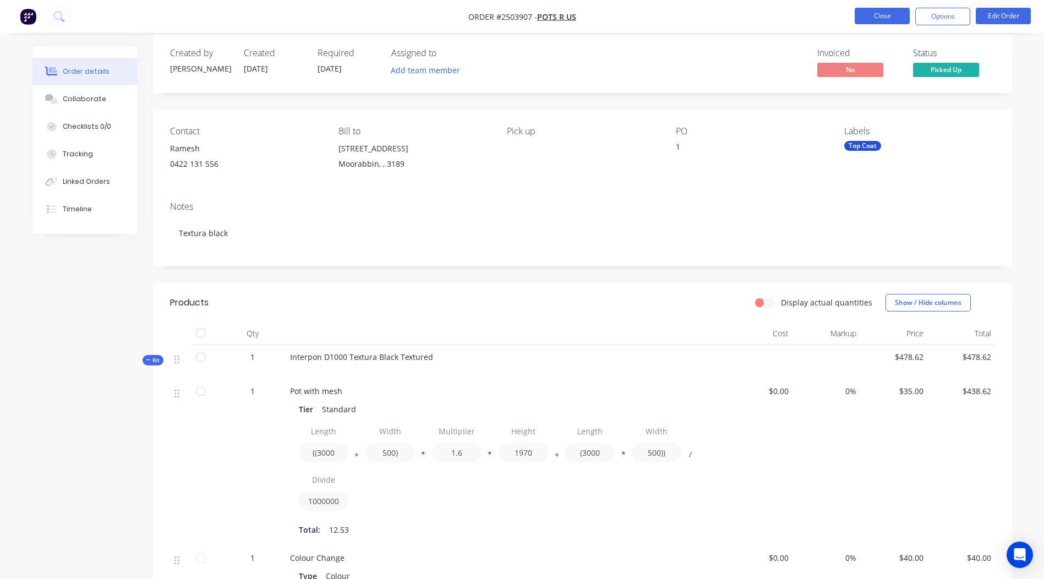
click at [878, 13] on button "Close" at bounding box center [881, 16] width 55 height 17
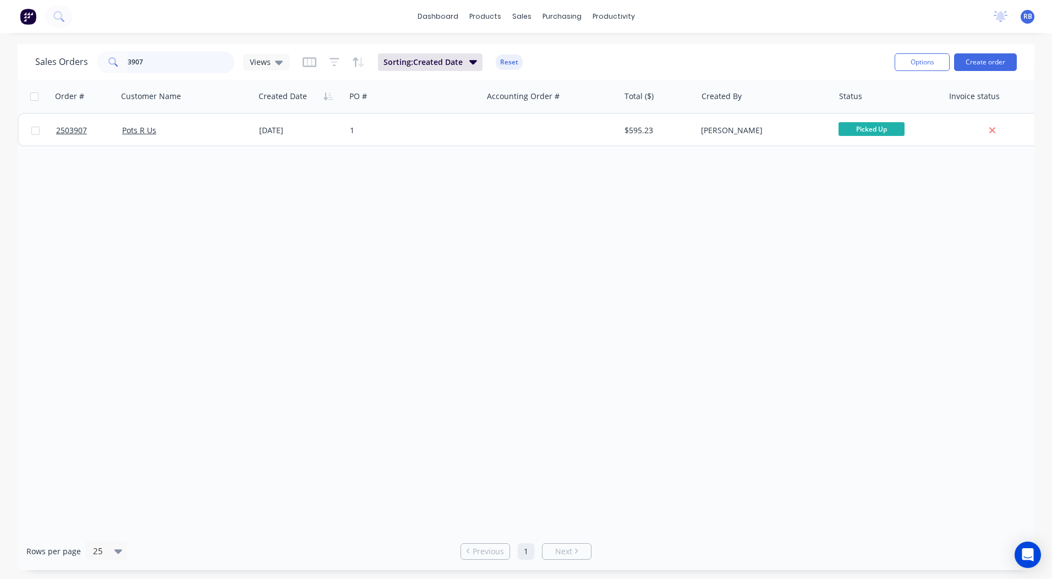
click at [0, 63] on html "dashboard products sales purchasing productivity dashboard products Product Cat…" at bounding box center [526, 289] width 1052 height 579
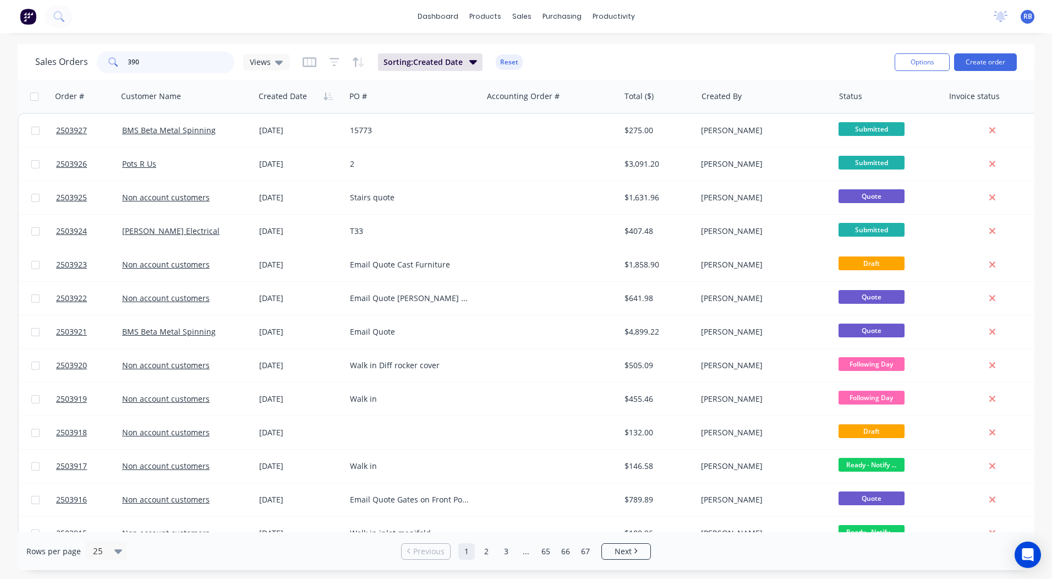
type input "3902"
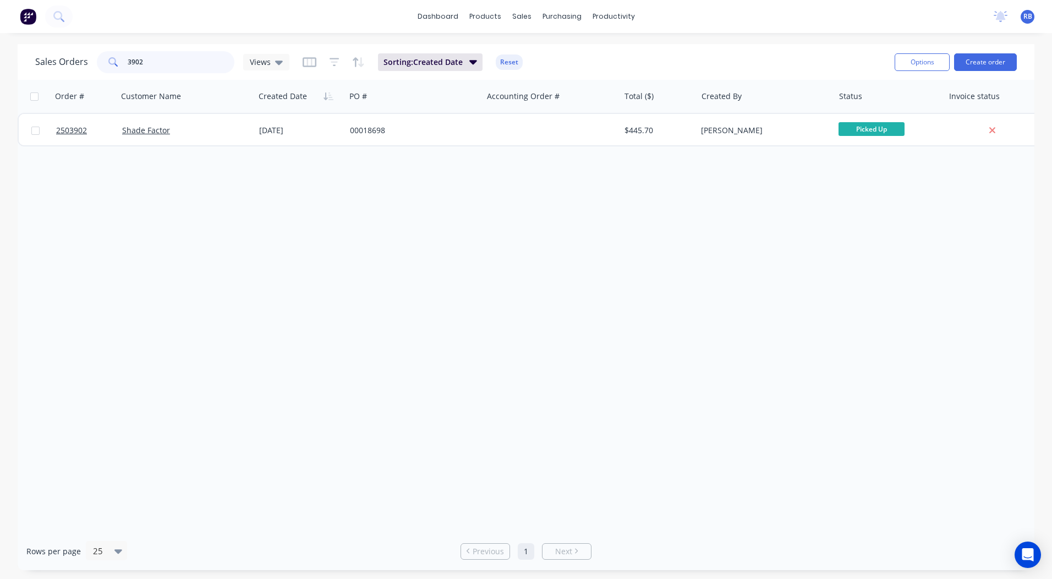
drag, startPoint x: 48, startPoint y: 74, endPoint x: 0, endPoint y: 76, distance: 47.9
click at [0, 75] on html "dashboard products sales purchasing productivity dashboard products Product Cat…" at bounding box center [526, 289] width 1052 height 579
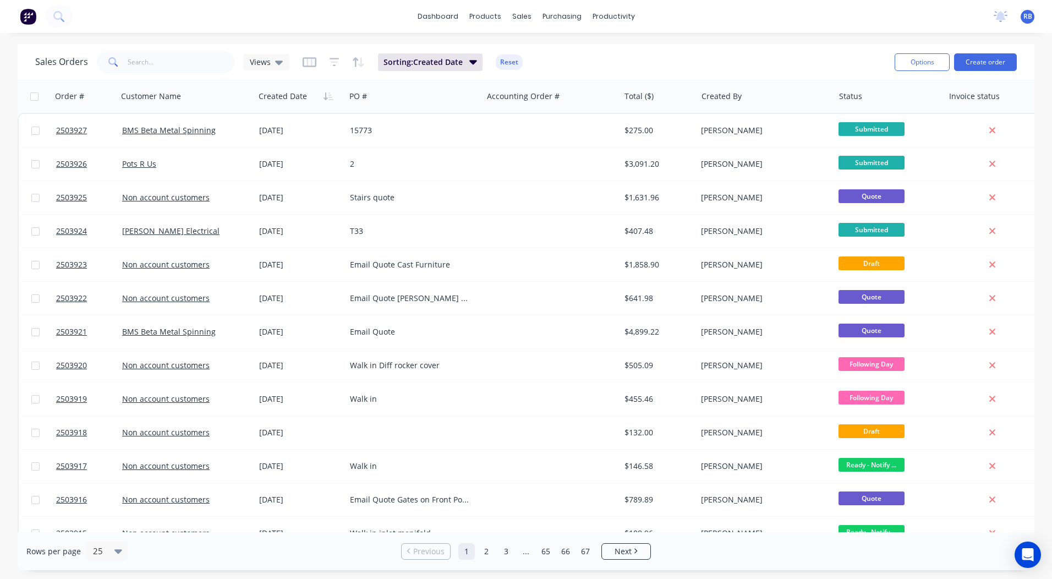
click at [1037, 155] on div "Sales Orders Views Sorting: Created Date Reset Options Create order Order # Cus…" at bounding box center [526, 307] width 1052 height 526
click at [983, 65] on button "Create order" at bounding box center [985, 62] width 63 height 18
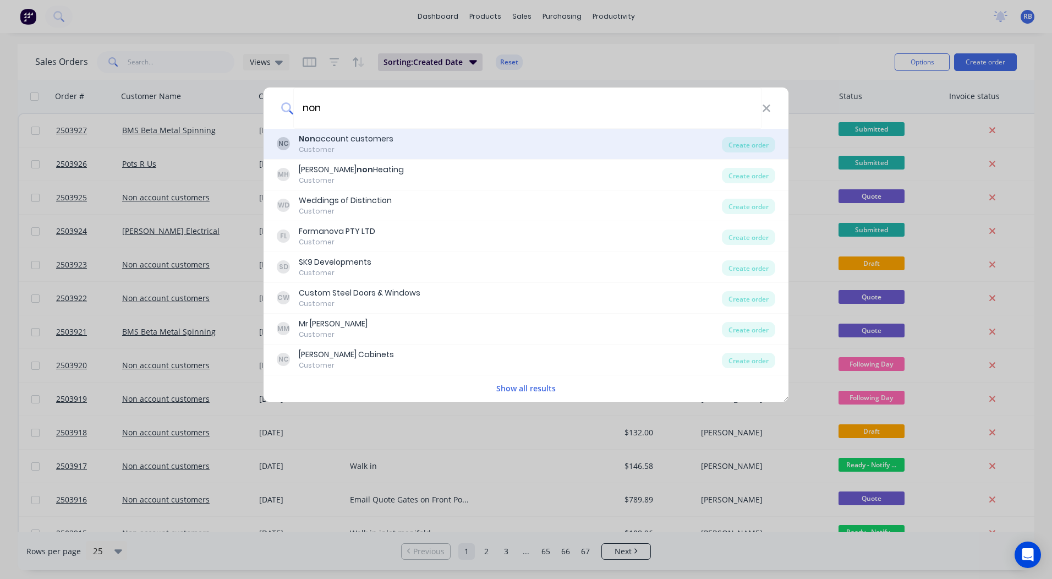
type input "non"
click at [379, 155] on div "NC Non account customers Customer Create order" at bounding box center [526, 144] width 525 height 31
click at [387, 134] on div "Non account customers" at bounding box center [346, 139] width 95 height 12
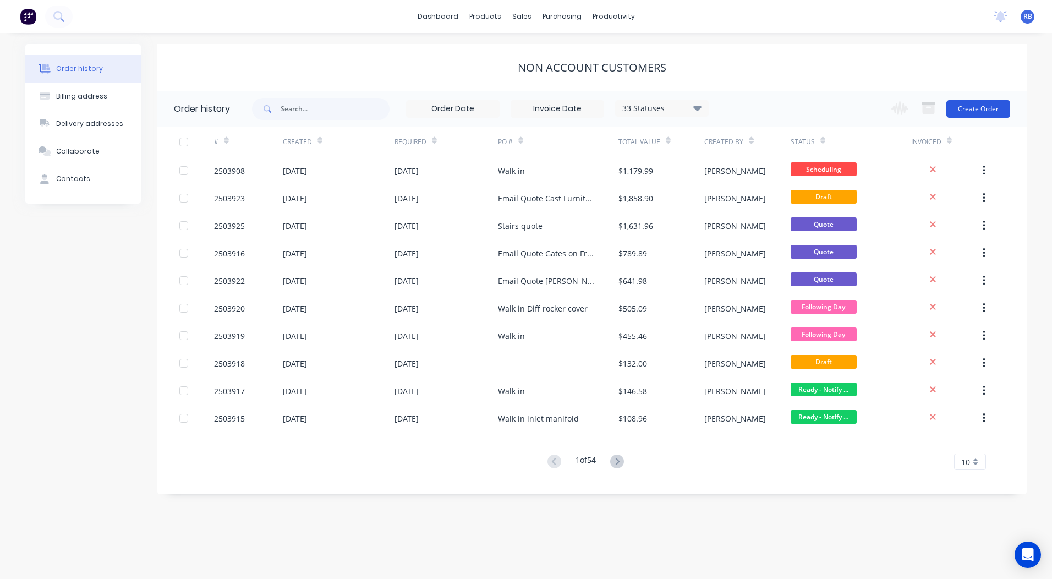
click at [979, 105] on button "Create Order" at bounding box center [978, 109] width 64 height 18
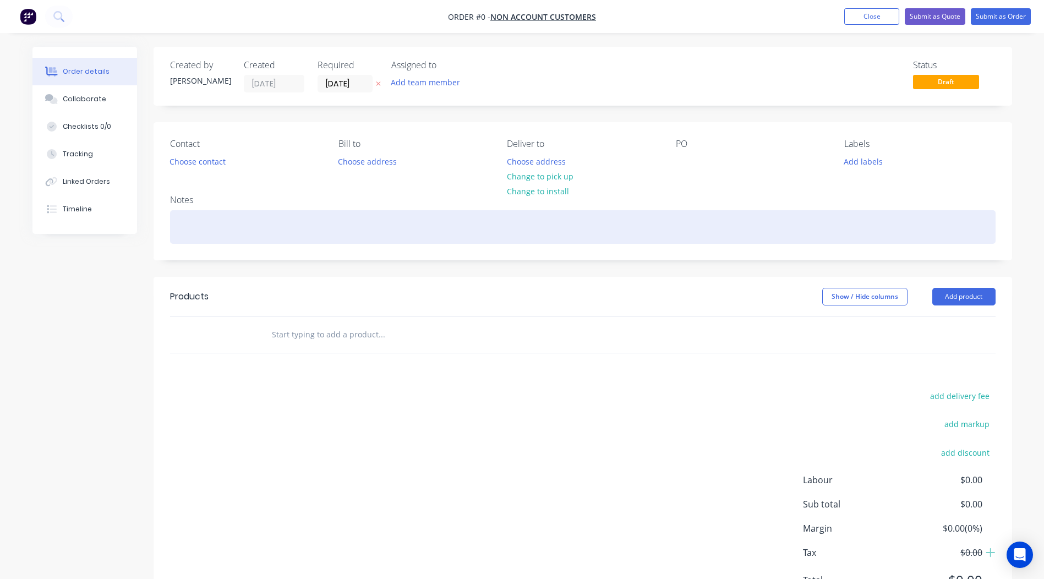
click at [243, 224] on div at bounding box center [582, 227] width 825 height 34
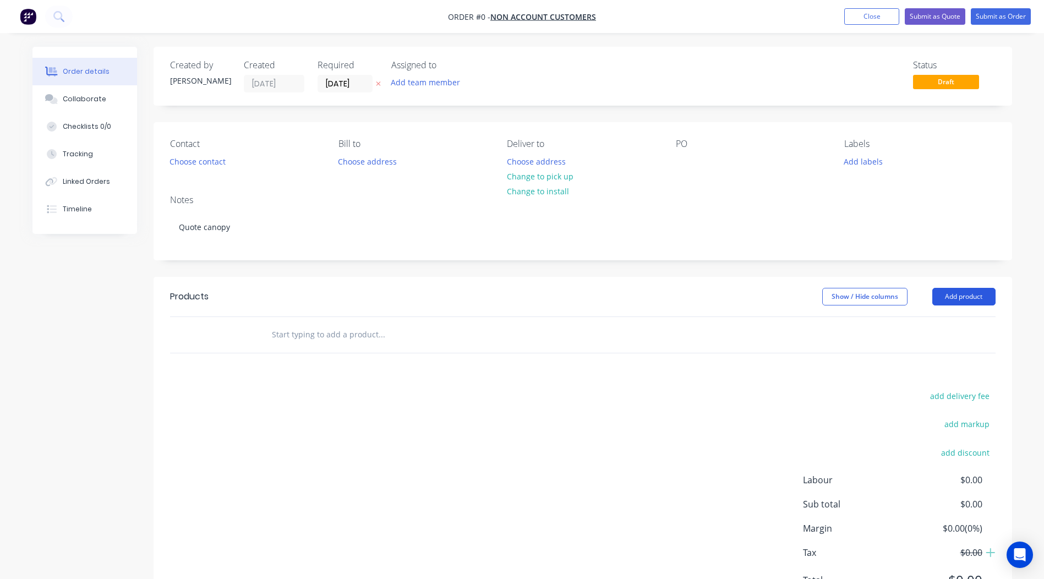
click at [944, 295] on div "Order details Collaborate Checklists 0/0 Tracking Linked Orders Timeline Order …" at bounding box center [521, 340] width 1001 height 587
click at [945, 294] on button "Add product" at bounding box center [963, 297] width 63 height 18
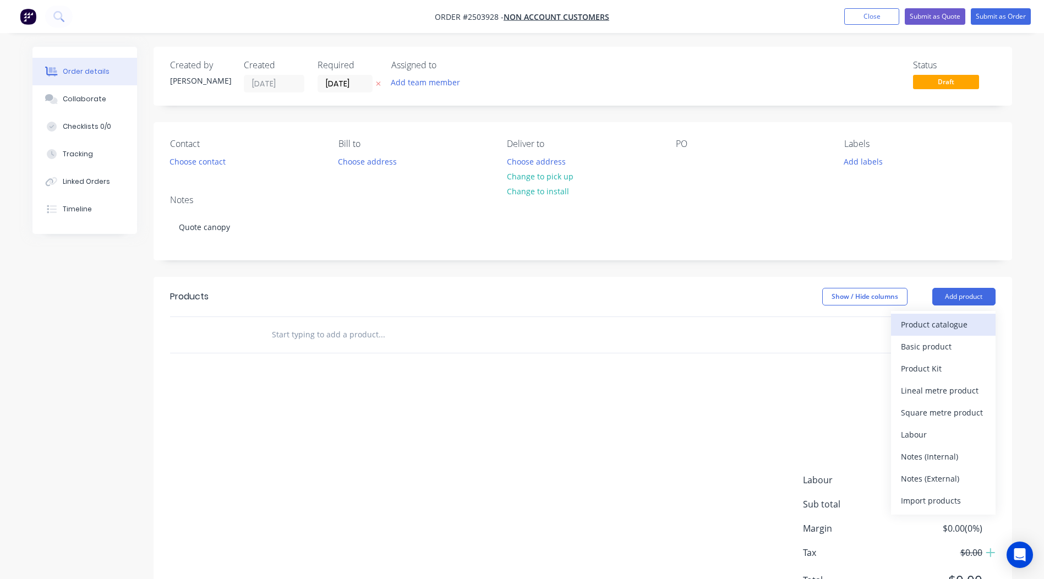
click at [944, 320] on div "Product catalogue" at bounding box center [943, 324] width 85 height 16
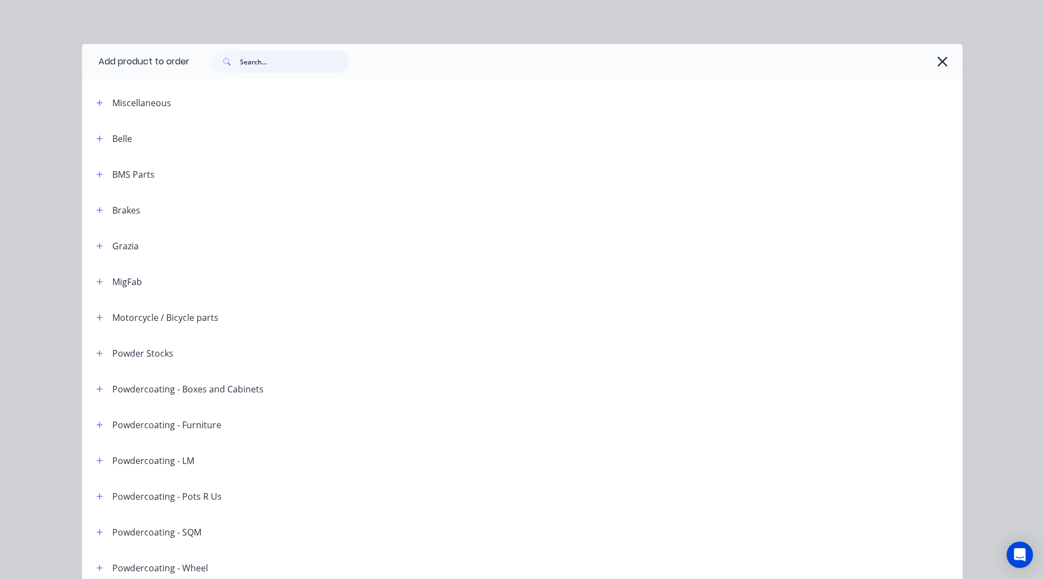
click at [297, 59] on input "text" at bounding box center [294, 62] width 109 height 22
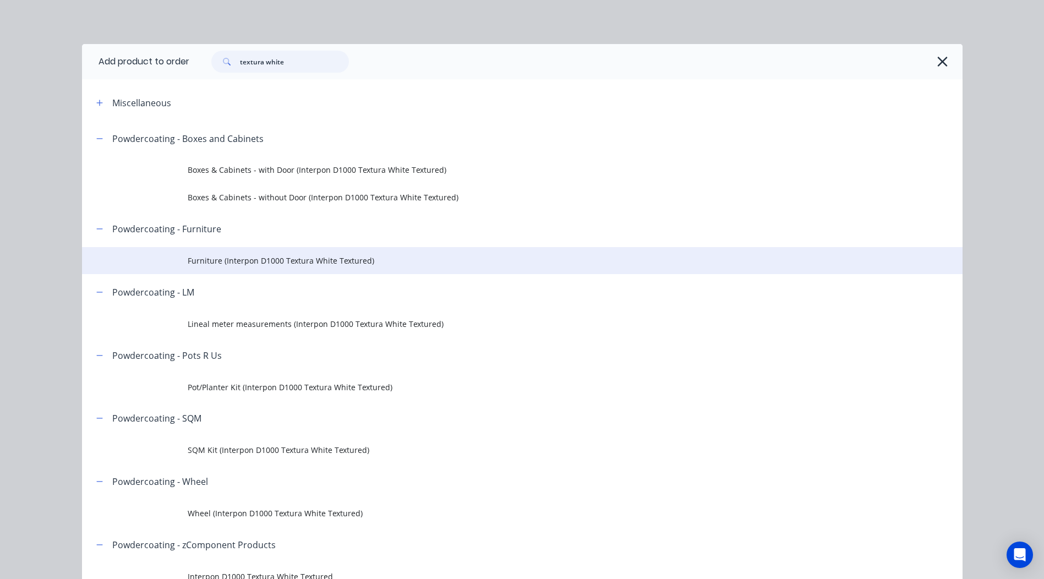
type input "textura white"
click at [260, 261] on span "Furniture (Interpon D1000 Textura White Textured)" at bounding box center [497, 261] width 619 height 12
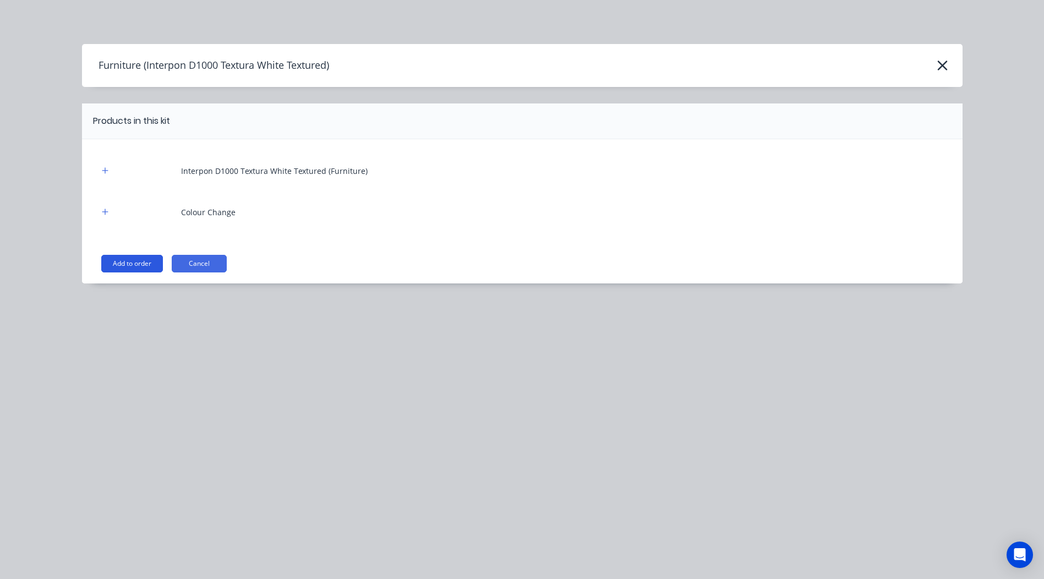
click at [154, 261] on button "Add to order" at bounding box center [132, 264] width 62 height 18
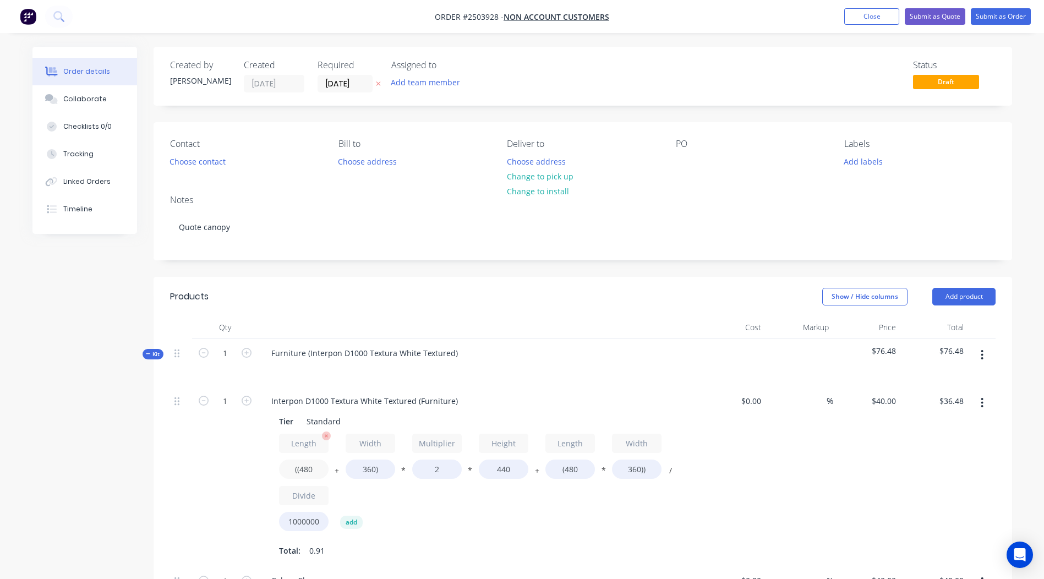
click at [320, 470] on input "((480" at bounding box center [304, 468] width 50 height 19
type input "((1800"
type input "$82.94"
click at [374, 467] on input "360)" at bounding box center [371, 468] width 50 height 19
type input "1800)"
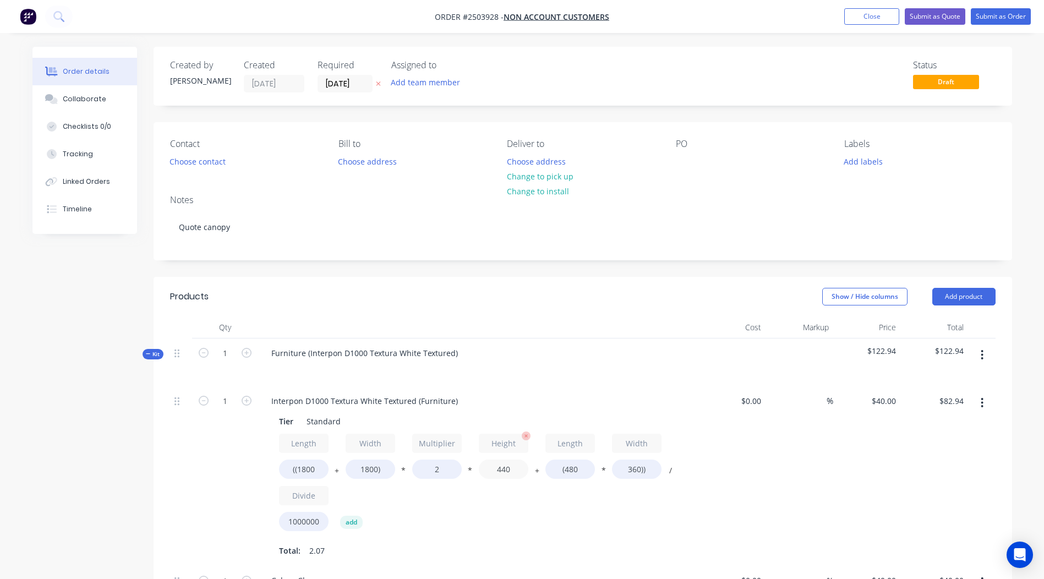
type input "$133.63"
drag, startPoint x: 514, startPoint y: 467, endPoint x: 472, endPoint y: 469, distance: 41.9
click at [472, 469] on div "Length ((1800 + Width 1800) * Multiplier 2 * Height 440 + Length (480 * Width 3…" at bounding box center [478, 485] width 398 height 102
type input "1000"
type input "$294.91"
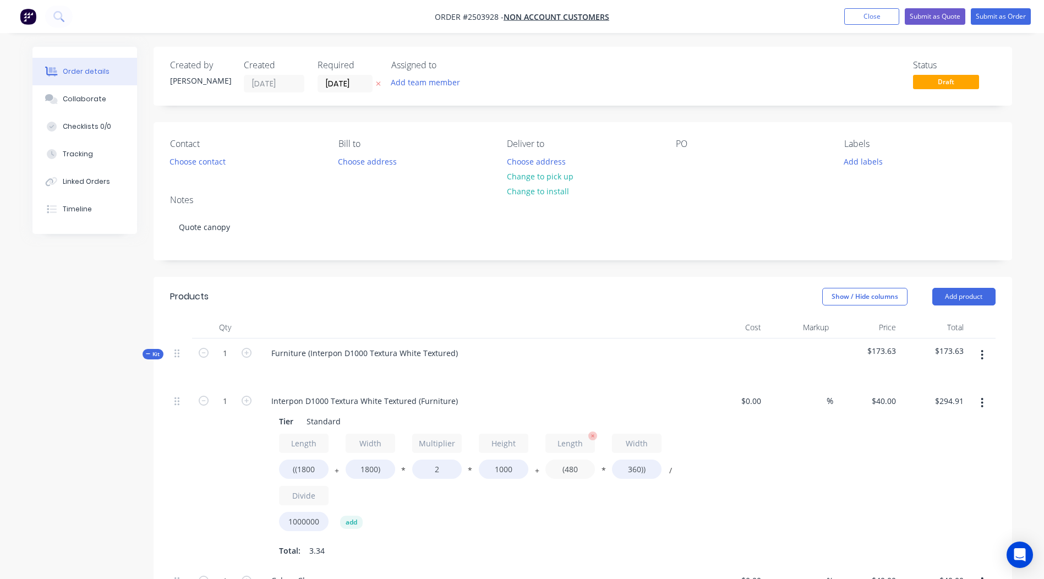
click at [581, 468] on input "(480" at bounding box center [570, 468] width 50 height 19
type input "(1800"
type input "$313.92"
click at [640, 470] on input "360))" at bounding box center [637, 468] width 50 height 19
type input "1800))"
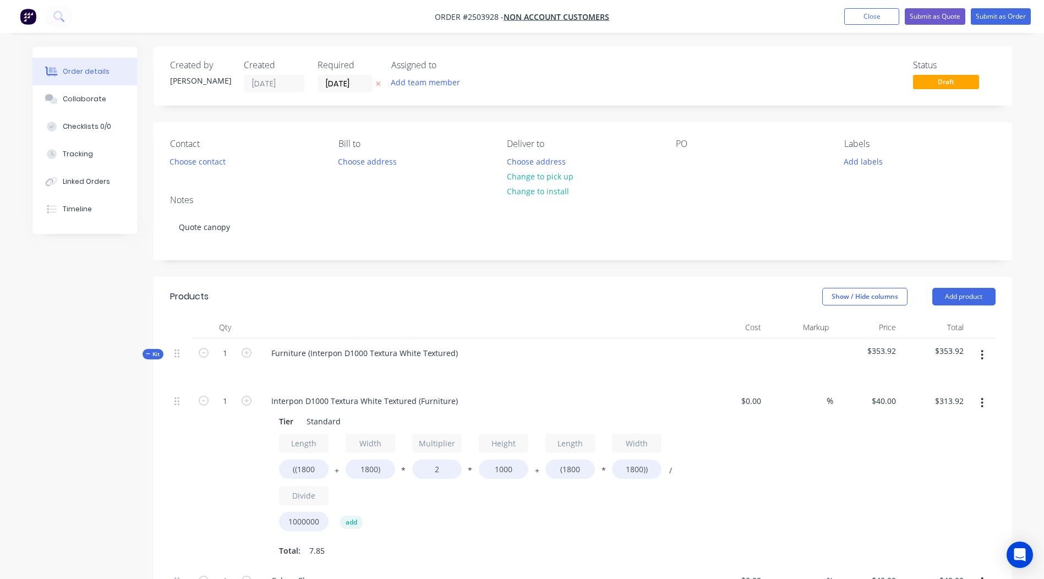
type input "$417.60"
click at [810, 466] on div "%" at bounding box center [799, 476] width 68 height 180
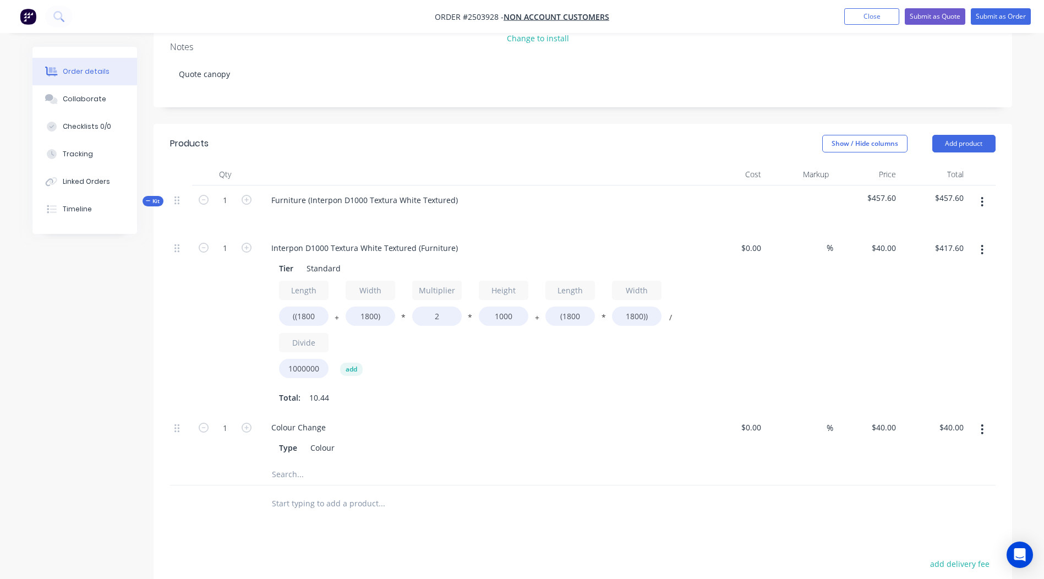
scroll to position [157, 0]
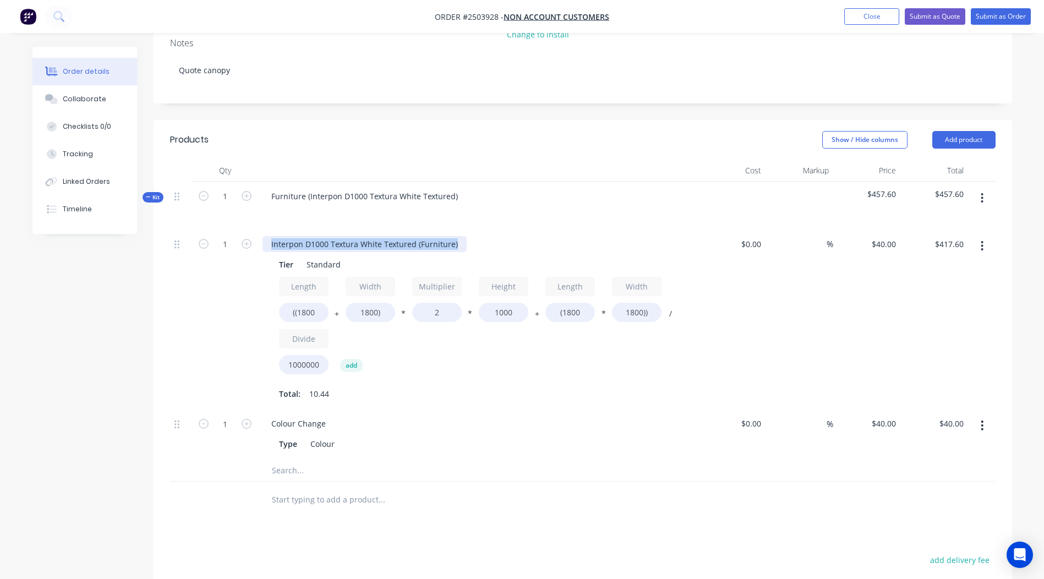
drag, startPoint x: 458, startPoint y: 240, endPoint x: 0, endPoint y: 266, distance: 459.0
click at [0, 262] on html "Order #2503928 - Non account customers Add product Close Submit as Quote Submit…" at bounding box center [522, 320] width 1044 height 955
click at [840, 312] on div "$40.00 $40.00" at bounding box center [867, 319] width 68 height 180
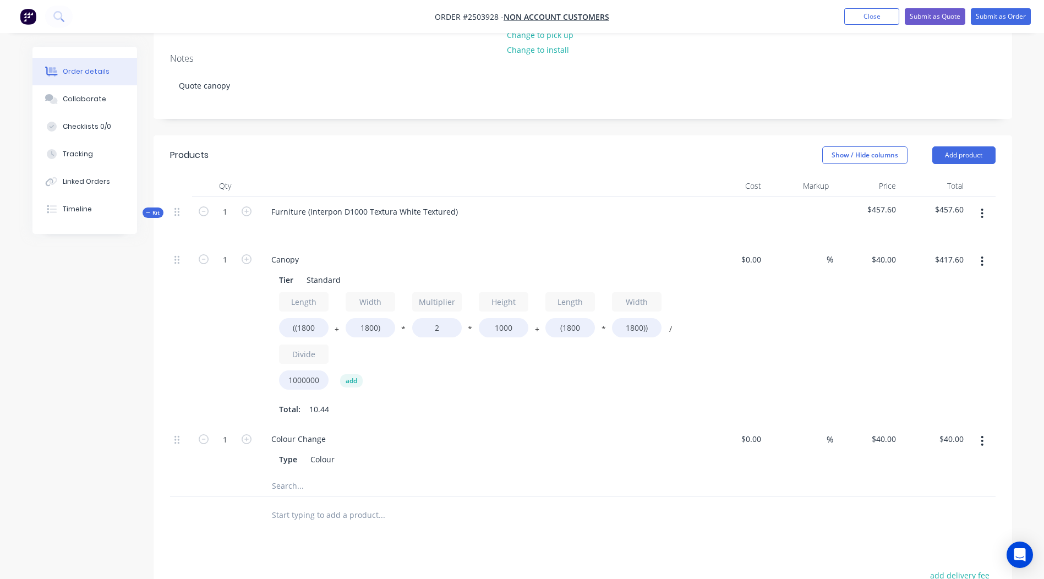
scroll to position [140, 0]
click at [295, 266] on div "Canopy" at bounding box center [284, 261] width 45 height 16
click at [301, 260] on div "Canopy" at bounding box center [284, 261] width 45 height 16
click at [907, 360] on div "$417.60 $417.60" at bounding box center [934, 336] width 68 height 180
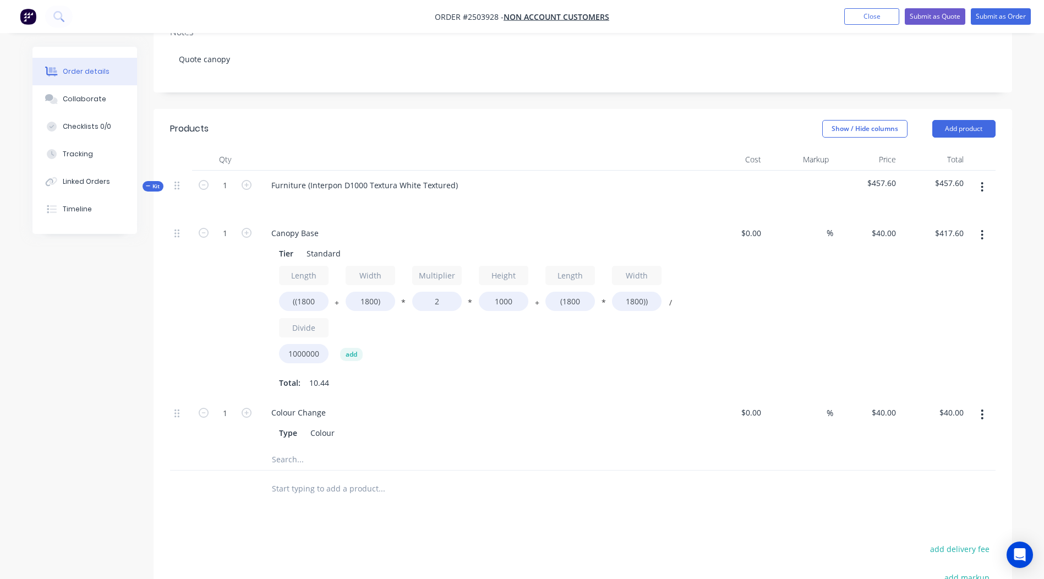
scroll to position [167, 0]
click at [988, 184] on button "button" at bounding box center [982, 188] width 26 height 20
click at [938, 216] on div "Add product to kit" at bounding box center [943, 217] width 85 height 16
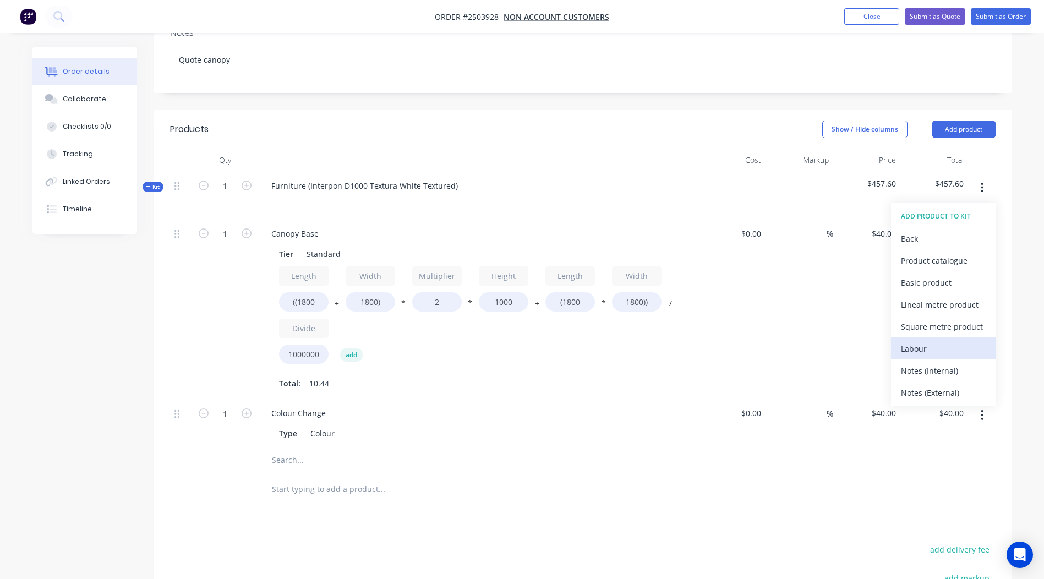
click at [927, 341] on div "Labour" at bounding box center [943, 349] width 85 height 16
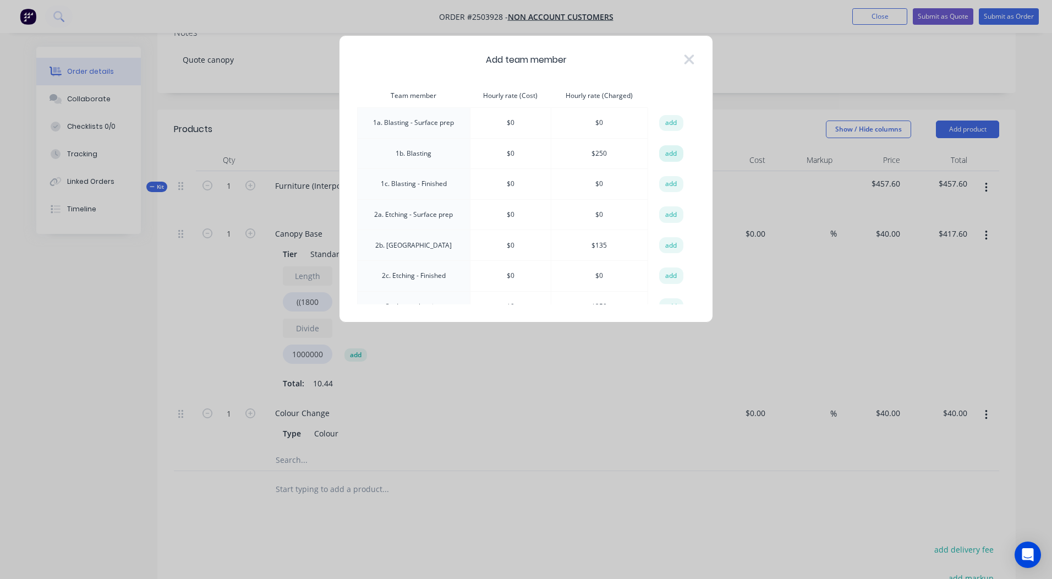
click at [664, 150] on button "add" at bounding box center [671, 153] width 24 height 17
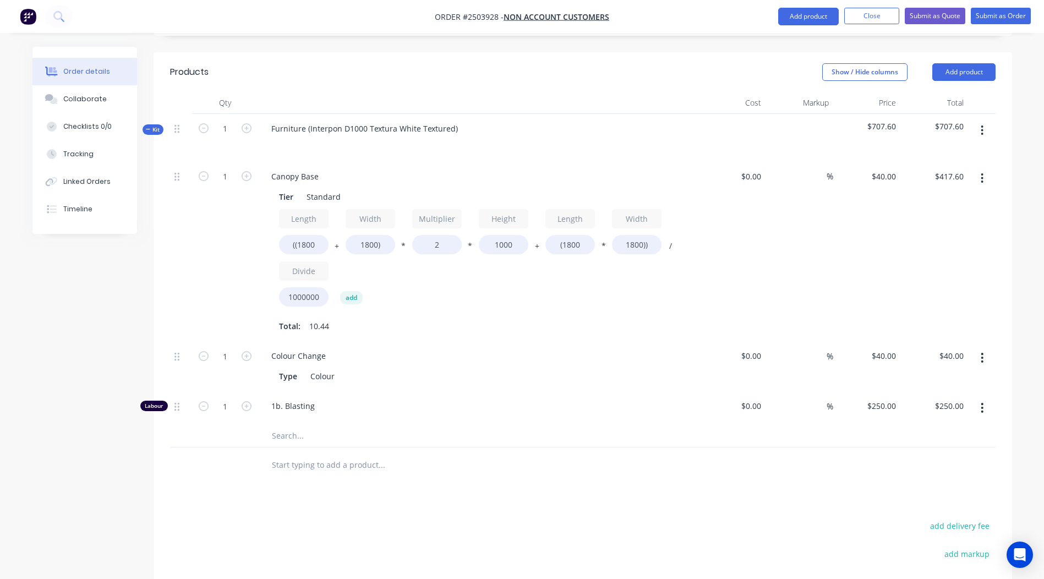
scroll to position [277, 0]
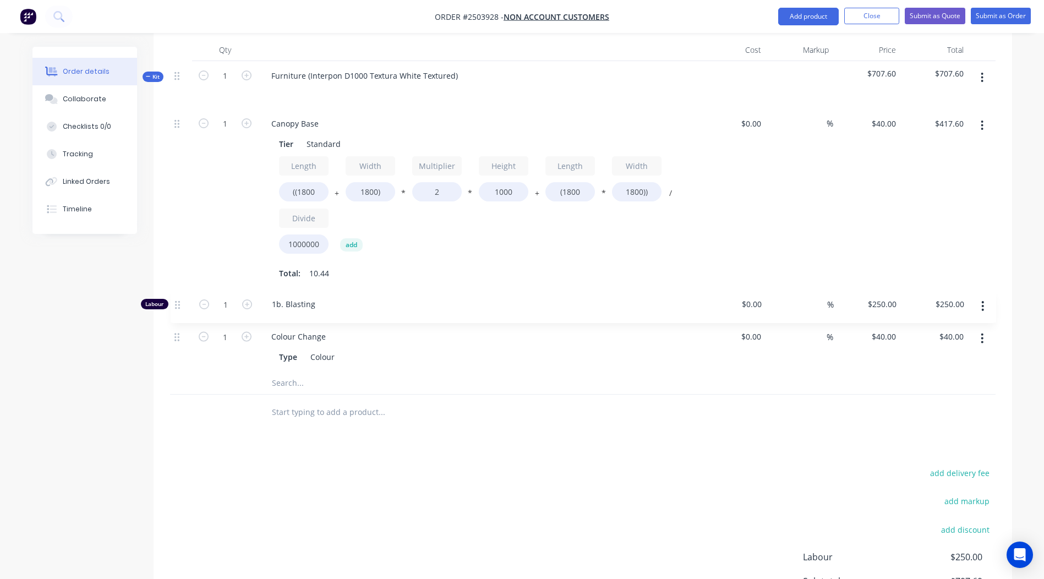
drag, startPoint x: 176, startPoint y: 350, endPoint x: 176, endPoint y: 289, distance: 61.1
click at [176, 289] on div "1 Canopy Base Tier Standard Length ((1800 + Width 1800) * Multiplier 2 * Height…" at bounding box center [582, 240] width 825 height 263
click at [228, 132] on input "1" at bounding box center [225, 124] width 29 height 17
drag, startPoint x: 230, startPoint y: 301, endPoint x: 195, endPoint y: 304, distance: 34.8
click at [197, 304] on form "1" at bounding box center [224, 302] width 57 height 17
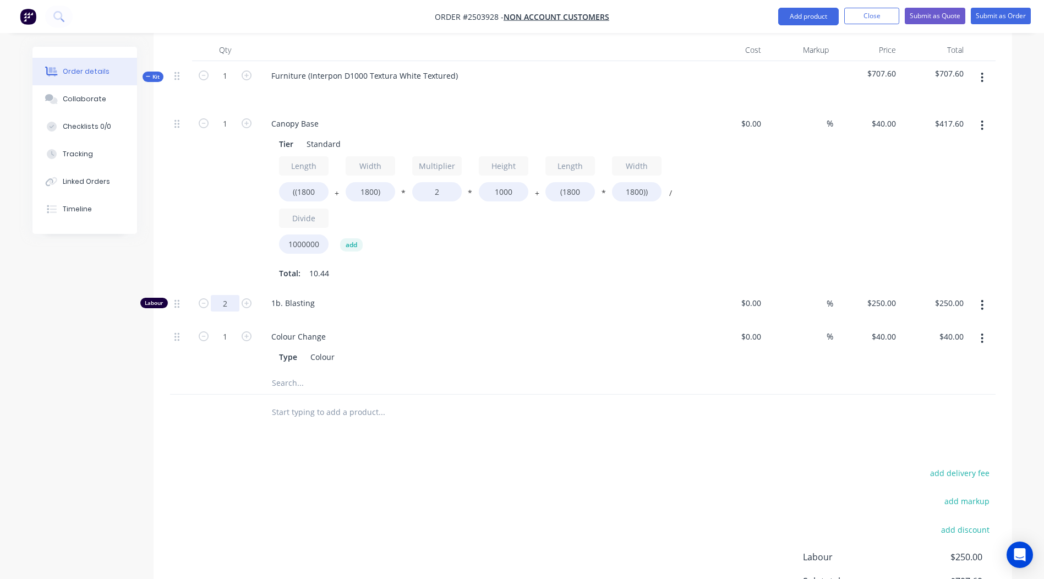
type input "2"
type input "$500.00"
click at [365, 475] on div "add delivery fee add markup add discount Labour $250.00 Sub total $707.60 Margi…" at bounding box center [582, 571] width 825 height 212
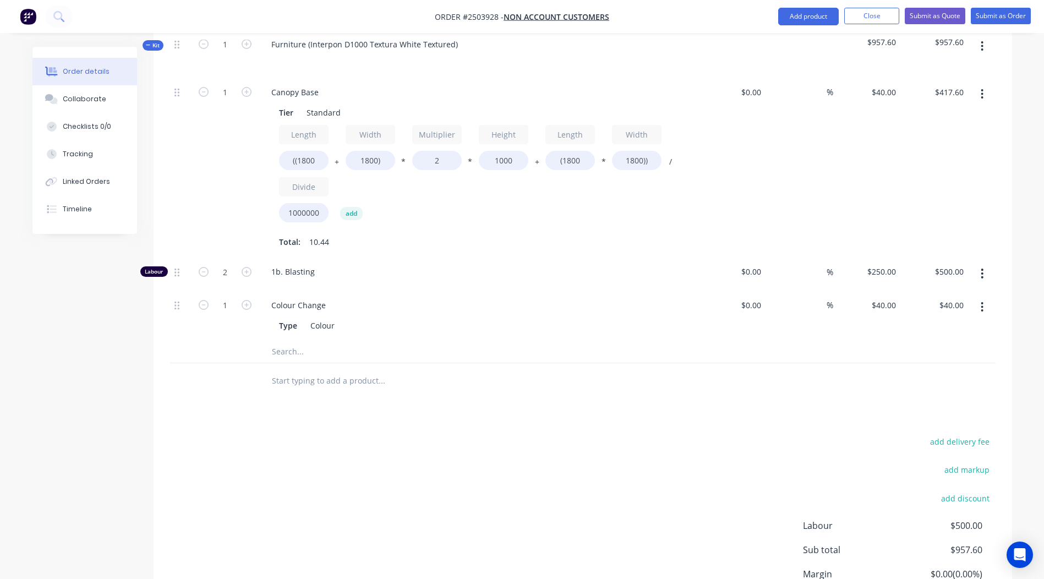
scroll to position [300, 0]
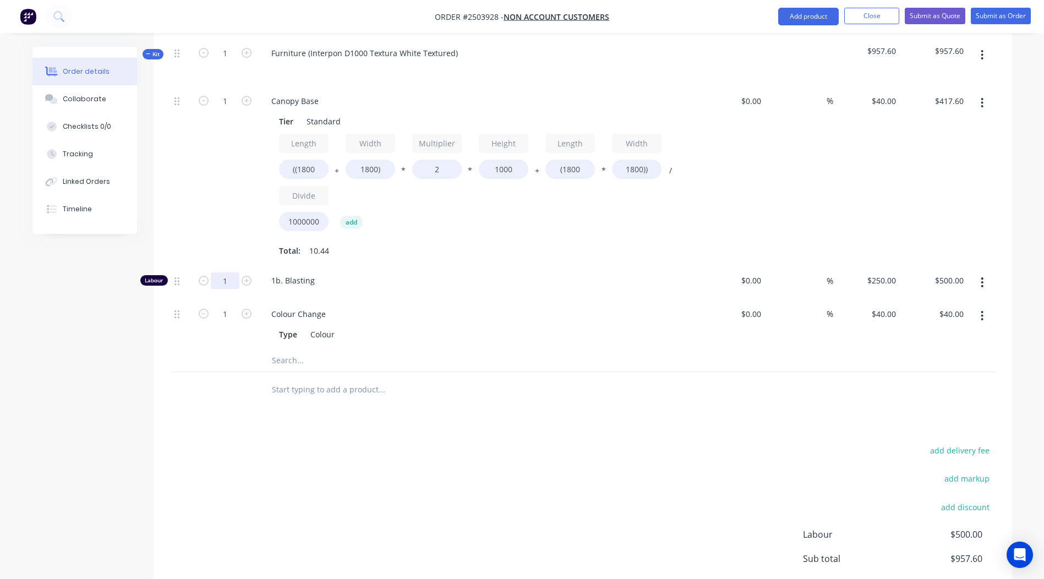
type input "1"
type input "$250.00"
click at [619, 458] on div "add delivery fee add markup add discount Labour $500.00 Sub total $957.60 Margi…" at bounding box center [582, 549] width 825 height 212
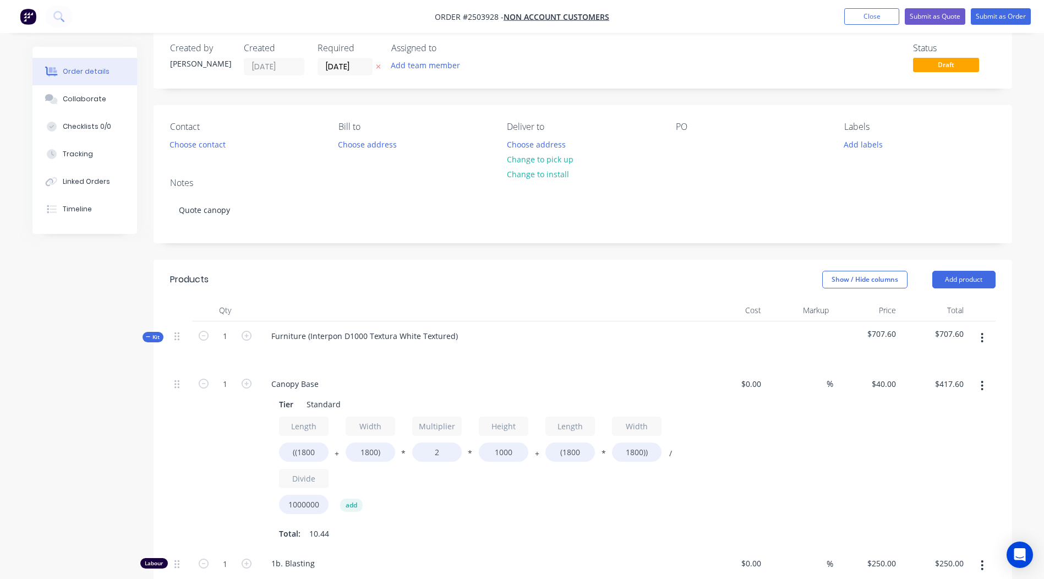
scroll to position [106, 0]
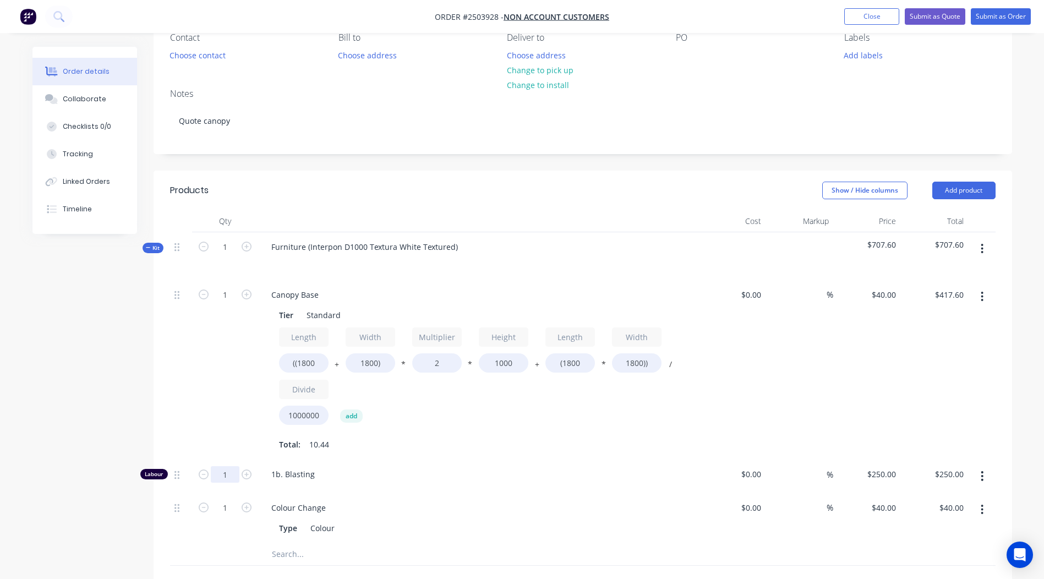
click at [224, 303] on input "1" at bounding box center [225, 295] width 29 height 17
type input "4"
type input "$1,000.00"
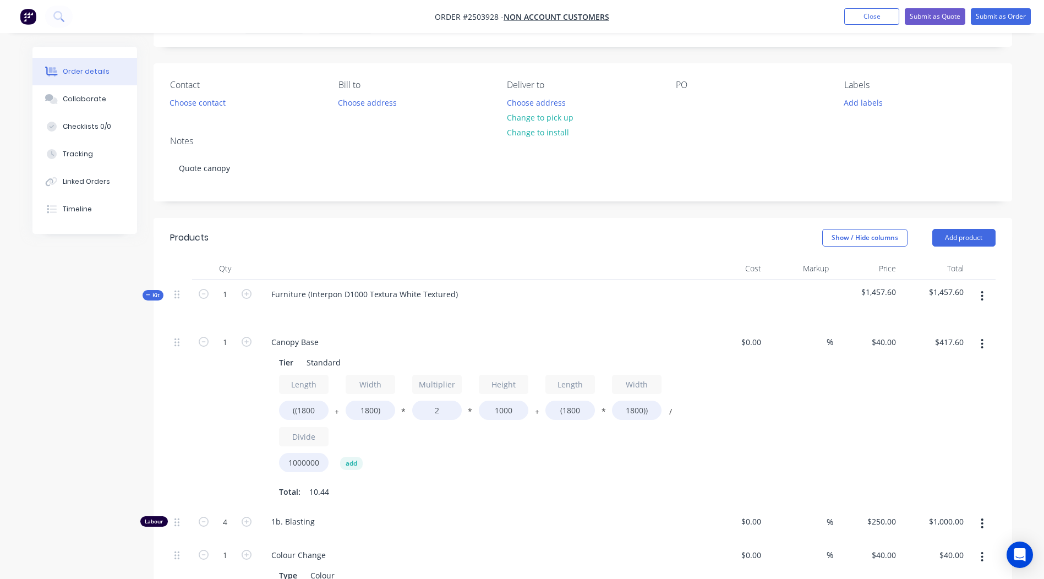
scroll to position [24, 0]
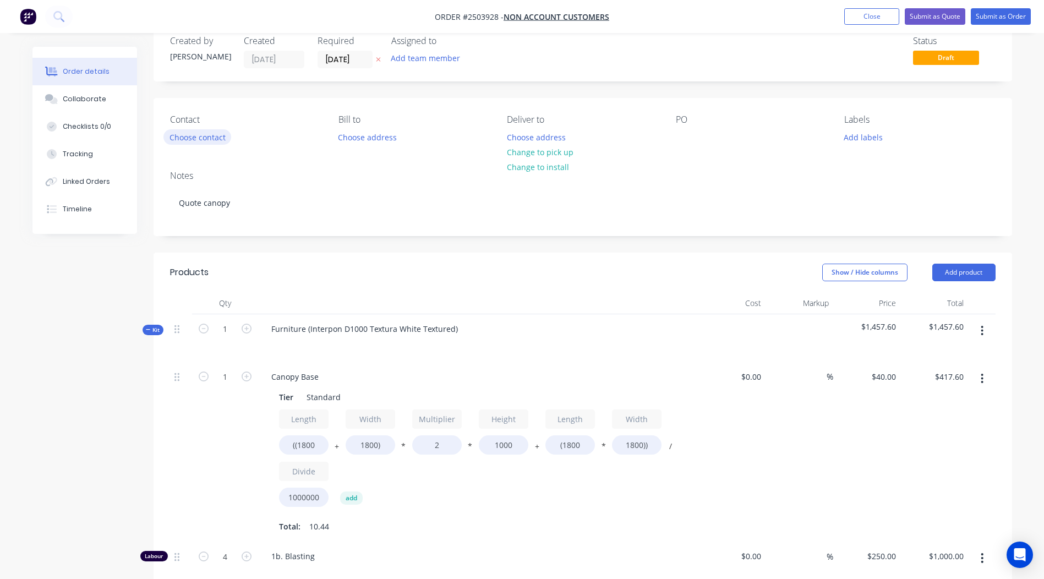
click at [198, 136] on button "Choose contact" at bounding box center [197, 136] width 68 height 15
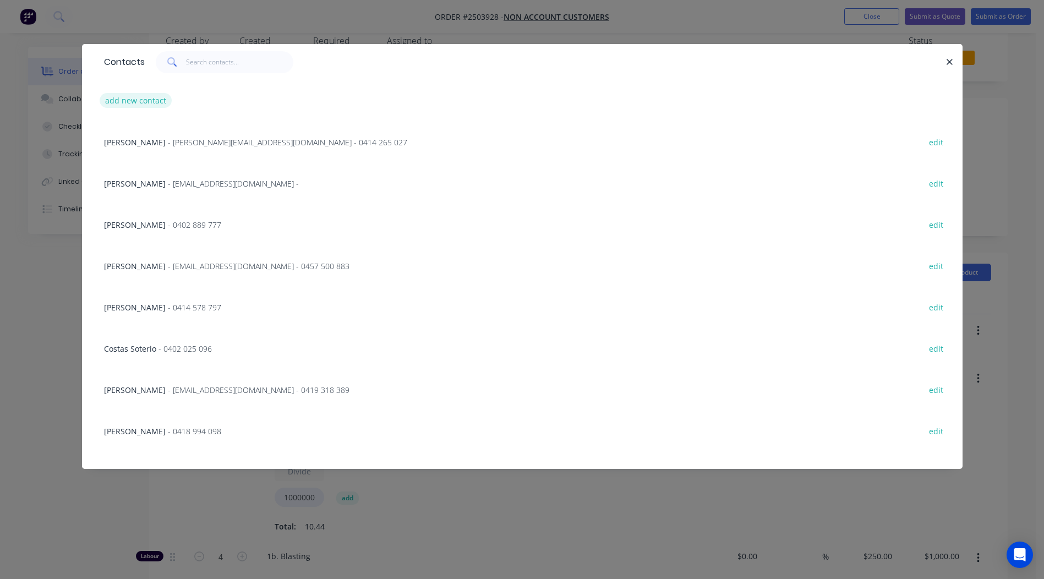
click at [127, 100] on button "add new contact" at bounding box center [136, 100] width 73 height 15
select select "AU"
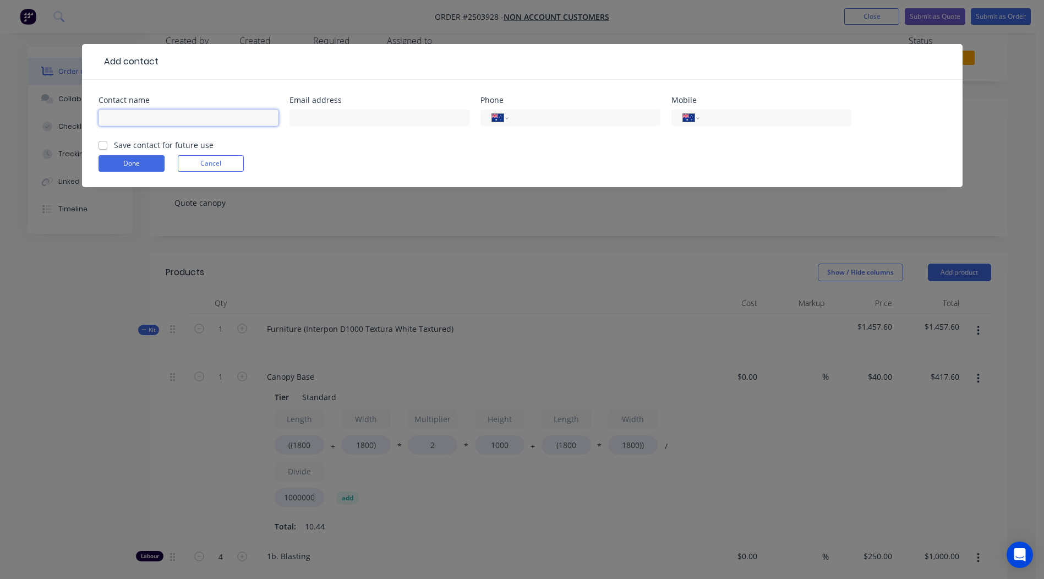
click at [120, 111] on input "text" at bounding box center [188, 117] width 180 height 17
type input "[PERSON_NAME]"
click at [756, 119] on input "tel" at bounding box center [773, 118] width 132 height 13
type input "0411 249 469"
click at [114, 147] on label "Save contact for future use" at bounding box center [164, 145] width 100 height 12
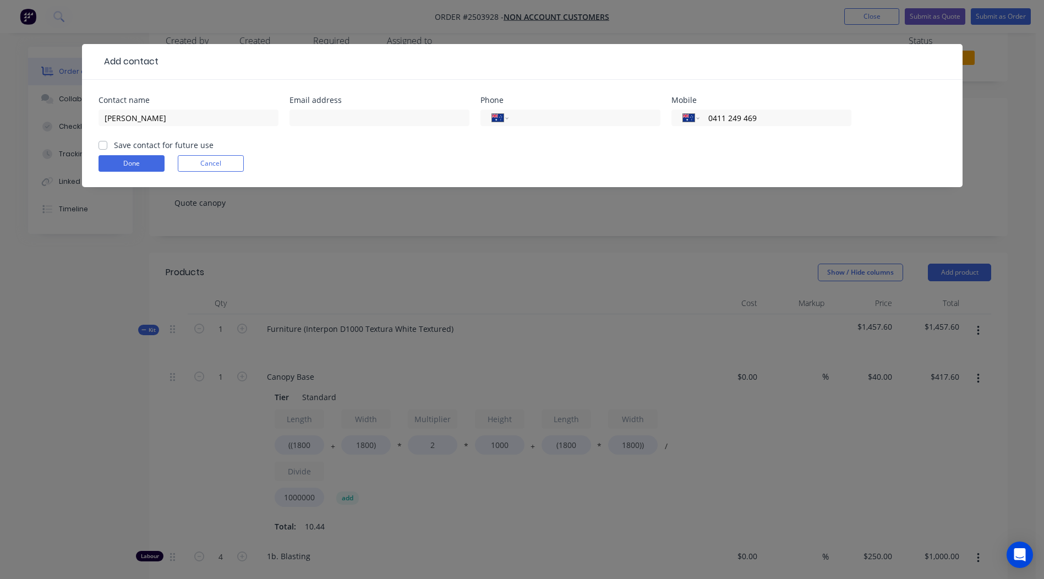
click at [103, 147] on input "Save contact for future use" at bounding box center [102, 144] width 9 height 10
checkbox input "true"
click at [120, 178] on form "Contact name [PERSON_NAME] Email address Phone International [GEOGRAPHIC_DATA] …" at bounding box center [521, 141] width 847 height 91
click at [122, 166] on button "Done" at bounding box center [131, 163] width 66 height 17
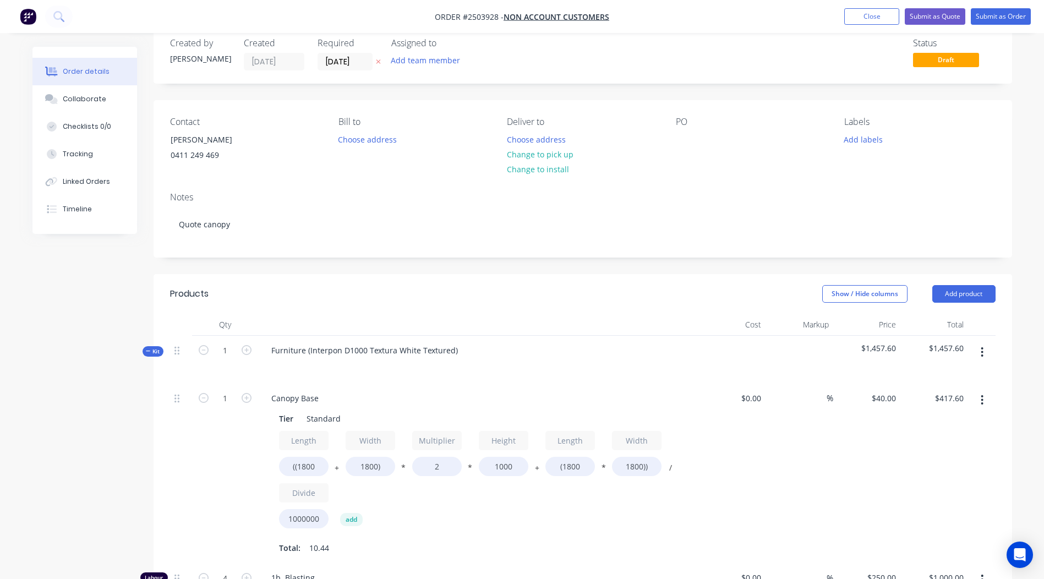
scroll to position [0, 0]
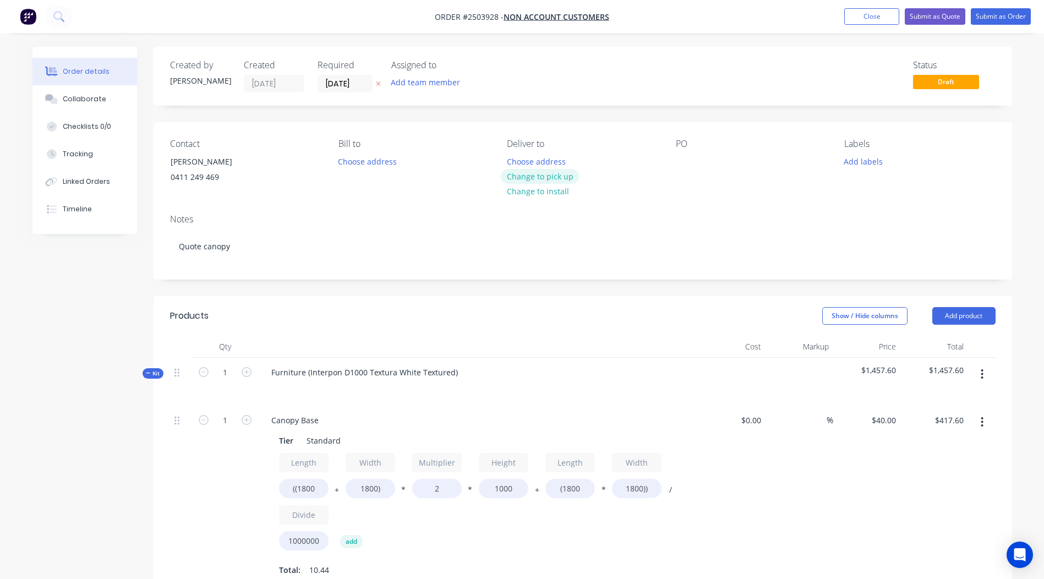
click at [542, 176] on button "Change to pick up" at bounding box center [540, 176] width 78 height 15
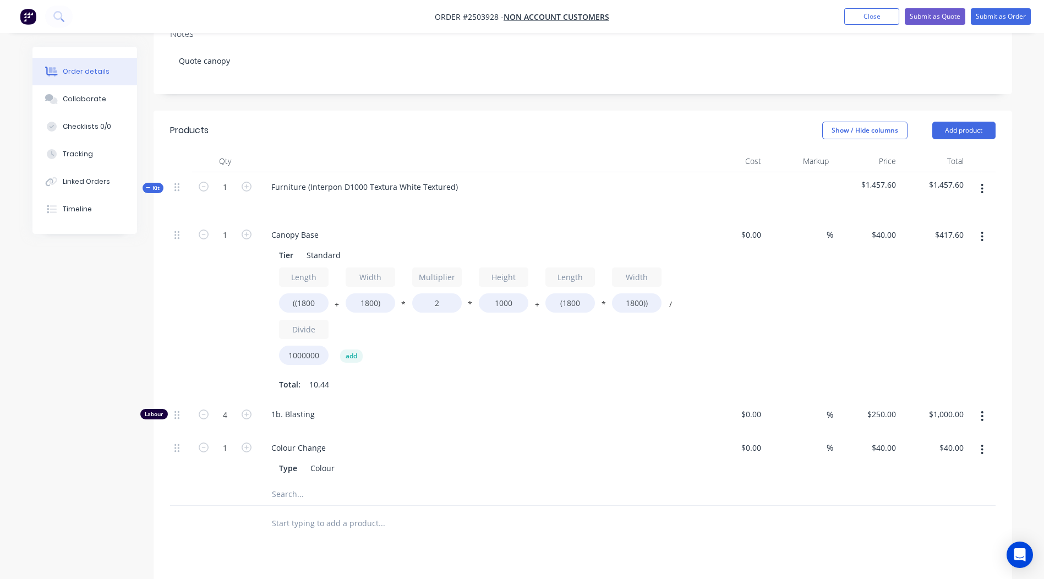
scroll to position [196, 0]
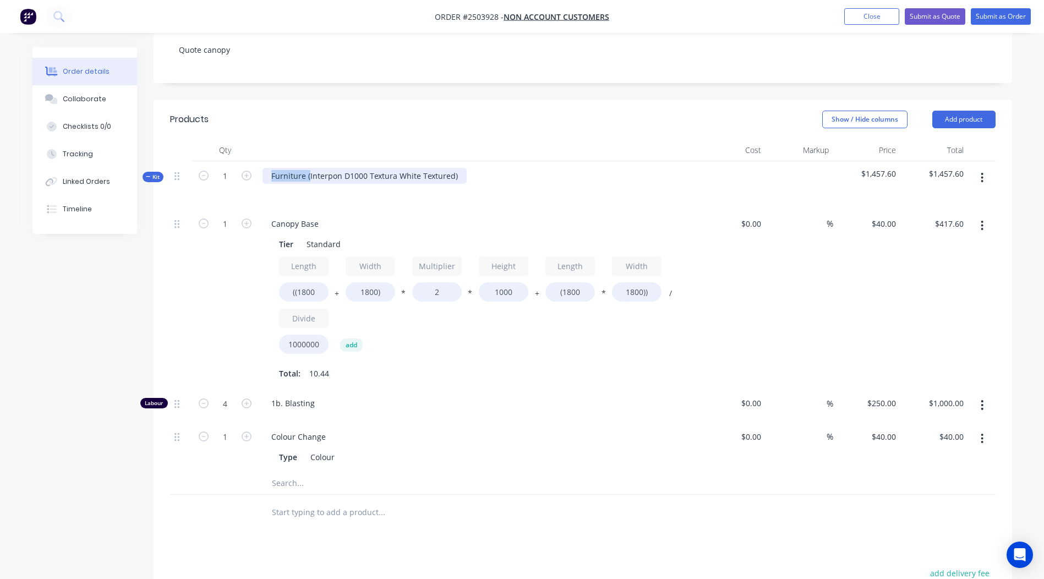
drag, startPoint x: 308, startPoint y: 175, endPoint x: 186, endPoint y: 211, distance: 127.4
click at [186, 211] on div "Kit 1 Furniture (Interpon D1000 Textura White Textured) $1,457.60 $1,457.60 1 C…" at bounding box center [582, 327] width 825 height 333
click at [421, 177] on div "Interpon D1000 Textura White Textured)" at bounding box center [344, 176] width 165 height 16
click at [379, 172] on div "Interpon D1000 Textura White Textured" at bounding box center [343, 176] width 163 height 16
click at [410, 195] on div at bounding box center [477, 192] width 431 height 16
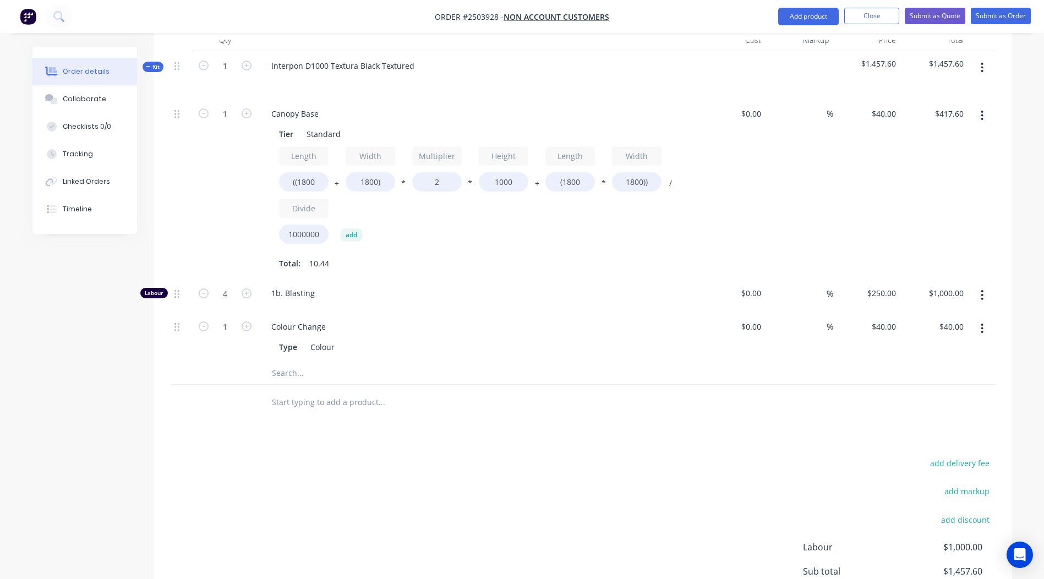
scroll to position [251, 0]
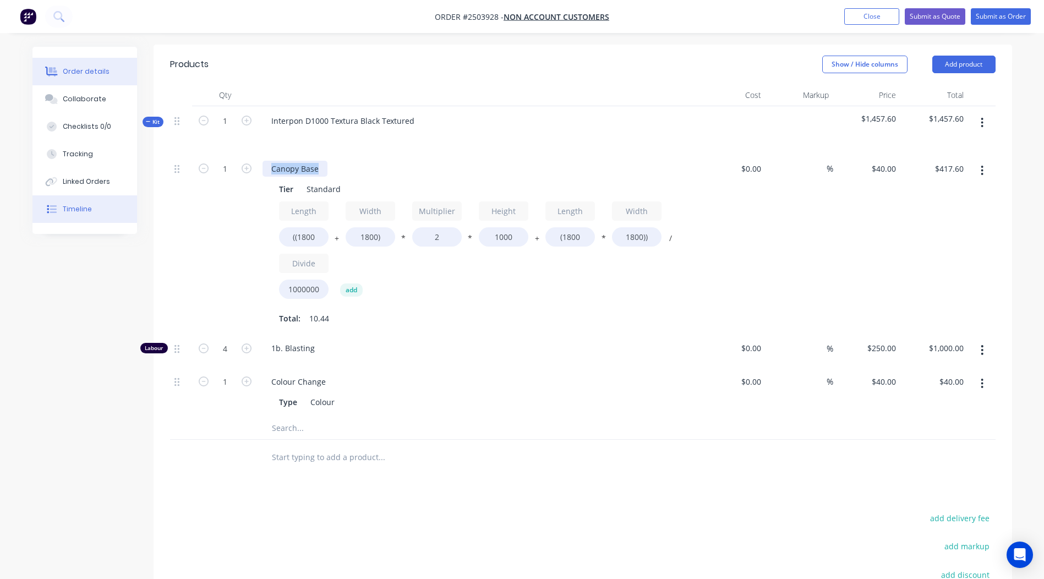
drag, startPoint x: 323, startPoint y: 168, endPoint x: 105, endPoint y: 205, distance: 221.5
click at [106, 205] on div "Order details Collaborate Checklists 0/0 Tracking Linked Orders Timeline Order …" at bounding box center [521, 275] width 1001 height 961
click at [555, 127] on div "Interpon D1000 Textura Black Textured" at bounding box center [478, 130] width 440 height 48
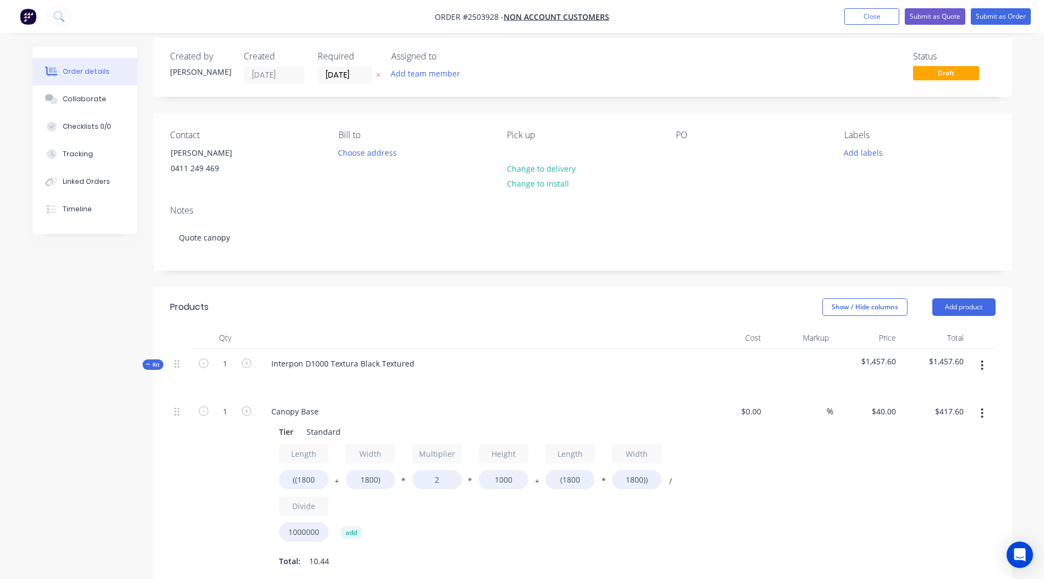
scroll to position [8, 0]
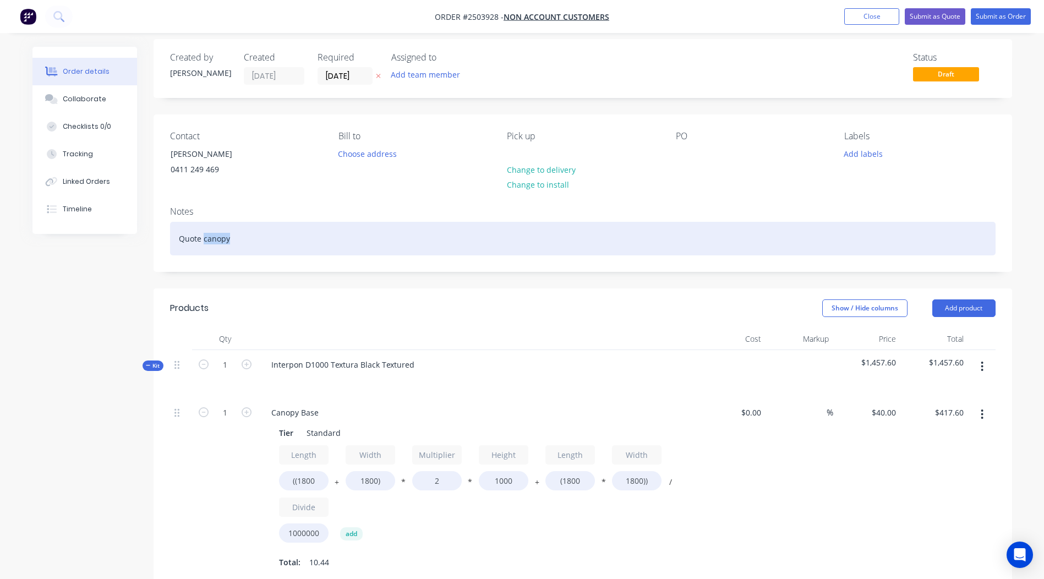
drag, startPoint x: 325, startPoint y: 228, endPoint x: 205, endPoint y: 250, distance: 122.4
click at [205, 250] on div "Quote canopy" at bounding box center [582, 239] width 825 height 34
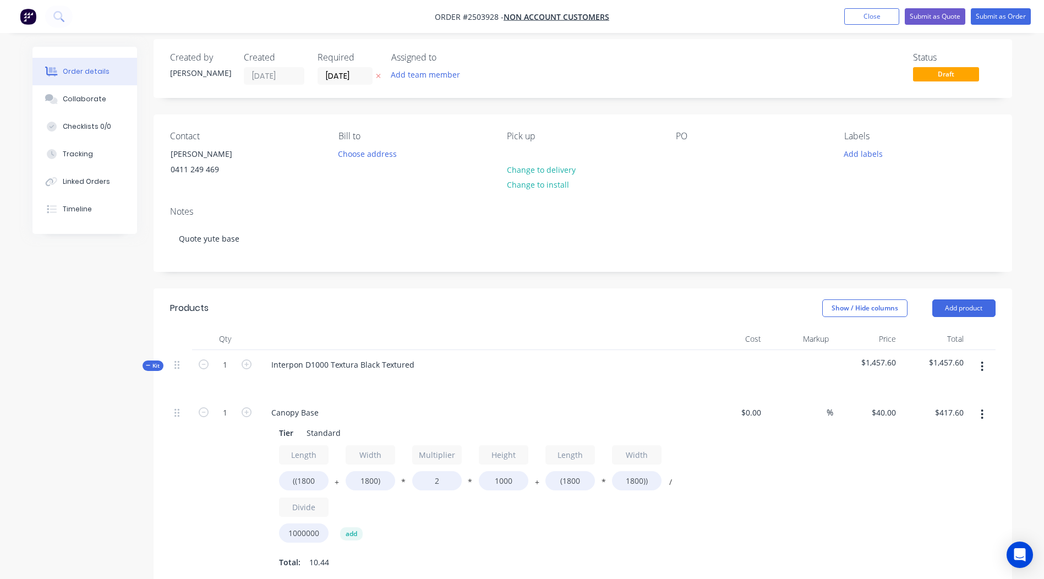
click at [314, 193] on div "Contact [PERSON_NAME] [PHONE_NUMBER] Bill to Choose address Pick up Change to d…" at bounding box center [582, 155] width 858 height 83
click at [268, 218] on div "Notes Quote yute base" at bounding box center [582, 235] width 858 height 74
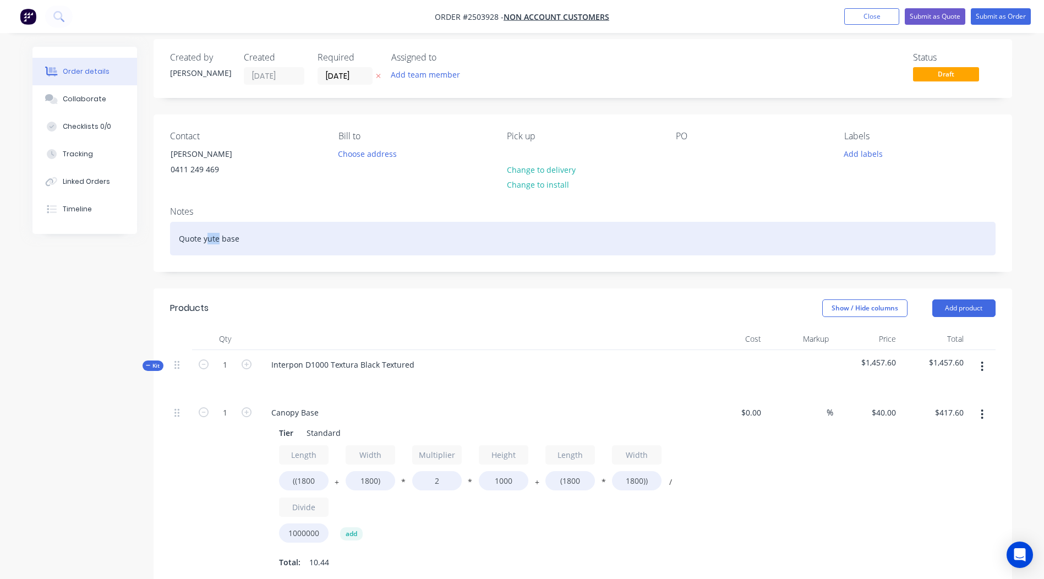
drag, startPoint x: 217, startPoint y: 240, endPoint x: 207, endPoint y: 243, distance: 10.1
click at [207, 243] on div "Quote yute base" at bounding box center [582, 239] width 825 height 34
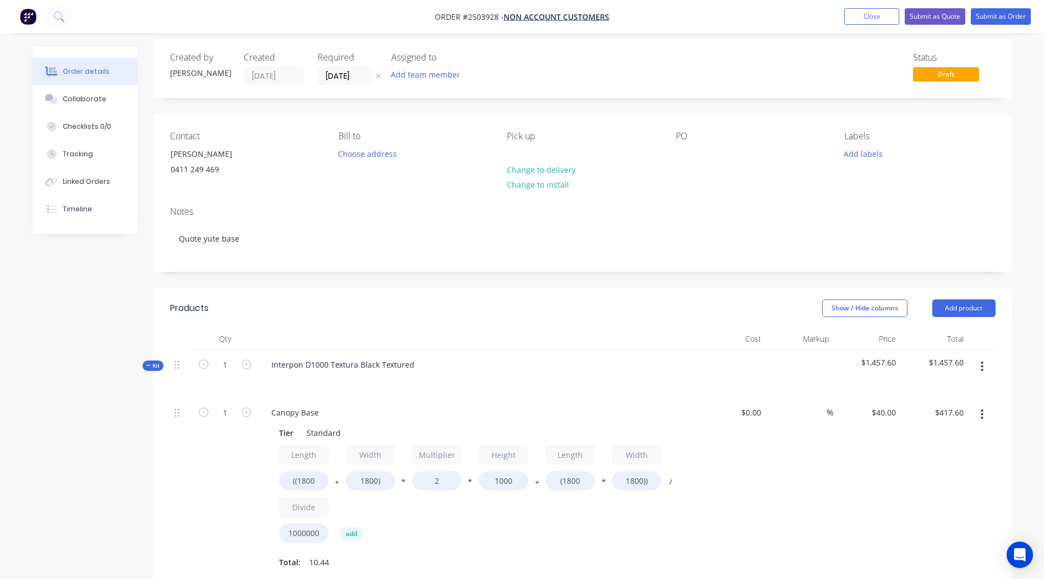
click at [253, 211] on div "Notes" at bounding box center [582, 211] width 825 height 10
click at [290, 200] on div "Notes Quote ute base" at bounding box center [582, 235] width 858 height 74
click at [687, 155] on div at bounding box center [685, 154] width 18 height 16
click at [934, 12] on button "Submit as Quote" at bounding box center [934, 16] width 61 height 17
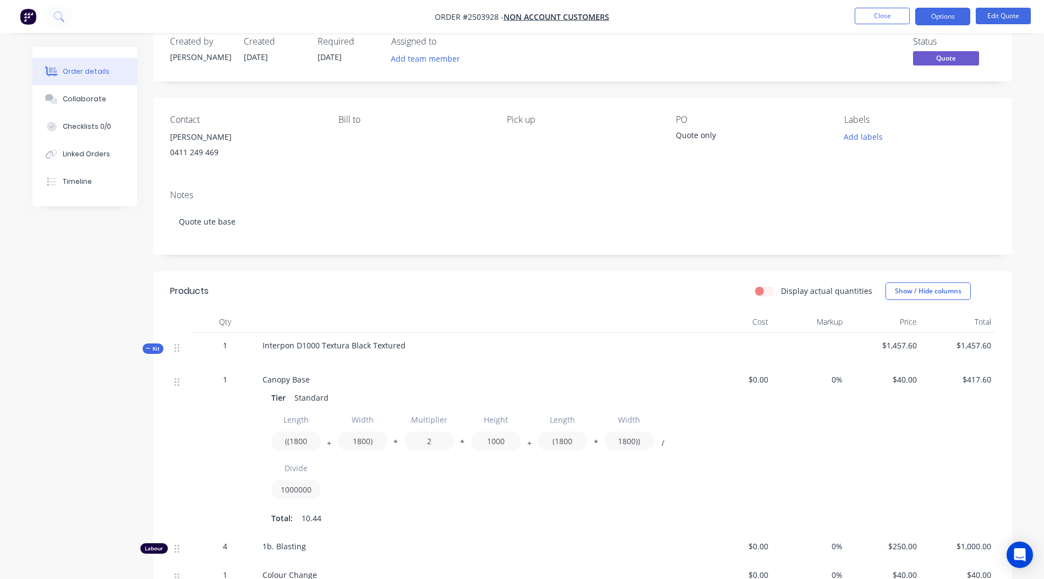
scroll to position [0, 0]
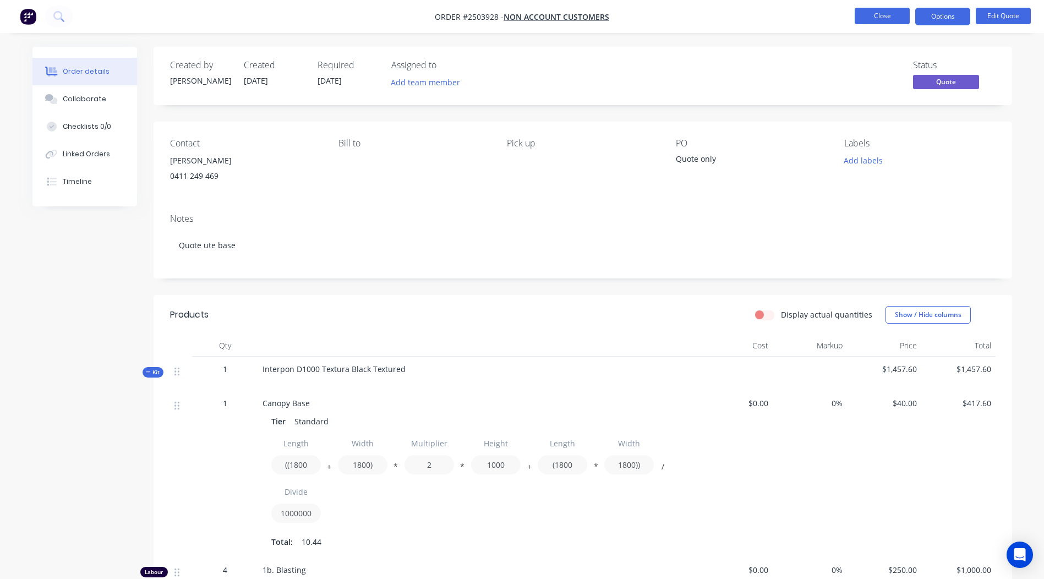
click at [883, 16] on button "Close" at bounding box center [881, 16] width 55 height 17
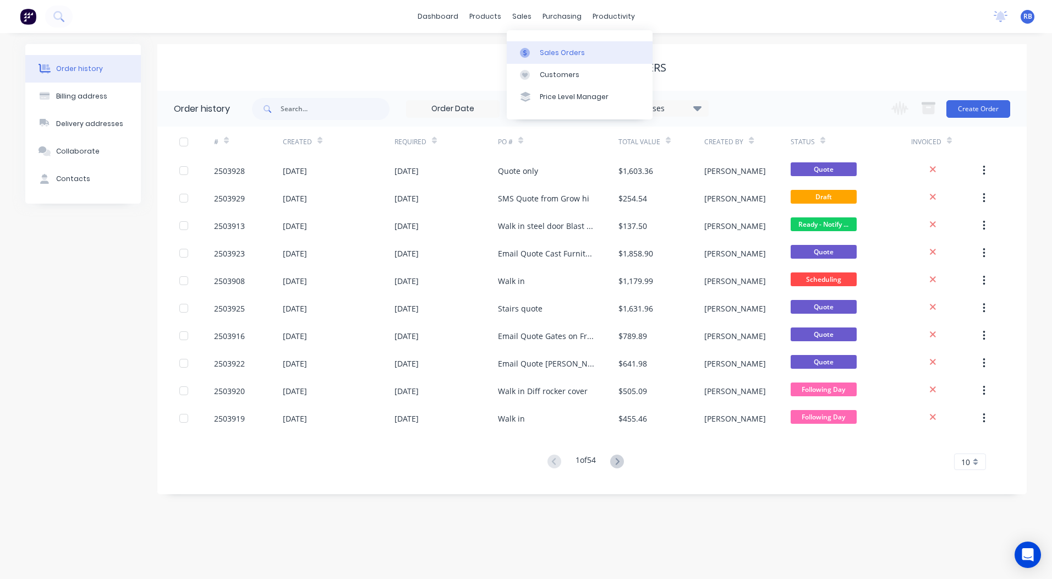
click at [545, 45] on link "Sales Orders" at bounding box center [580, 52] width 146 height 22
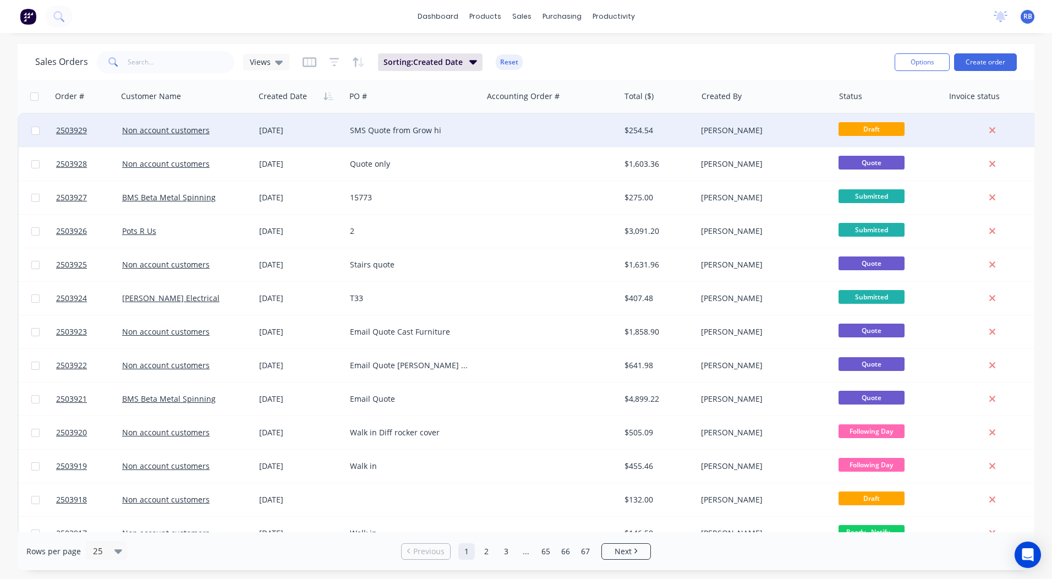
click at [427, 133] on div "SMS Quote from Grow hi" at bounding box center [411, 130] width 122 height 11
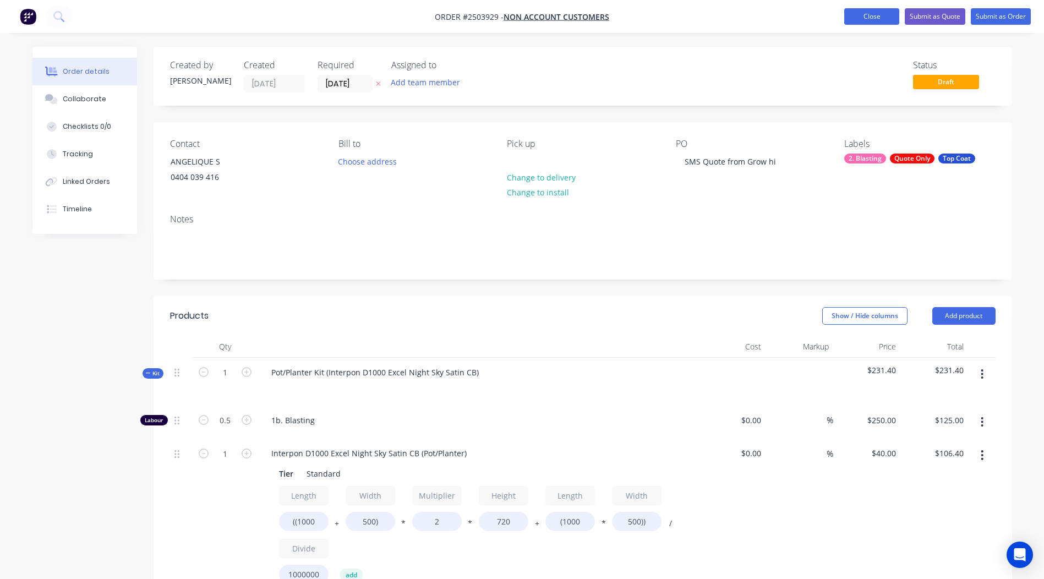
click at [873, 15] on button "Close" at bounding box center [871, 16] width 55 height 17
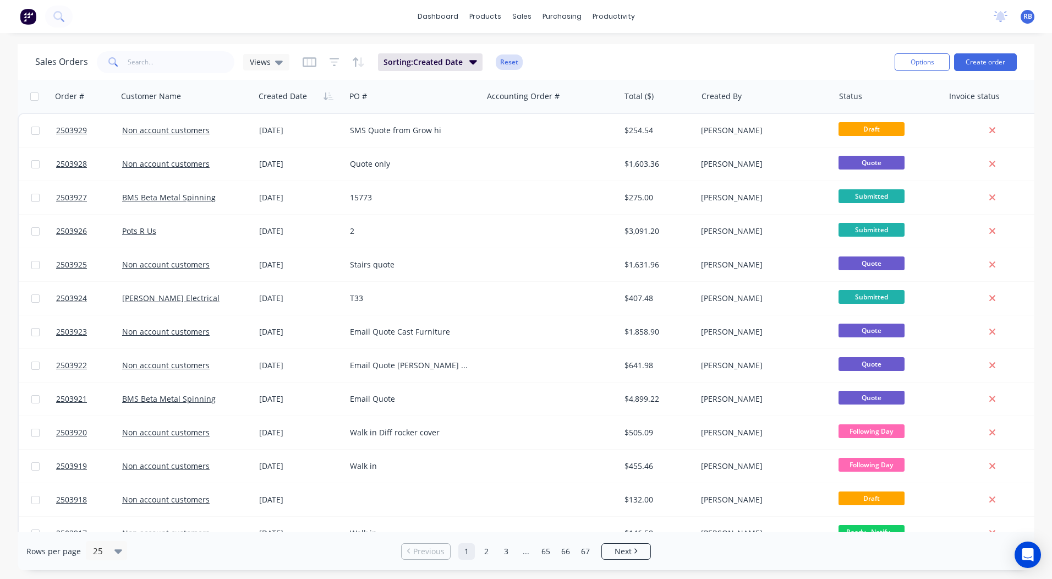
click at [502, 60] on button "Reset" at bounding box center [509, 61] width 27 height 15
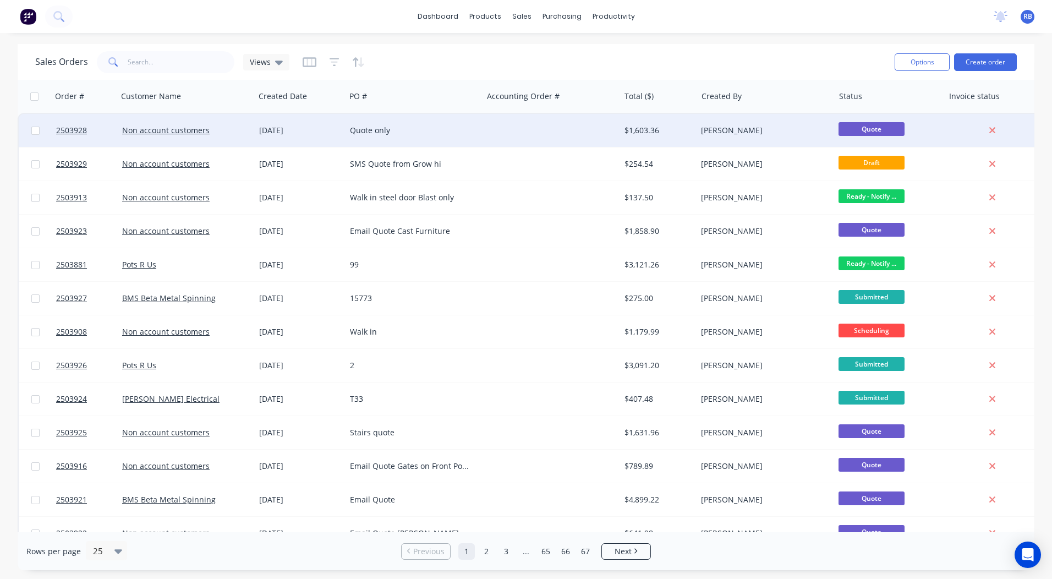
click at [434, 127] on div "Quote only" at bounding box center [411, 130] width 122 height 11
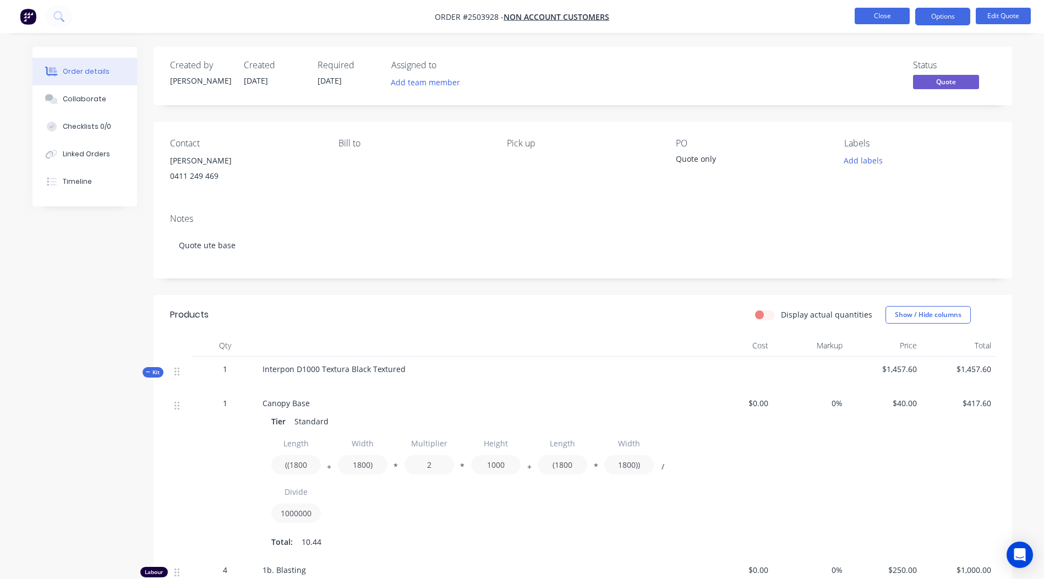
click at [862, 14] on button "Close" at bounding box center [881, 16] width 55 height 17
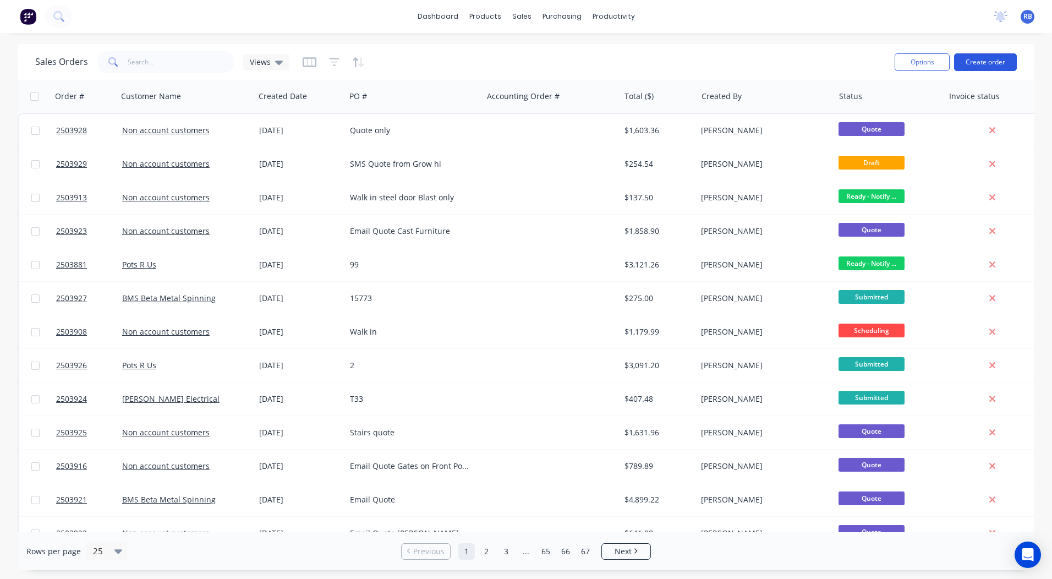
click at [977, 56] on button "Create order" at bounding box center [985, 62] width 63 height 18
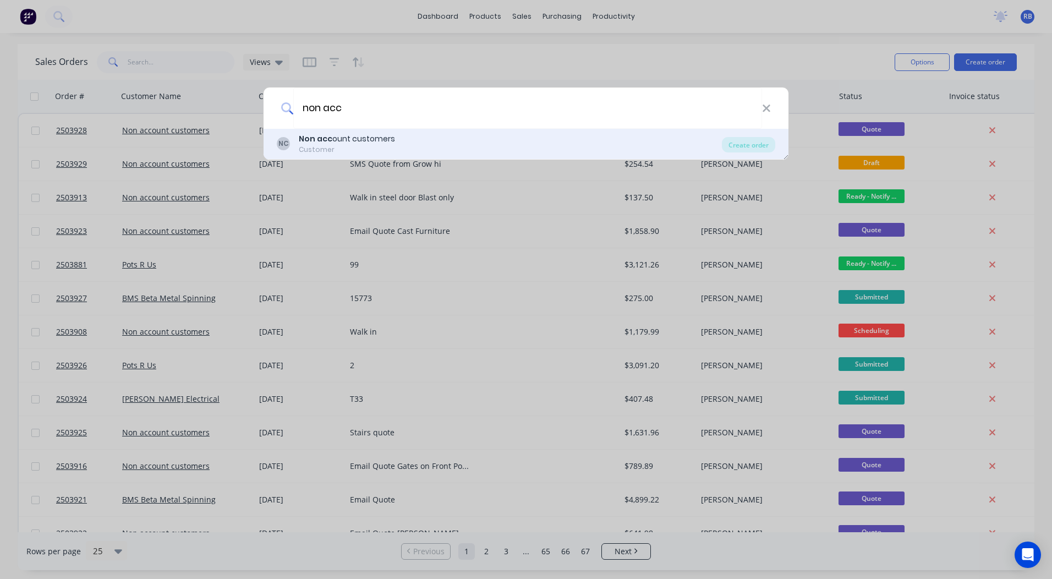
type input "non acc"
click at [348, 144] on div "Non acc ount customers" at bounding box center [347, 139] width 96 height 12
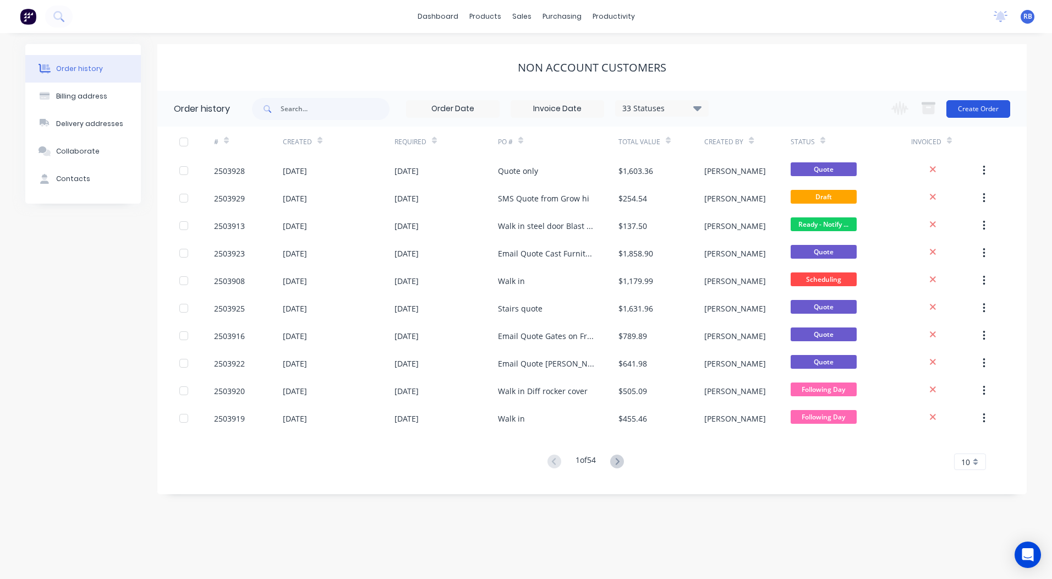
click at [983, 108] on button "Create Order" at bounding box center [978, 109] width 64 height 18
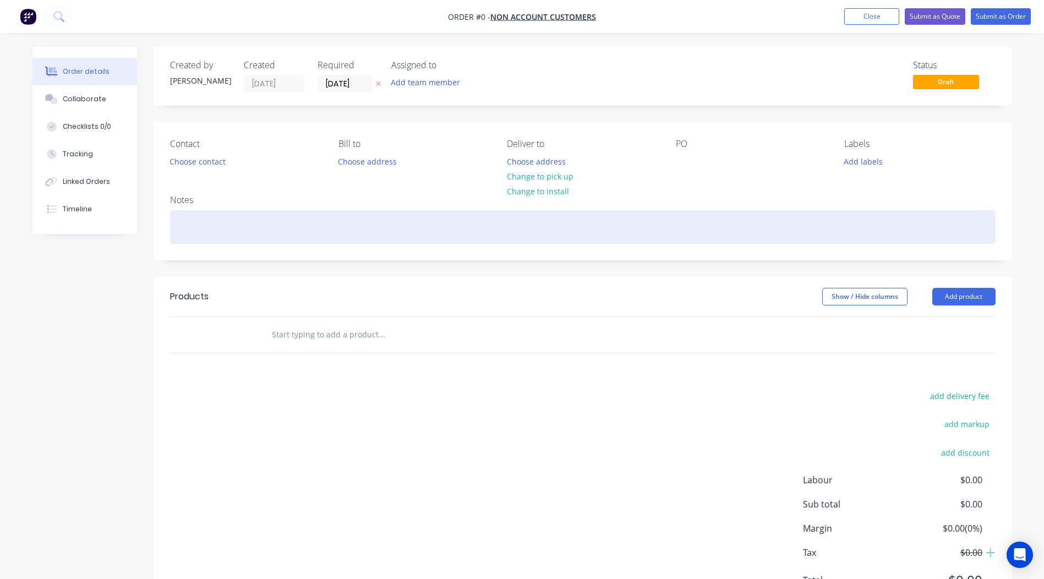
click at [193, 223] on div at bounding box center [582, 227] width 825 height 34
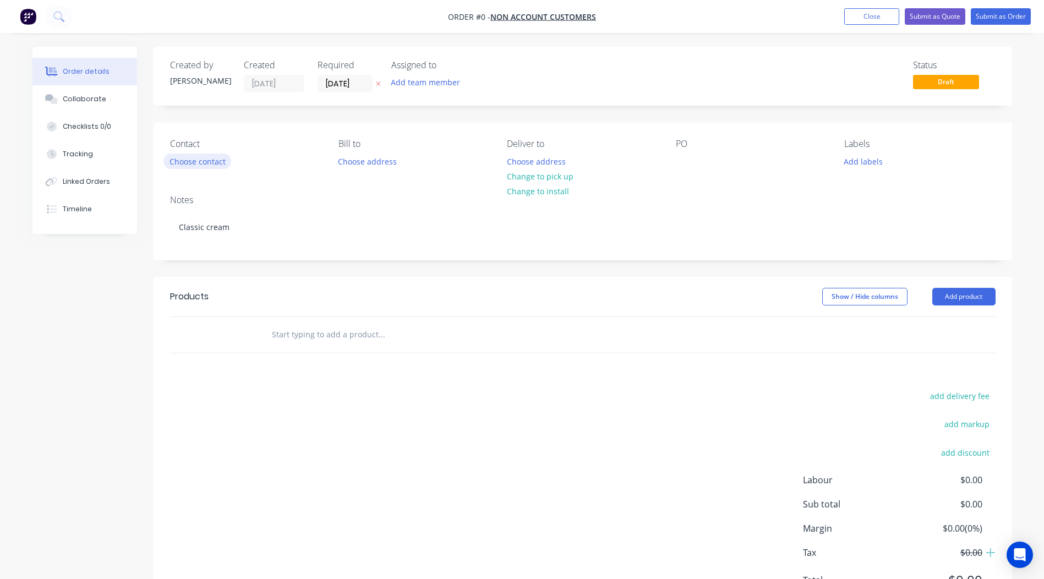
click at [207, 157] on div "Order details Collaborate Checklists 0/0 Tracking Linked Orders Timeline Order …" at bounding box center [521, 340] width 1001 height 587
click at [202, 156] on button "Choose contact" at bounding box center [197, 160] width 68 height 15
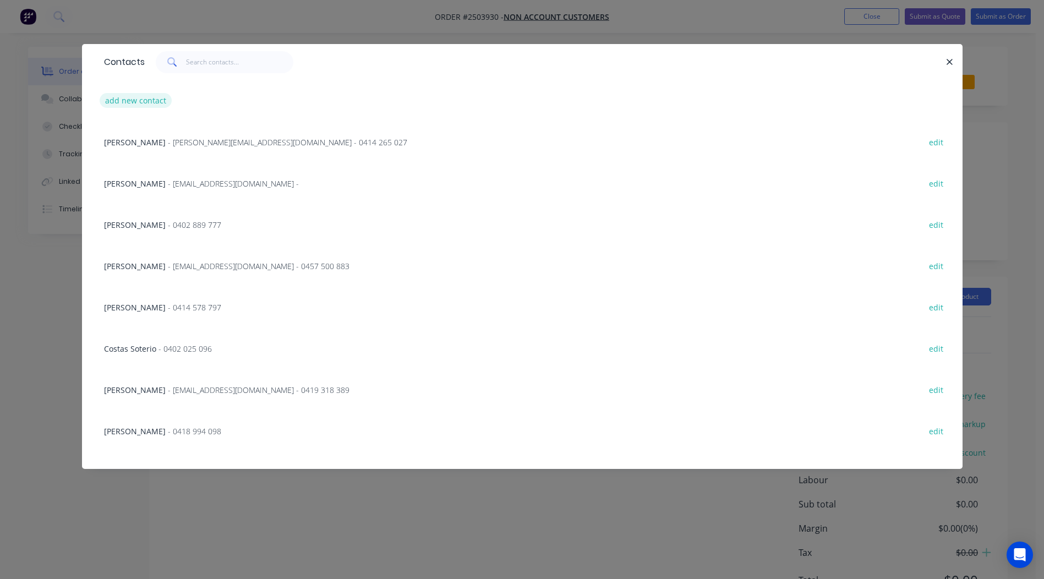
click at [130, 99] on button "add new contact" at bounding box center [136, 100] width 73 height 15
select select "AU"
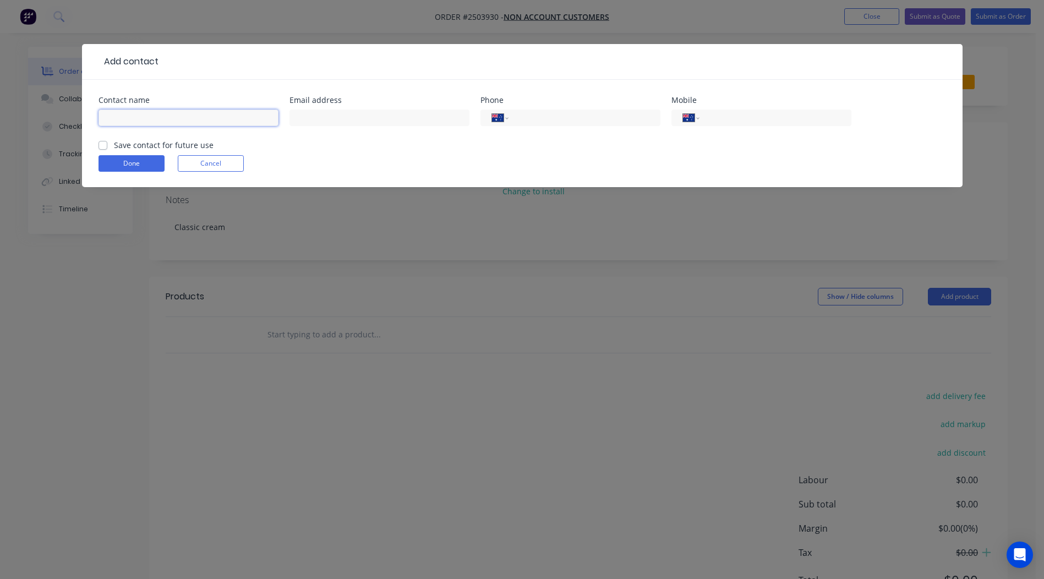
click at [157, 116] on input "text" at bounding box center [188, 117] width 180 height 17
type input "[PERSON_NAME]"
click at [227, 167] on button "Cancel" at bounding box center [211, 163] width 66 height 17
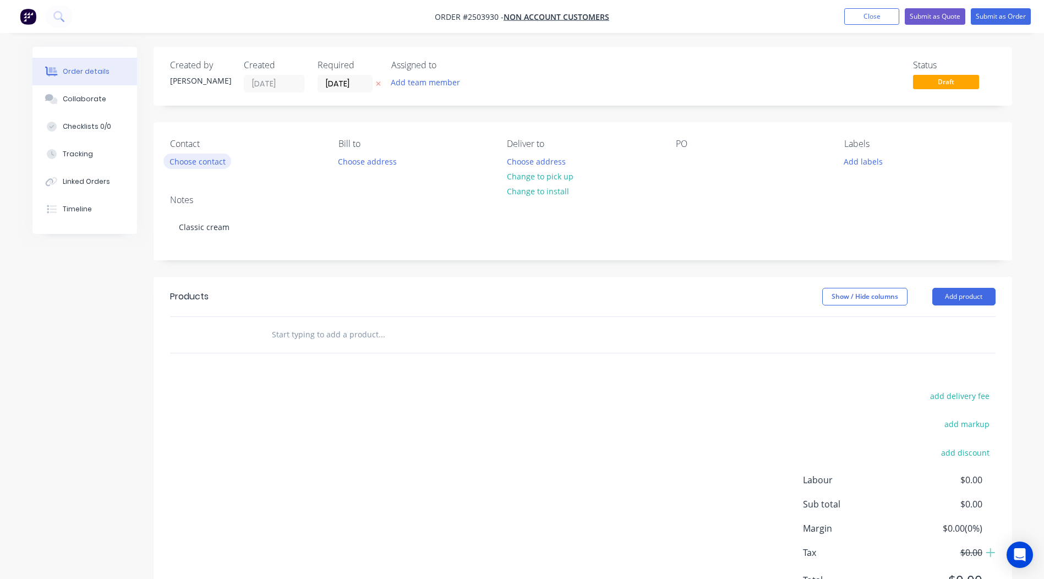
click at [209, 163] on button "Choose contact" at bounding box center [197, 160] width 68 height 15
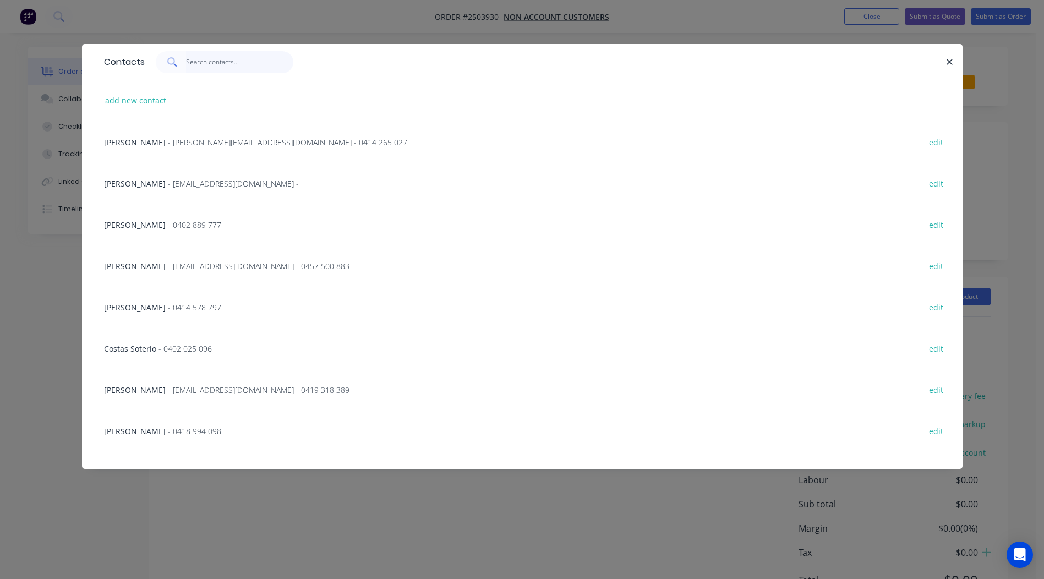
click at [206, 51] on input "text" at bounding box center [239, 62] width 107 height 22
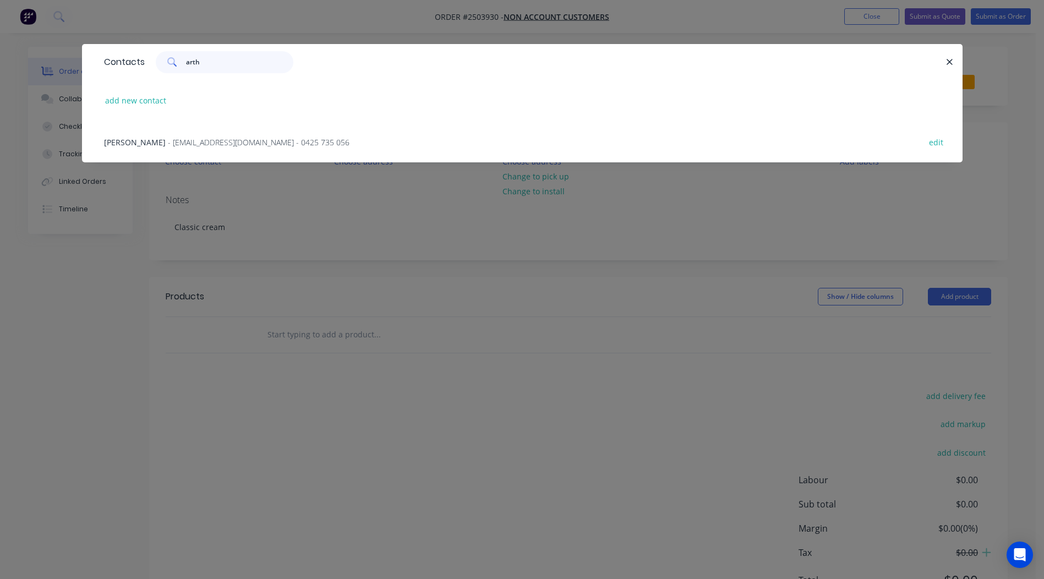
type input "arth"
click at [957, 59] on div "Contacts arth" at bounding box center [522, 62] width 880 height 36
click at [952, 60] on icon "button" at bounding box center [949, 62] width 7 height 10
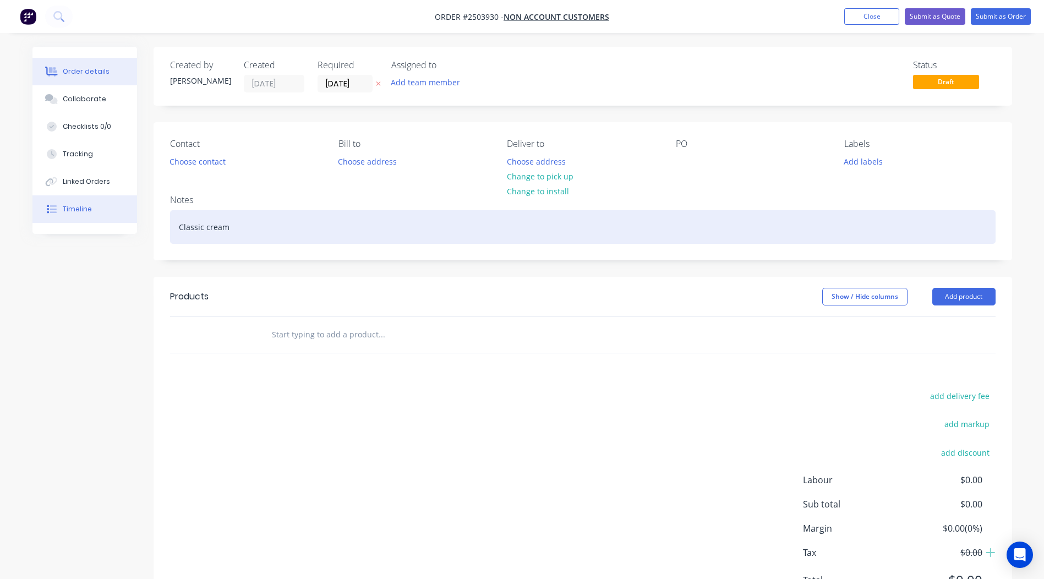
drag, startPoint x: 237, startPoint y: 229, endPoint x: 34, endPoint y: 214, distance: 204.1
click at [68, 220] on div "Order details Collaborate Checklists 0/0 Tracking Linked Orders Timeline Order …" at bounding box center [521, 340] width 1001 height 587
copy div "Classic cream"
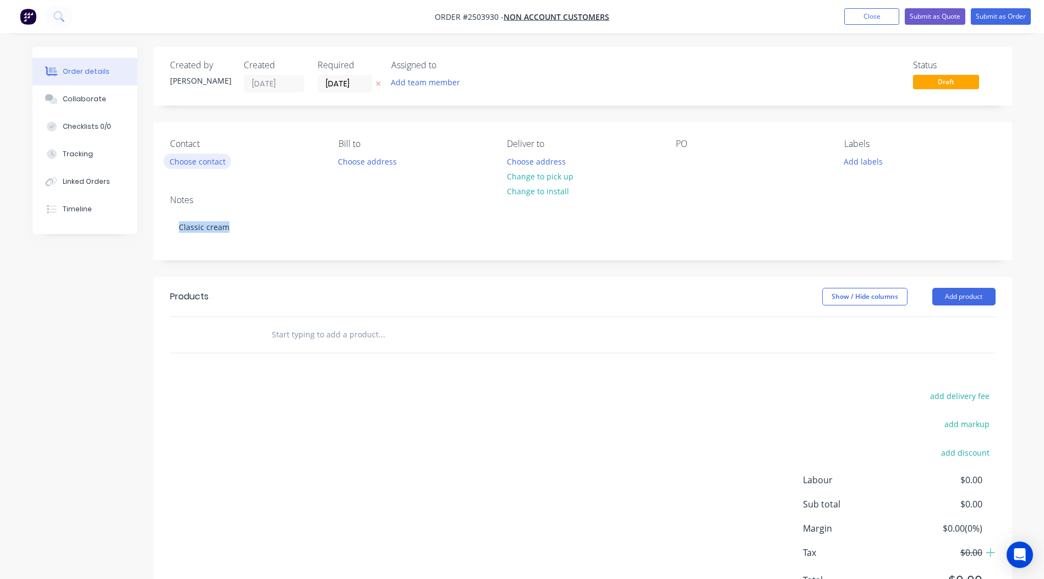
click at [191, 163] on button "Choose contact" at bounding box center [197, 160] width 68 height 15
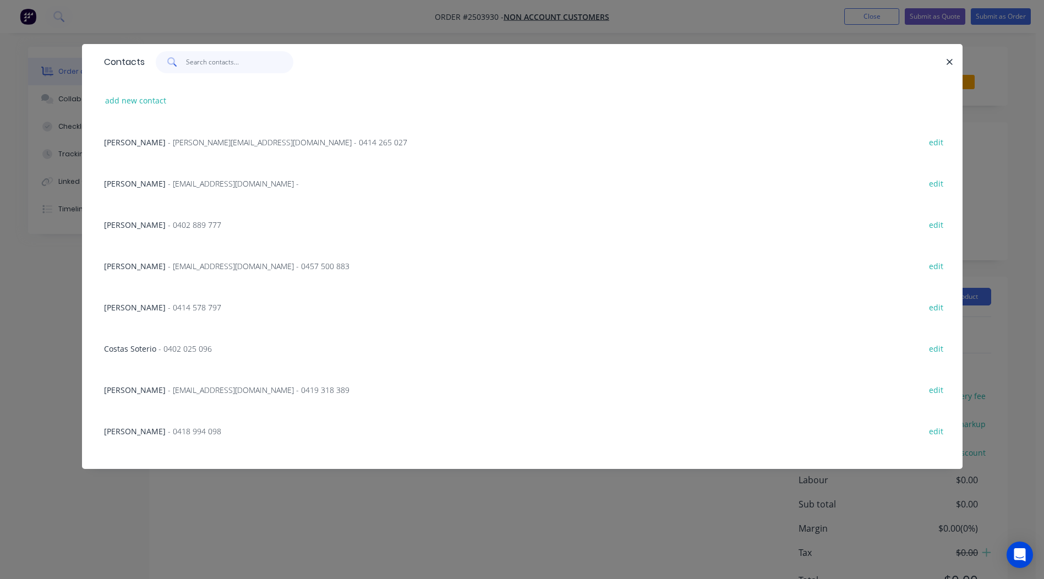
click at [197, 61] on input "text" at bounding box center [239, 62] width 107 height 22
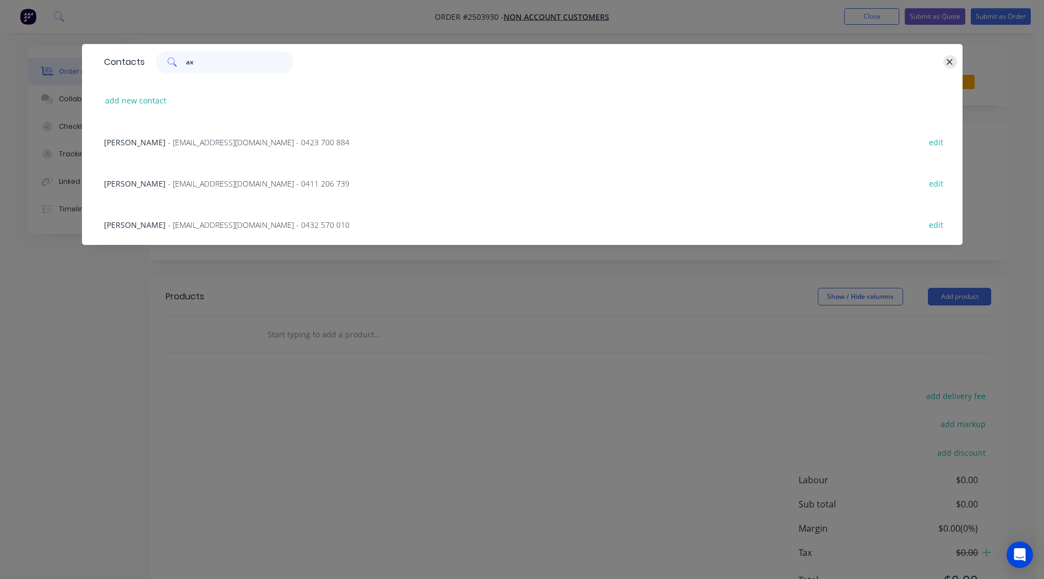
type input "ax"
click at [948, 63] on icon "button" at bounding box center [950, 62] width 6 height 6
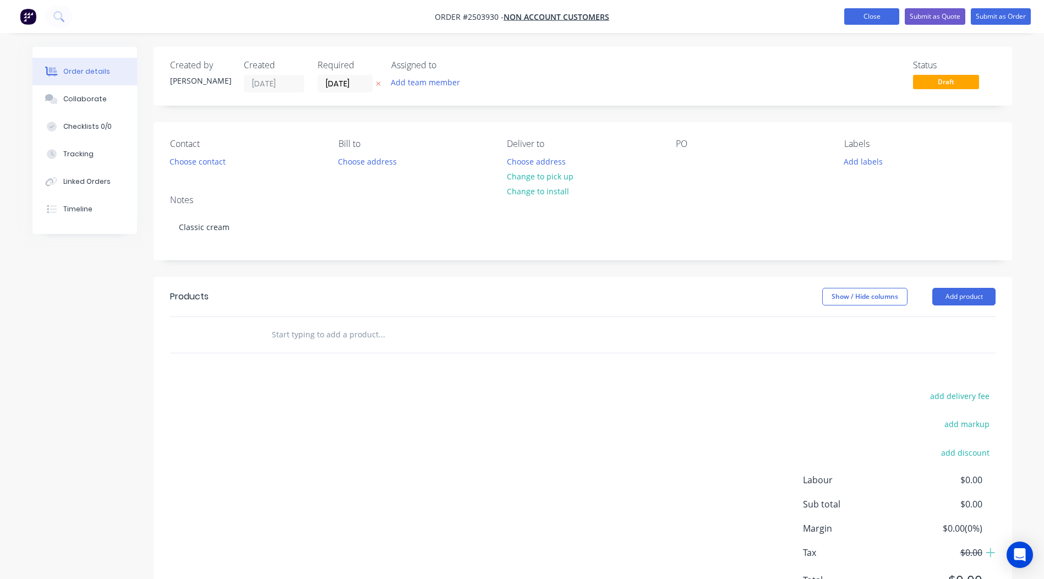
click at [862, 15] on button "Close" at bounding box center [871, 16] width 55 height 17
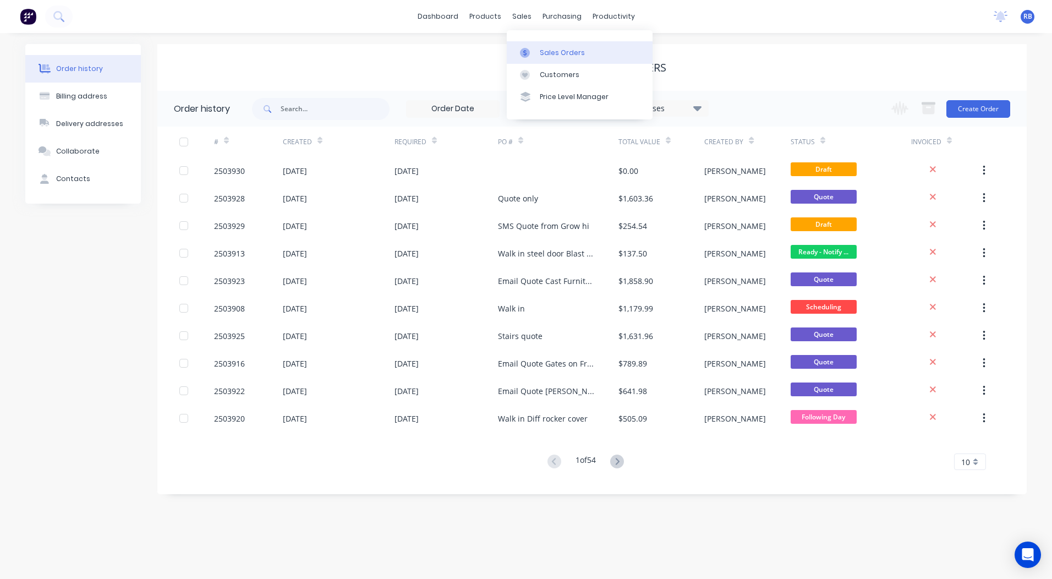
click at [542, 53] on div "Sales Orders" at bounding box center [562, 53] width 45 height 10
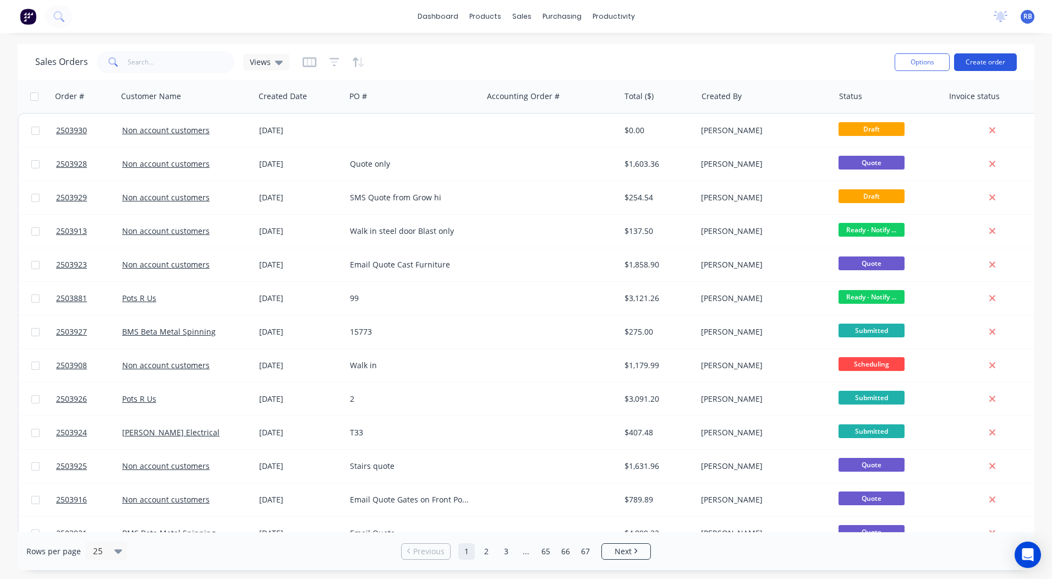
click at [981, 63] on button "Create order" at bounding box center [985, 62] width 63 height 18
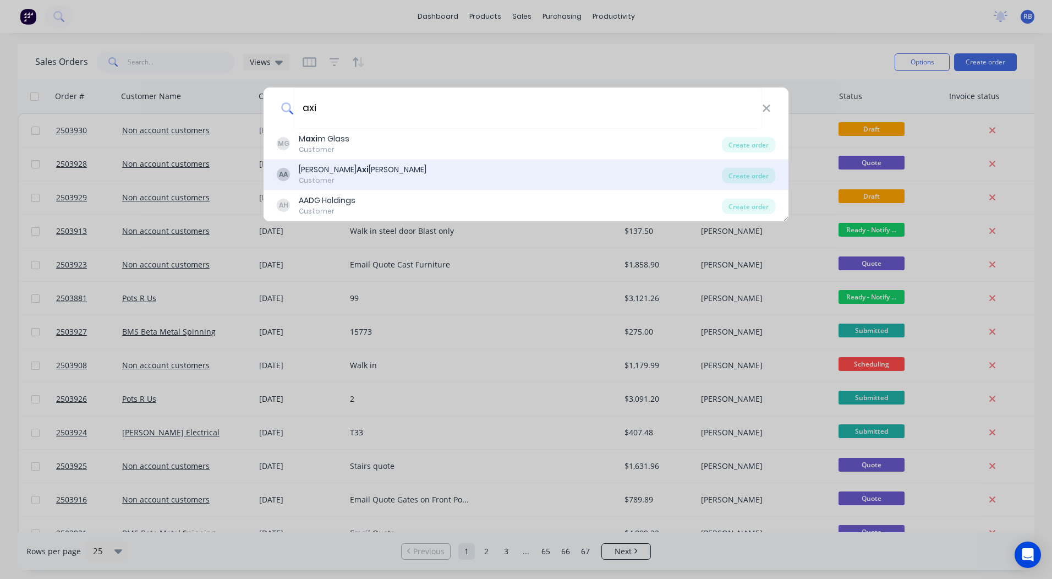
type input "axi"
click at [425, 180] on div "[PERSON_NAME] [PERSON_NAME]" at bounding box center [499, 174] width 445 height 21
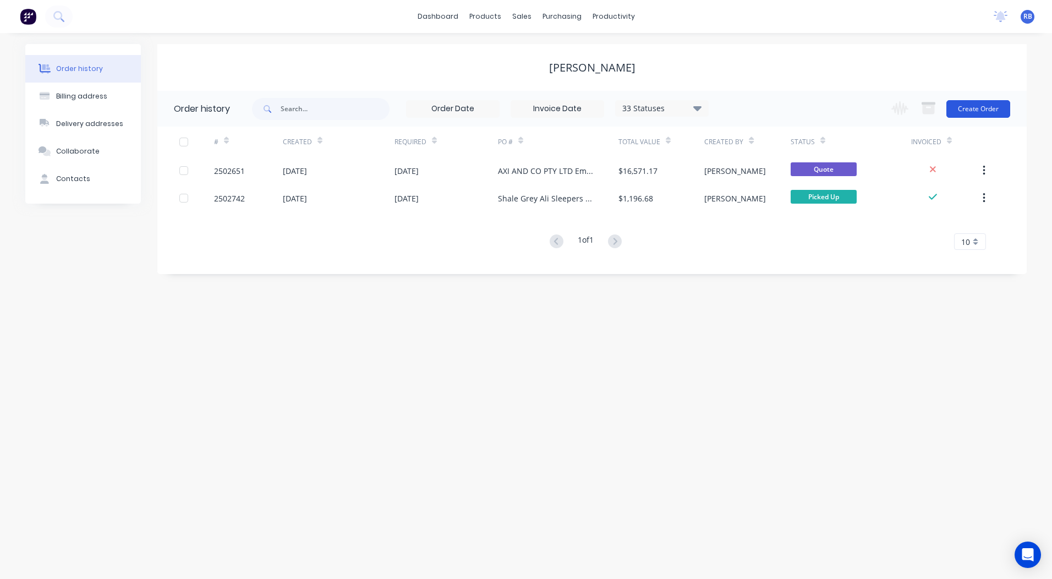
click at [973, 107] on button "Create Order" at bounding box center [978, 109] width 64 height 18
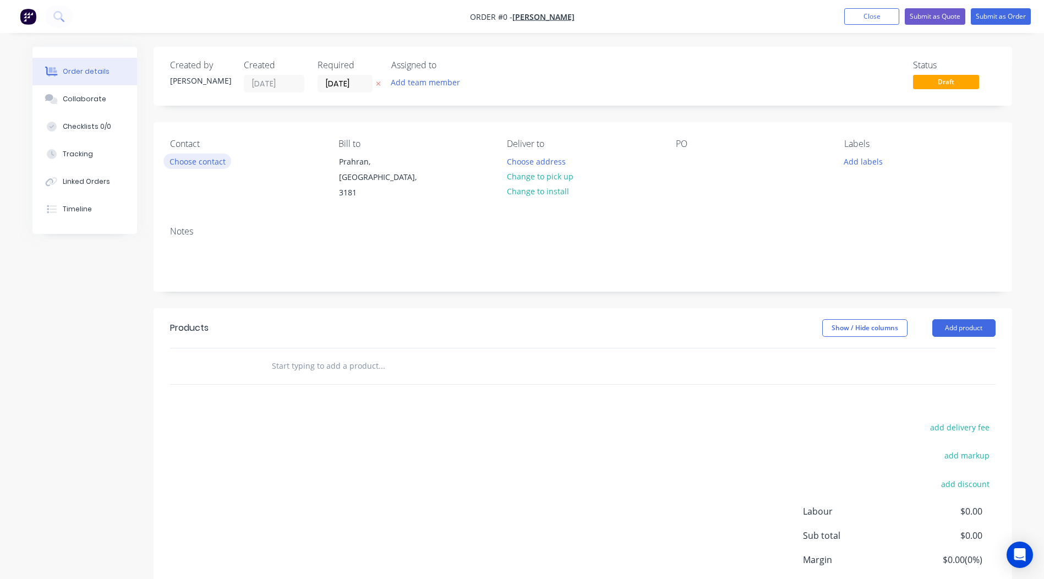
click at [204, 166] on button "Choose contact" at bounding box center [197, 160] width 68 height 15
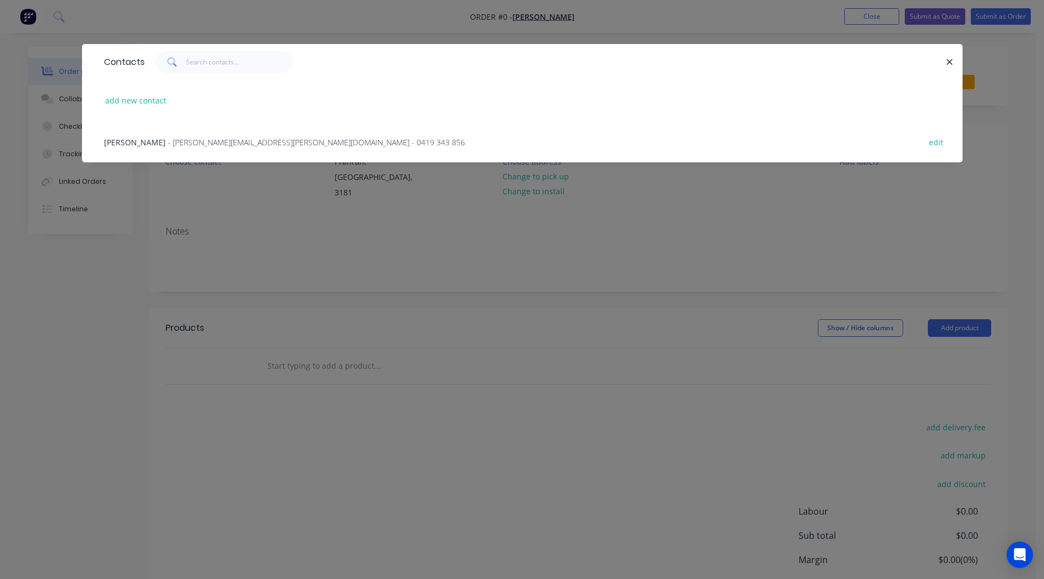
click at [147, 144] on span "[PERSON_NAME]" at bounding box center [135, 142] width 62 height 10
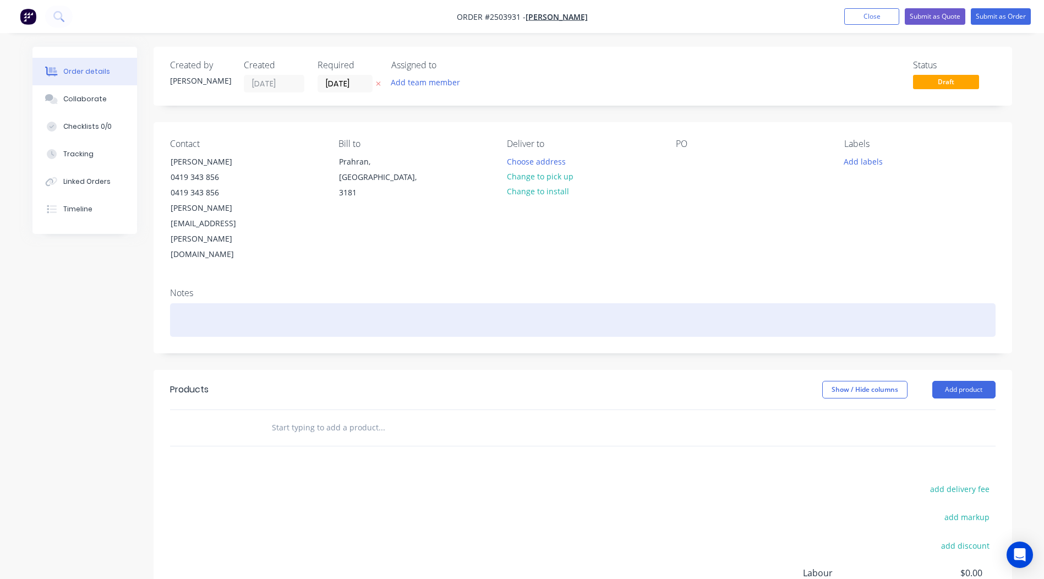
click at [211, 303] on div at bounding box center [582, 320] width 825 height 34
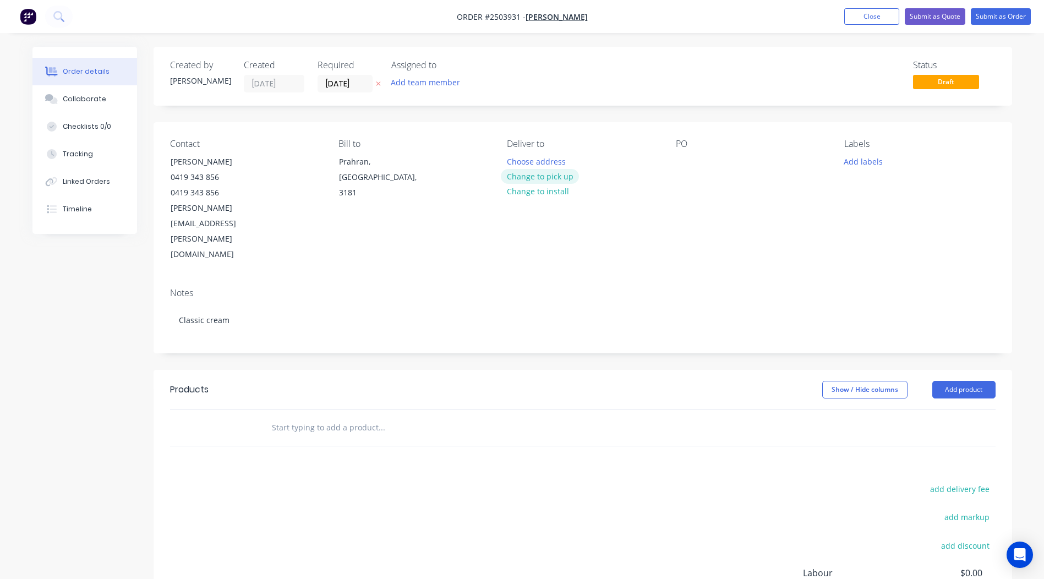
click at [551, 179] on button "Change to pick up" at bounding box center [540, 176] width 78 height 15
click at [694, 194] on div "PO" at bounding box center [751, 201] width 151 height 124
click at [937, 381] on button "Add product" at bounding box center [963, 390] width 63 height 18
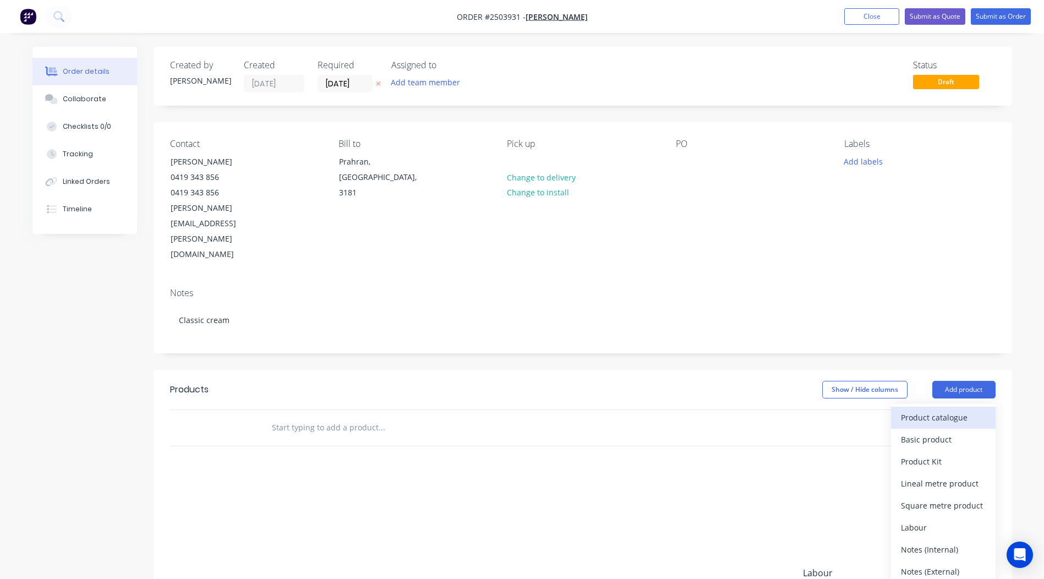
click at [937, 409] on div "Product catalogue" at bounding box center [943, 417] width 85 height 16
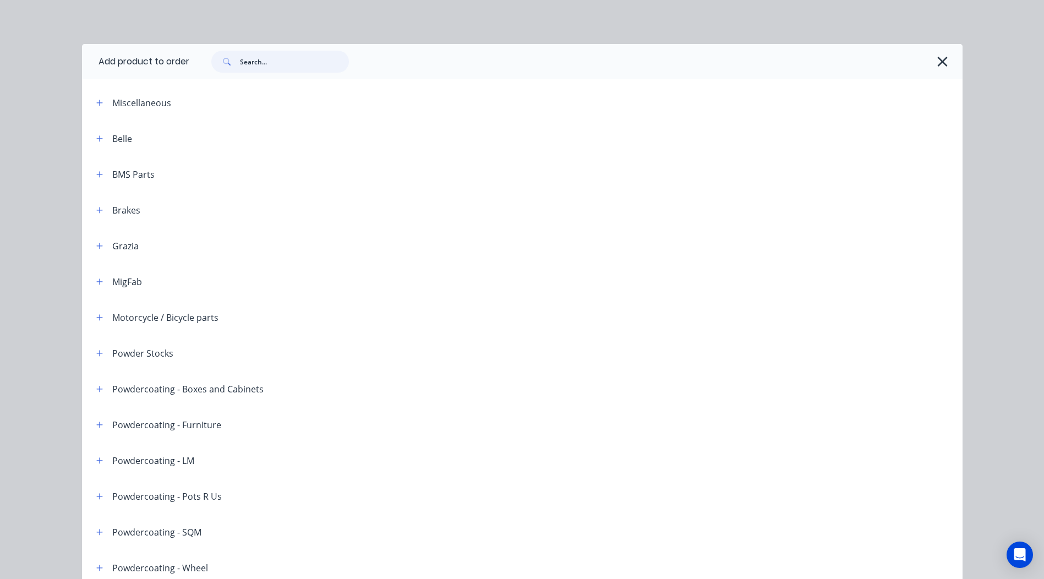
click at [294, 63] on input "text" at bounding box center [294, 62] width 109 height 22
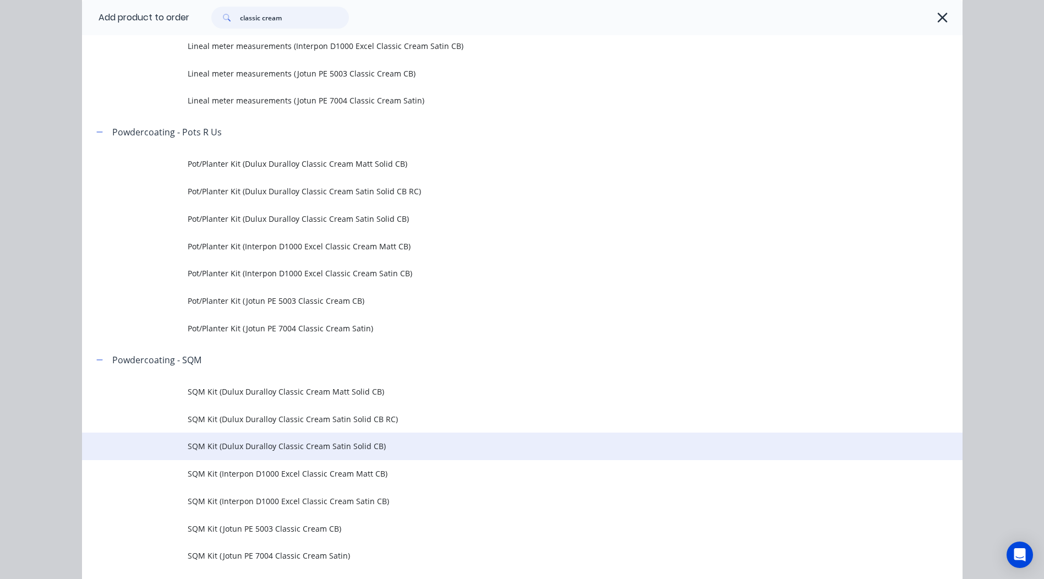
scroll to position [1100, 0]
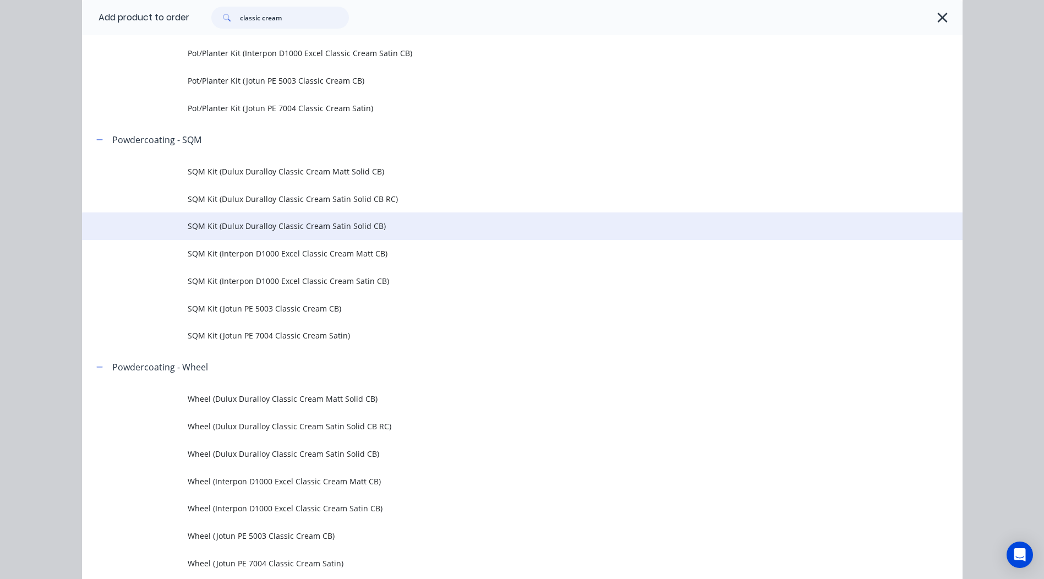
type input "classic cream"
click at [401, 217] on td "SQM Kit (Dulux Duralloy Classic Cream Satin Solid CB)" at bounding box center [575, 226] width 775 height 28
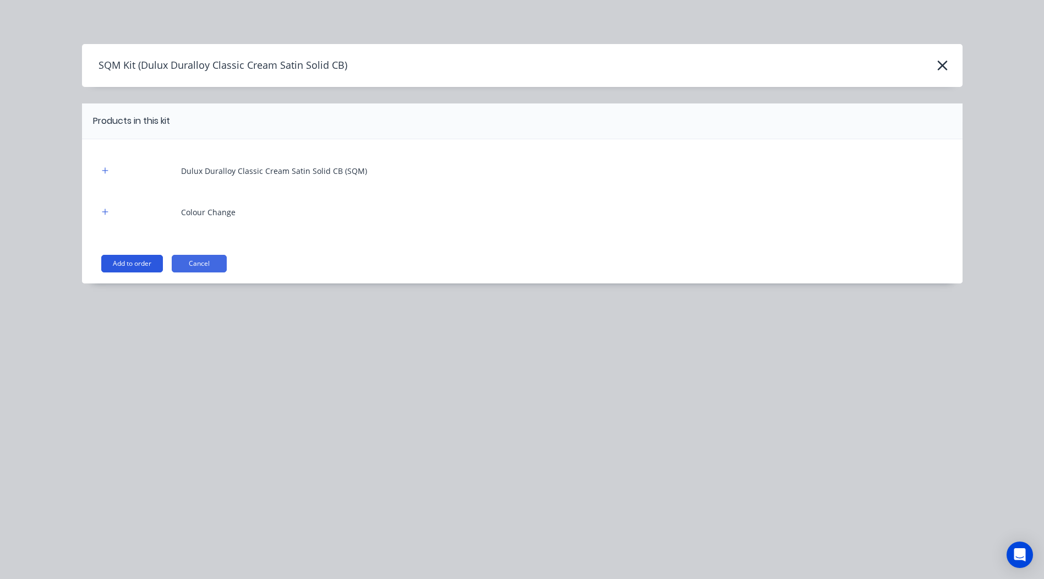
click at [149, 257] on button "Add to order" at bounding box center [132, 264] width 62 height 18
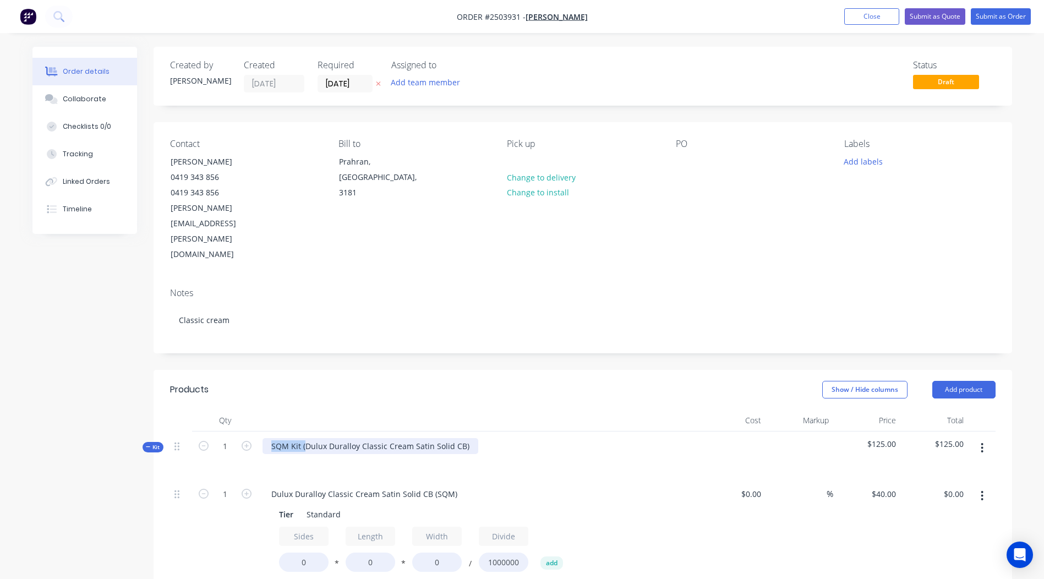
drag, startPoint x: 304, startPoint y: 398, endPoint x: 40, endPoint y: 429, distance: 265.9
click at [40, 429] on div "Created by [PERSON_NAME] Created [DATE] Required [DATE] Assigned to Add team me…" at bounding box center [521, 521] width 979 height 948
click at [435, 438] on div "Dulux Duralloy Classic Cream Satin Solid CB)" at bounding box center [353, 446] width 182 height 16
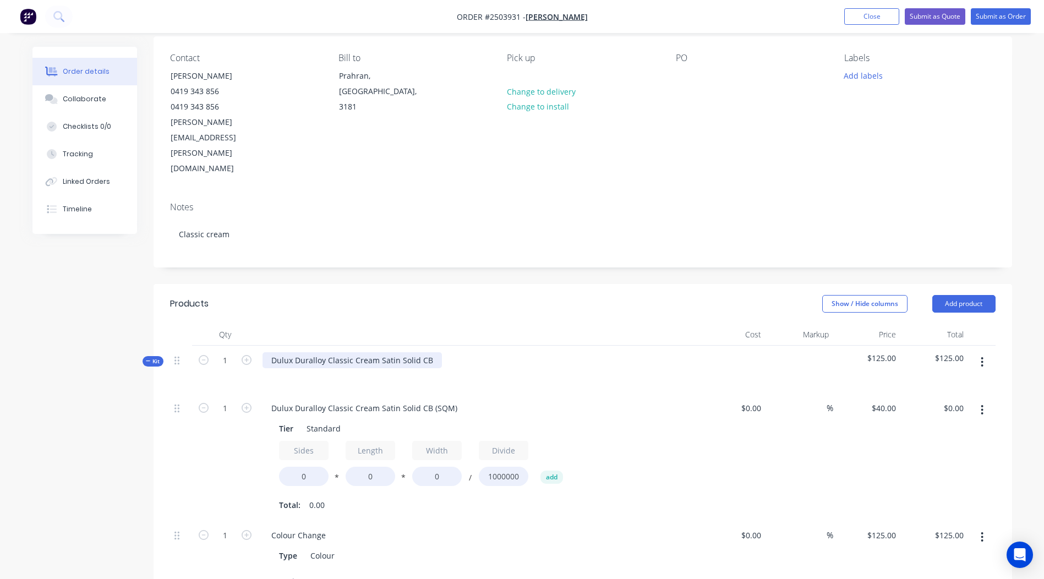
scroll to position [165, 0]
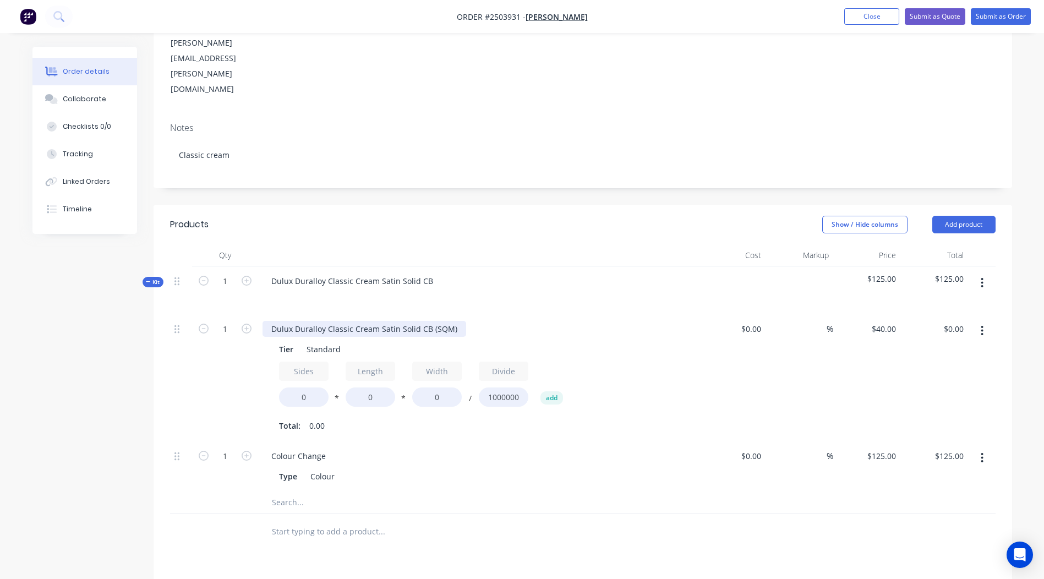
drag, startPoint x: 457, startPoint y: 283, endPoint x: 0, endPoint y: 303, distance: 457.1
click at [0, 298] on html "Order #2503931 - [PERSON_NAME] Add product Close Submit as Quote Submit as Orde…" at bounding box center [522, 332] width 1044 height 995
drag, startPoint x: 321, startPoint y: 350, endPoint x: 211, endPoint y: 355, distance: 110.7
click at [260, 354] on div "Plate Tier Standard Sides 0 * Length 0 * Width 0 / Divide 1000000 add Total: 0.…" at bounding box center [478, 377] width 440 height 127
type input "2"
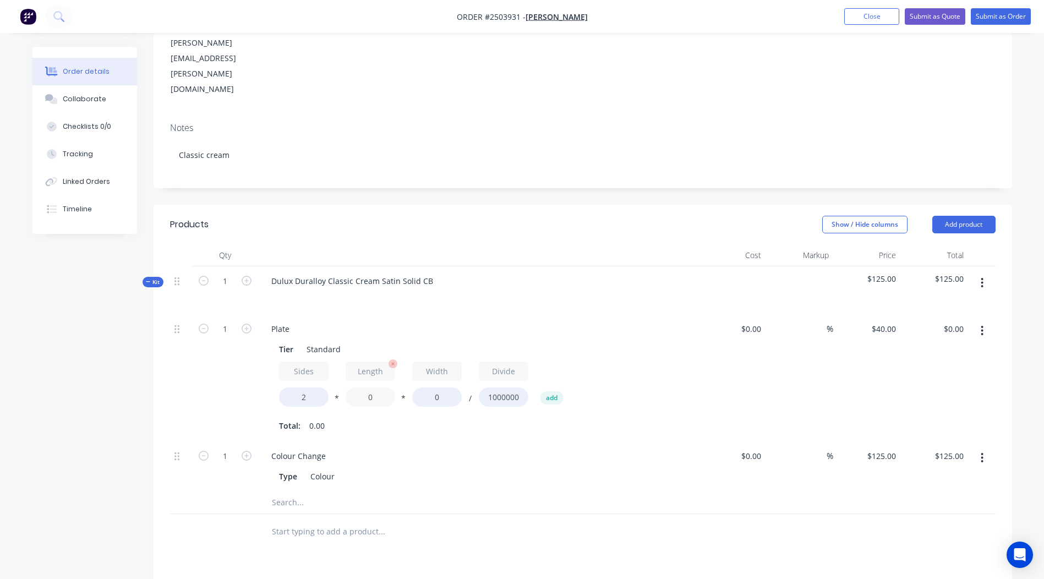
click at [380, 387] on input "0" at bounding box center [371, 396] width 50 height 19
type input "900"
click at [404, 361] on div "Sides 2 * Length 900 * Width 0 / Divide 1000000 add" at bounding box center [478, 386] width 398 height 50
type input "400"
type input "$28.80"
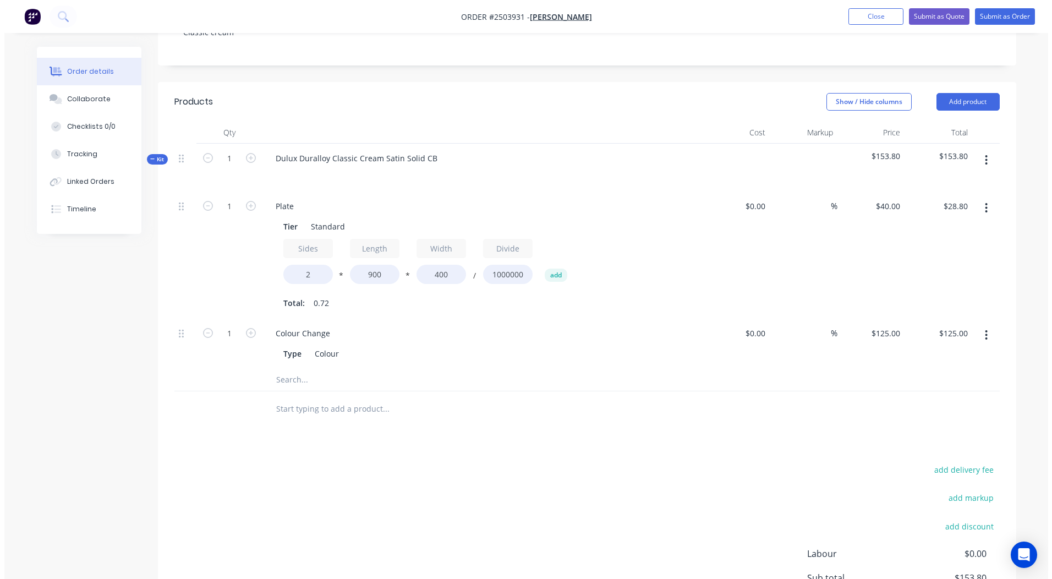
scroll to position [261, 0]
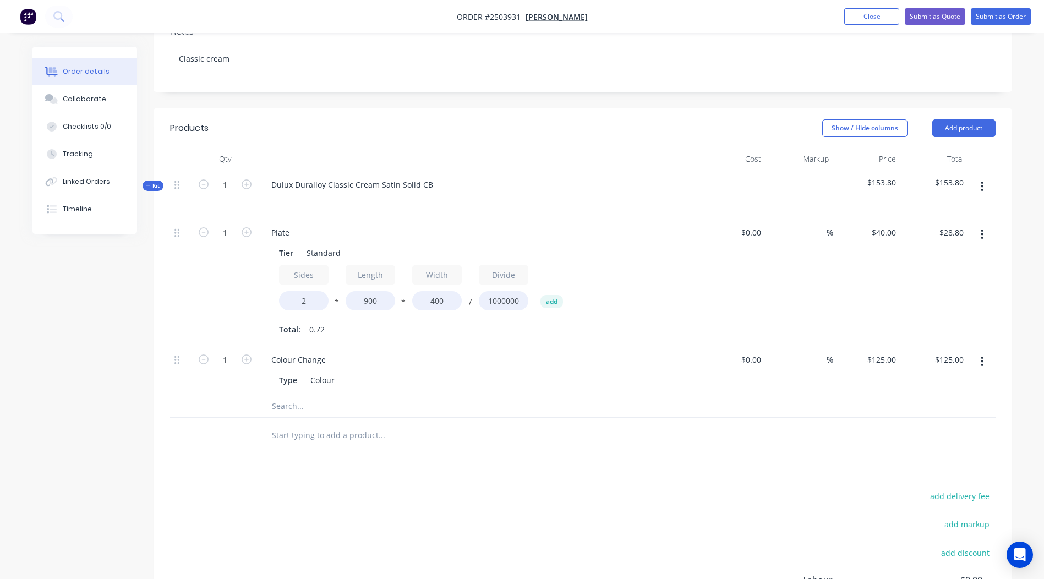
click at [978, 177] on button "button" at bounding box center [982, 187] width 26 height 20
click at [938, 207] on div "Add product to kit" at bounding box center [943, 215] width 85 height 16
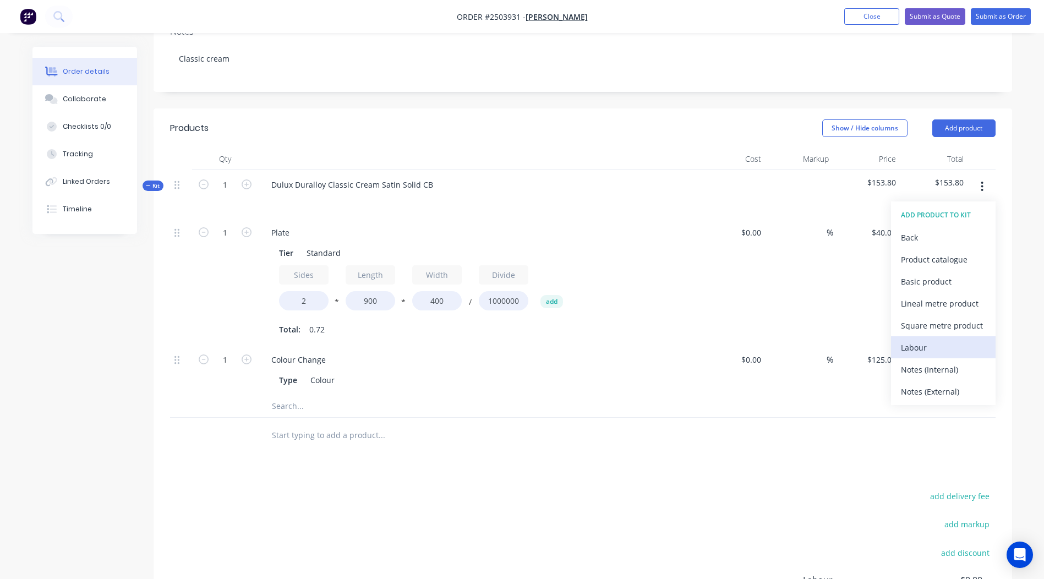
click at [926, 339] on div "Labour" at bounding box center [943, 347] width 85 height 16
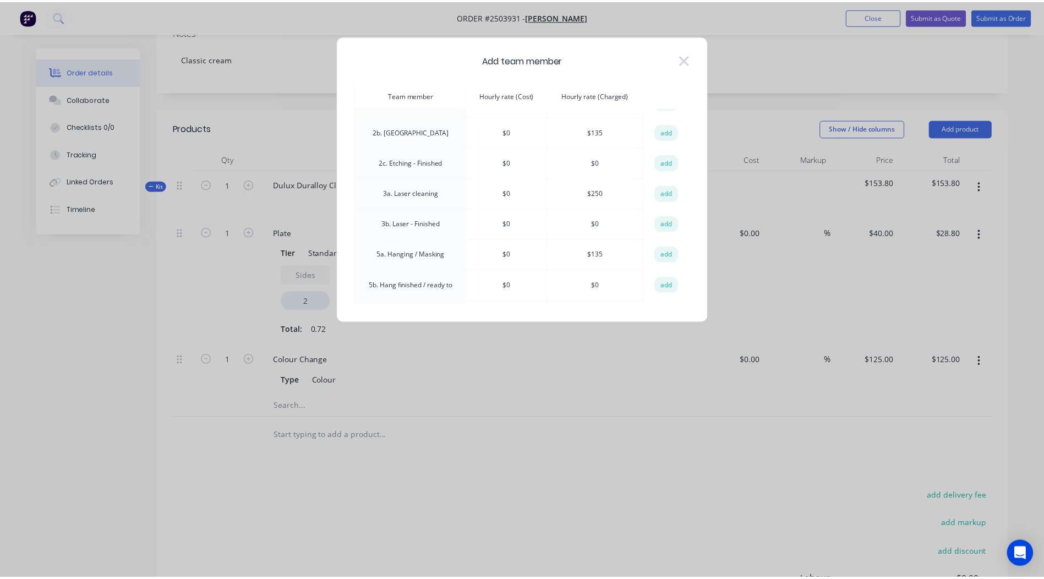
scroll to position [0, 0]
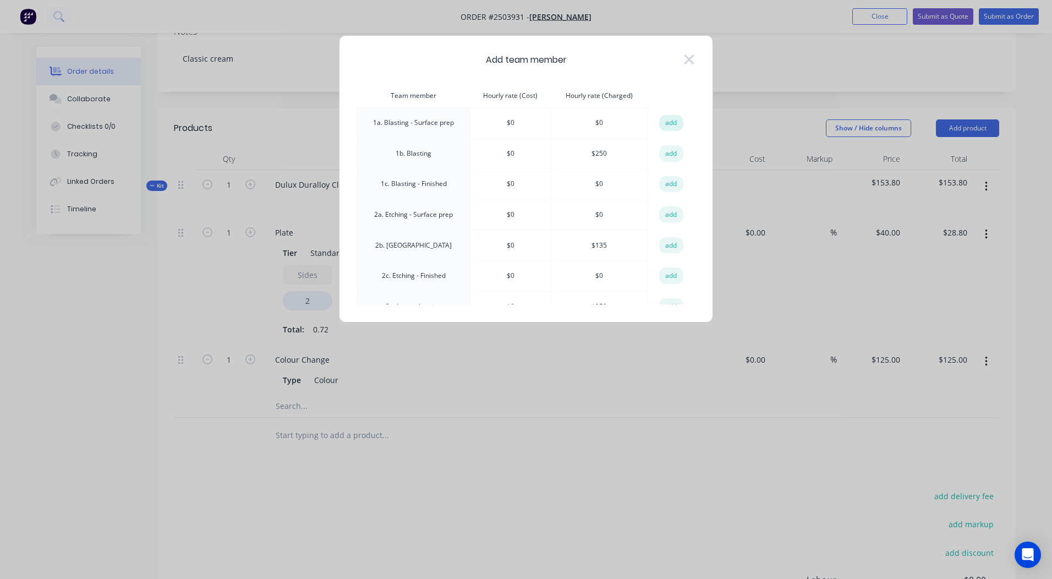
click at [674, 120] on button "add" at bounding box center [671, 123] width 24 height 17
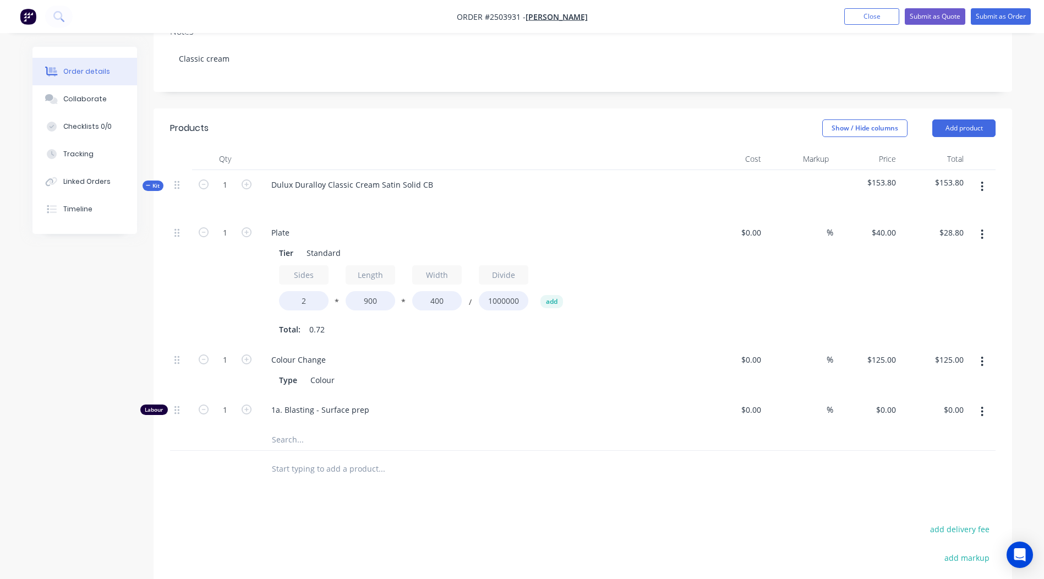
click at [299, 428] on input "text" at bounding box center [381, 439] width 220 height 22
type input "Sanding"
click at [796, 445] on div "Products Show / Hide columns Add product Qty Cost Markup Price Total Kit 1 Dulu…" at bounding box center [582, 429] width 858 height 643
click at [895, 402] on input "0" at bounding box center [893, 410] width 13 height 16
type input "$50.00"
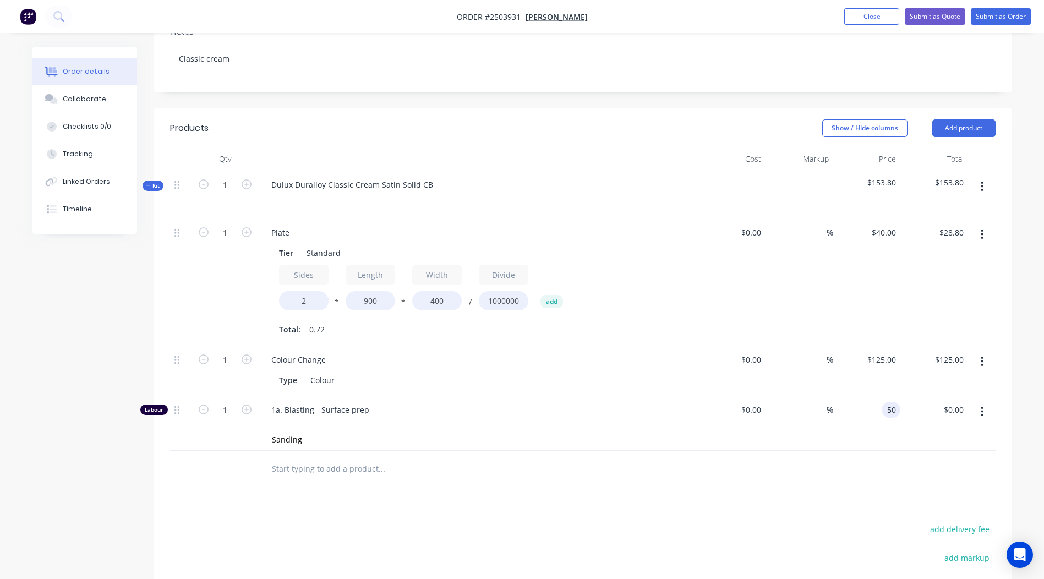
type input "$50.00"
click at [761, 471] on div "Products Show / Hide columns Add product Qty Cost Markup Price Total Kit 1 Dulu…" at bounding box center [582, 429] width 858 height 643
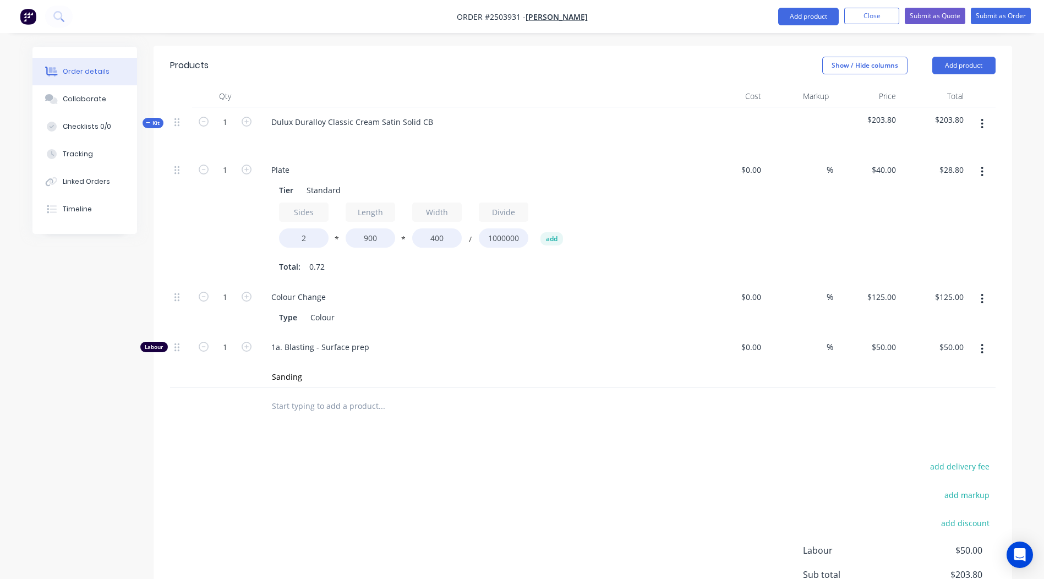
scroll to position [322, 0]
click at [883, 341] on div "50 $50.00" at bounding box center [883, 349] width 34 height 16
click at [794, 390] on div at bounding box center [582, 408] width 825 height 36
click at [880, 334] on div "50 $50.00" at bounding box center [867, 351] width 68 height 34
type input "$40.00"
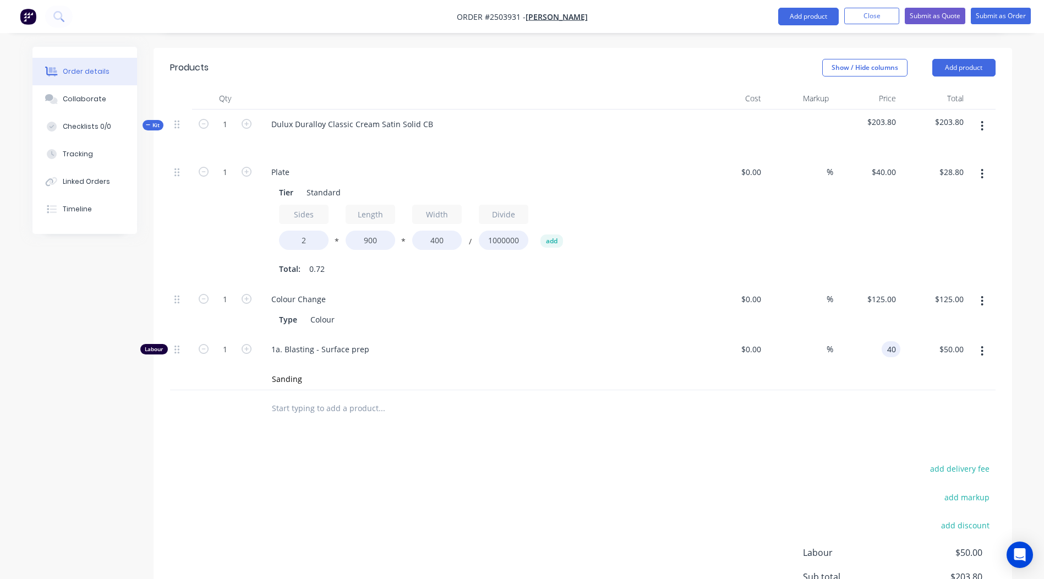
type input "$40.00"
click at [723, 390] on div at bounding box center [582, 408] width 825 height 36
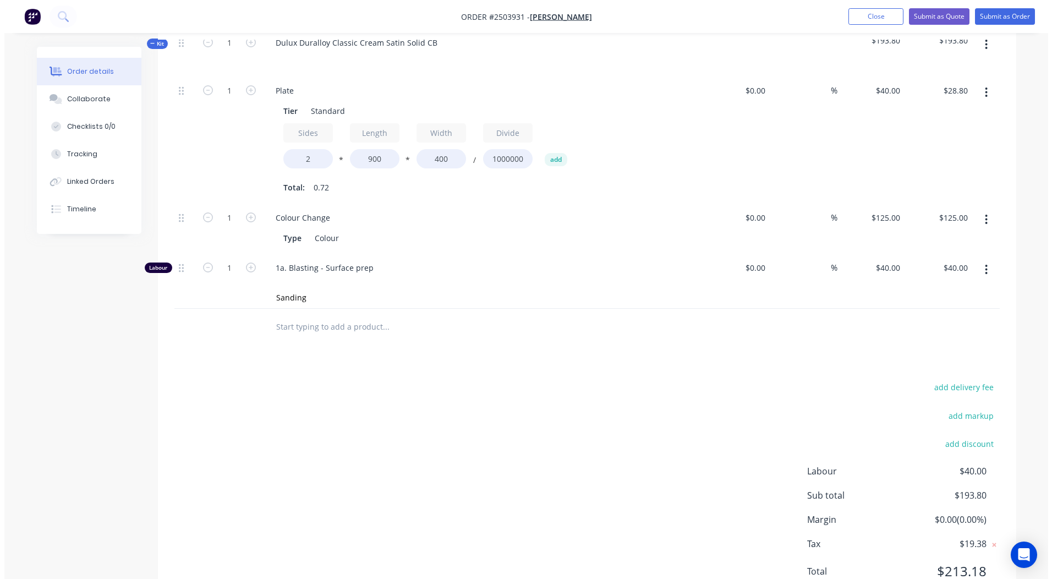
scroll to position [0, 0]
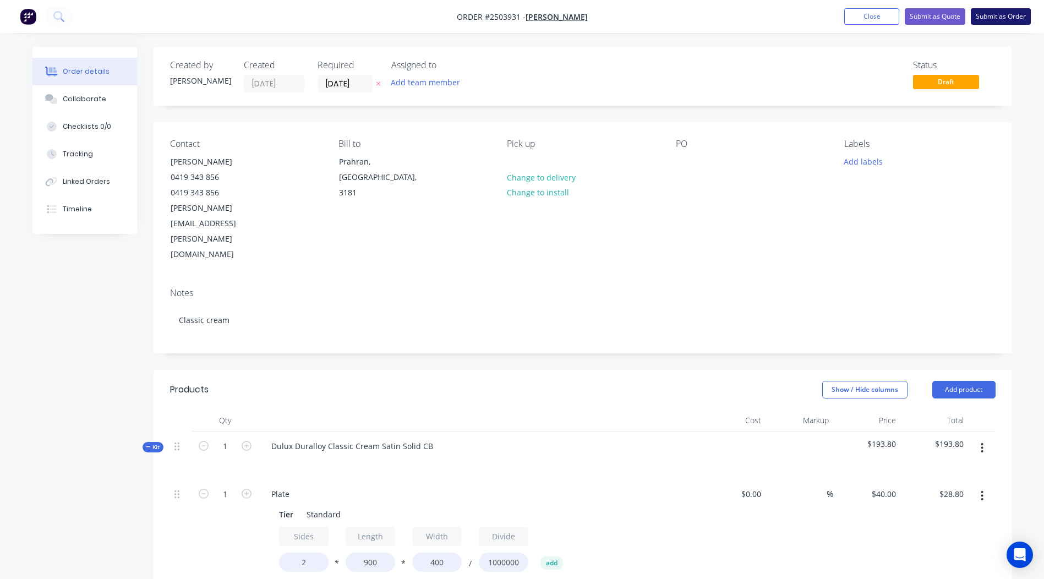
click at [984, 10] on button "Submit as Order" at bounding box center [1000, 16] width 60 height 17
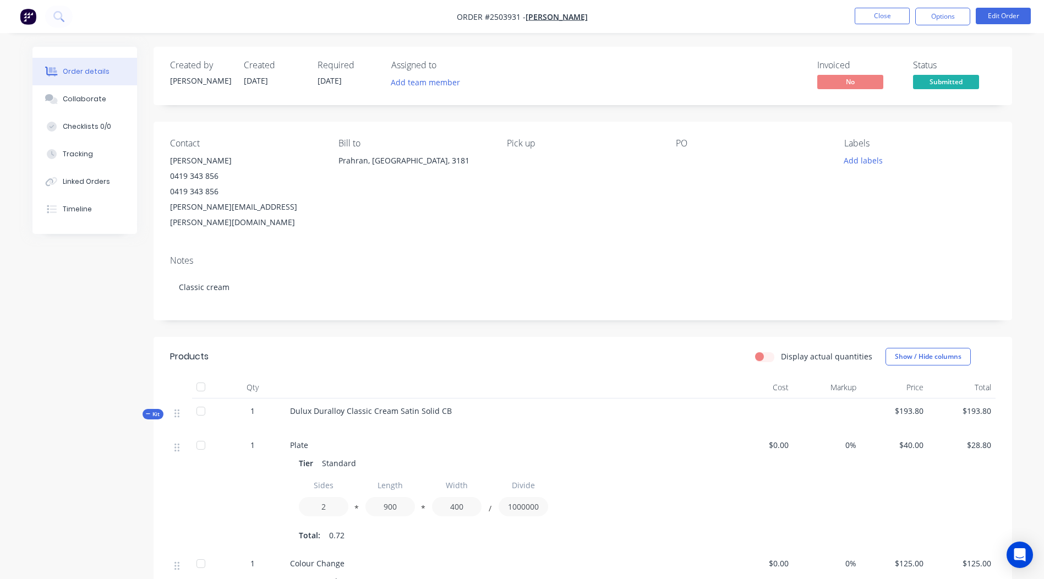
click at [924, 7] on nav "Order #2503931 - [PERSON_NAME] Close Options Edit Order" at bounding box center [522, 16] width 1044 height 33
click at [934, 18] on button "Options" at bounding box center [942, 17] width 55 height 18
drag, startPoint x: 631, startPoint y: 168, endPoint x: 687, endPoint y: 156, distance: 57.5
click at [633, 168] on div "Pick up" at bounding box center [582, 184] width 151 height 92
click at [688, 161] on div at bounding box center [745, 160] width 138 height 15
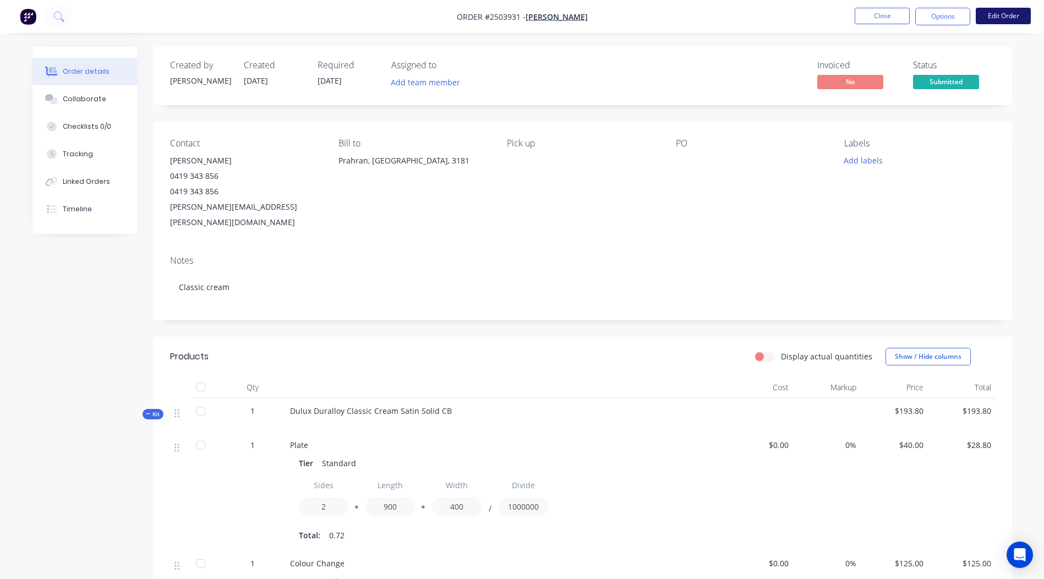
click at [1001, 14] on button "Edit Order" at bounding box center [1002, 16] width 55 height 17
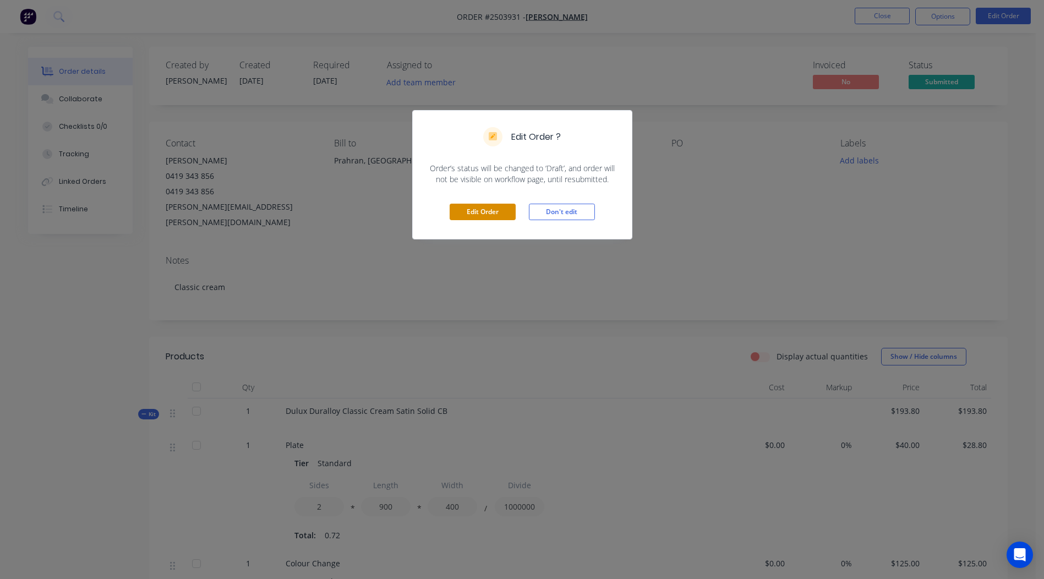
click at [485, 209] on button "Edit Order" at bounding box center [482, 212] width 66 height 17
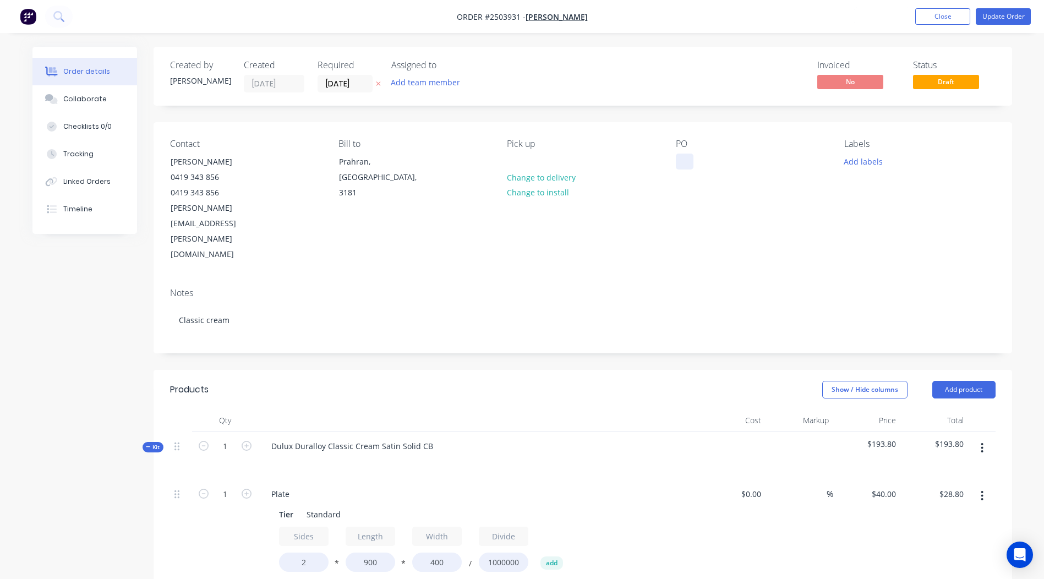
click at [686, 164] on div at bounding box center [685, 161] width 18 height 16
click at [337, 81] on input "[DATE]" at bounding box center [345, 83] width 54 height 17
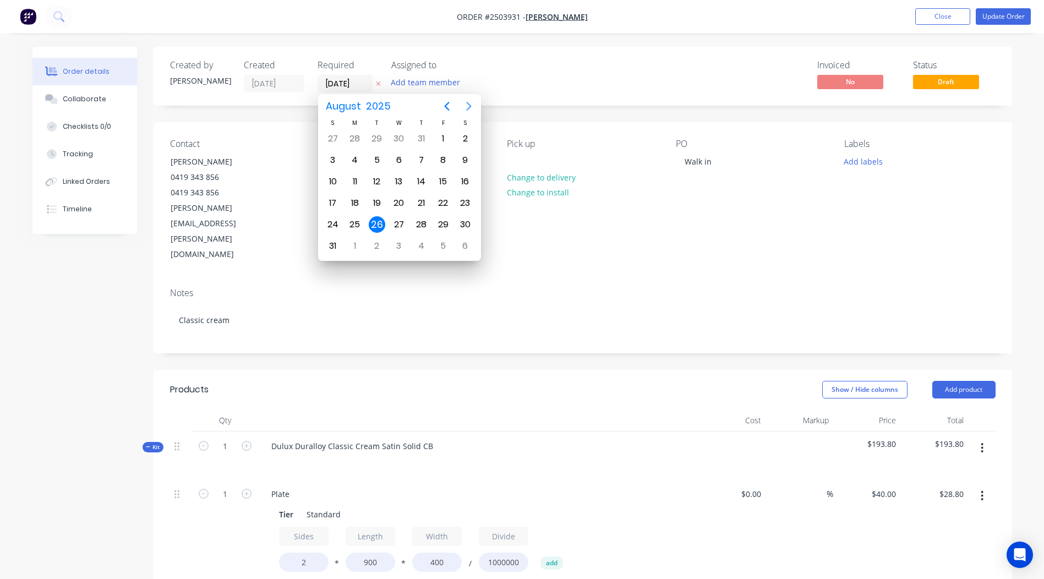
click at [465, 102] on icon "Next page" at bounding box center [468, 106] width 13 height 13
click at [375, 141] on div "2" at bounding box center [377, 138] width 17 height 17
type input "[DATE]"
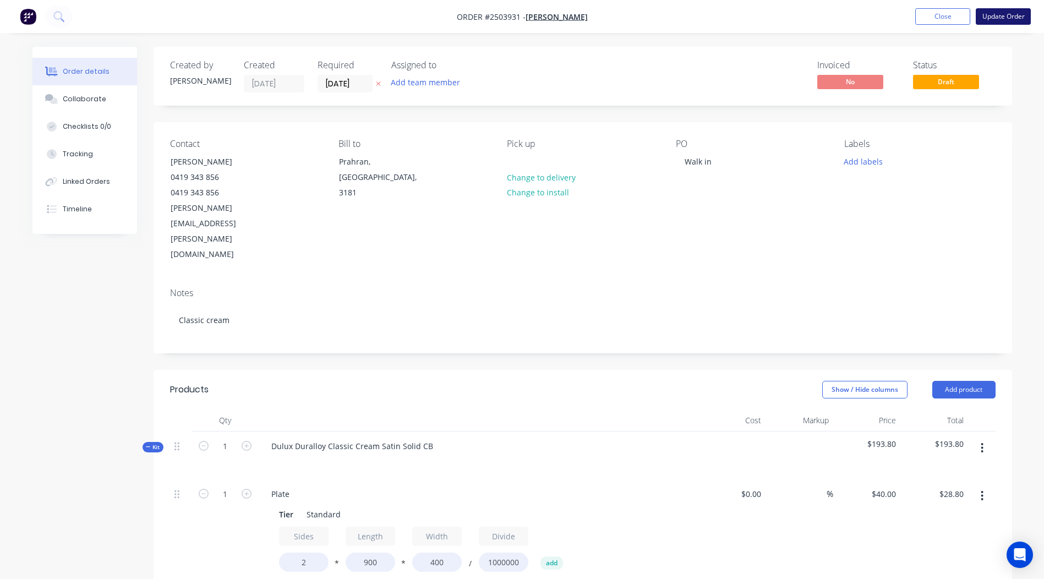
click at [1000, 18] on button "Update Order" at bounding box center [1002, 16] width 55 height 17
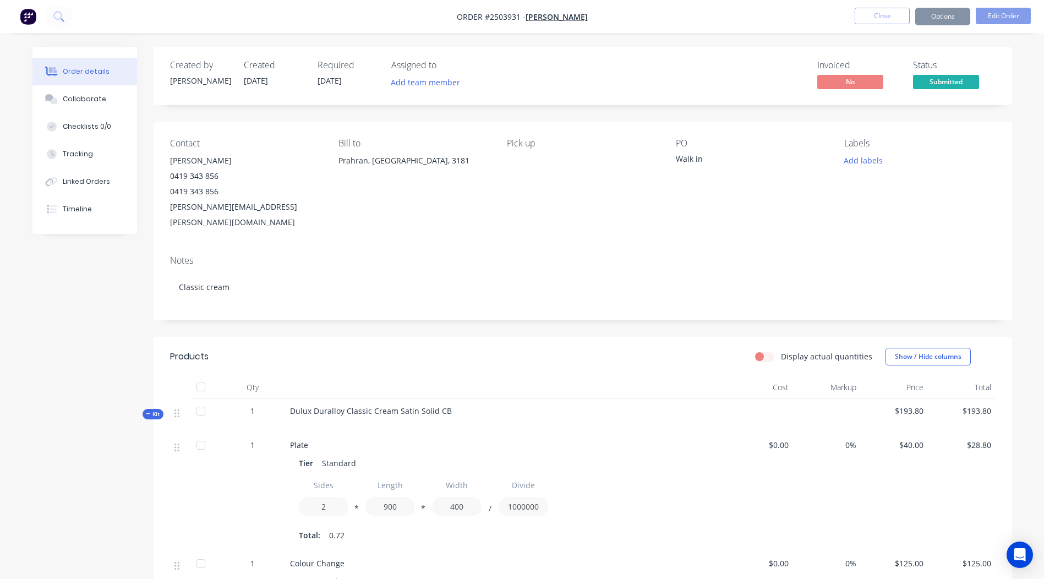
click at [946, 17] on button "Options" at bounding box center [942, 17] width 55 height 18
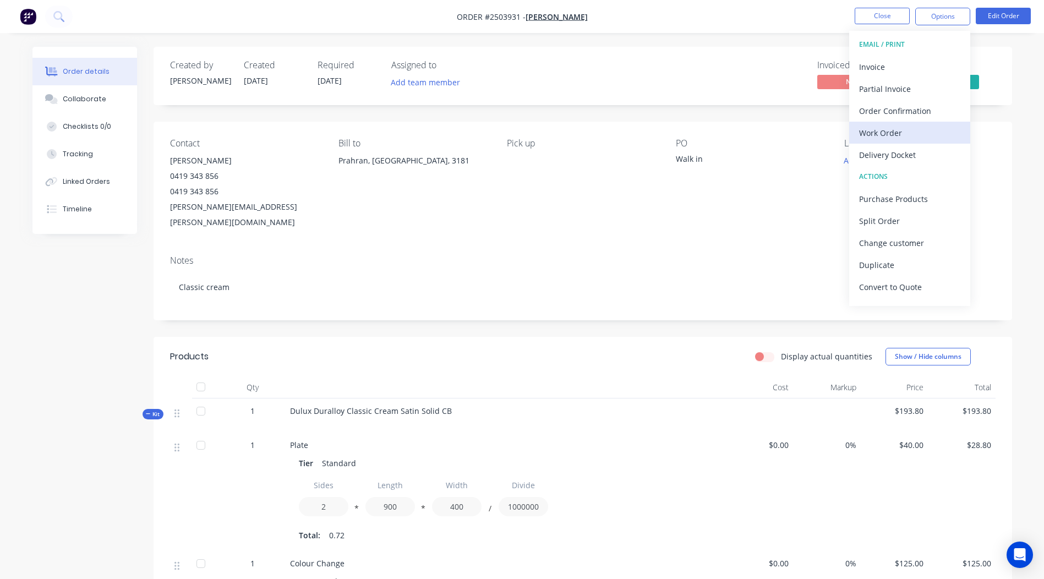
click at [902, 131] on div "Work Order" at bounding box center [909, 133] width 101 height 16
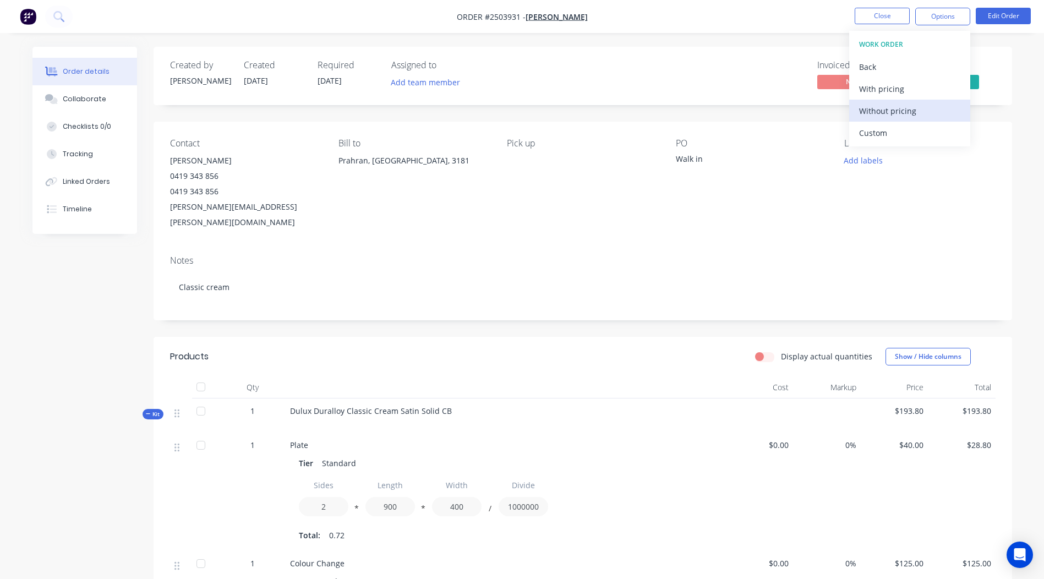
click at [911, 104] on div "Without pricing" at bounding box center [909, 111] width 101 height 16
click at [562, 109] on div "Created by [PERSON_NAME] Created [DATE] Required [DATE] Assigned to Add team me…" at bounding box center [582, 426] width 858 height 758
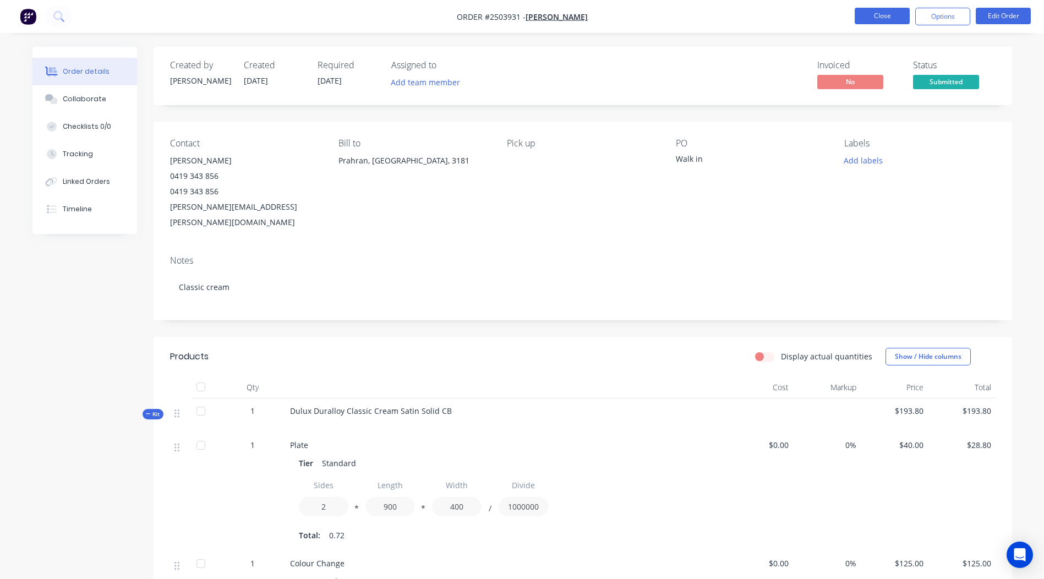
click at [880, 18] on button "Close" at bounding box center [881, 16] width 55 height 17
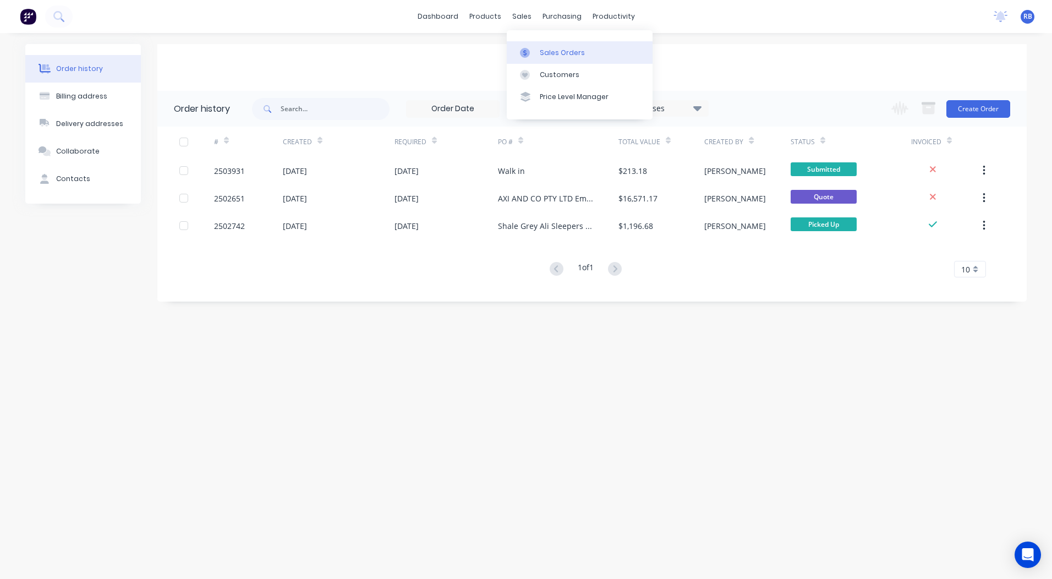
click at [536, 42] on link "Sales Orders" at bounding box center [580, 52] width 146 height 22
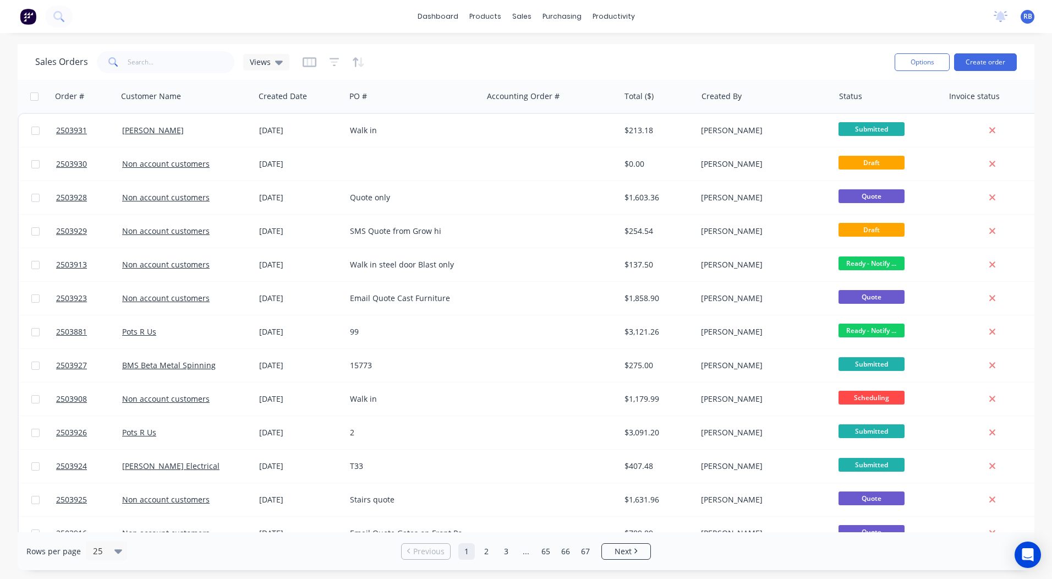
click at [780, 42] on div "dashboard products sales purchasing productivity dashboard products Product Cat…" at bounding box center [526, 289] width 1052 height 579
